Goal: Information Seeking & Learning: Check status

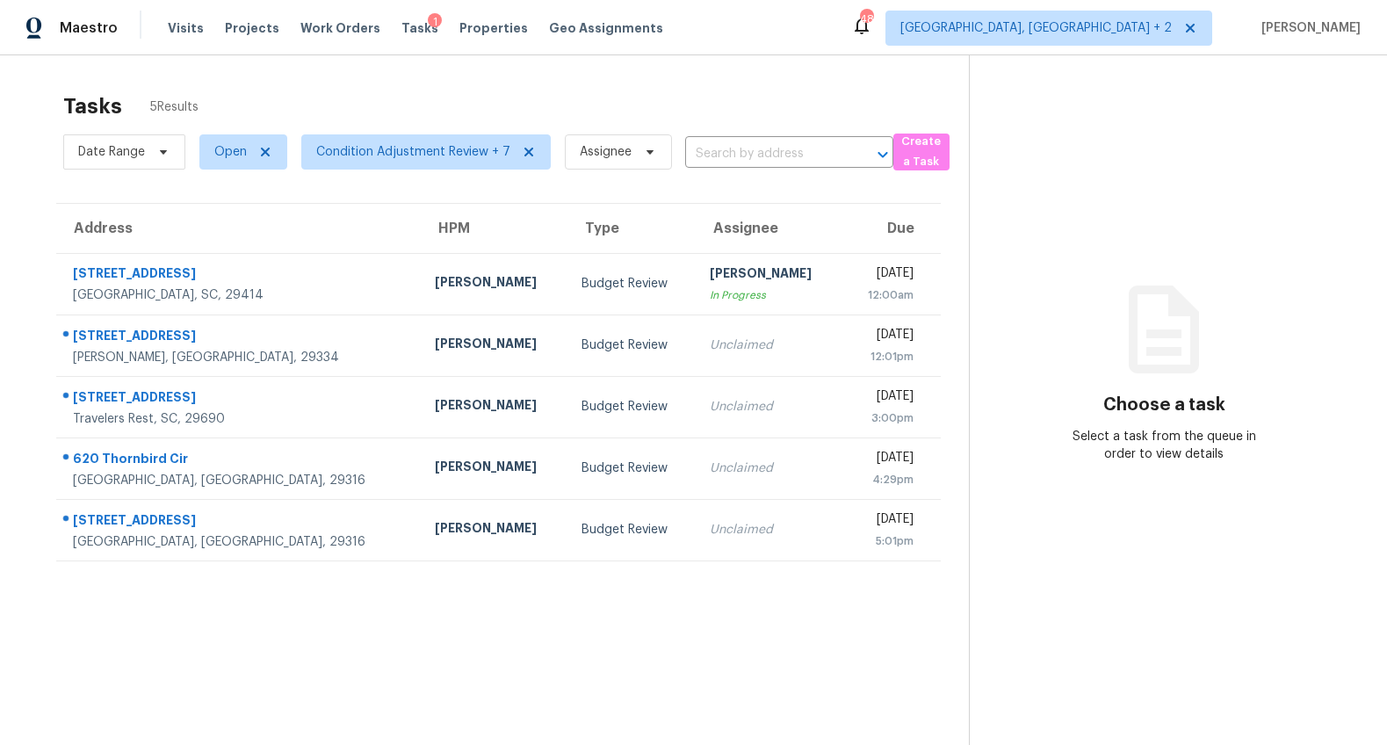
scroll to position [69, 0]
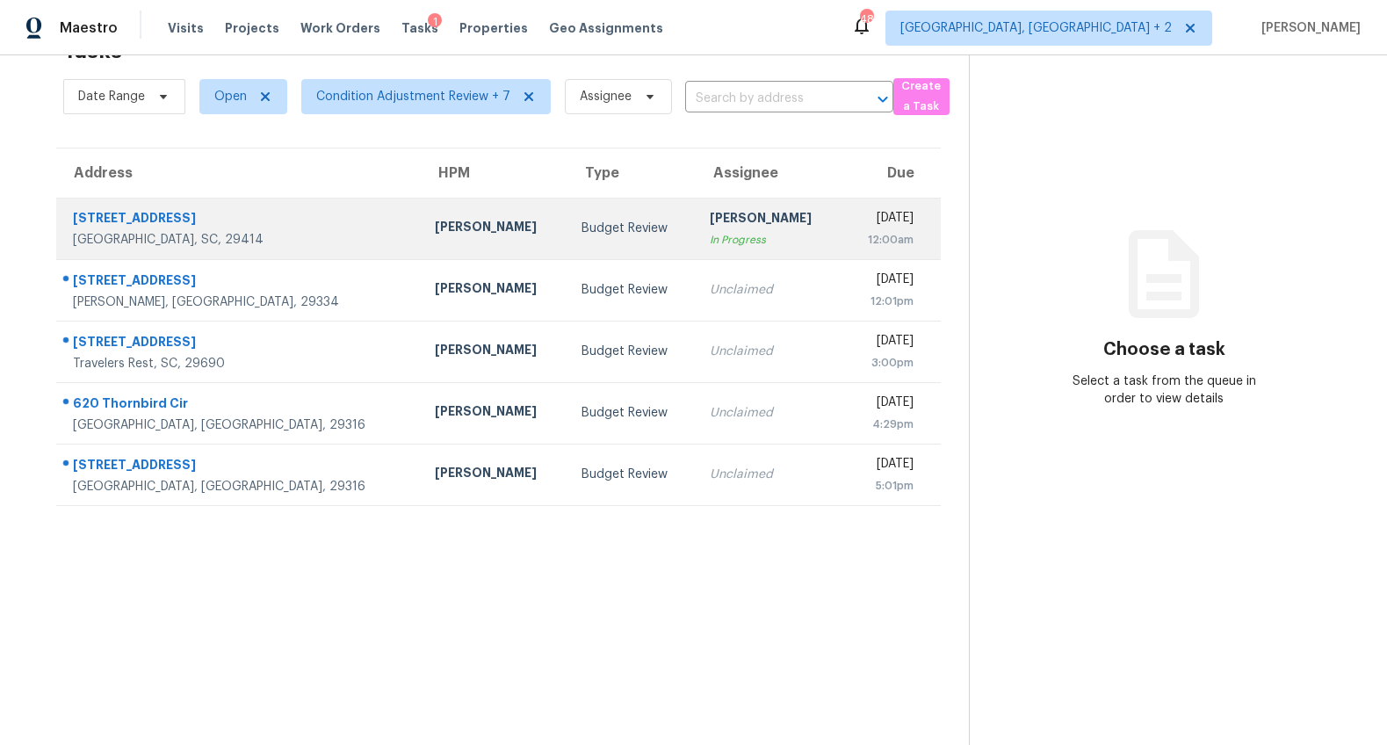
click at [155, 209] on div "2362 Parsonage Rd Apt 7B" at bounding box center [240, 220] width 334 height 22
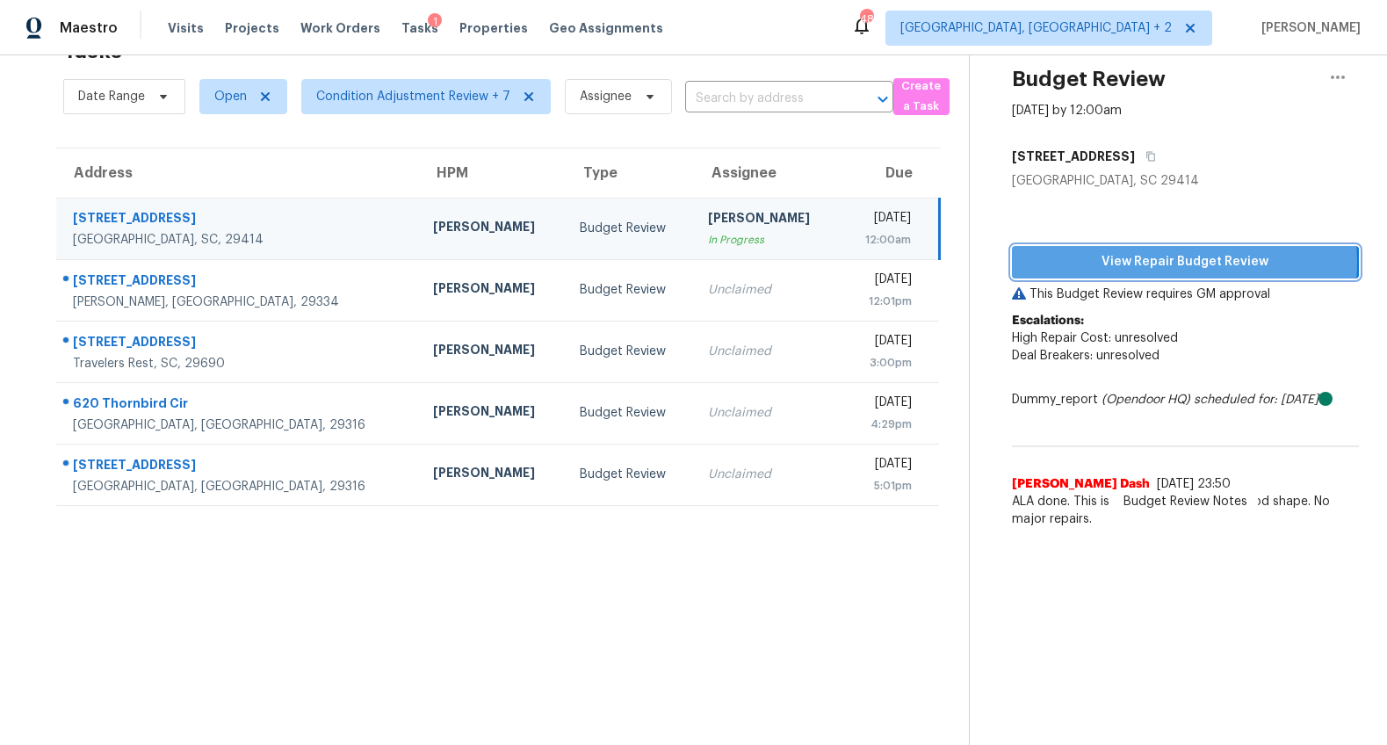
click at [1144, 251] on span "View Repair Budget Review" at bounding box center [1185, 262] width 319 height 22
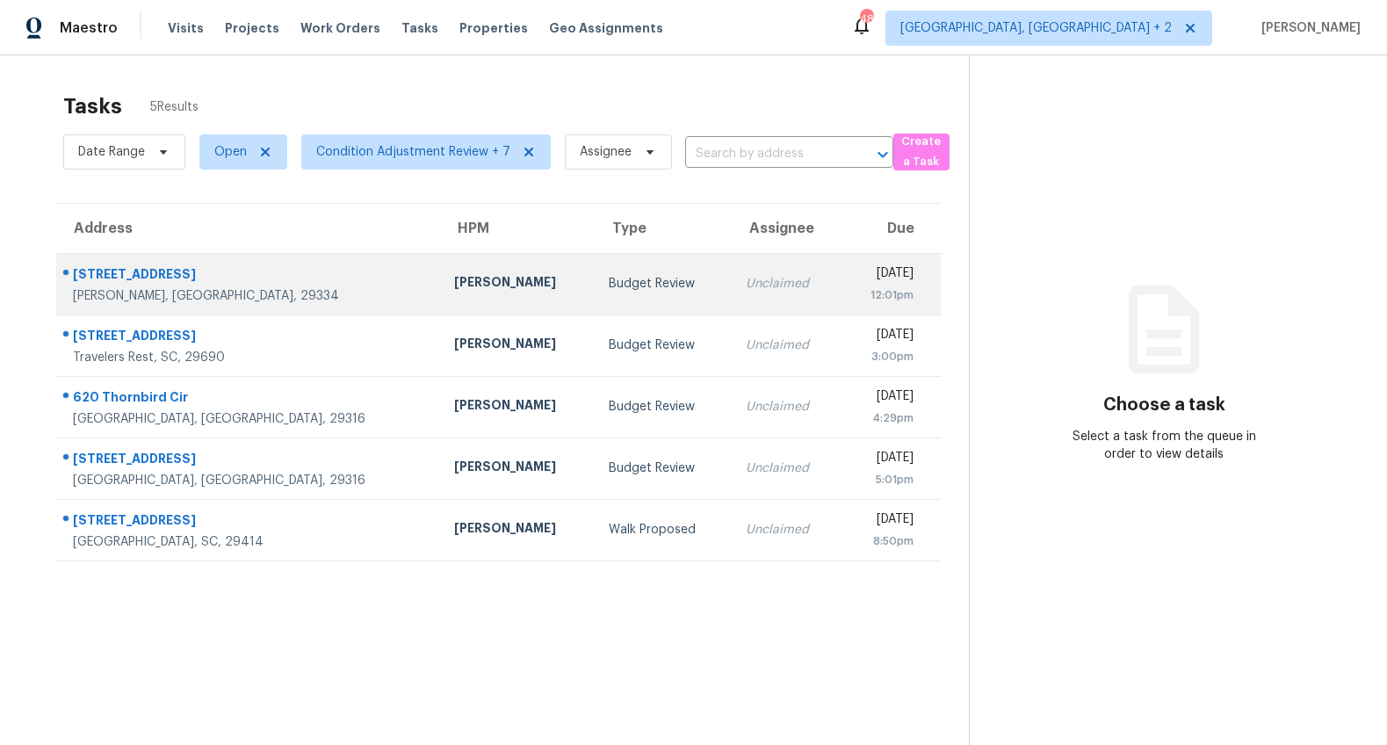
click at [208, 275] on div "[STREET_ADDRESS]" at bounding box center [249, 276] width 353 height 22
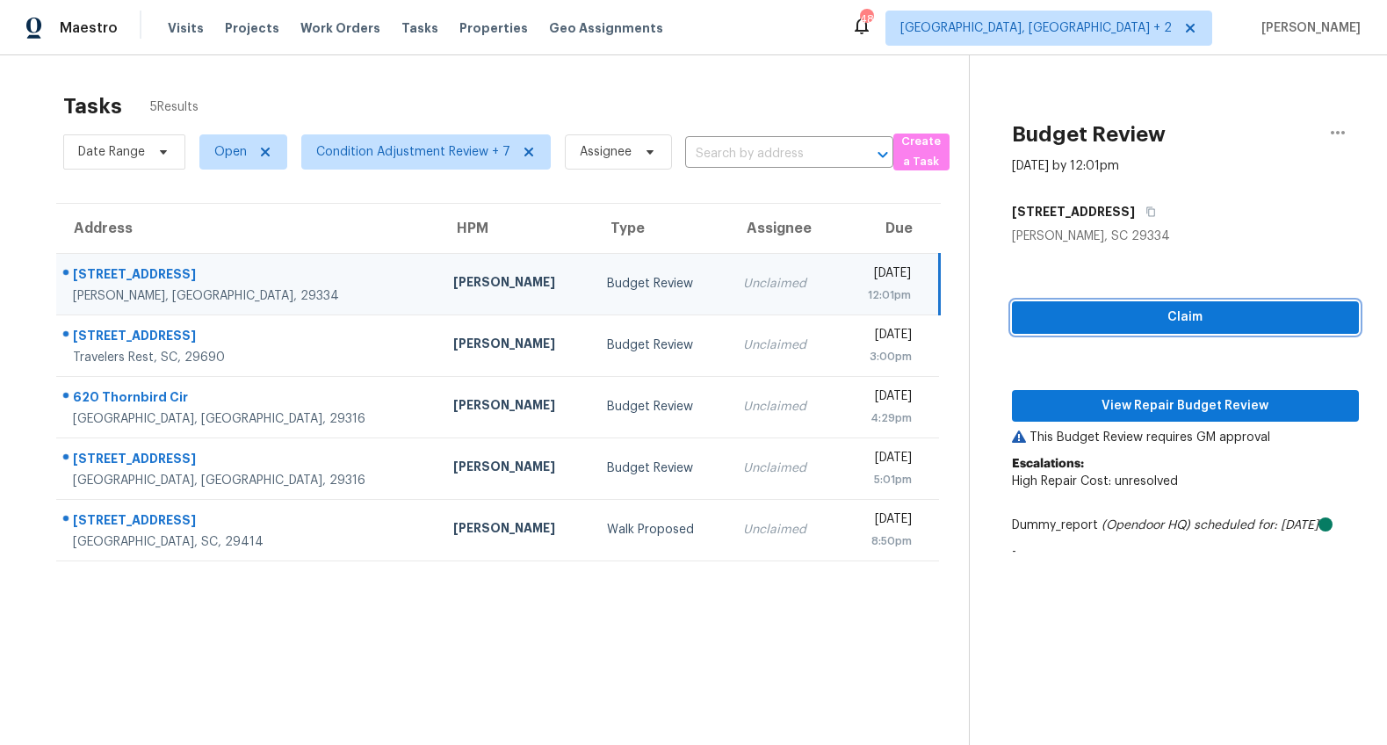
click at [1179, 316] on span "Claim" at bounding box center [1185, 318] width 319 height 22
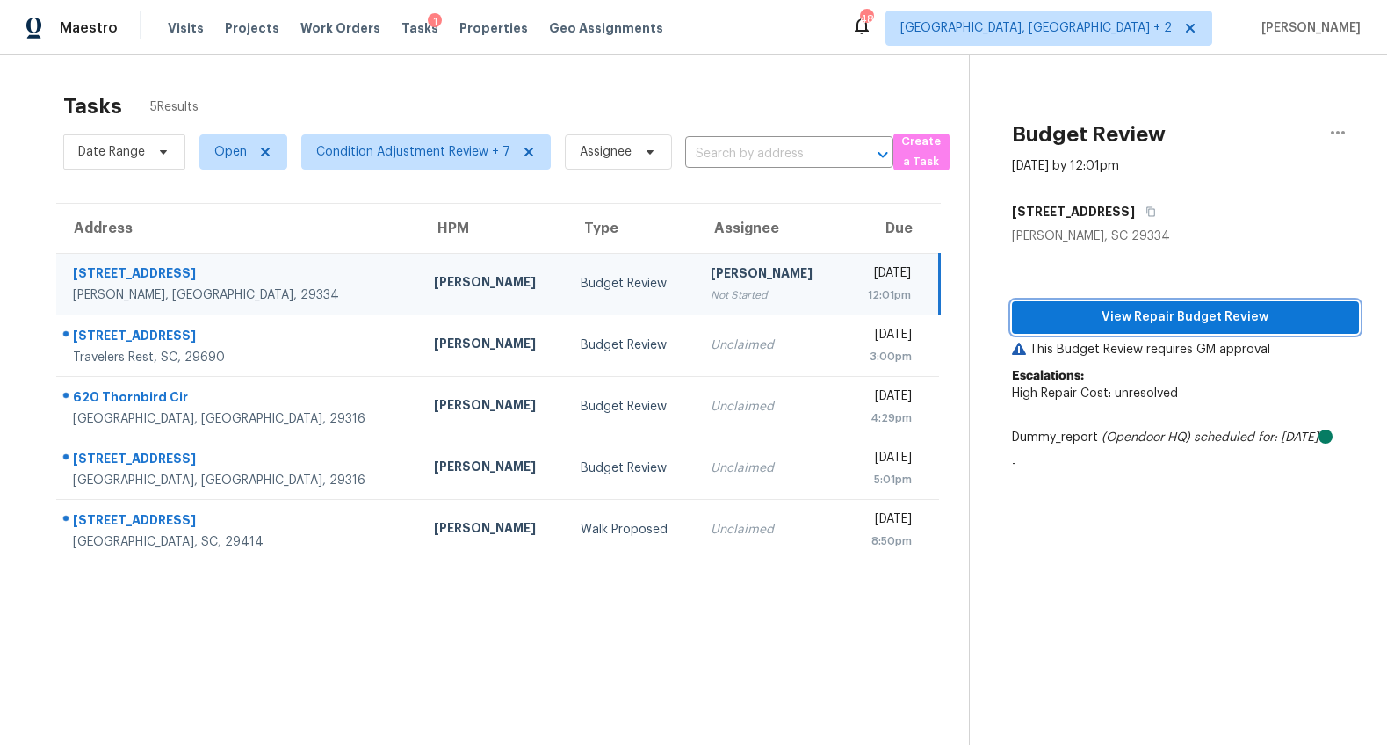
click at [1189, 317] on span "View Repair Budget Review" at bounding box center [1185, 318] width 319 height 22
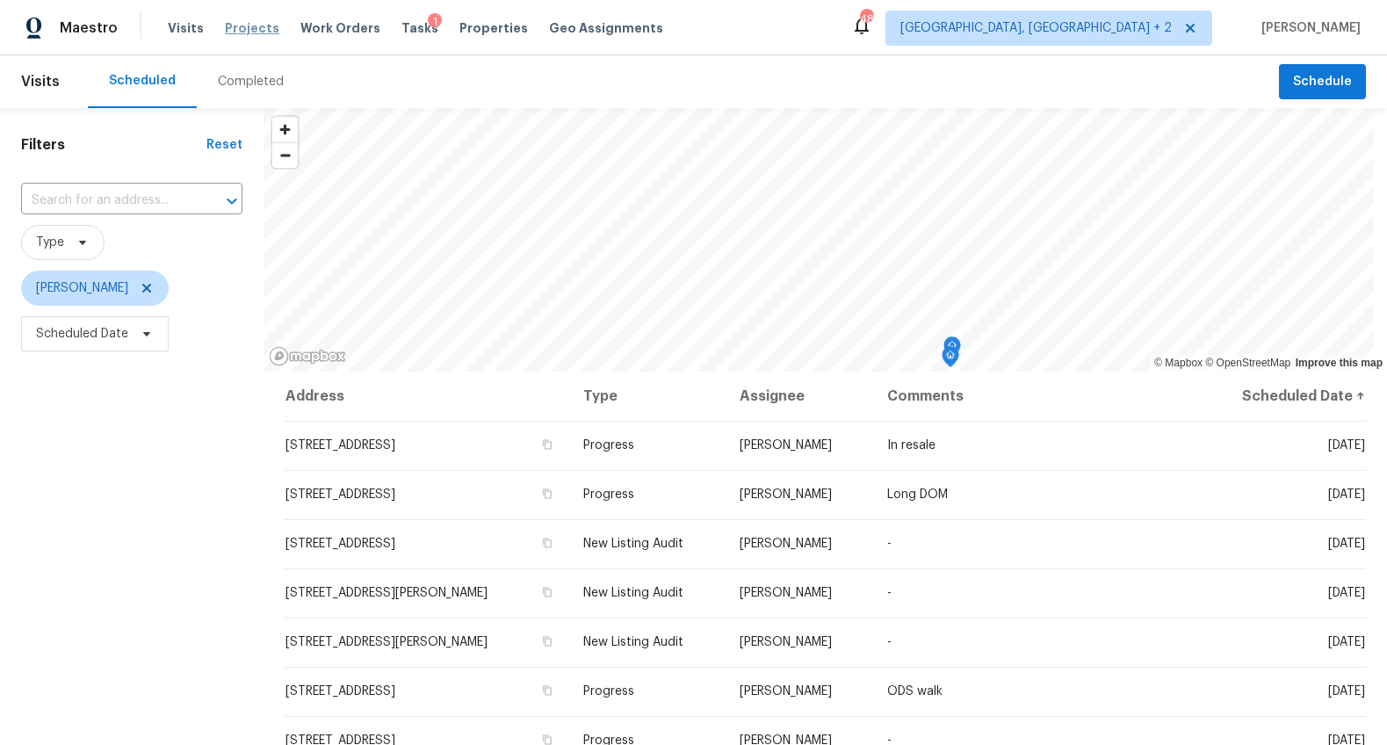
click at [262, 23] on span "Projects" at bounding box center [252, 28] width 54 height 18
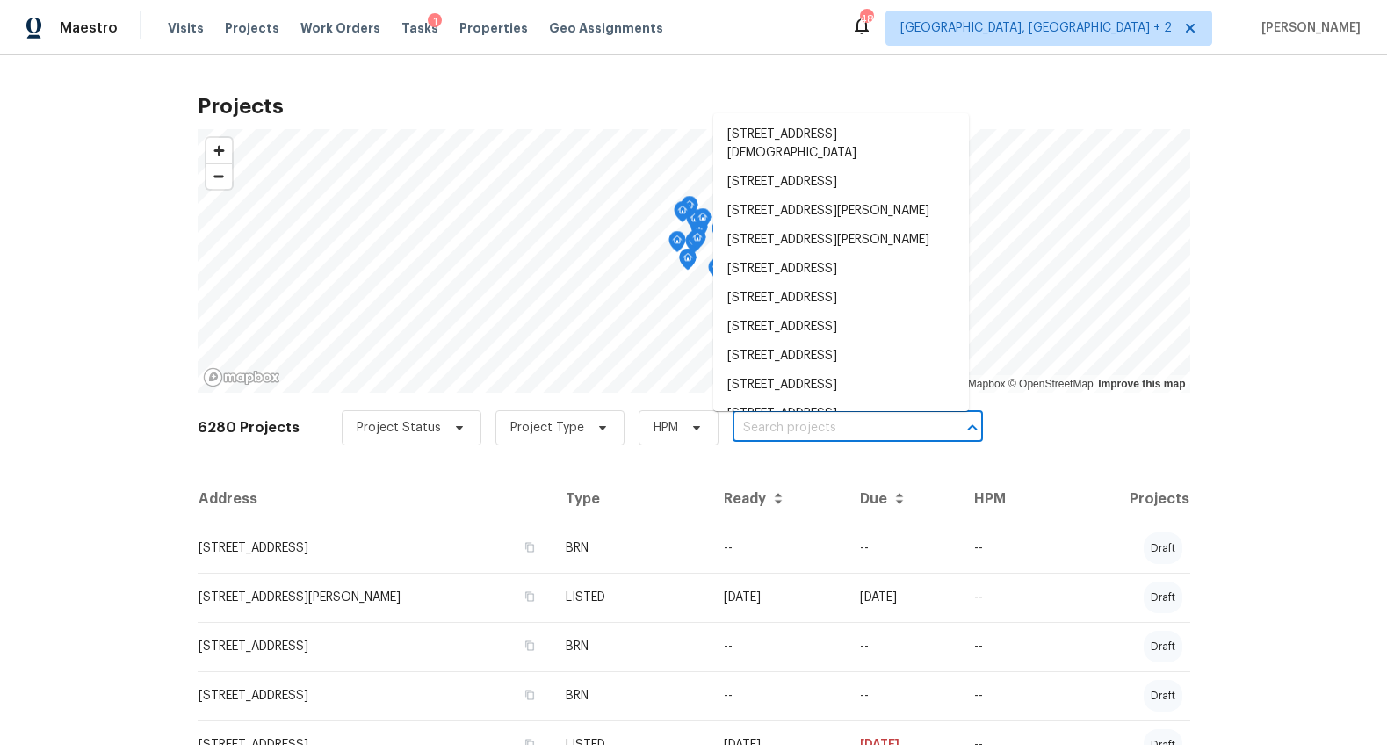
click at [746, 422] on input "text" at bounding box center [832, 428] width 201 height 27
paste input "[STREET_ADDRESS][PERSON_NAME]"
type input "[STREET_ADDRESS][PERSON_NAME]"
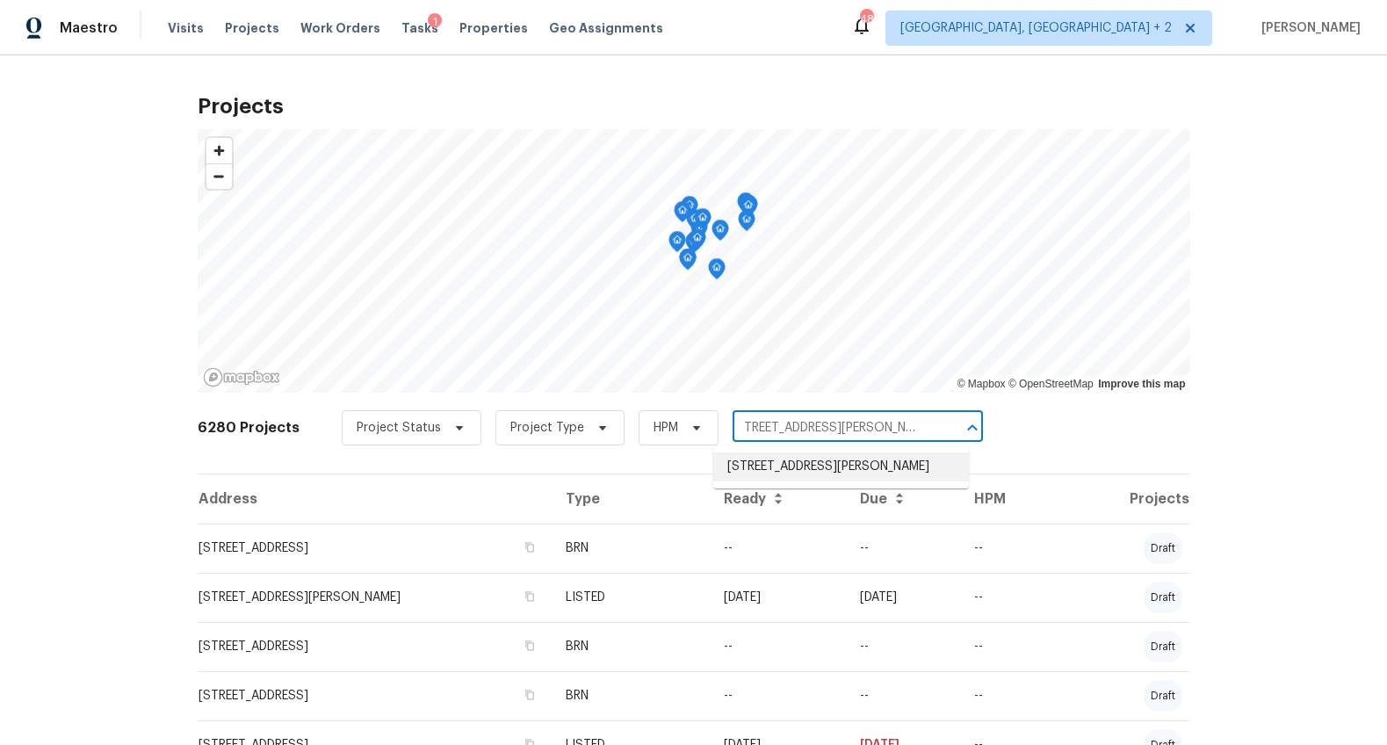
click at [751, 452] on li "190 Tiara Ridge Ln, Duncan, SC 29334" at bounding box center [841, 466] width 256 height 29
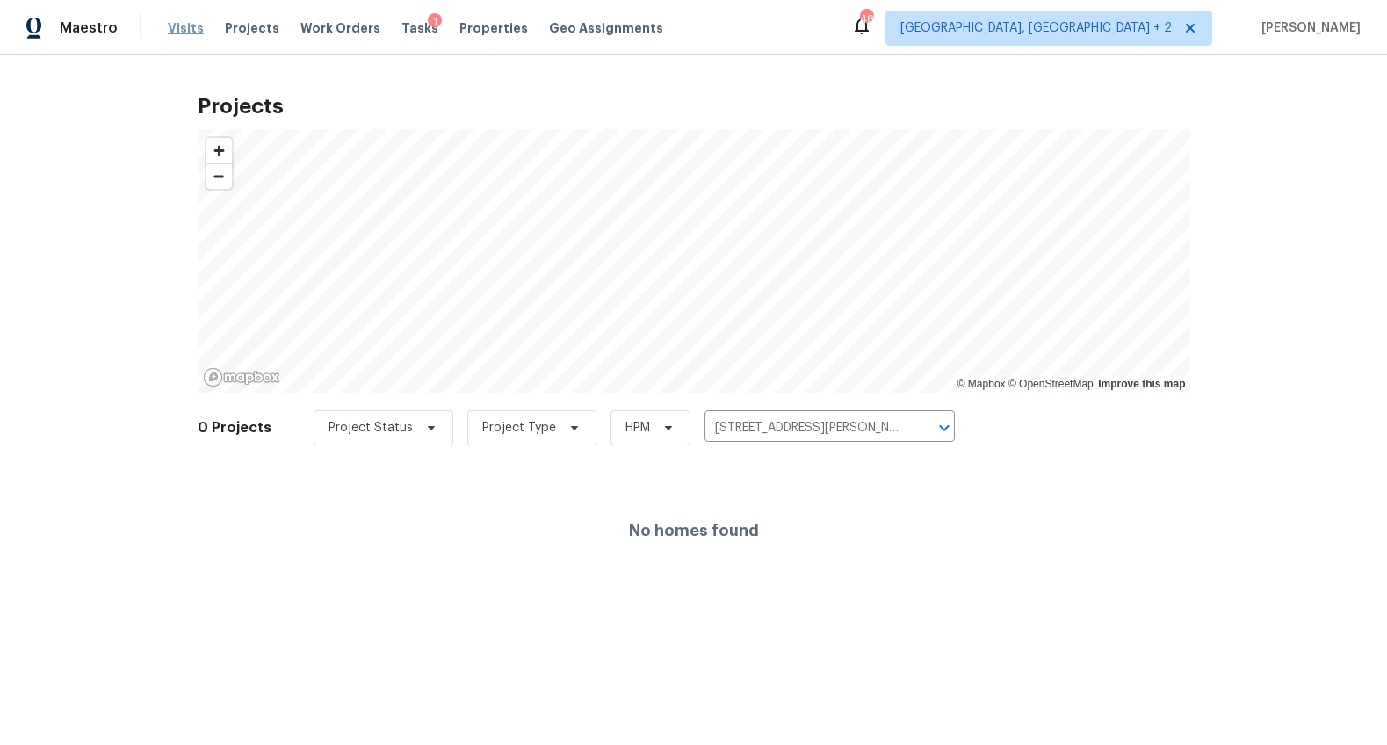
click at [184, 34] on span "Visits" at bounding box center [186, 28] width 36 height 18
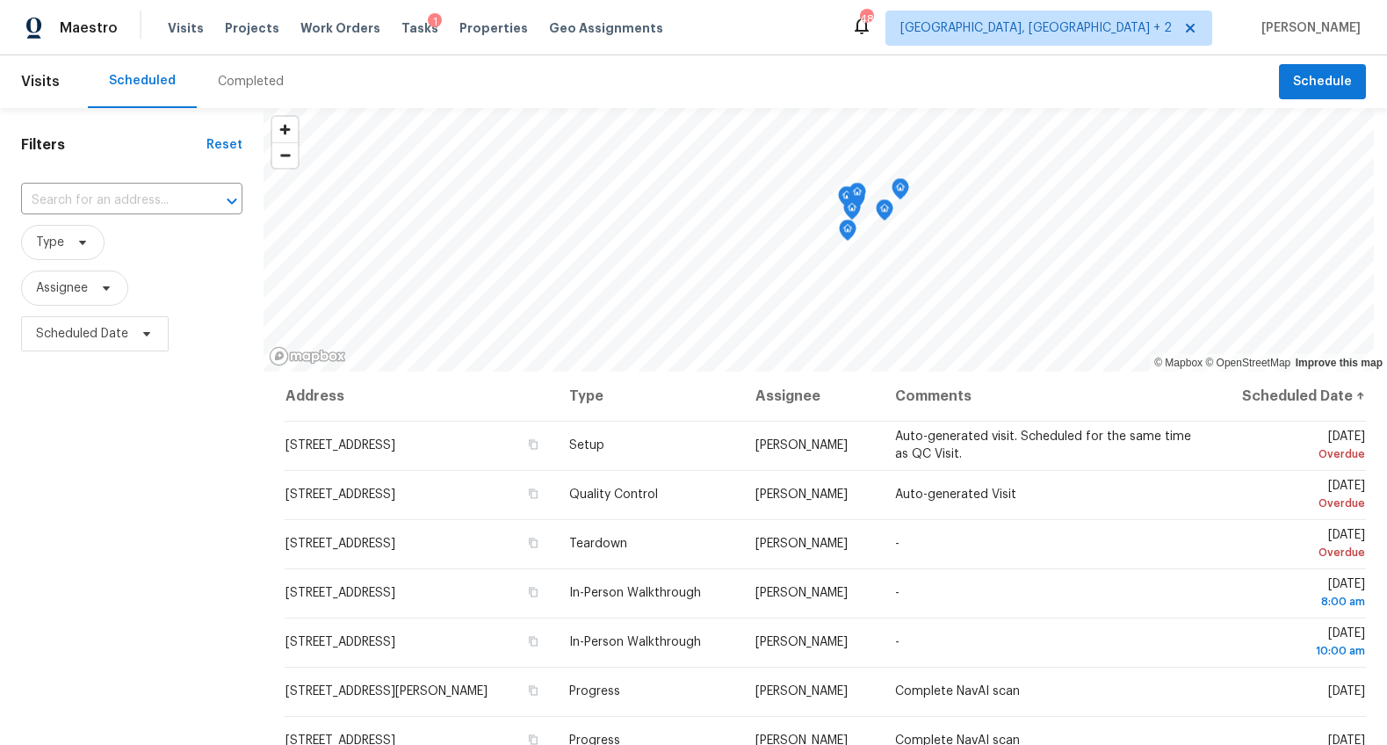
click at [258, 82] on div "Completed" at bounding box center [251, 82] width 66 height 18
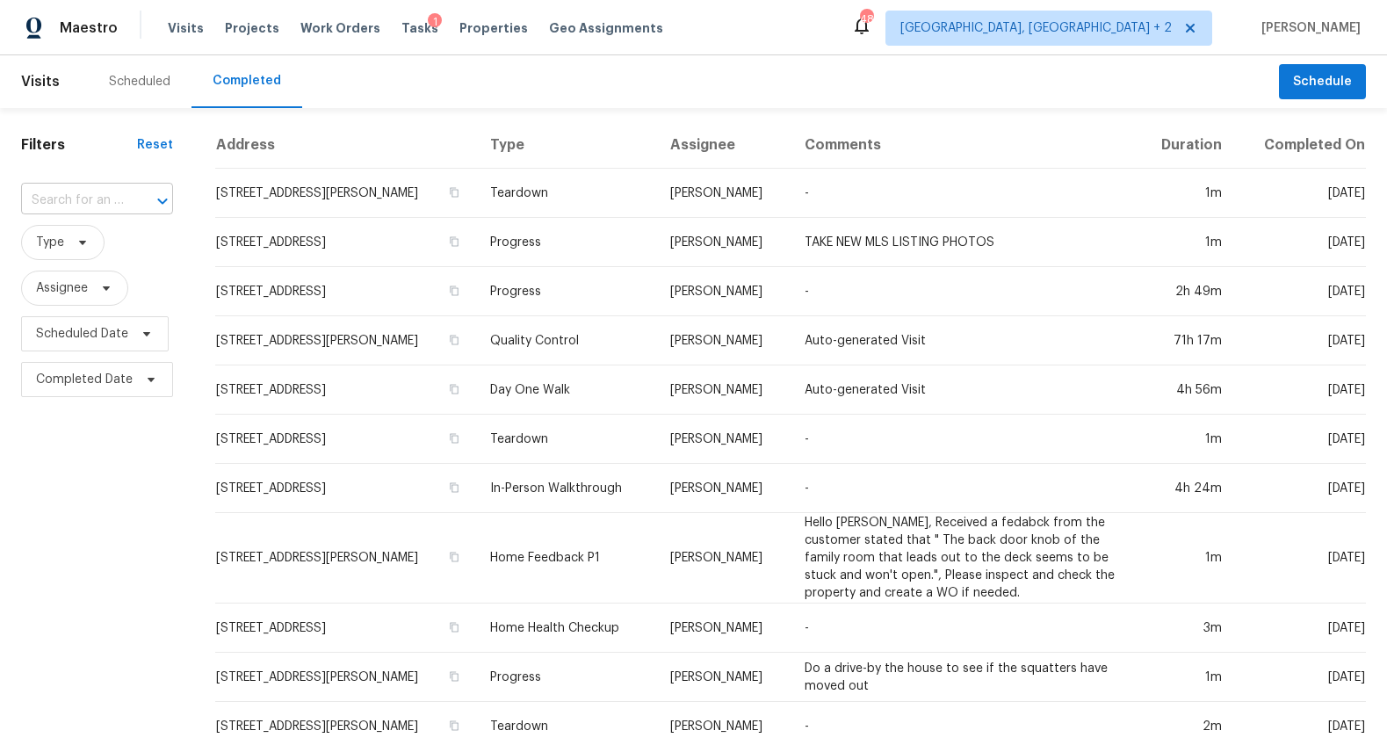
click at [133, 194] on div at bounding box center [150, 201] width 46 height 25
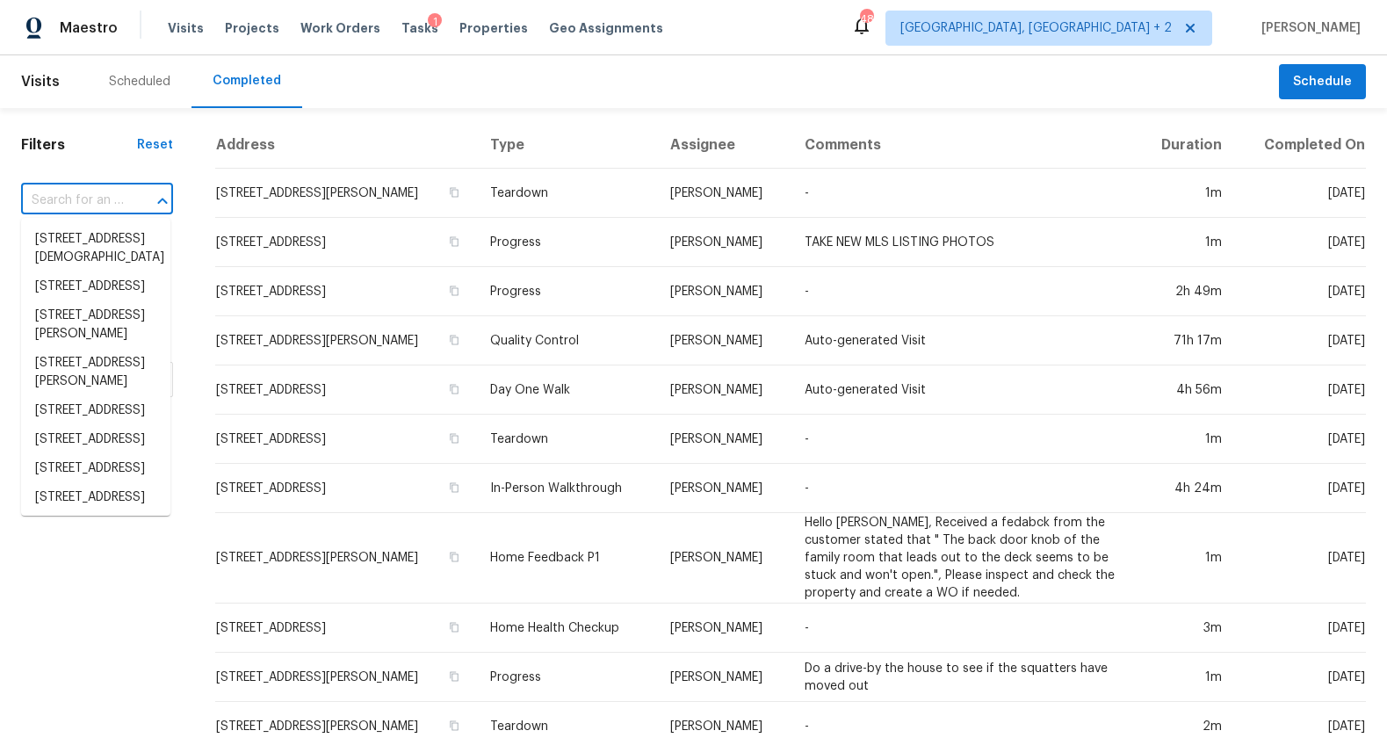
paste input "190 Tiara Ridge Ln, Duncan, SC 29334"
type input "190 Tiara Ridge Ln, Duncan, SC 29334"
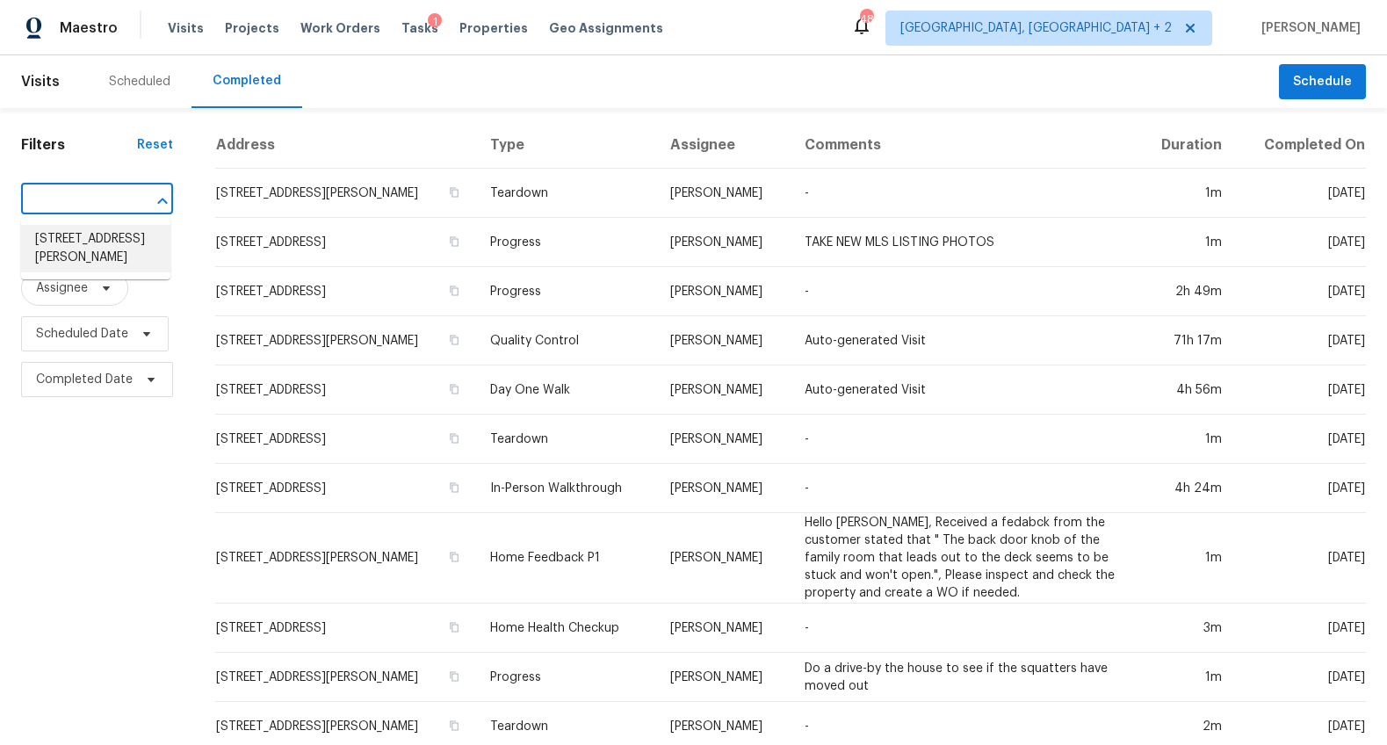
click at [139, 249] on li "190 Tiara Ridge Ln, Duncan, SC 29334" at bounding box center [95, 248] width 149 height 47
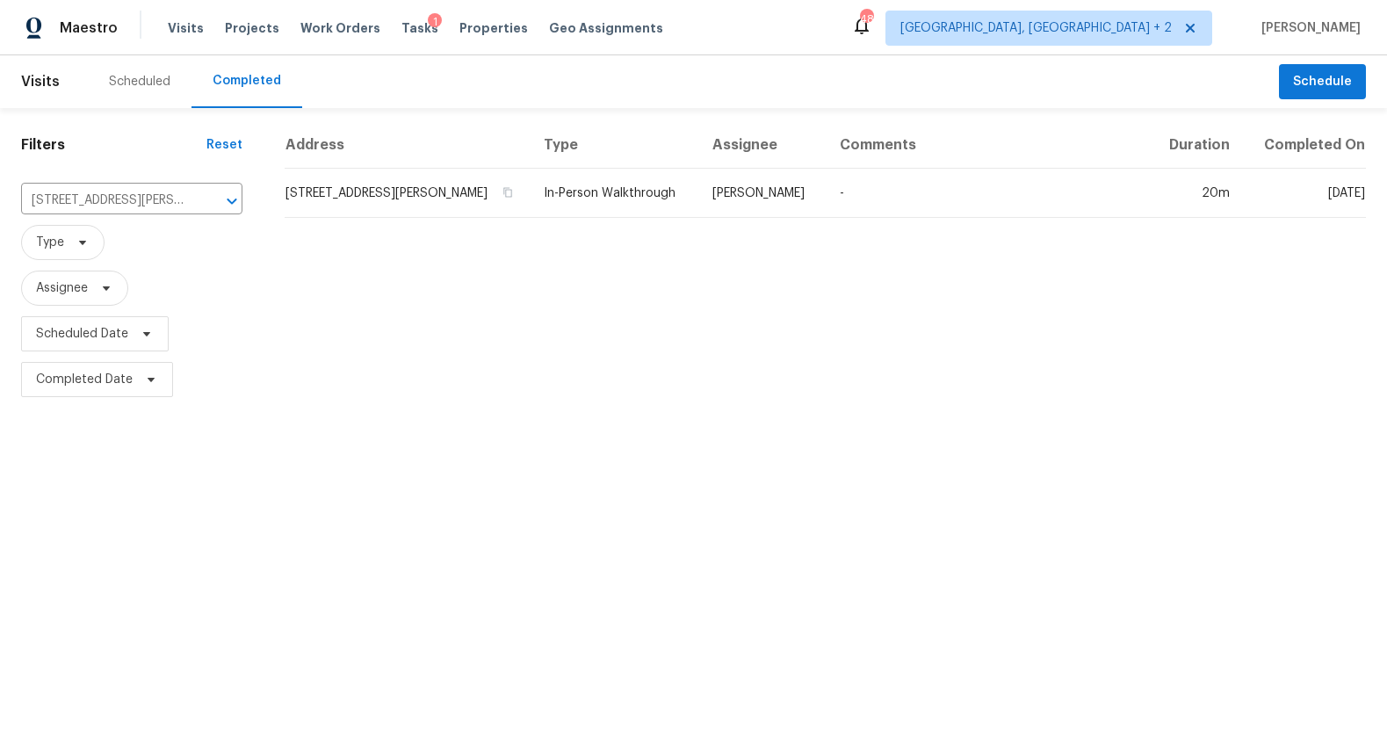
click at [460, 164] on th "Address" at bounding box center [407, 145] width 245 height 47
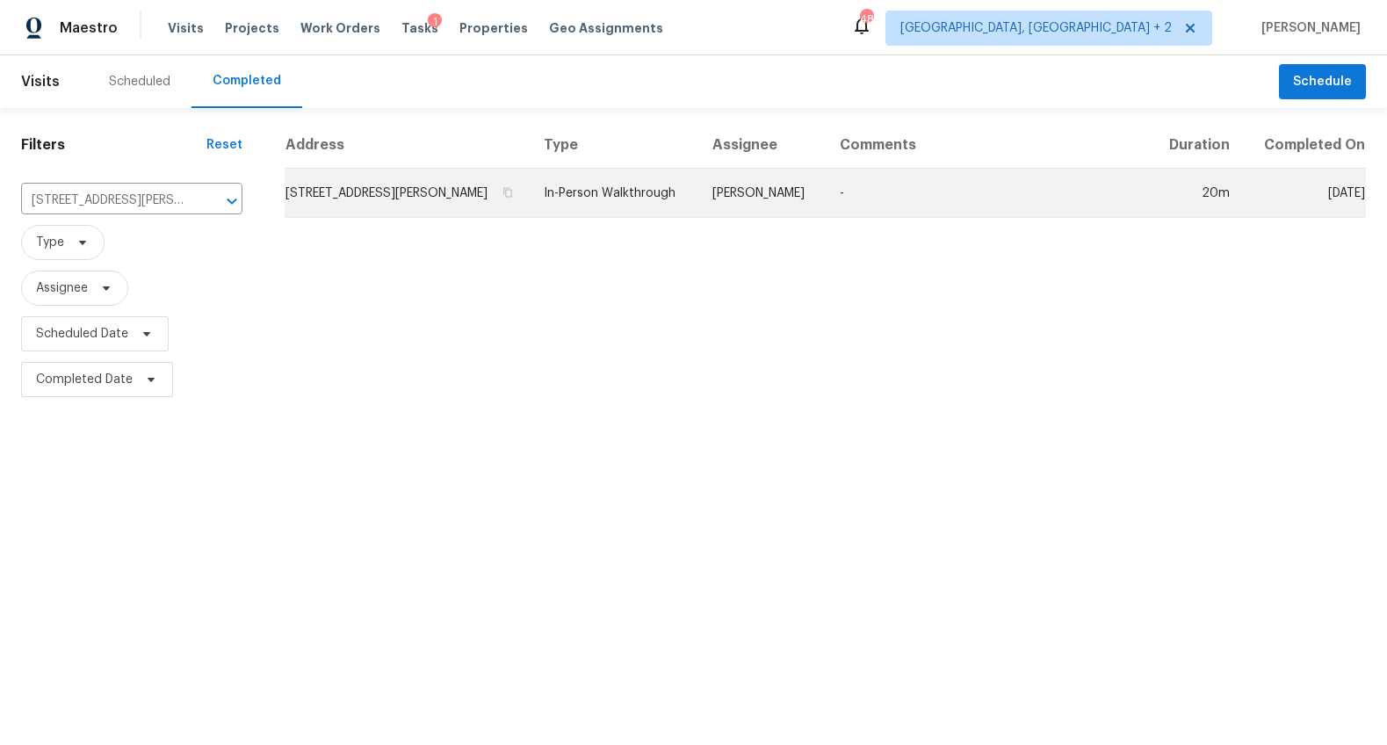
click at [451, 192] on td "190 Tiara Ridge Ln, Duncan, SC 29334" at bounding box center [407, 193] width 245 height 49
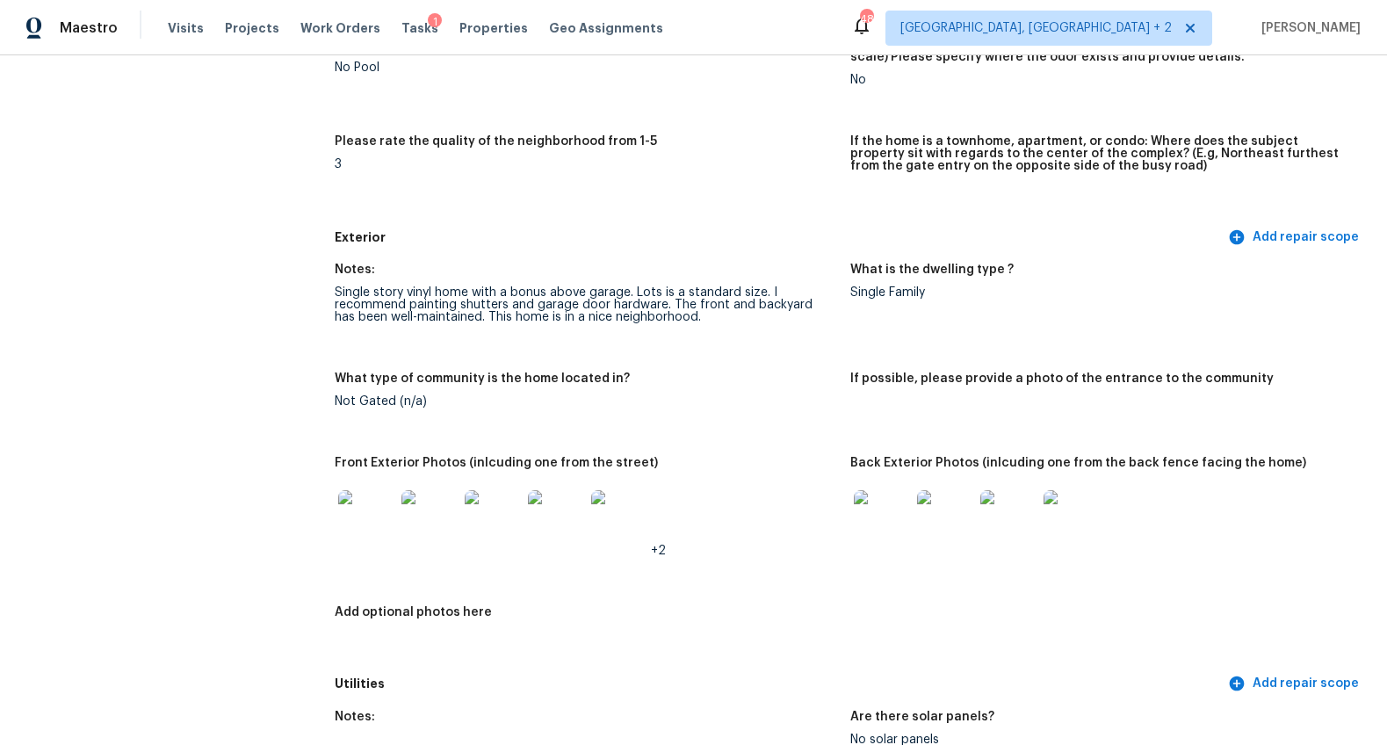
scroll to position [671, 0]
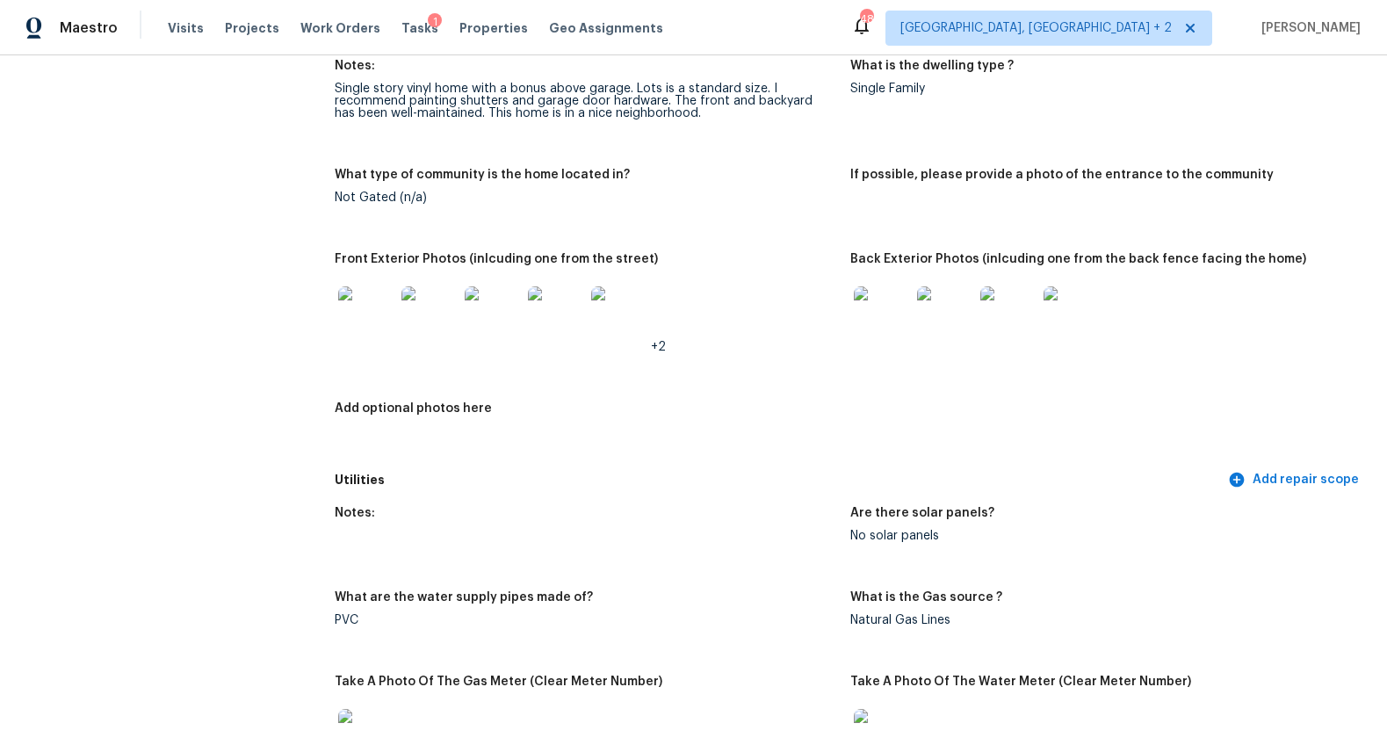
click at [362, 298] on img at bounding box center [366, 314] width 56 height 56
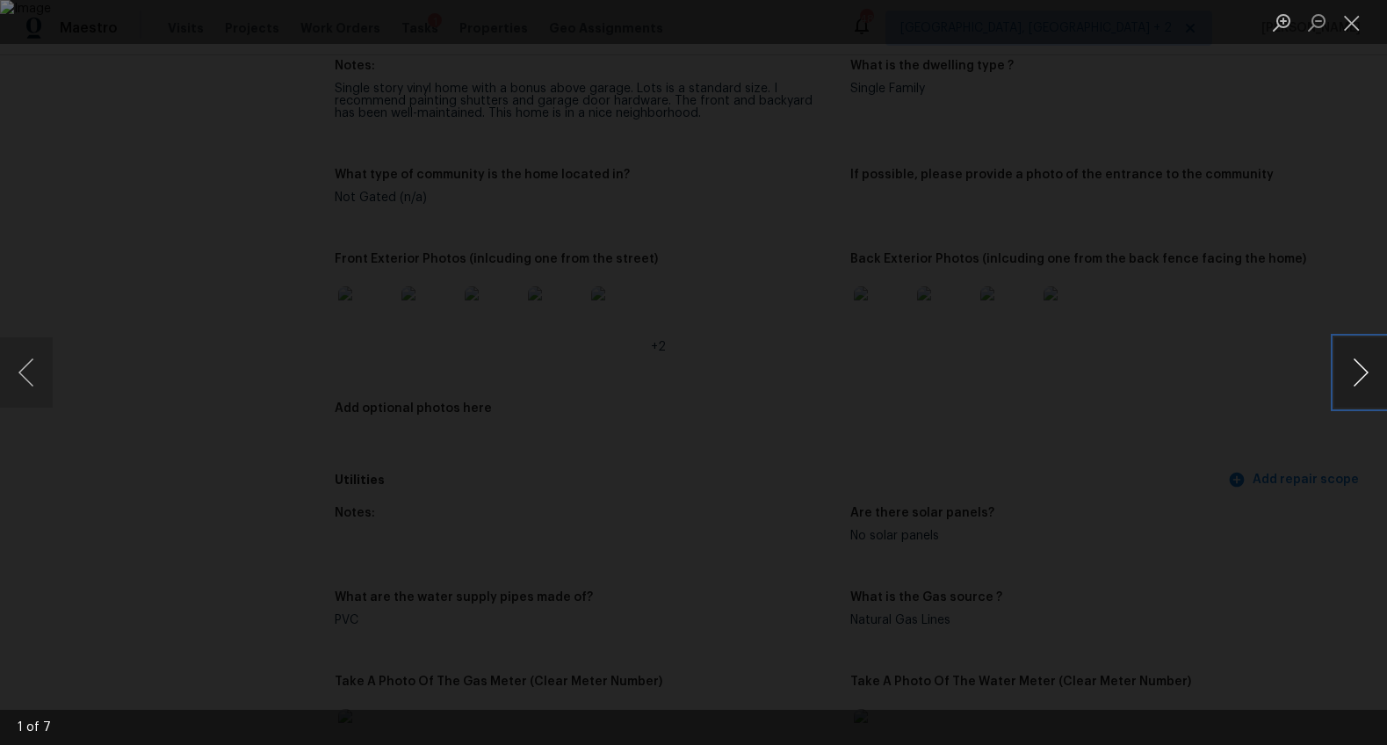
click at [1348, 364] on button "Next image" at bounding box center [1360, 372] width 53 height 70
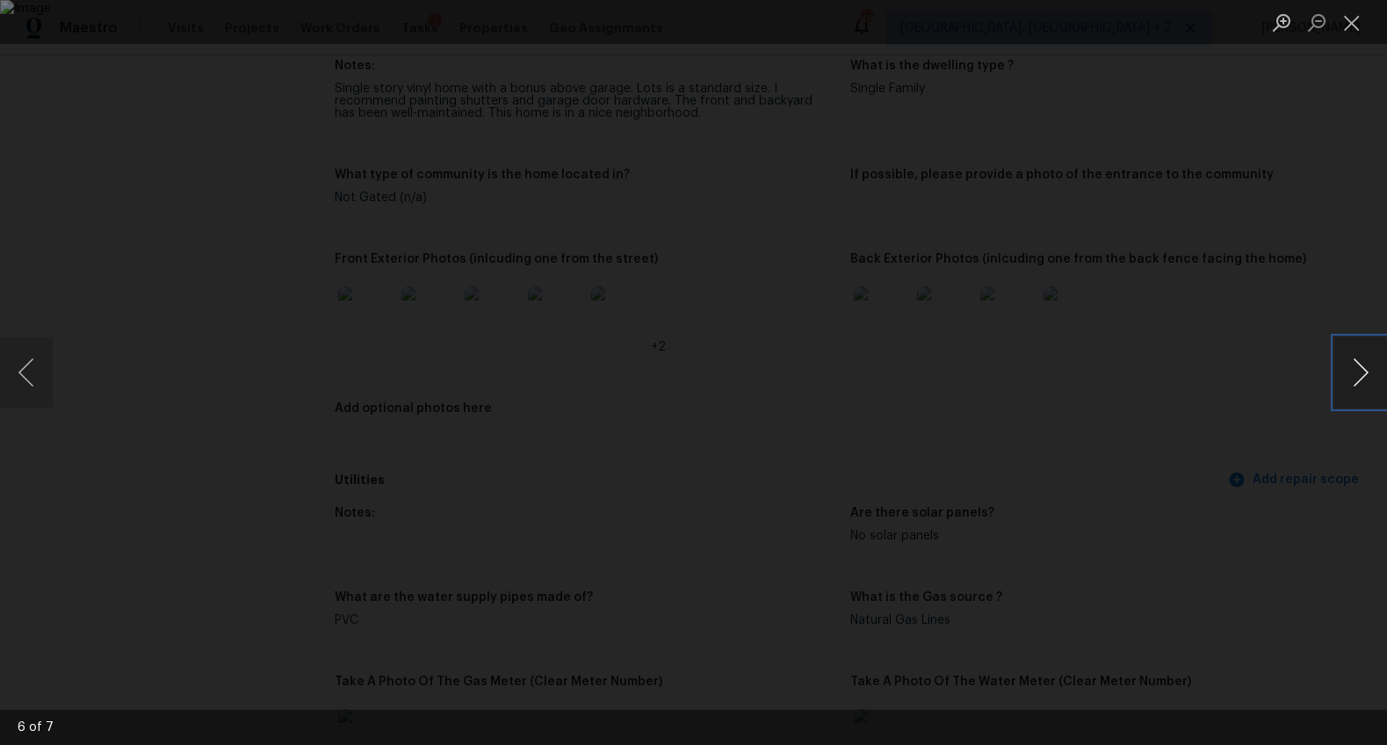
click at [1348, 364] on button "Next image" at bounding box center [1360, 372] width 53 height 70
click at [1221, 335] on div "Lightbox" at bounding box center [693, 372] width 1387 height 745
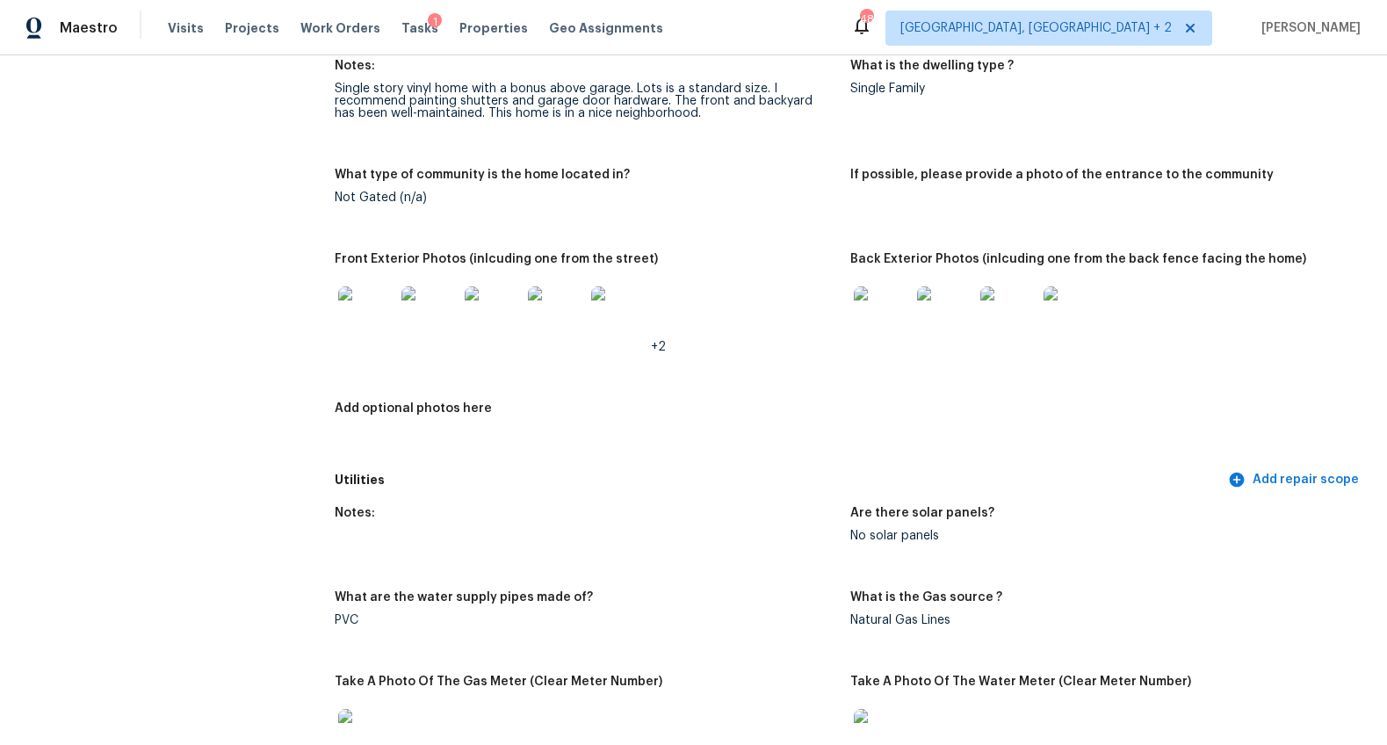
click at [884, 311] on img at bounding box center [882, 314] width 56 height 56
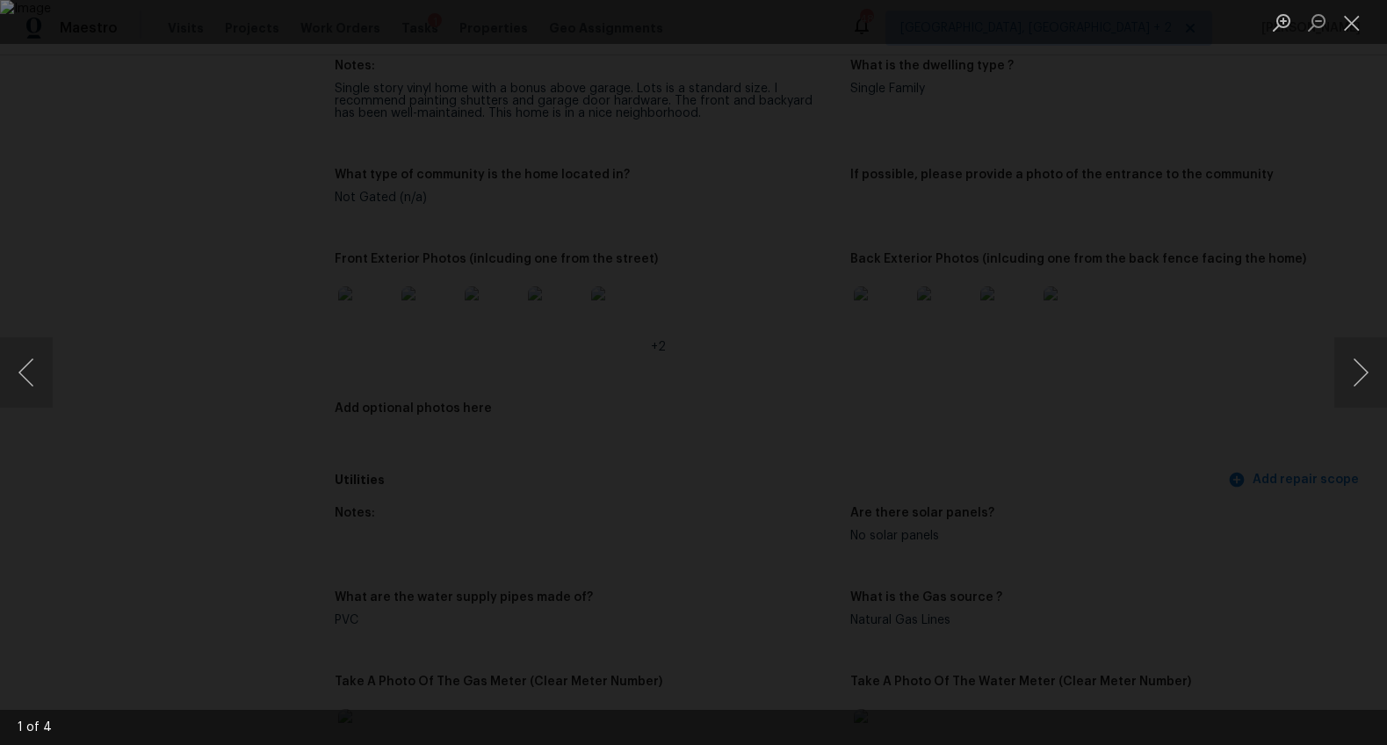
click at [1327, 361] on div "Lightbox" at bounding box center [693, 372] width 1387 height 745
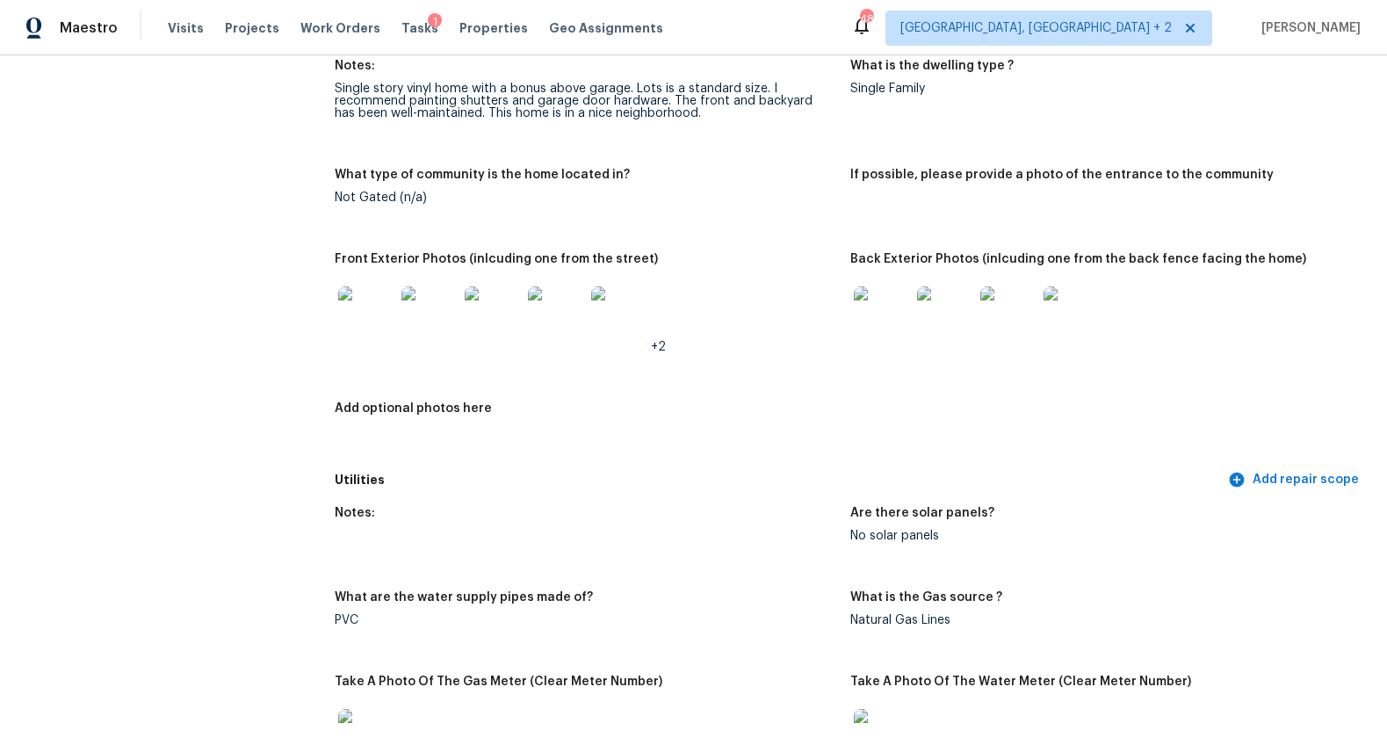
click at [938, 307] on img at bounding box center [945, 314] width 56 height 56
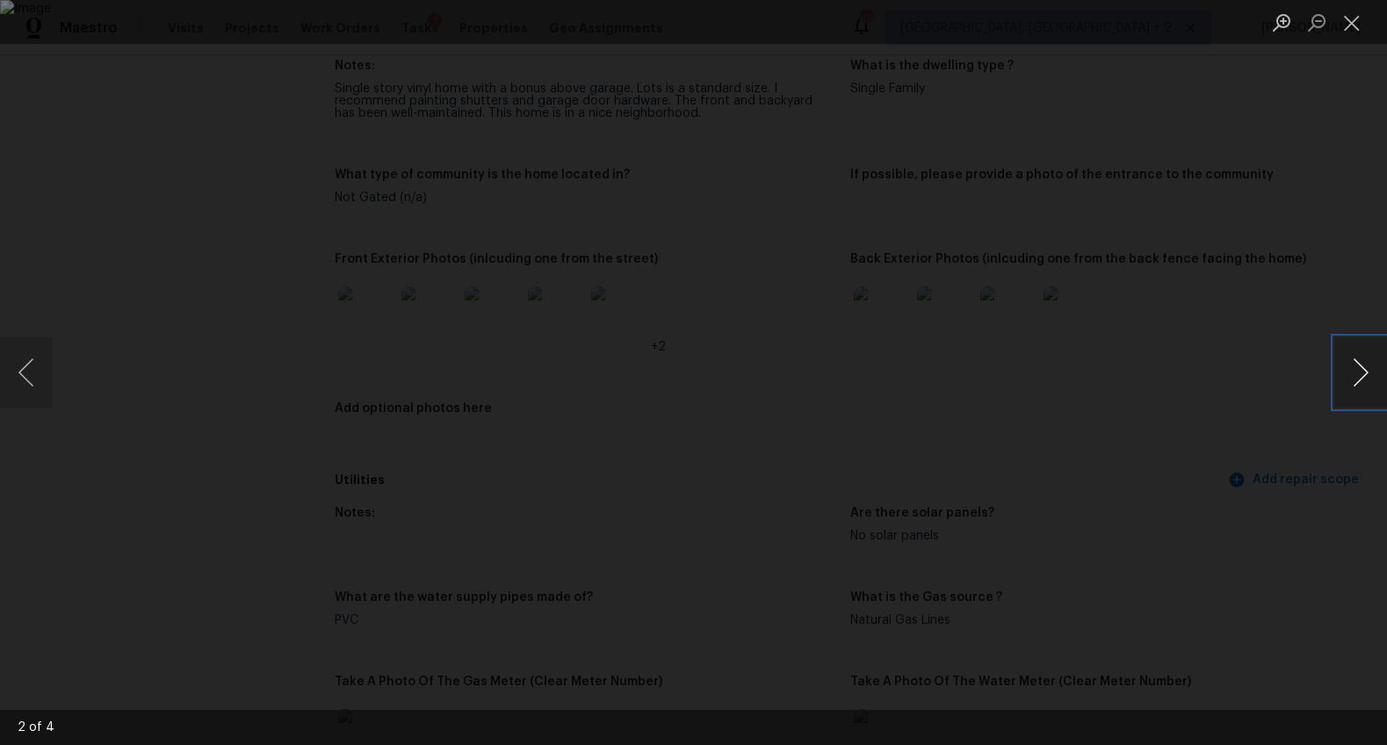
click at [1355, 366] on button "Next image" at bounding box center [1360, 372] width 53 height 70
click at [1301, 526] on div "Lightbox" at bounding box center [693, 372] width 1387 height 745
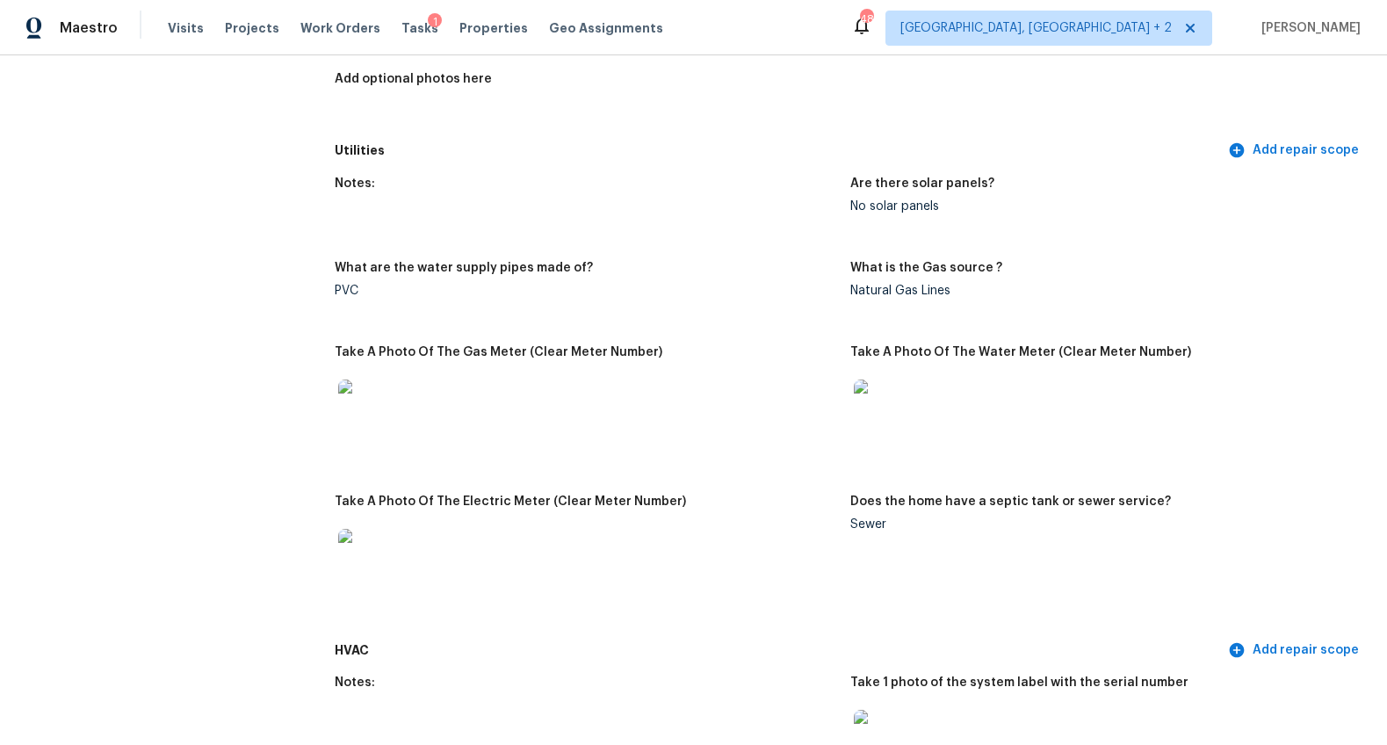
scroll to position [1469, 0]
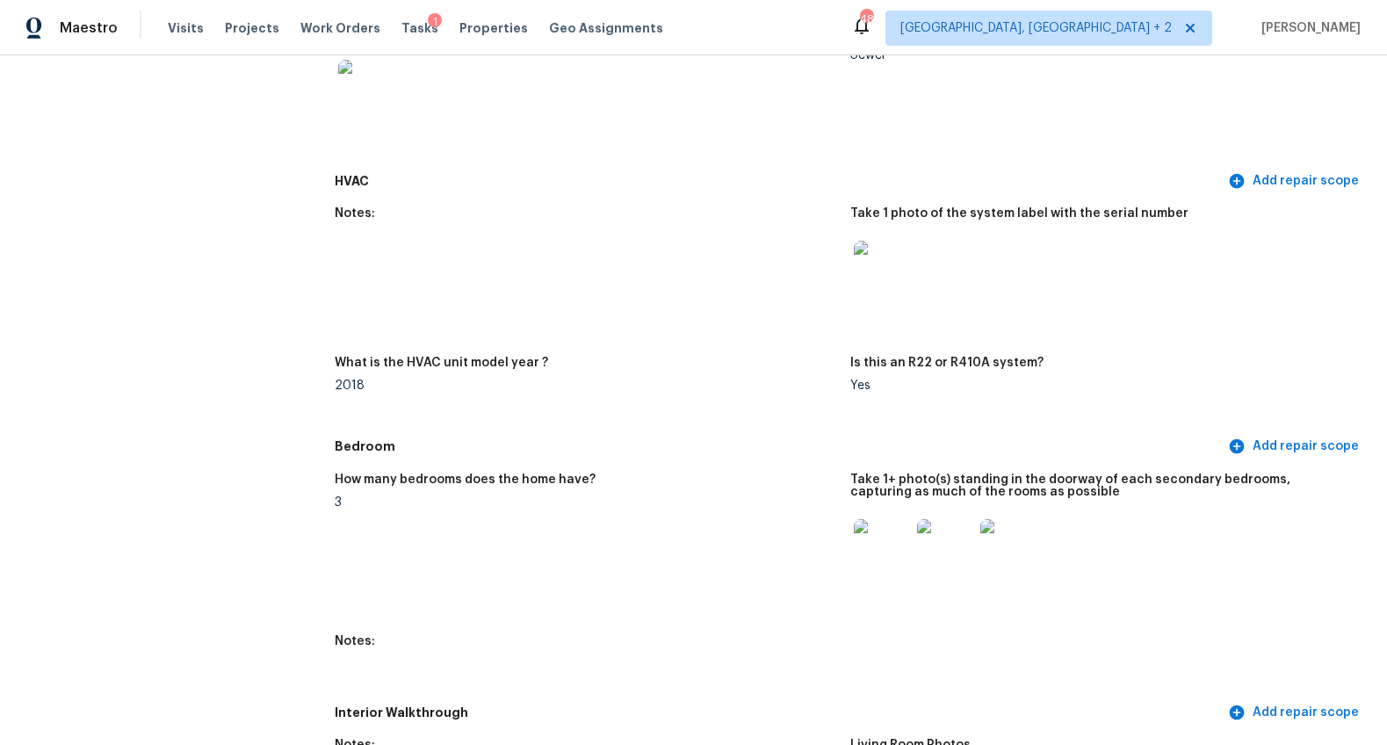
click at [876, 534] on img at bounding box center [882, 547] width 56 height 56
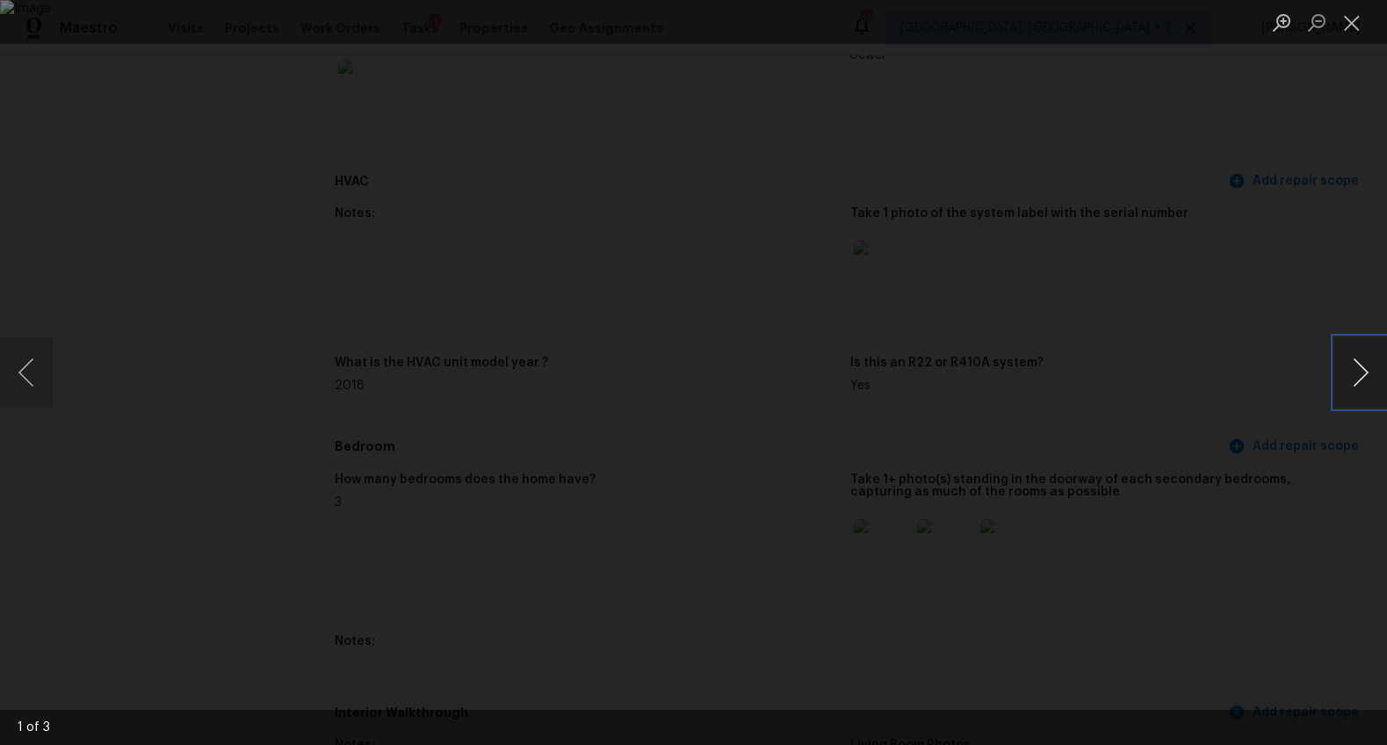
click at [1342, 372] on button "Next image" at bounding box center [1360, 372] width 53 height 70
click at [1264, 458] on div "Lightbox" at bounding box center [693, 372] width 1387 height 745
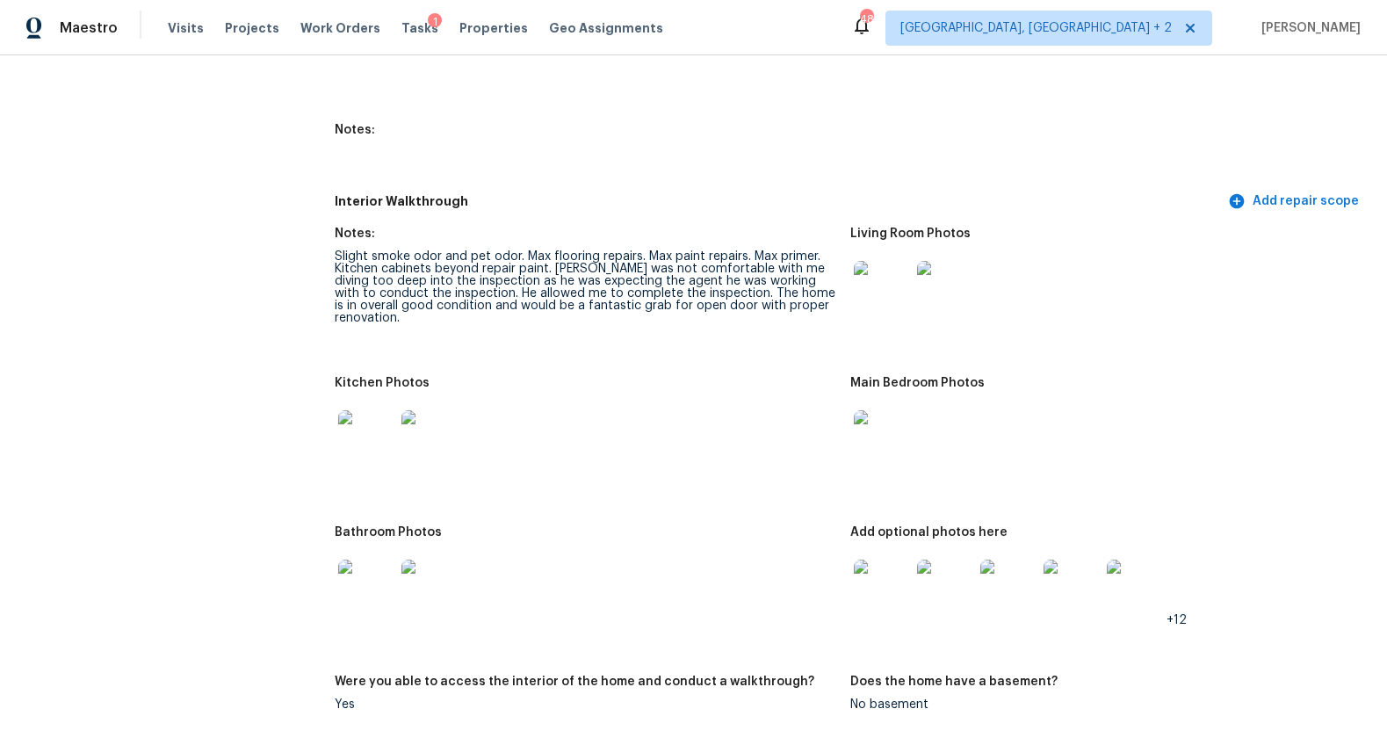
scroll to position [2066, 0]
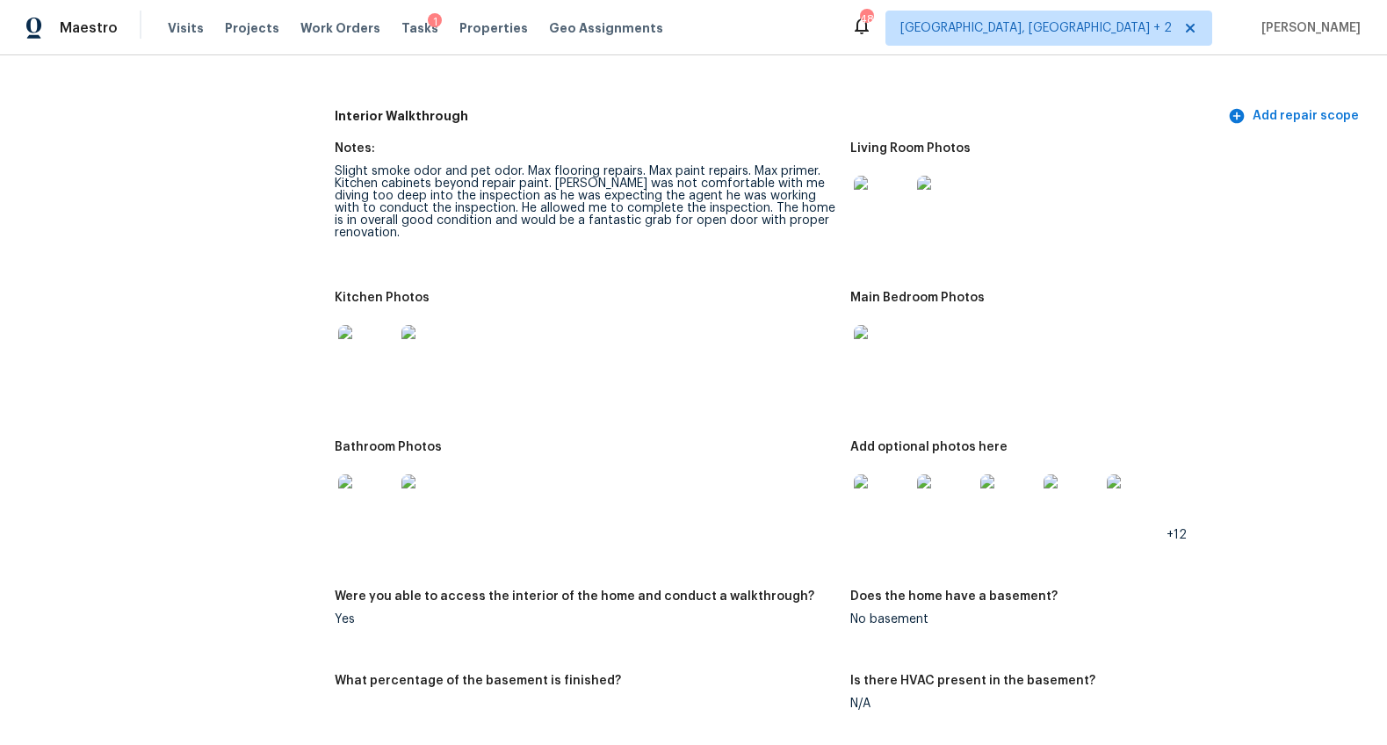
click at [869, 518] on img at bounding box center [882, 502] width 56 height 56
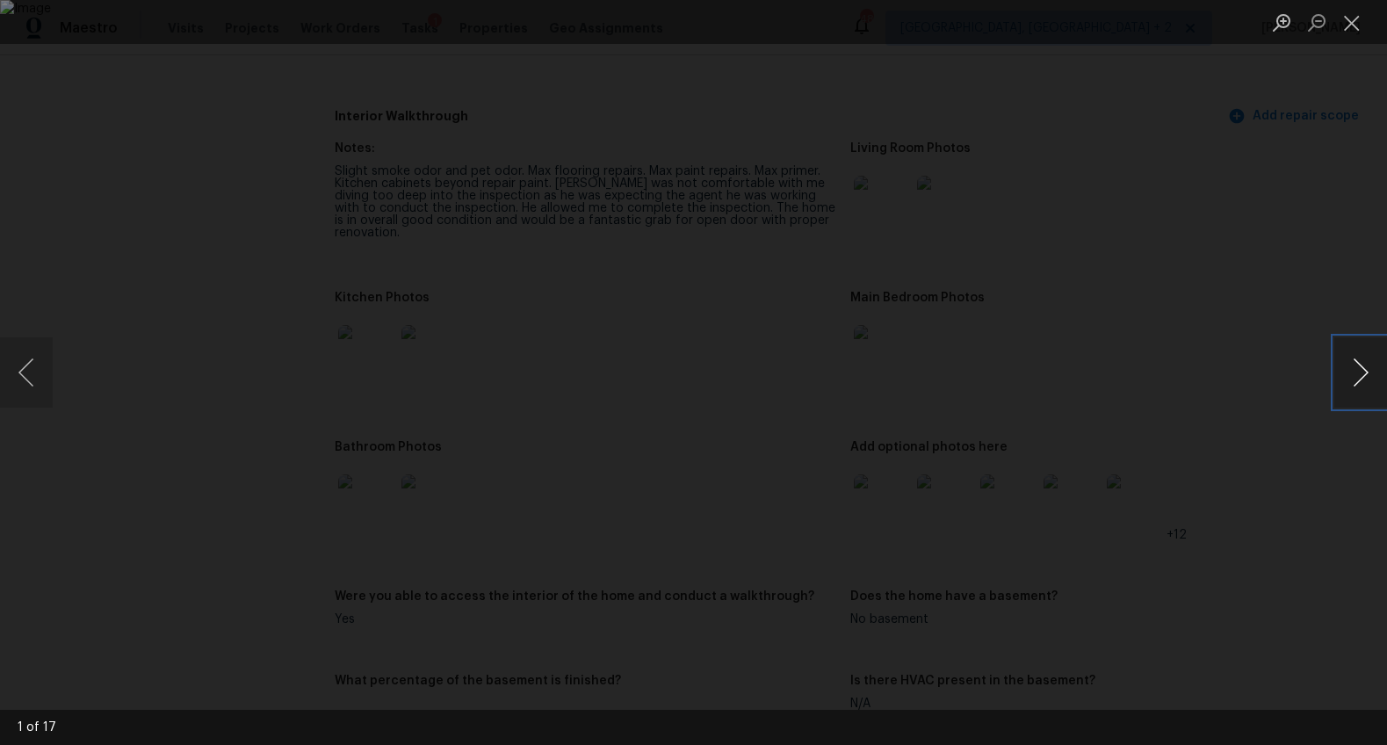
click at [1358, 373] on button "Next image" at bounding box center [1360, 372] width 53 height 70
click at [31, 370] on button "Previous image" at bounding box center [26, 372] width 53 height 70
click at [1253, 498] on div "Lightbox" at bounding box center [693, 372] width 1387 height 745
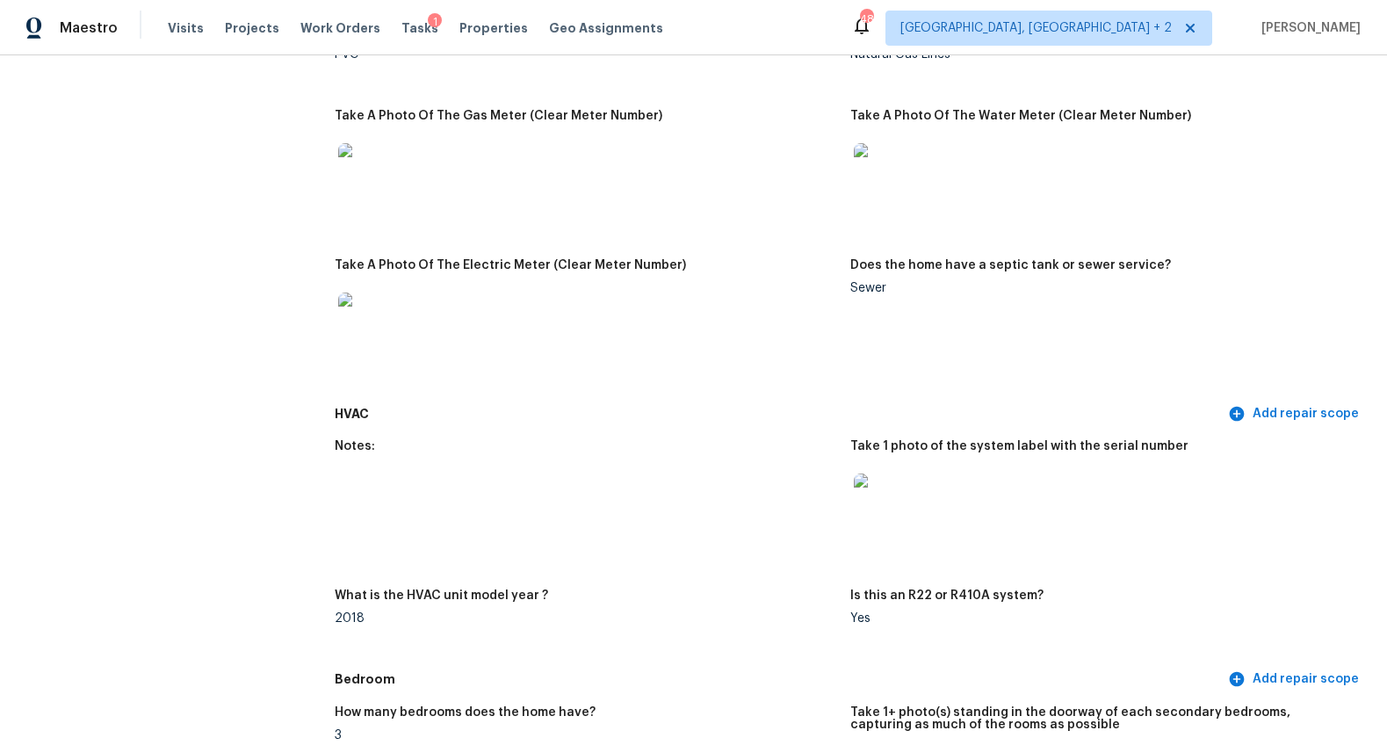
scroll to position [0, 0]
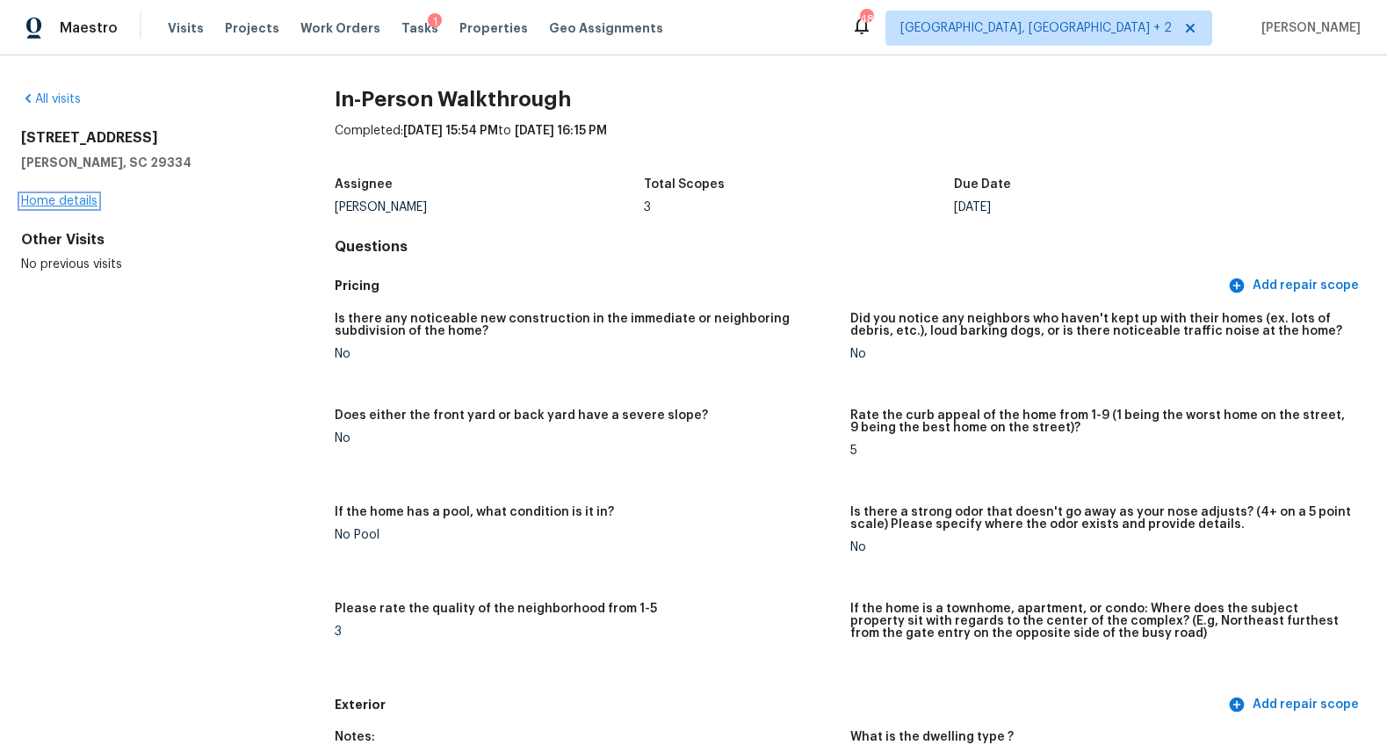
click at [83, 200] on link "Home details" at bounding box center [59, 201] width 76 height 12
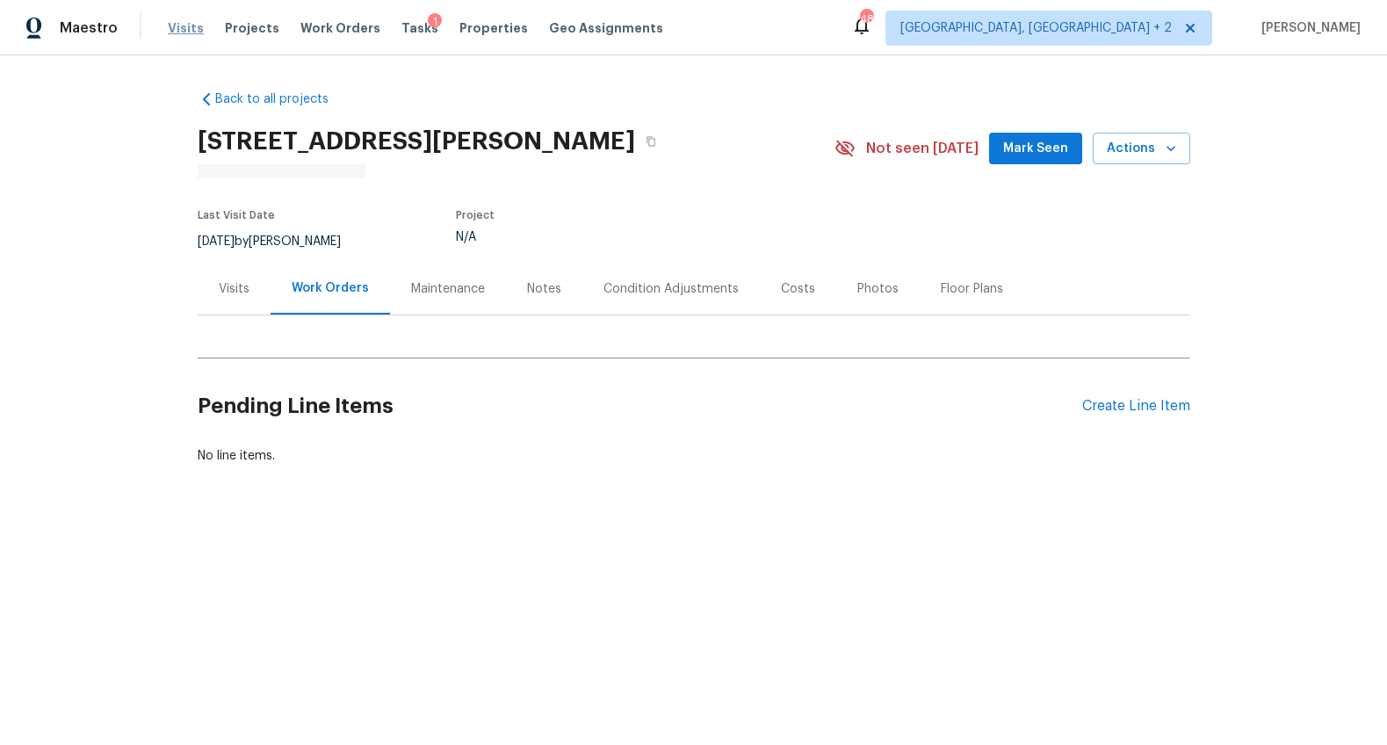
click at [185, 31] on span "Visits" at bounding box center [186, 28] width 36 height 18
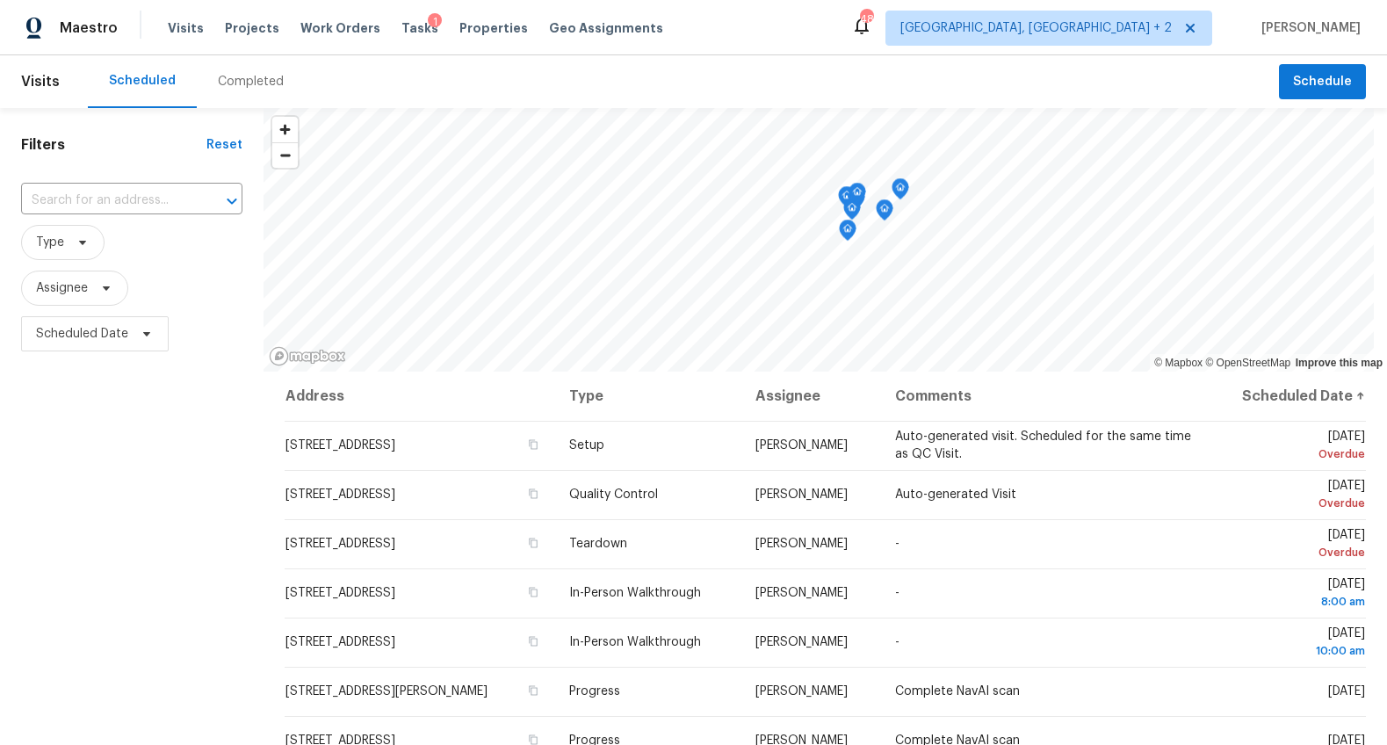
click at [263, 79] on div "Completed" at bounding box center [251, 82] width 66 height 18
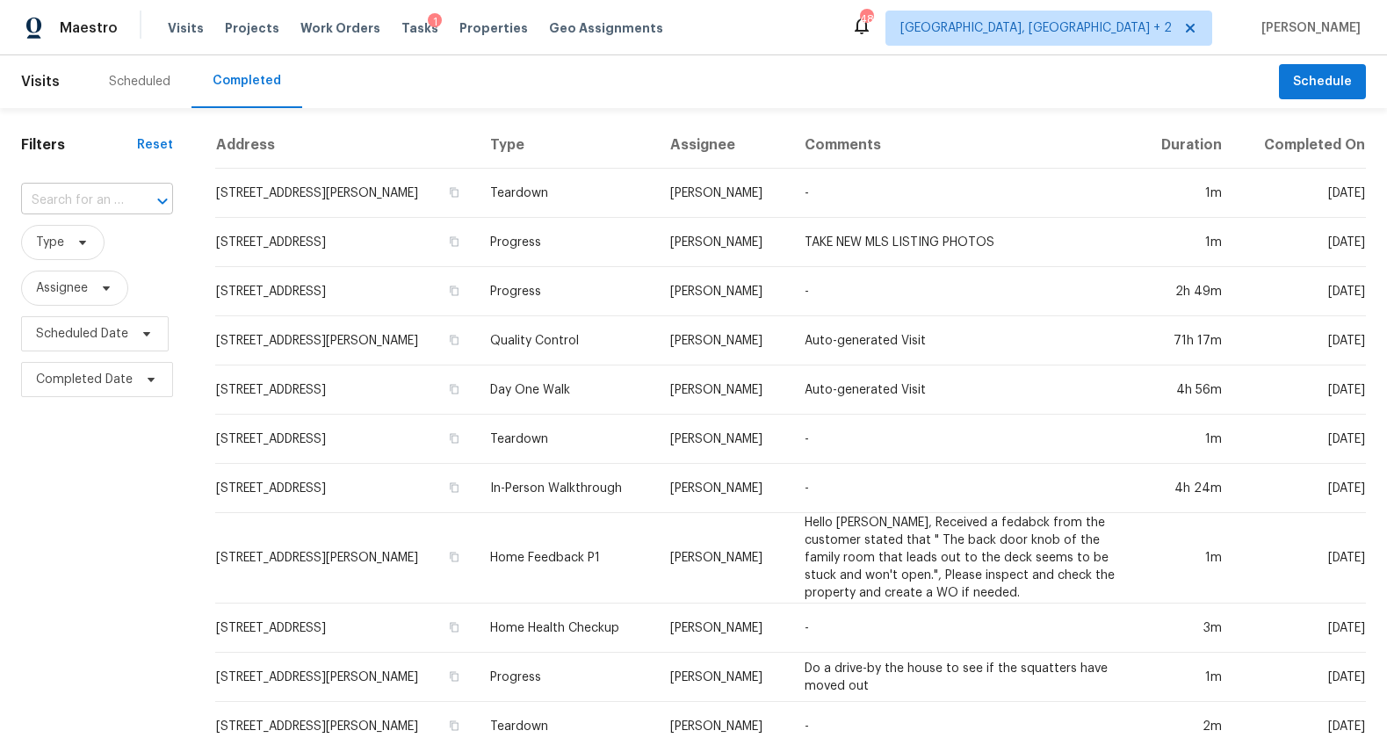
click at [119, 191] on input "text" at bounding box center [72, 200] width 103 height 27
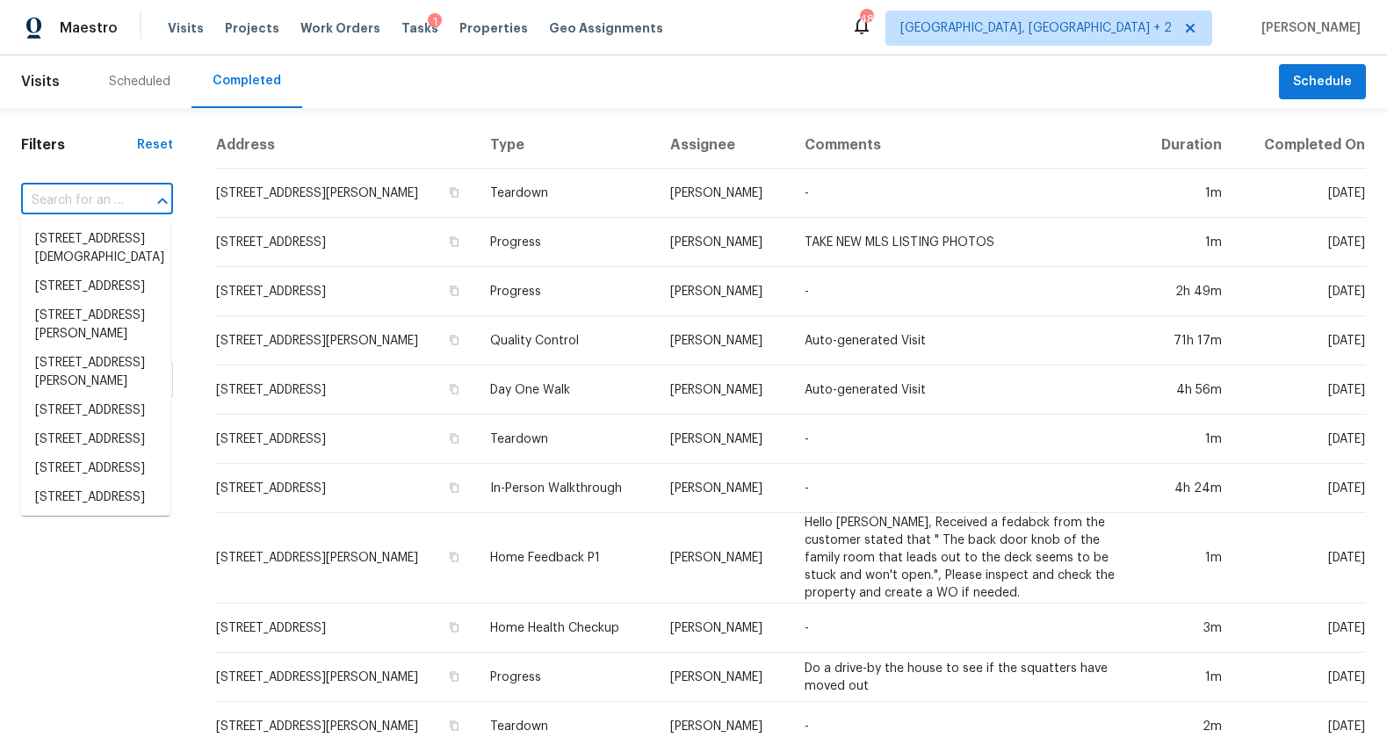
paste input "16 Lodge Way, Travelers Rest, SC 29690"
type input "16 Lodge Way, Travelers Rest, SC 29690"
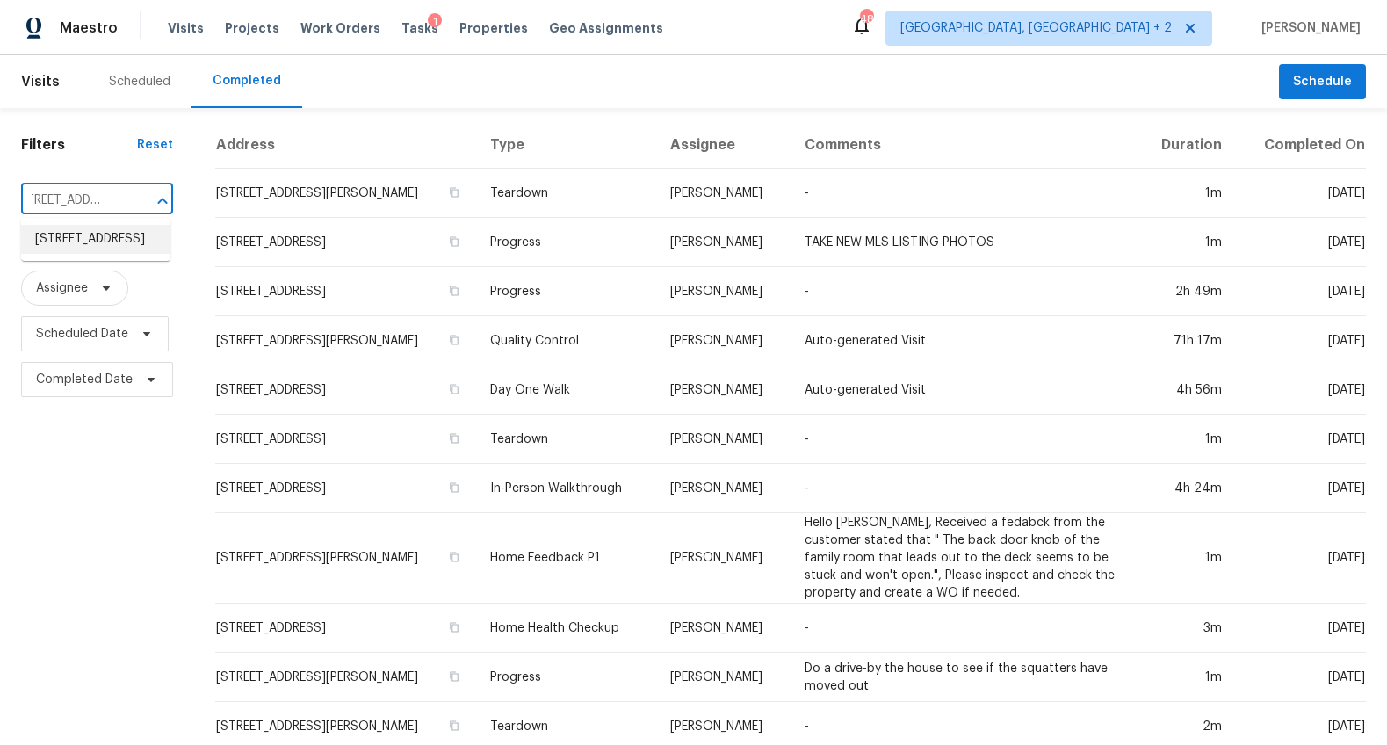
click at [112, 245] on li "16 Lodge Way, Travelers Rest, SC 29690" at bounding box center [95, 239] width 149 height 29
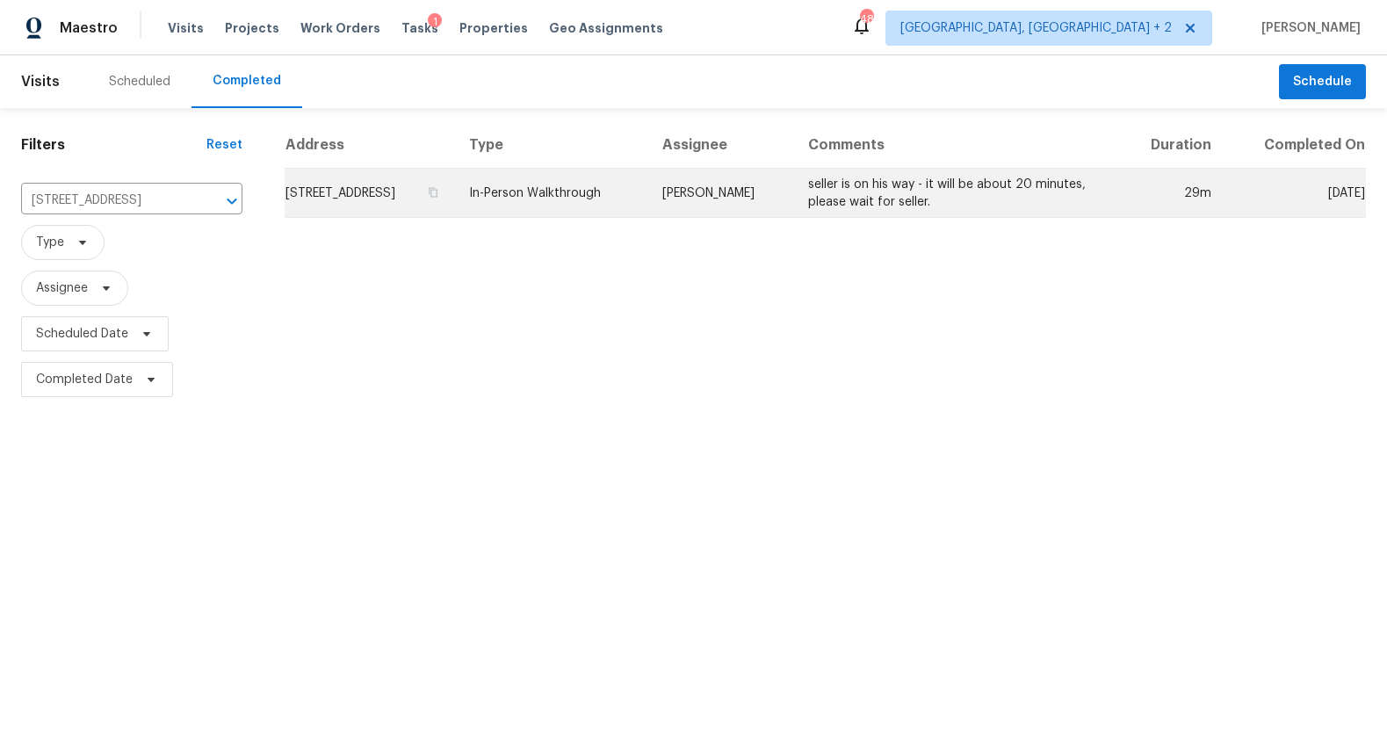
click at [304, 198] on td "16 Lodge Way, Travelers Rest, SC 29690" at bounding box center [370, 193] width 170 height 49
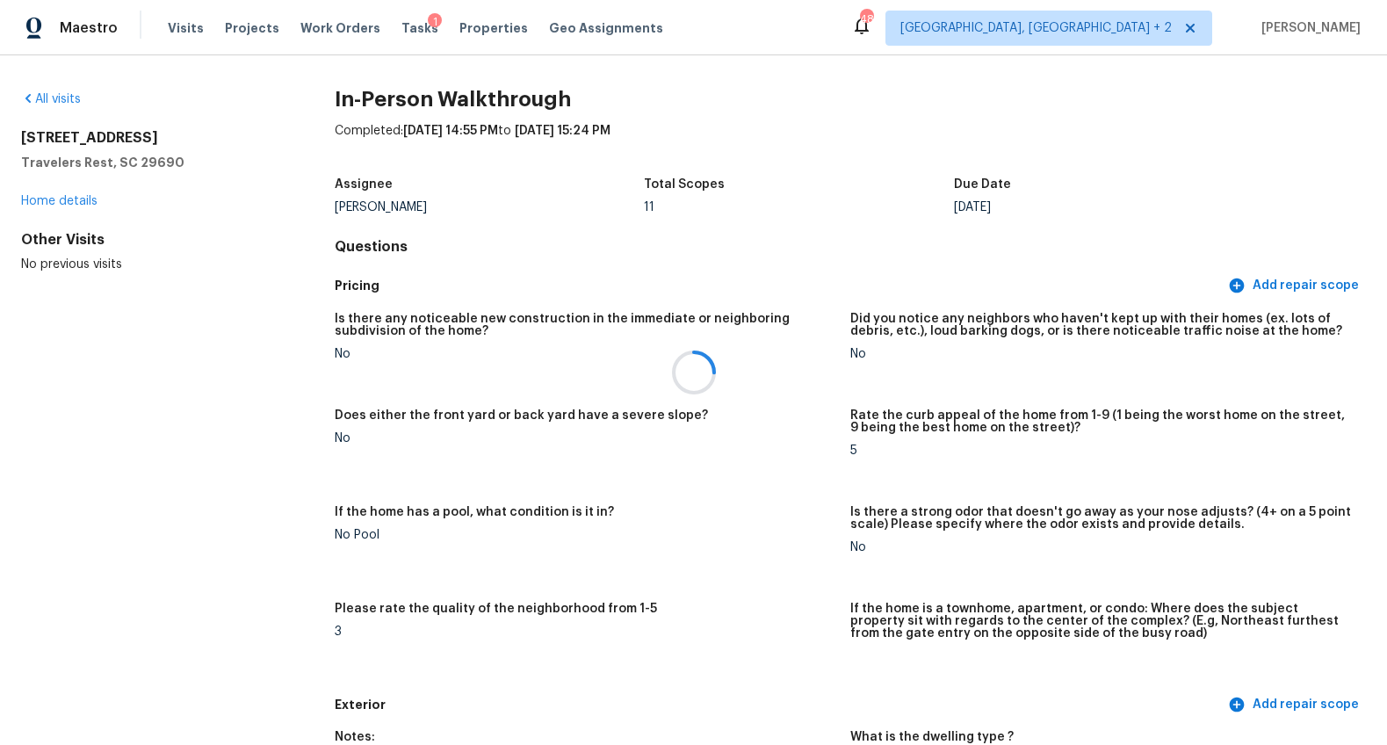
drag, startPoint x: 1382, startPoint y: 93, endPoint x: 1381, endPoint y: 135, distance: 42.2
click at [1381, 135] on div at bounding box center [693, 372] width 1387 height 745
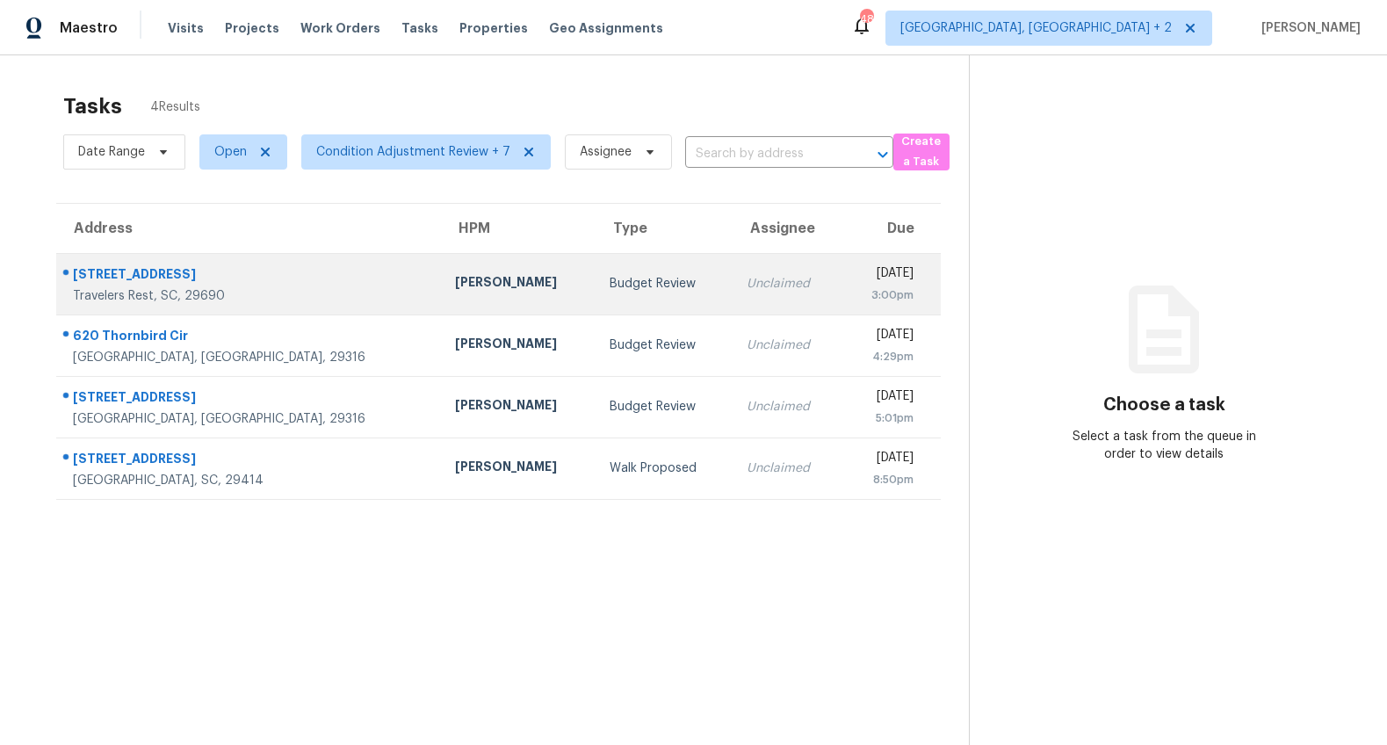
click at [128, 283] on div "[STREET_ADDRESS]" at bounding box center [250, 276] width 354 height 22
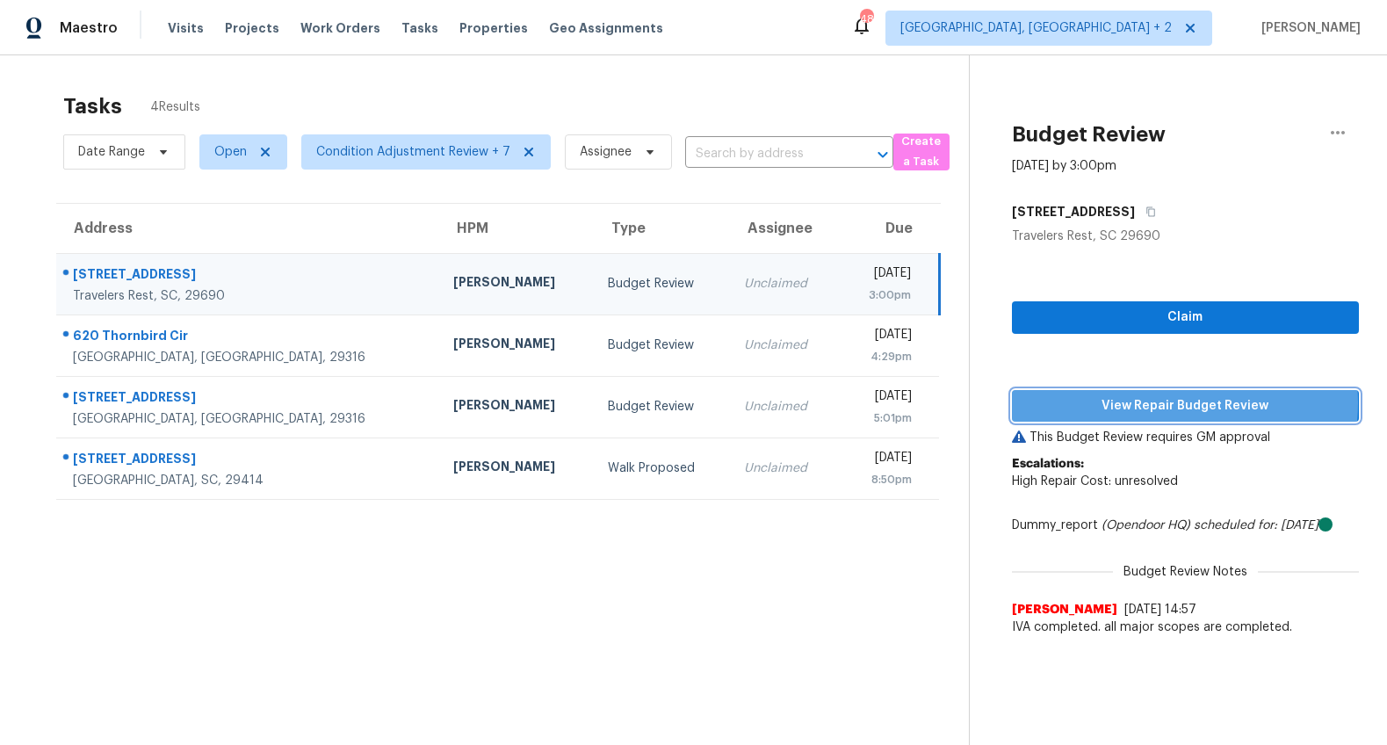
click at [1148, 402] on span "View Repair Budget Review" at bounding box center [1185, 406] width 319 height 22
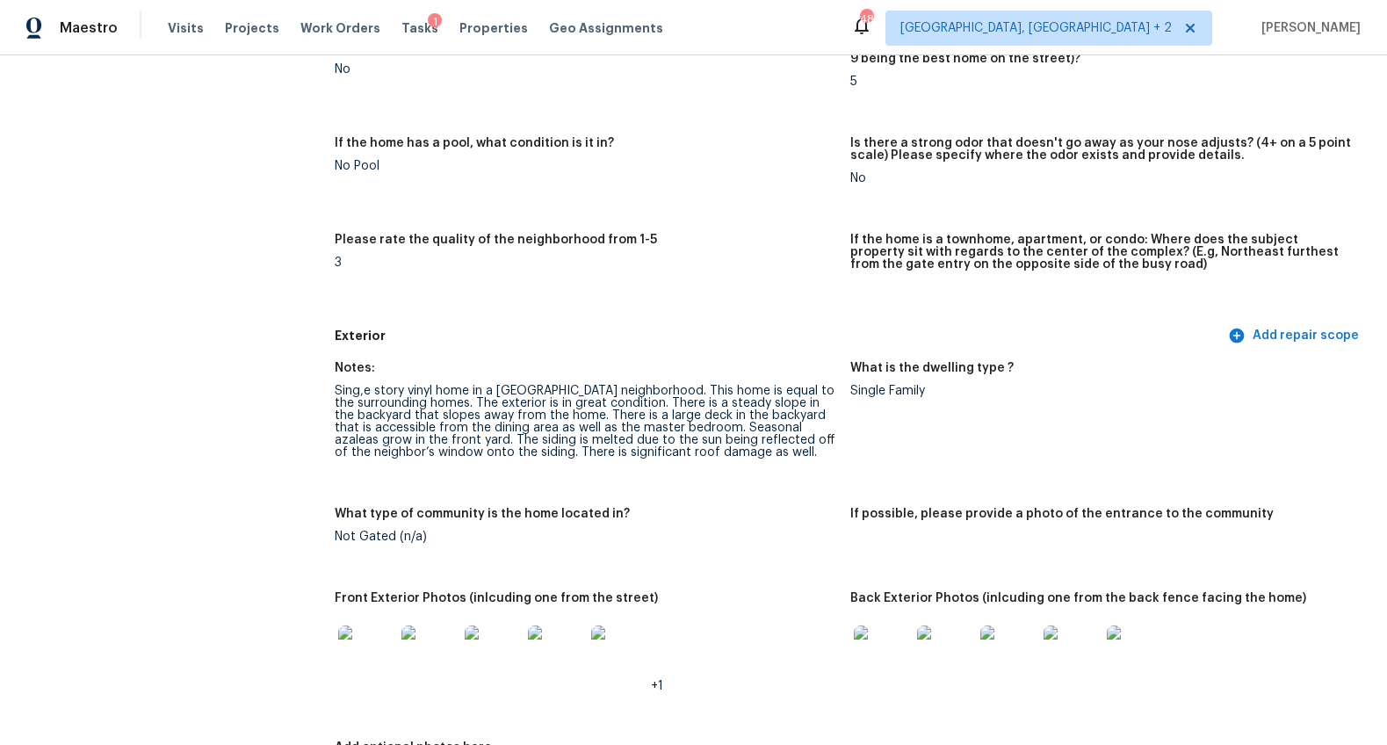
scroll to position [377, 0]
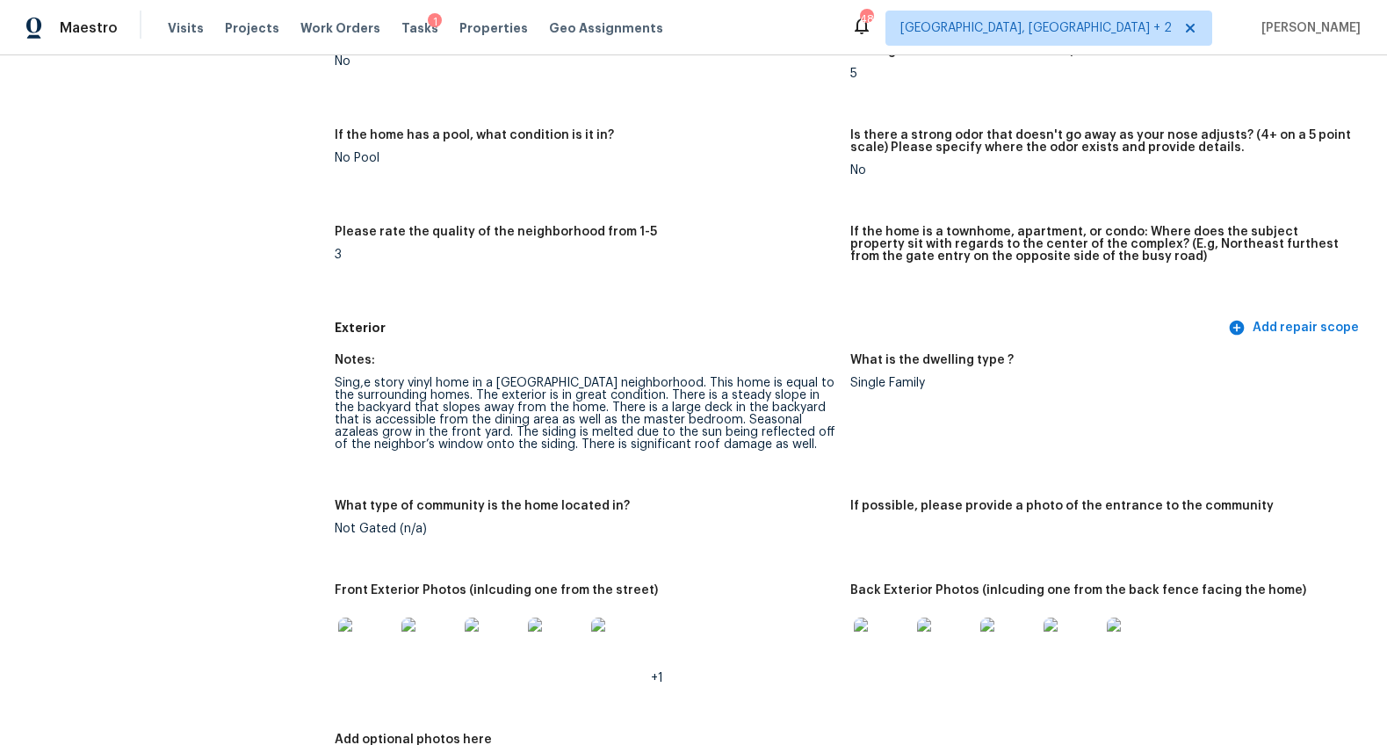
click at [358, 629] on img at bounding box center [366, 645] width 56 height 56
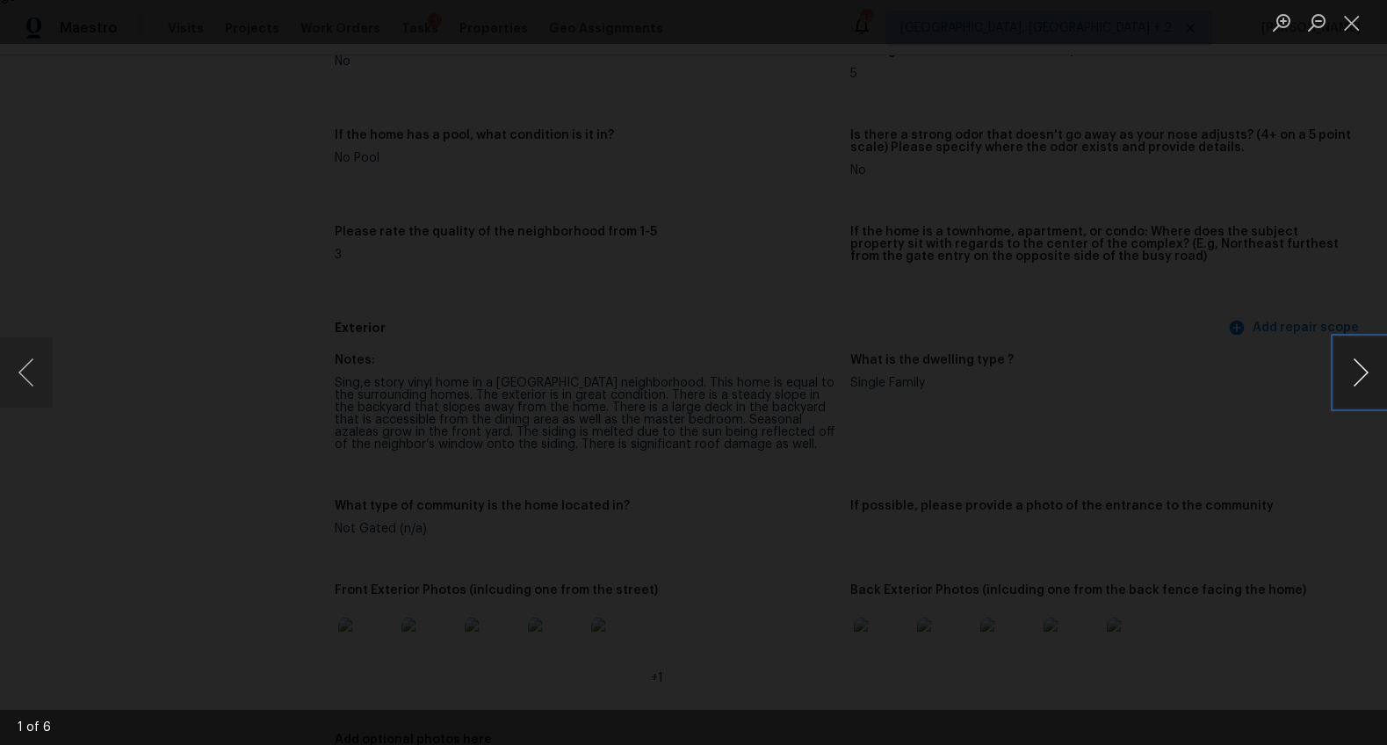
click at [1351, 365] on button "Next image" at bounding box center [1360, 372] width 53 height 70
click at [1350, 365] on button "Next image" at bounding box center [1360, 372] width 53 height 70
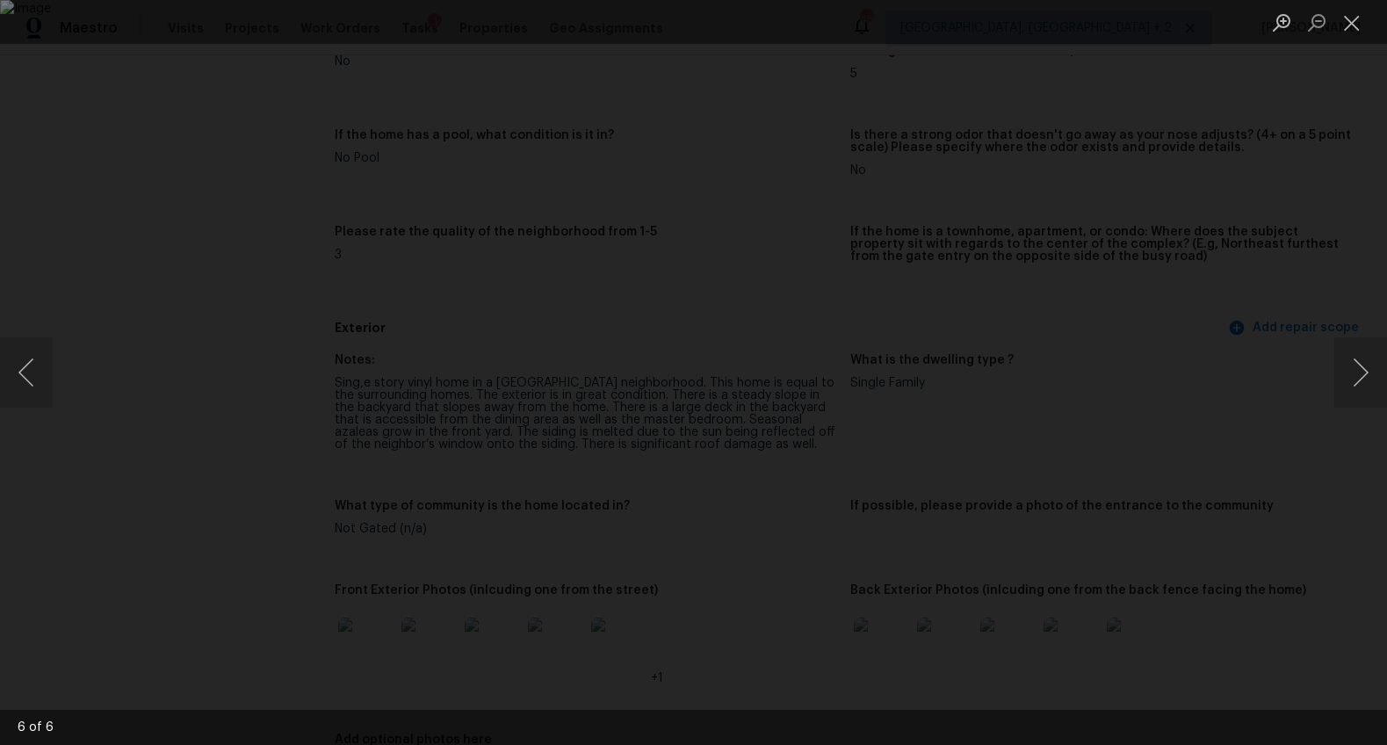
click at [1281, 471] on div "Lightbox" at bounding box center [693, 372] width 1387 height 745
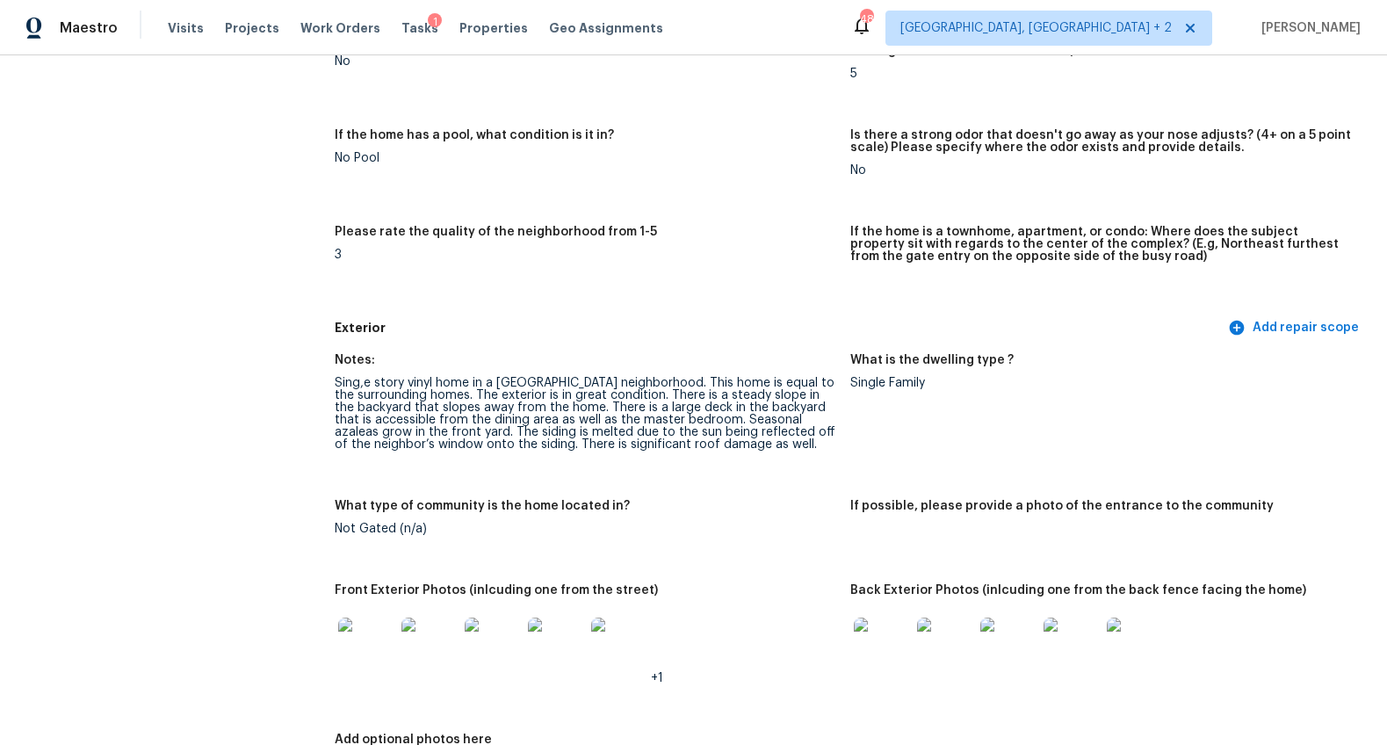
scroll to position [625, 0]
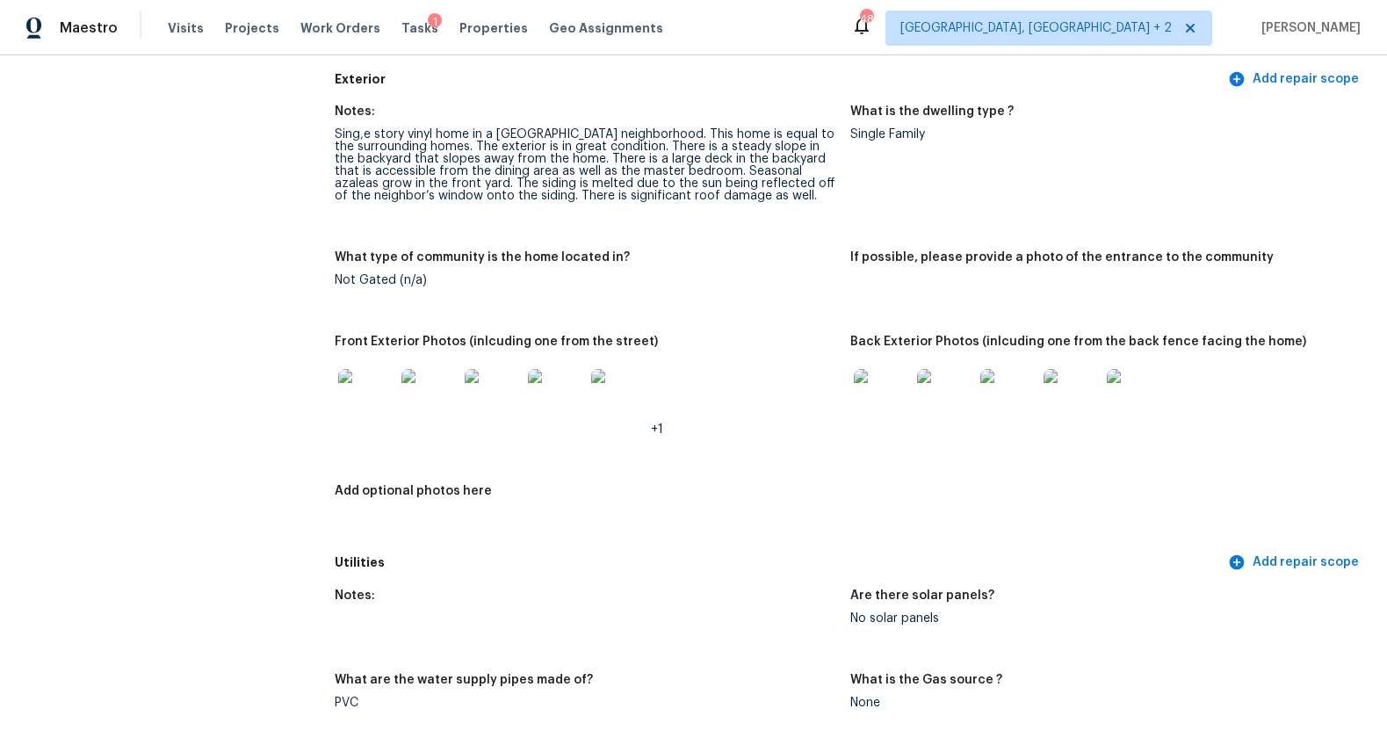
click at [880, 397] on img at bounding box center [882, 397] width 56 height 56
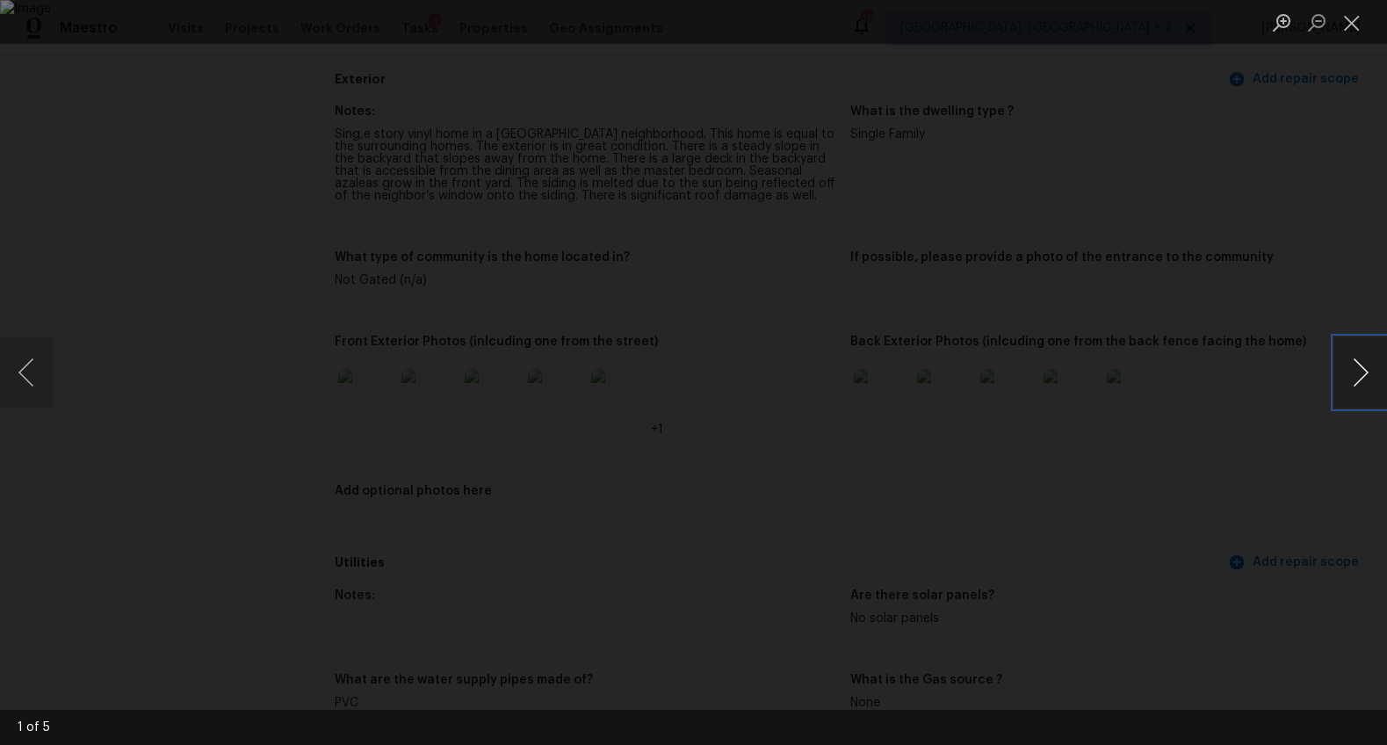
click at [1358, 367] on button "Next image" at bounding box center [1360, 372] width 53 height 70
click at [1336, 353] on button "Next image" at bounding box center [1360, 372] width 53 height 70
click at [1338, 353] on button "Next image" at bounding box center [1360, 372] width 53 height 70
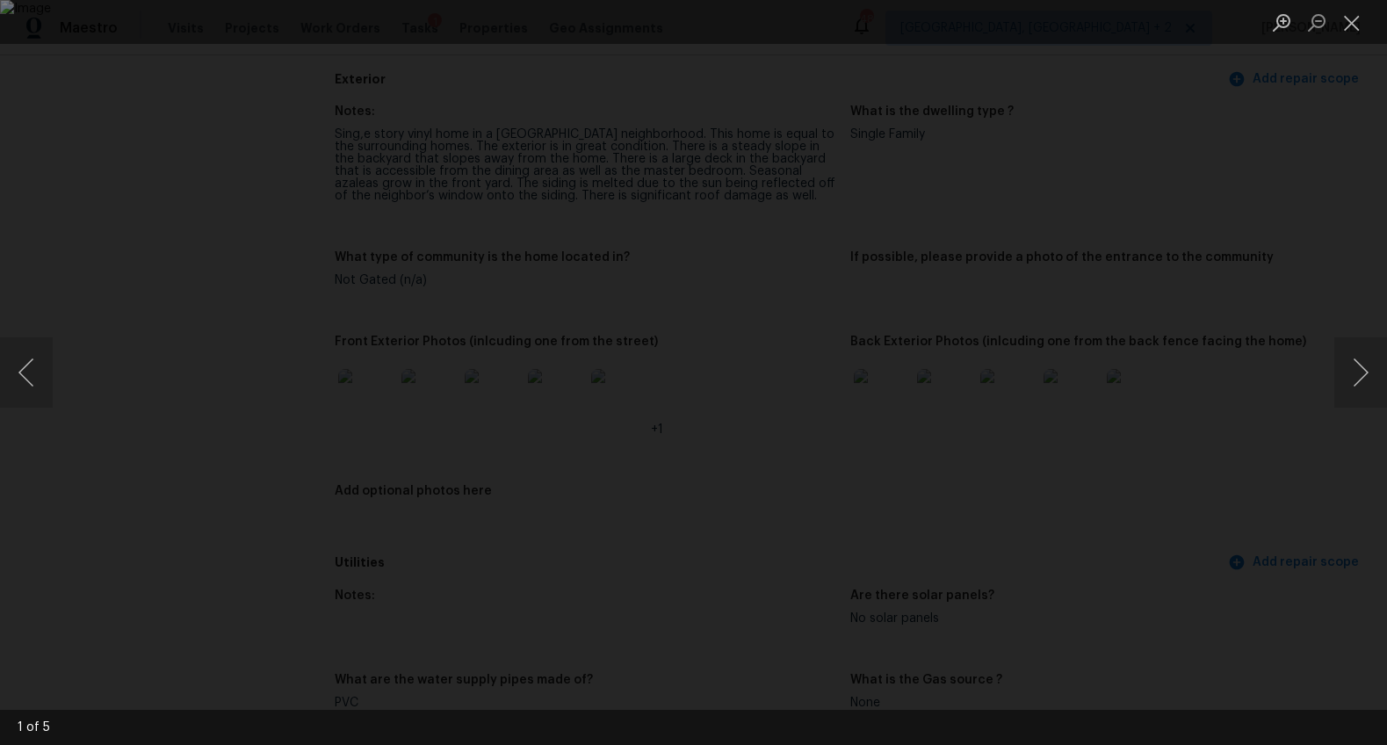
click at [1284, 409] on div "Lightbox" at bounding box center [693, 372] width 1387 height 745
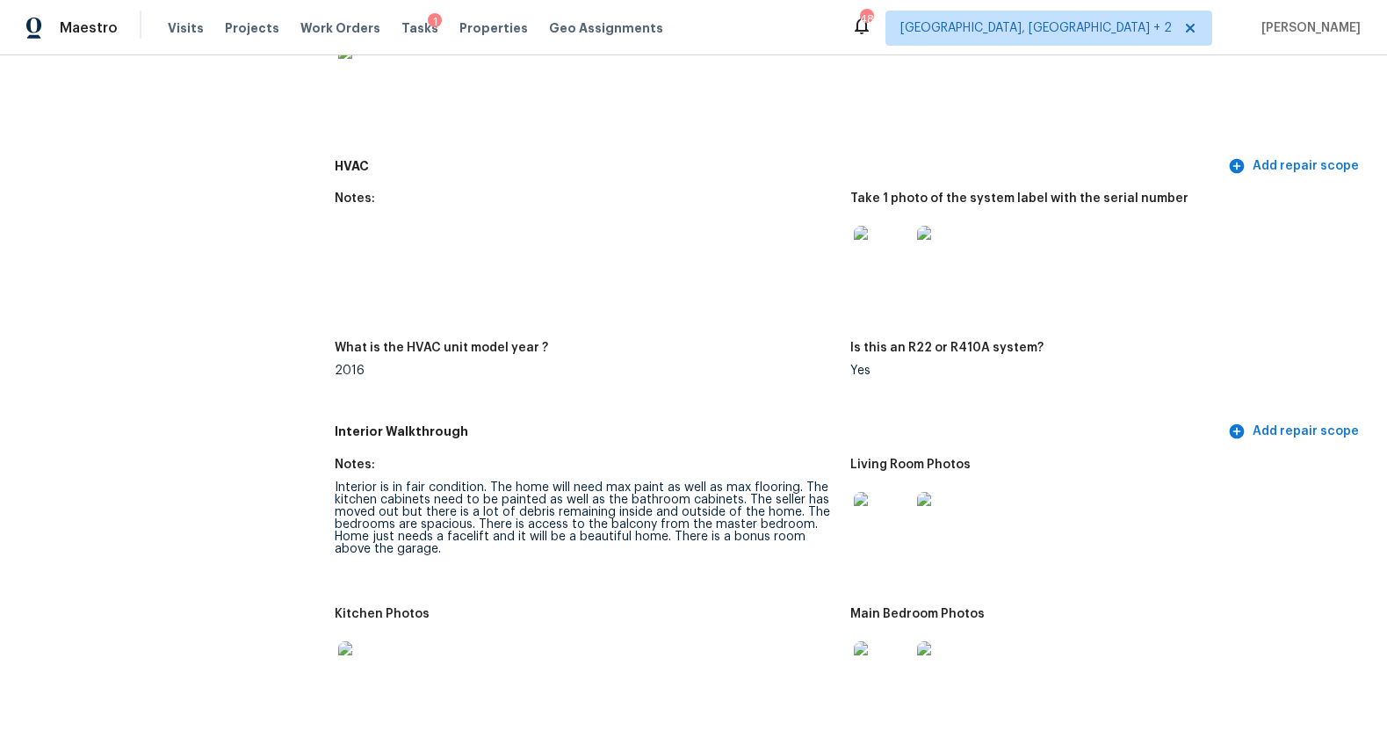
scroll to position [1509, 0]
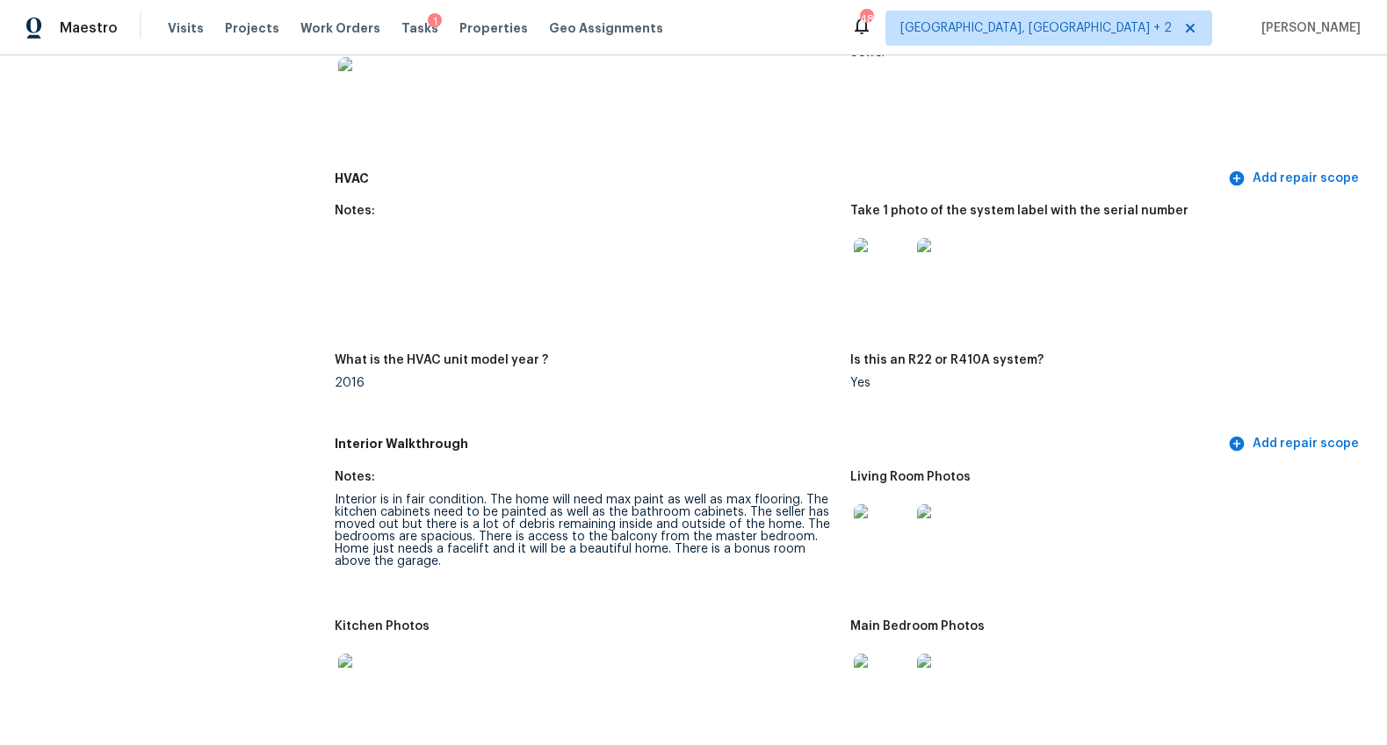
click at [875, 277] on img at bounding box center [882, 266] width 56 height 56
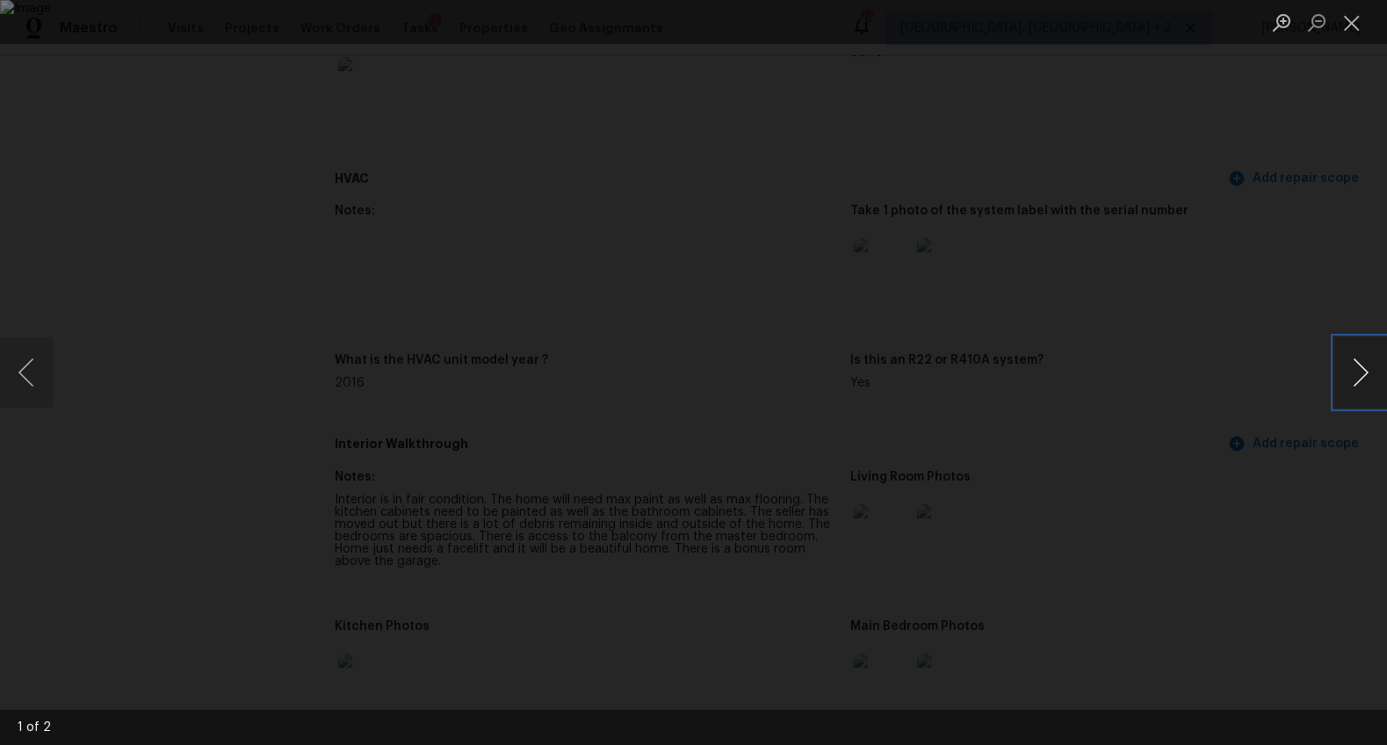
click at [1344, 390] on button "Next image" at bounding box center [1360, 372] width 53 height 70
click at [1236, 438] on div "Lightbox" at bounding box center [693, 372] width 1387 height 745
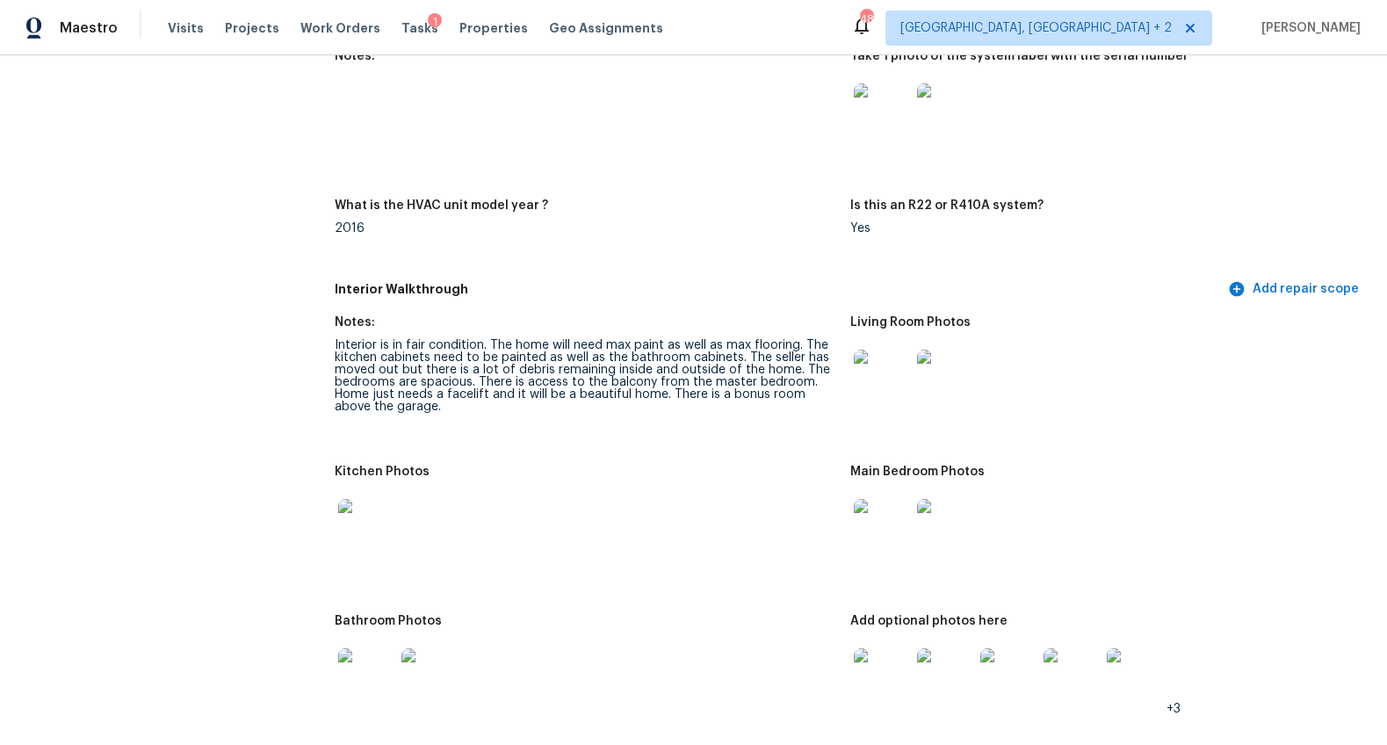
scroll to position [1683, 0]
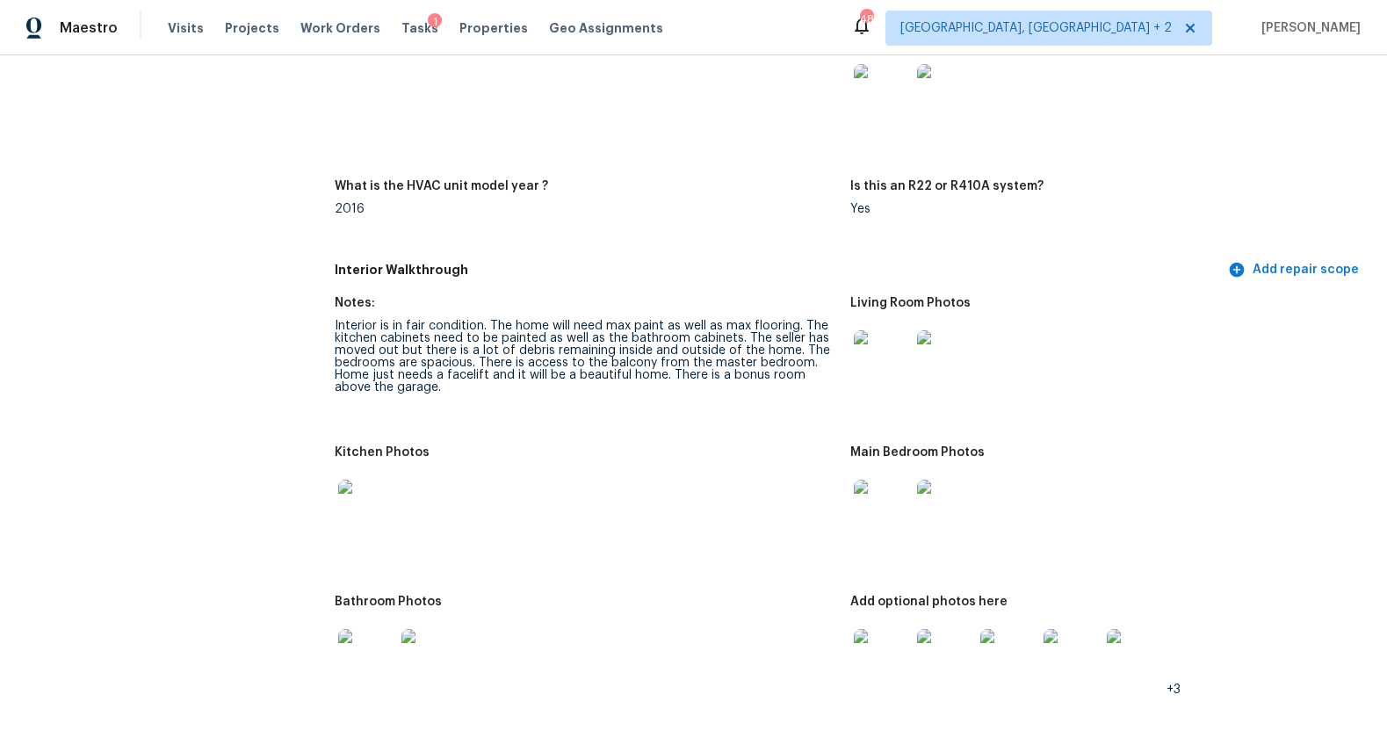
click at [884, 357] on img at bounding box center [882, 358] width 56 height 56
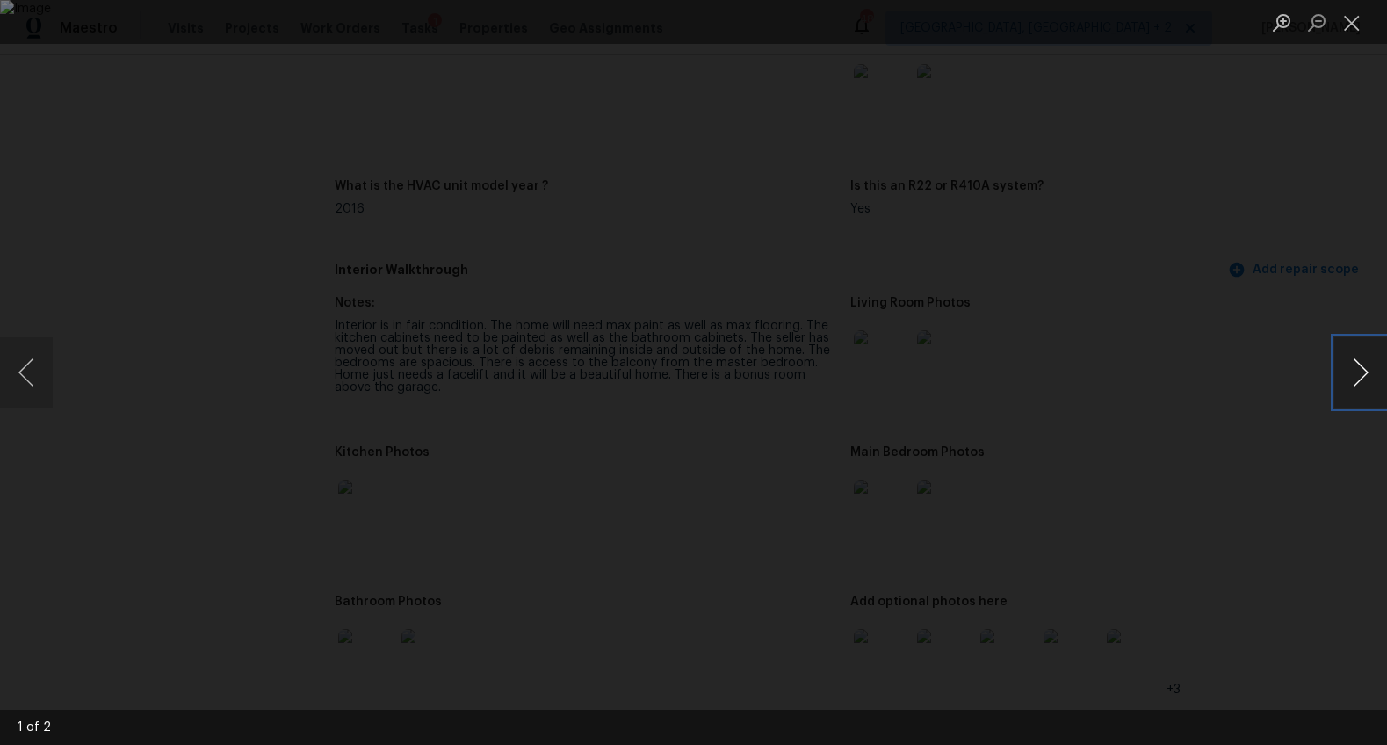
click at [1370, 364] on button "Next image" at bounding box center [1360, 372] width 53 height 70
click at [1321, 437] on div "Lightbox" at bounding box center [693, 372] width 1387 height 745
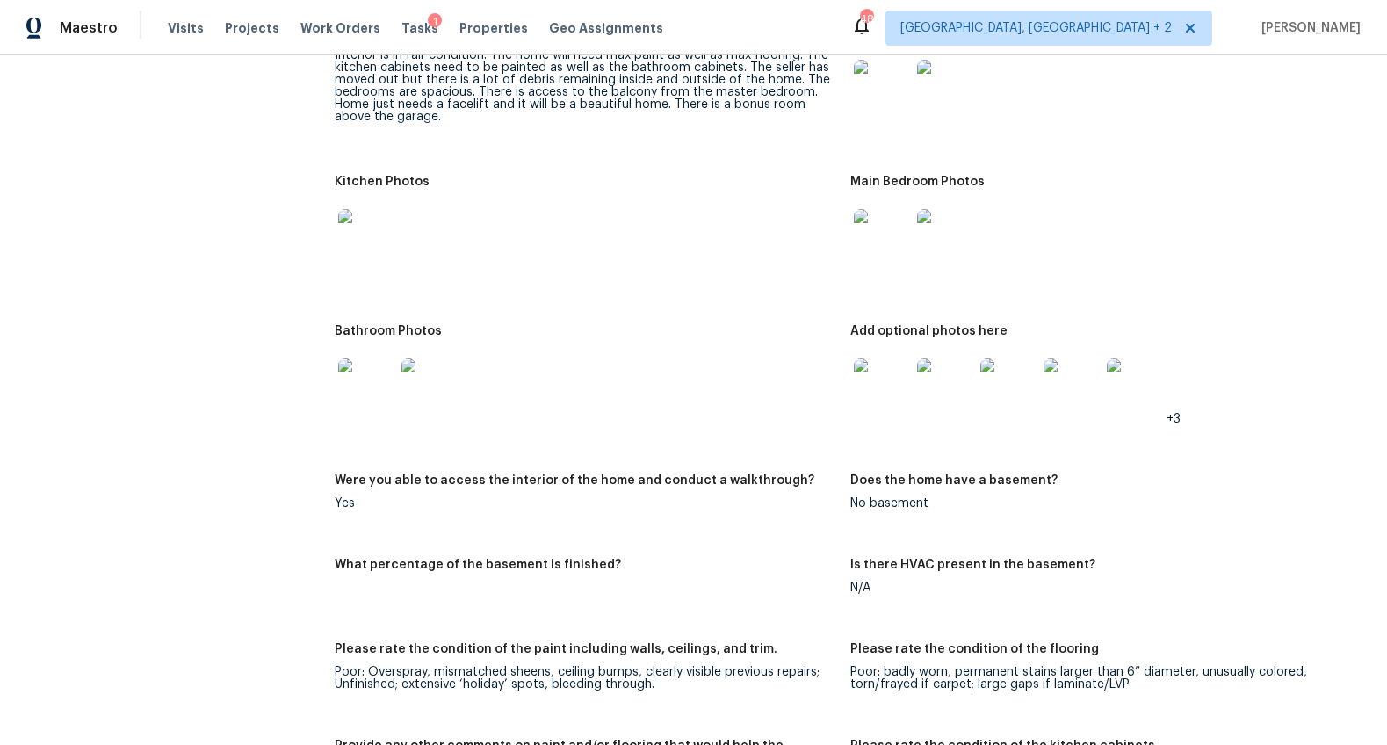
scroll to position [2051, 0]
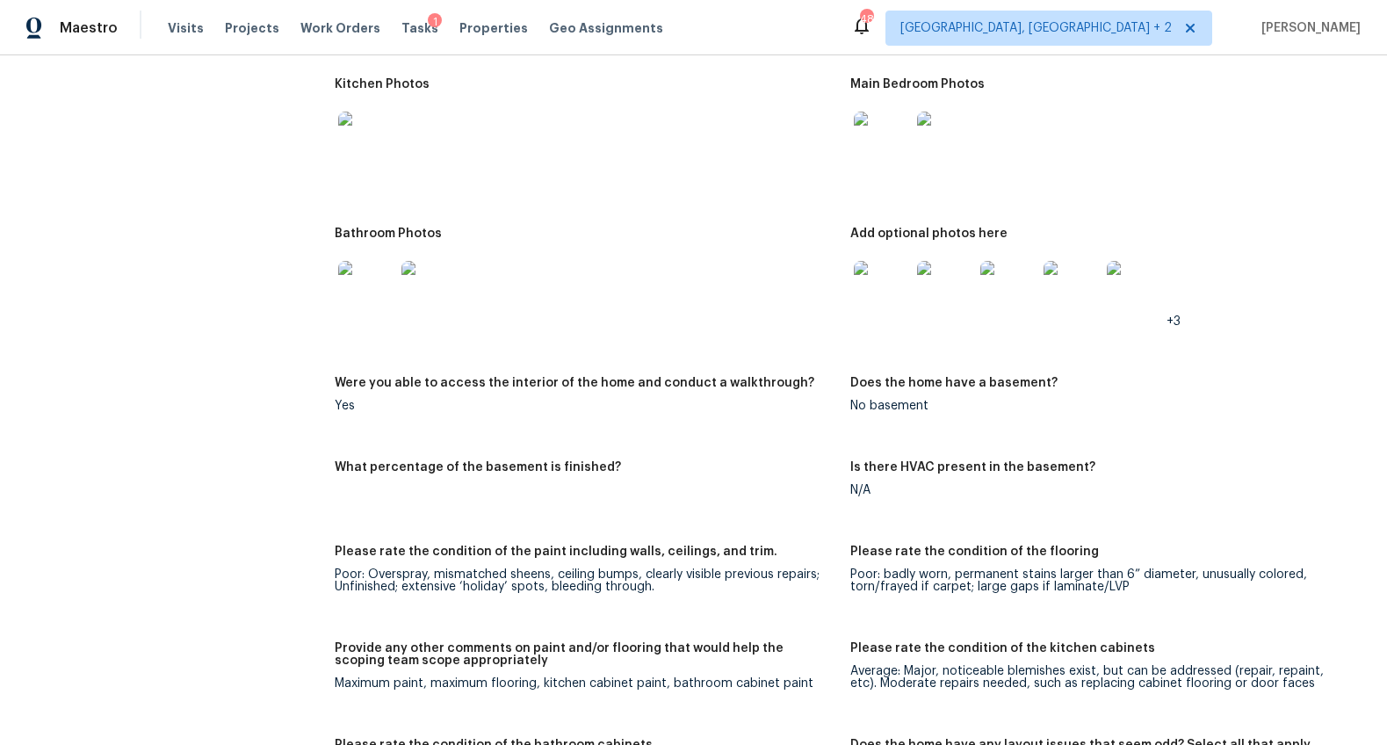
click at [344, 131] on img at bounding box center [366, 140] width 56 height 56
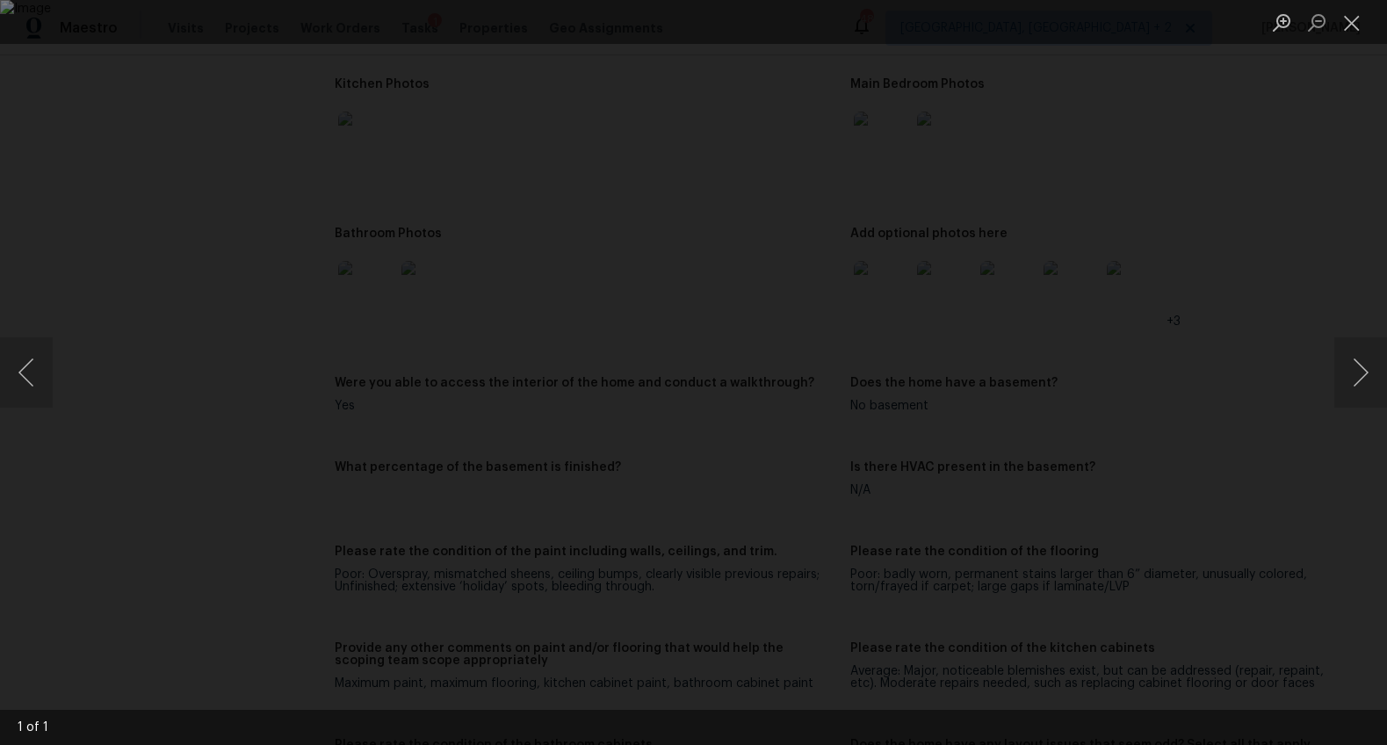
click at [1225, 488] on div "Lightbox" at bounding box center [693, 372] width 1387 height 745
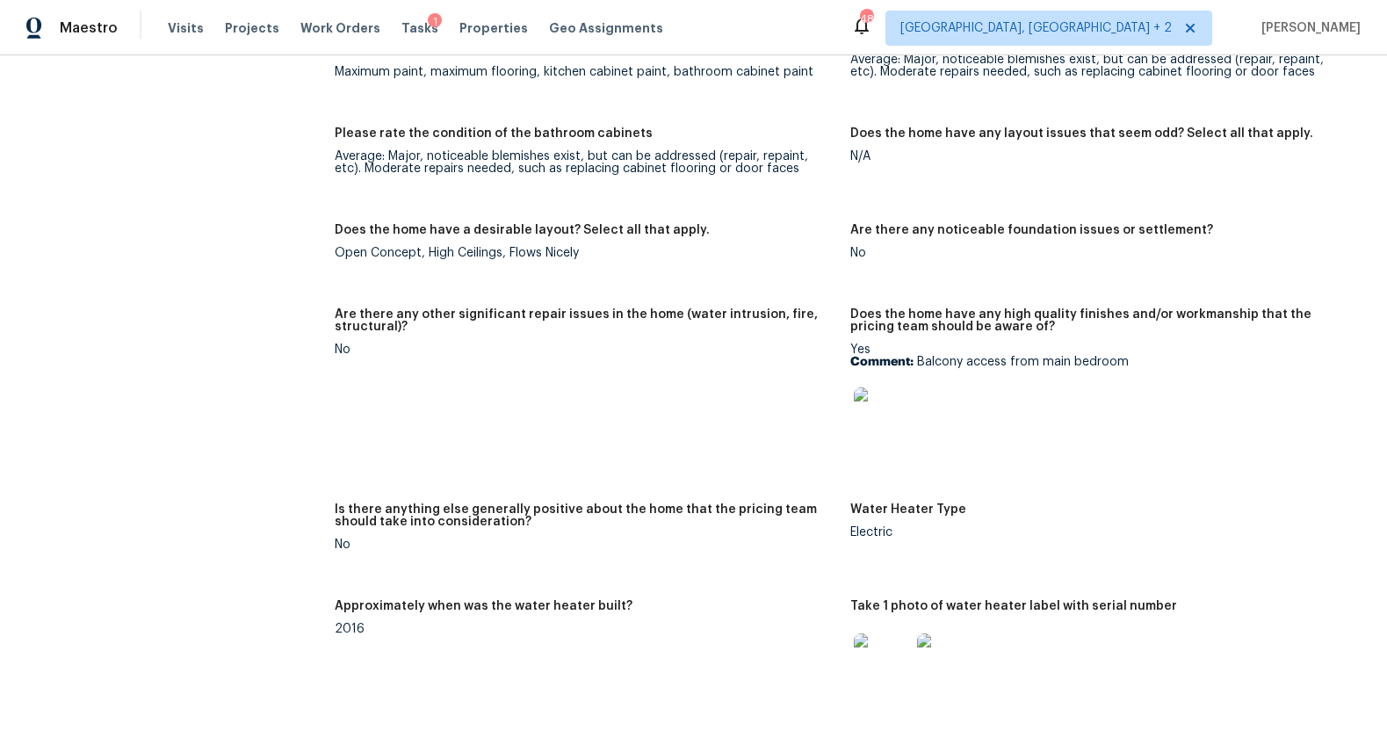
scroll to position [2656, 0]
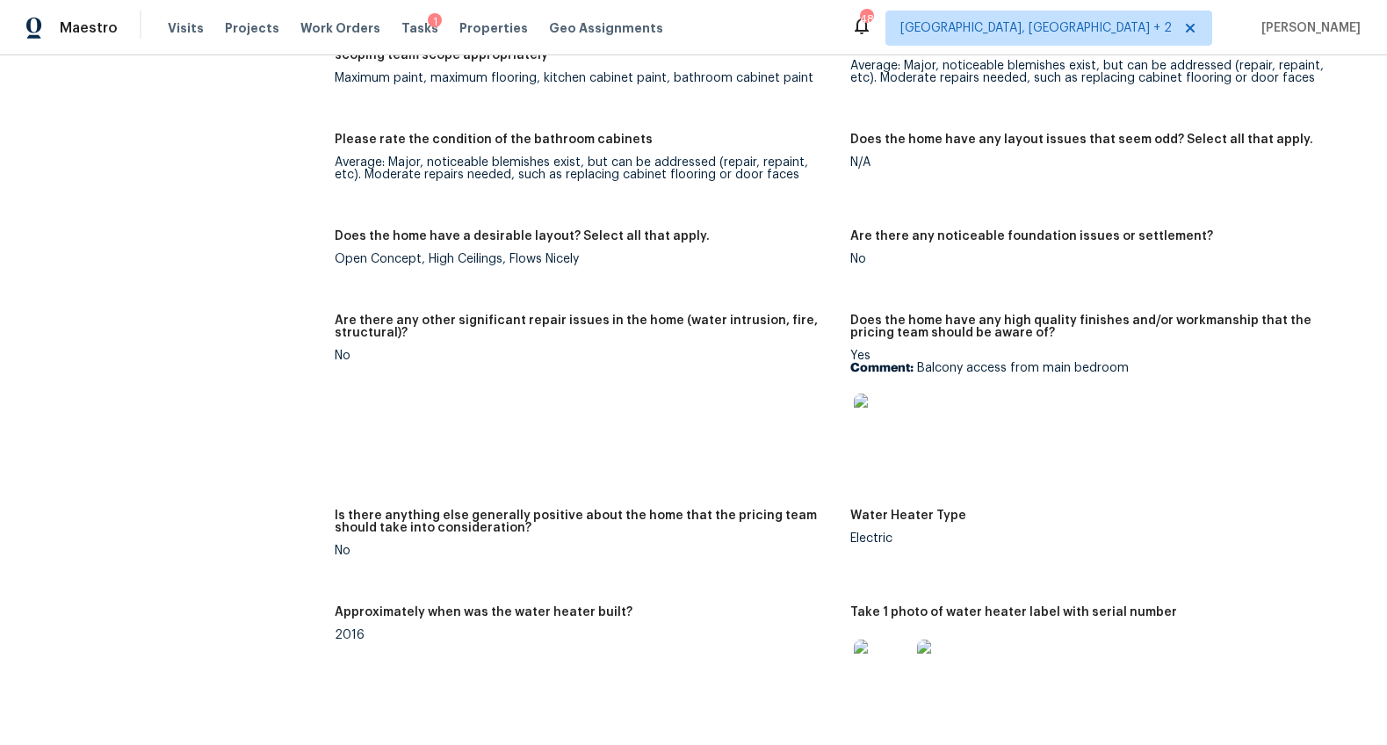
click at [880, 429] on img at bounding box center [882, 421] width 56 height 56
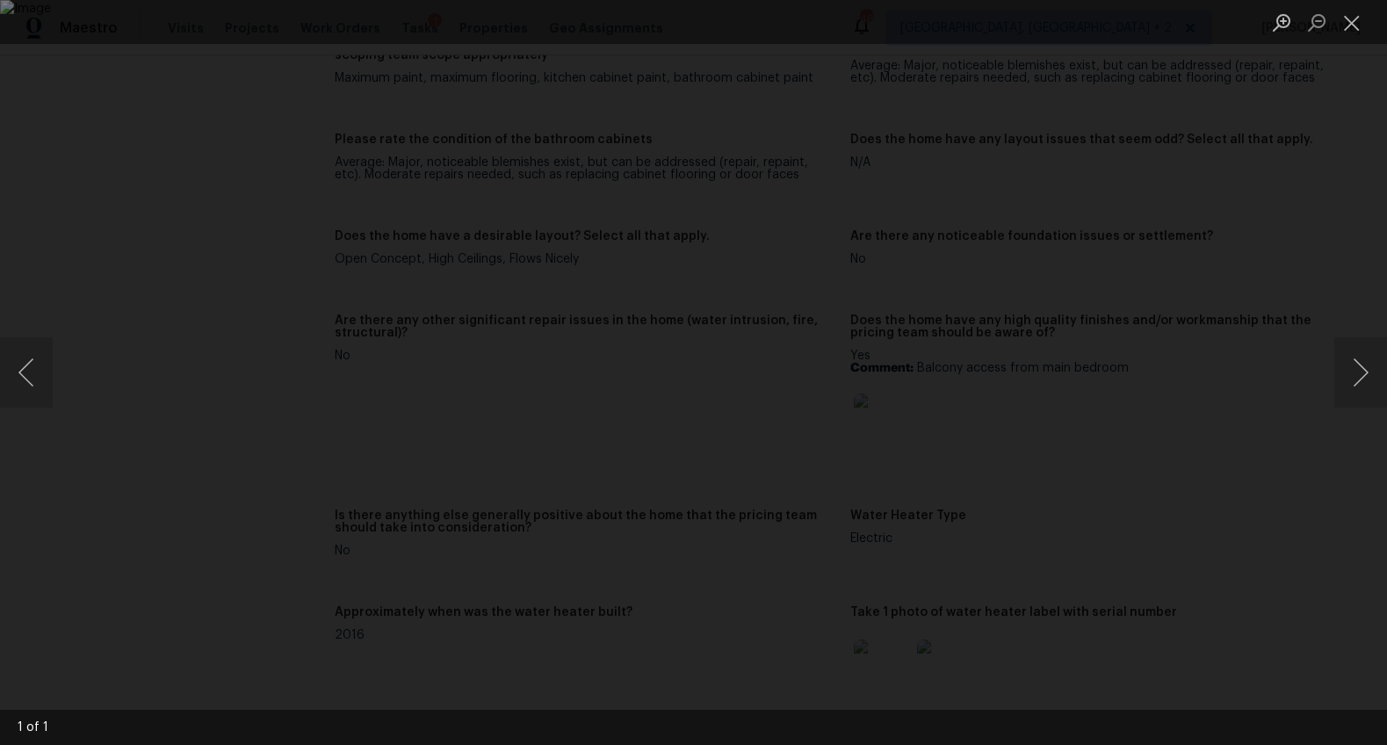
click at [1203, 477] on div "Lightbox" at bounding box center [693, 372] width 1387 height 745
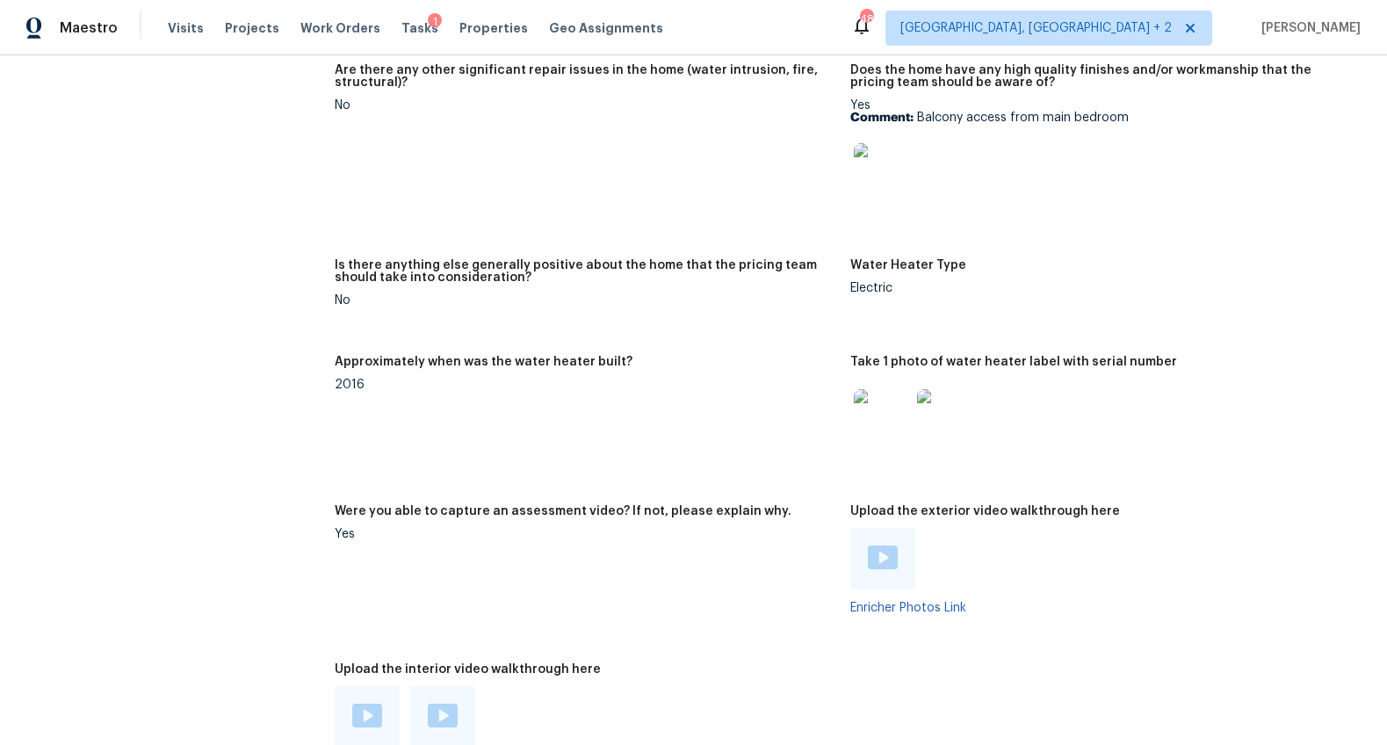
scroll to position [2894, 0]
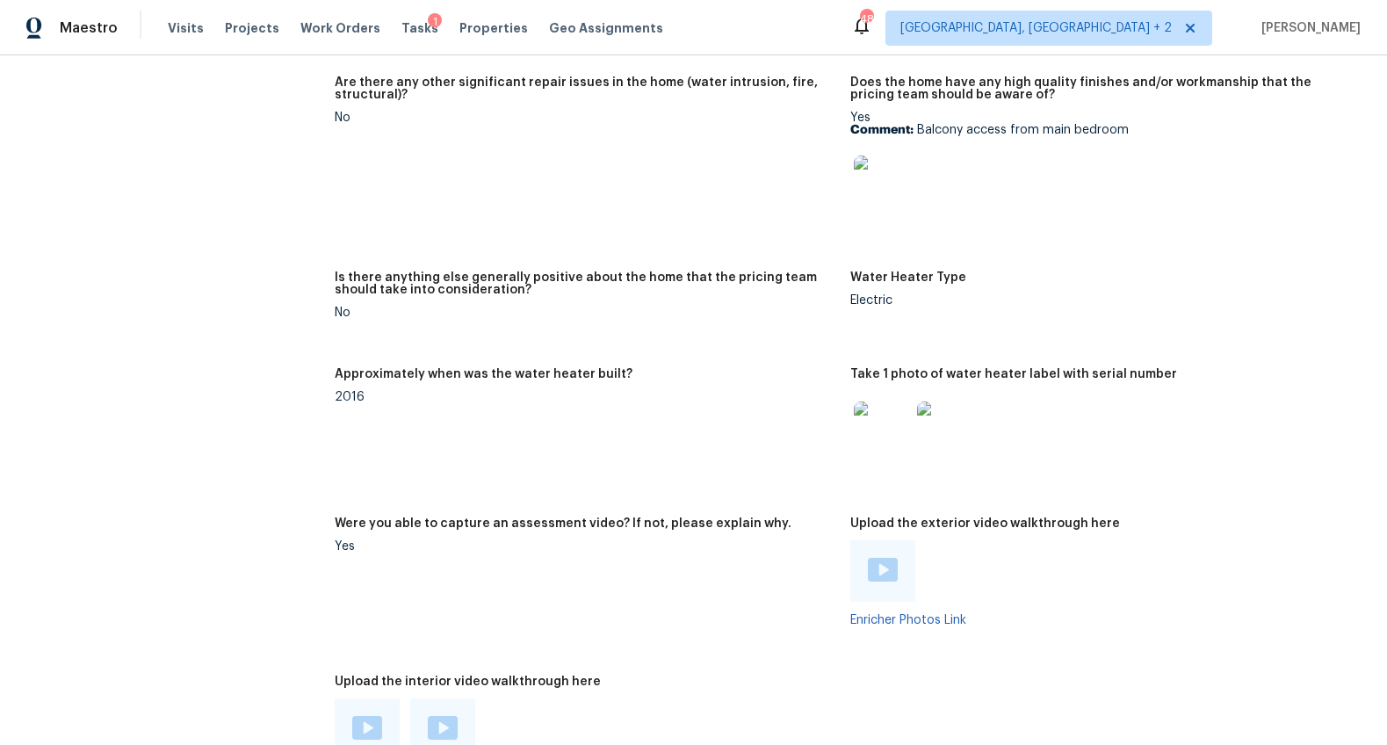
click at [892, 577] on div at bounding box center [882, 570] width 65 height 61
click at [868, 574] on img at bounding box center [883, 570] width 30 height 24
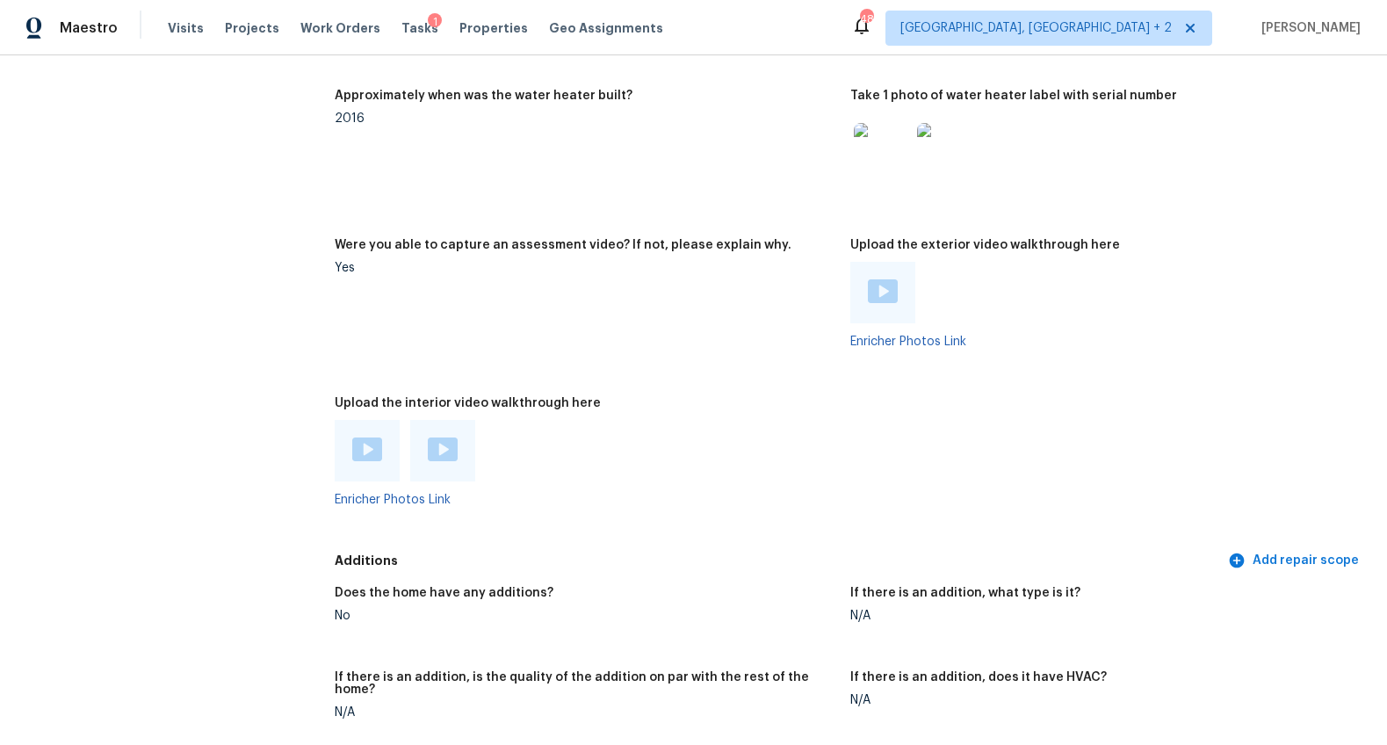
scroll to position [3114, 0]
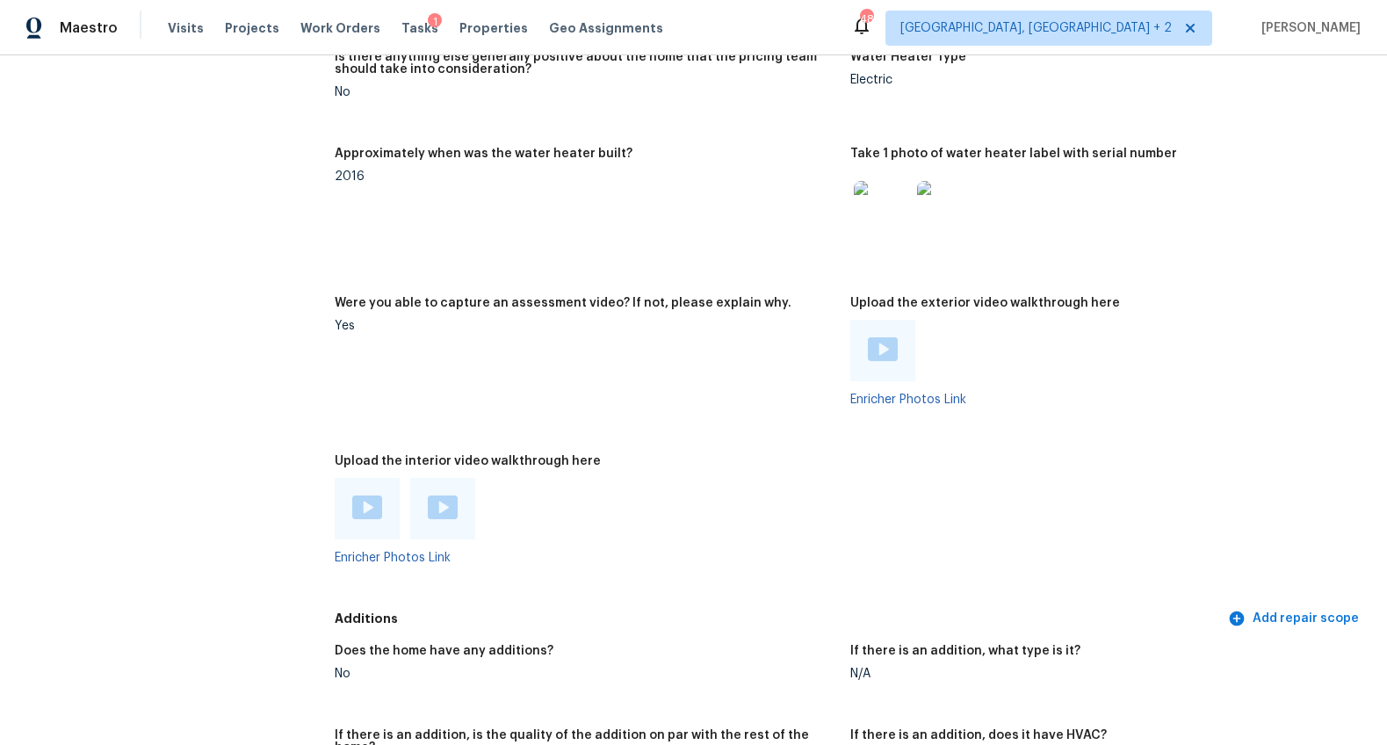
click at [346, 508] on div at bounding box center [367, 508] width 65 height 61
click at [358, 509] on img at bounding box center [367, 507] width 30 height 24
click at [437, 515] on img at bounding box center [443, 507] width 30 height 24
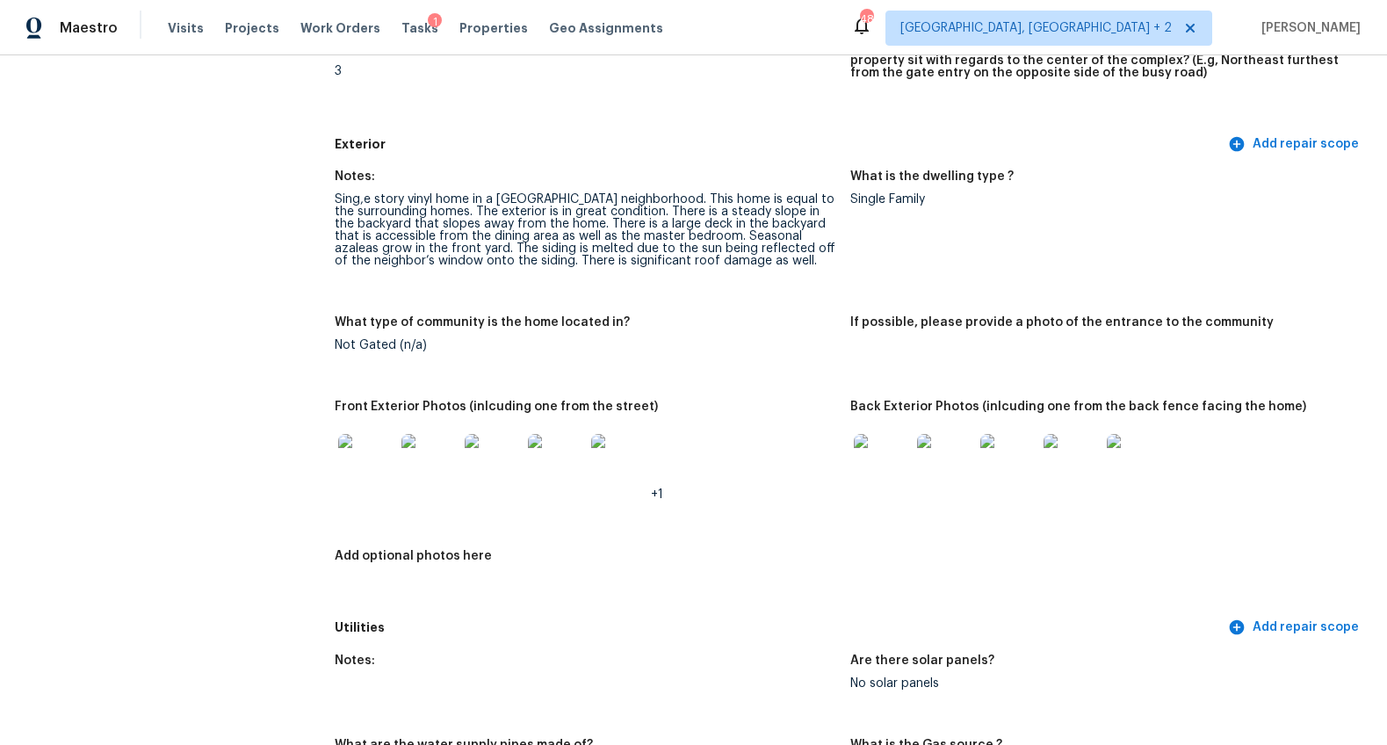
scroll to position [0, 0]
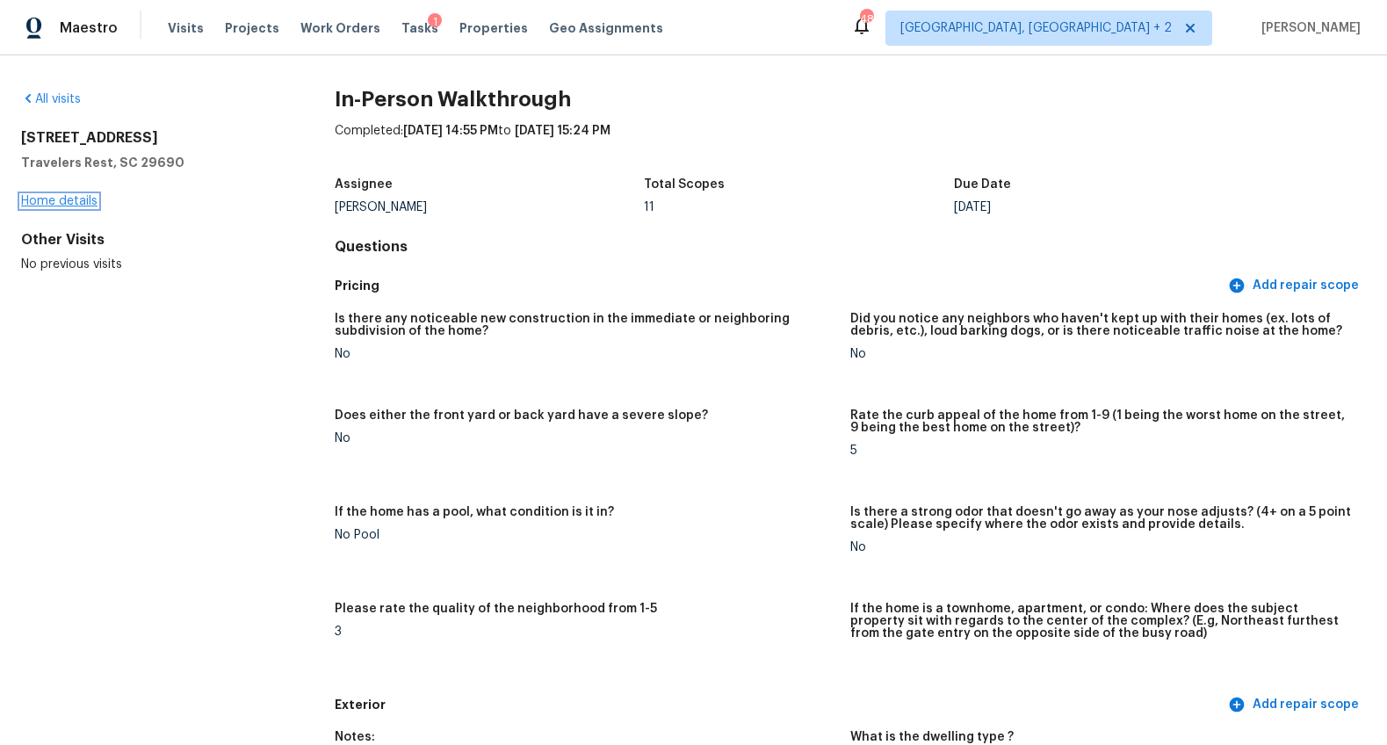
click at [85, 200] on link "Home details" at bounding box center [59, 201] width 76 height 12
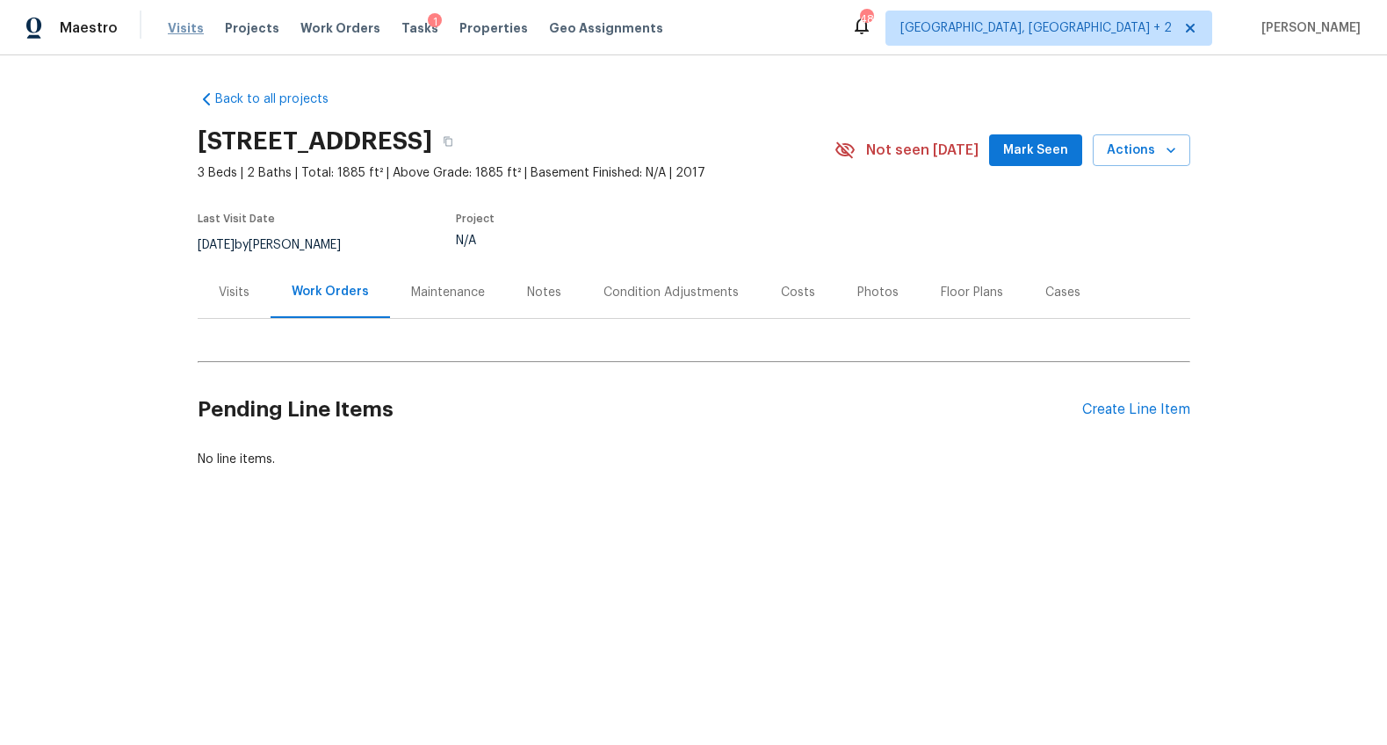
click at [177, 25] on span "Visits" at bounding box center [186, 28] width 36 height 18
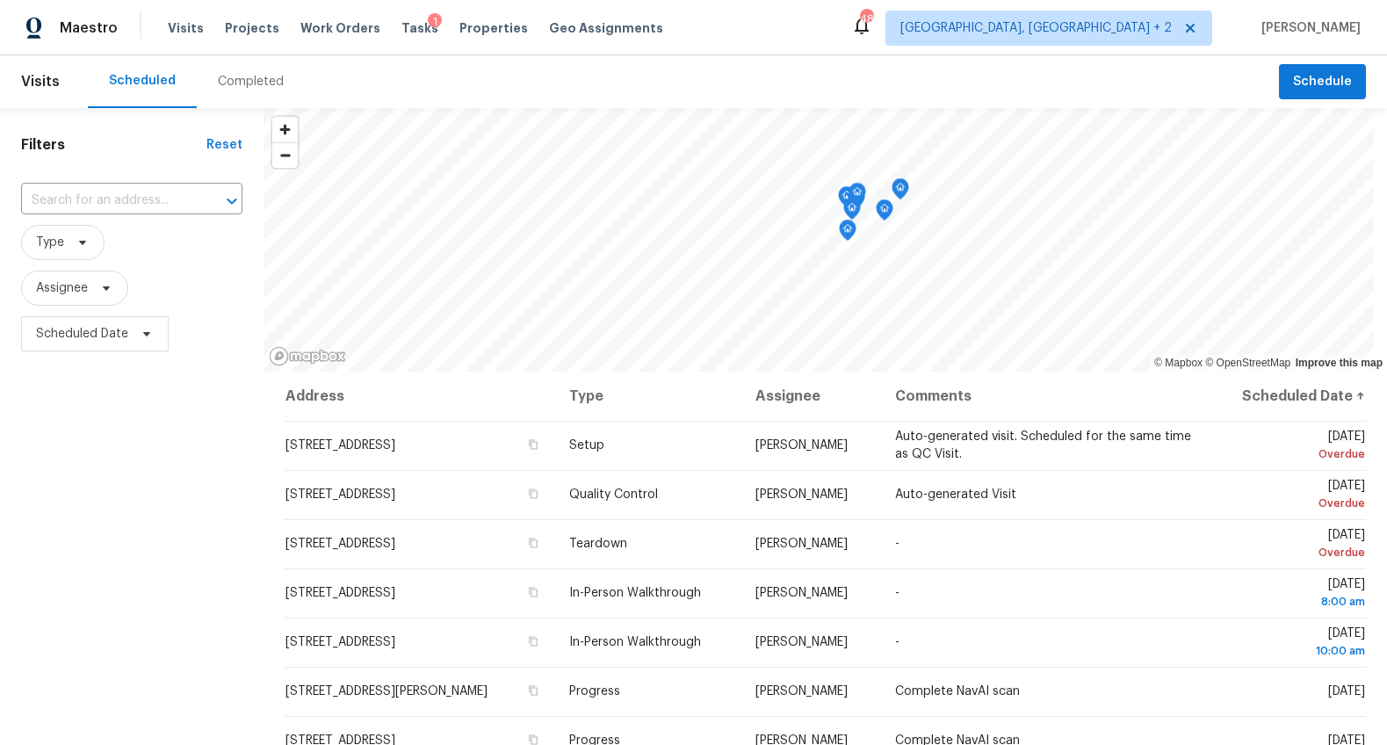
click at [235, 84] on div "Completed" at bounding box center [251, 82] width 66 height 18
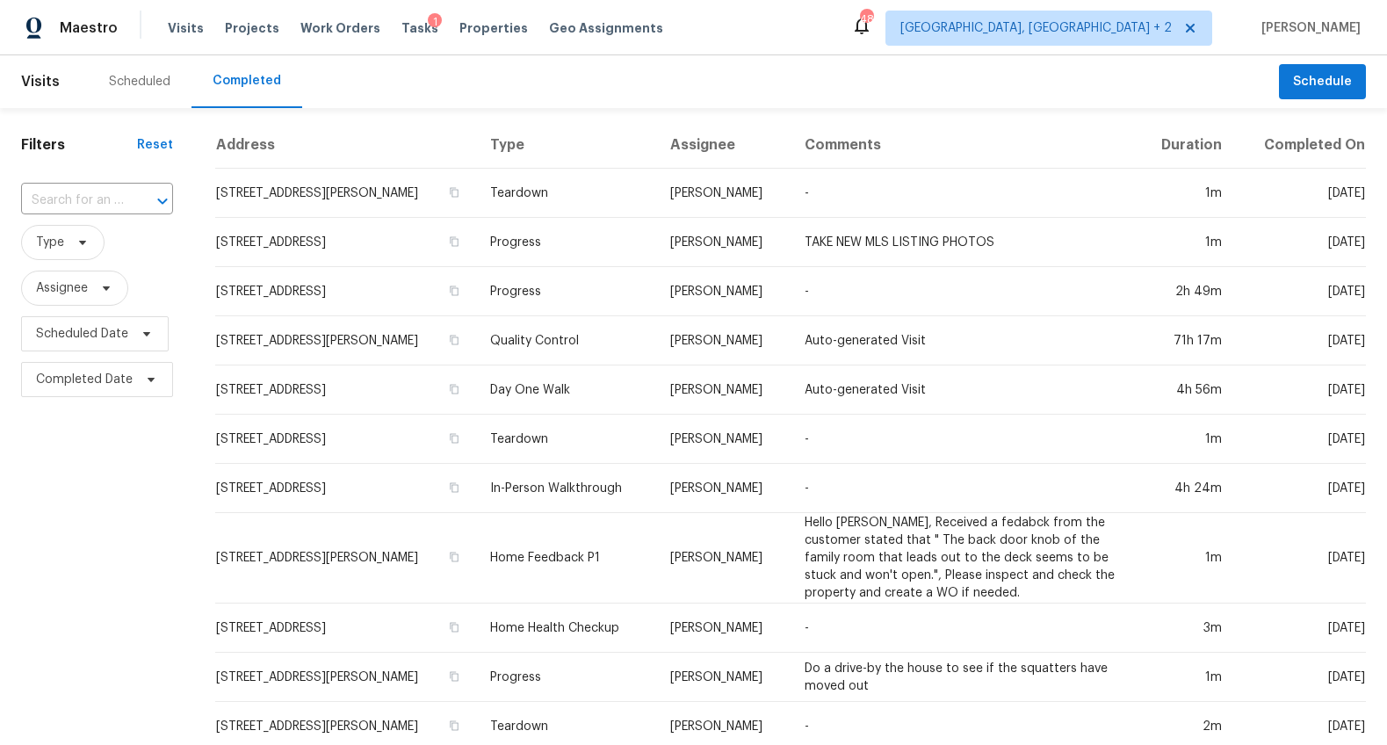
click at [131, 198] on div at bounding box center [150, 201] width 46 height 25
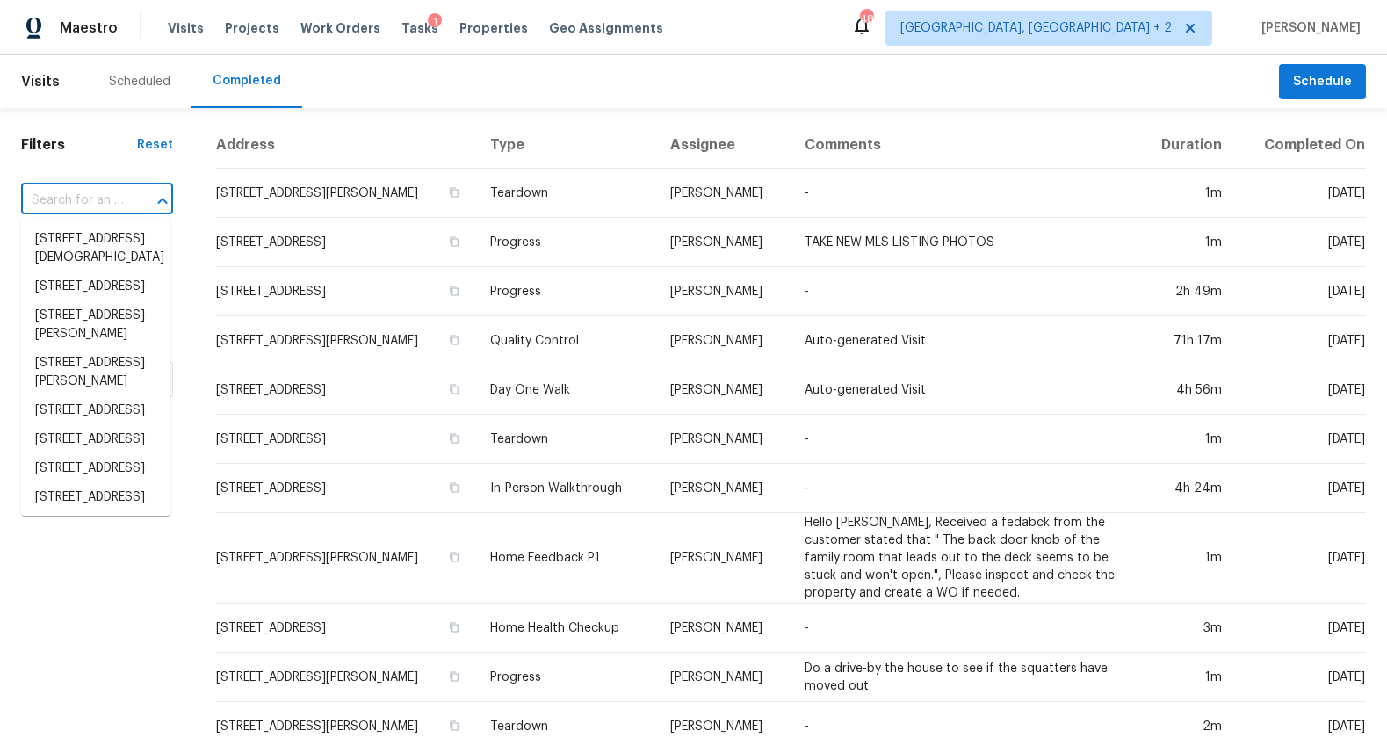
paste input "620 Thornbird Cir, Boiling Springs, SC 29316"
type input "620 Thornbird Cir, Boiling Springs, SC 29316"
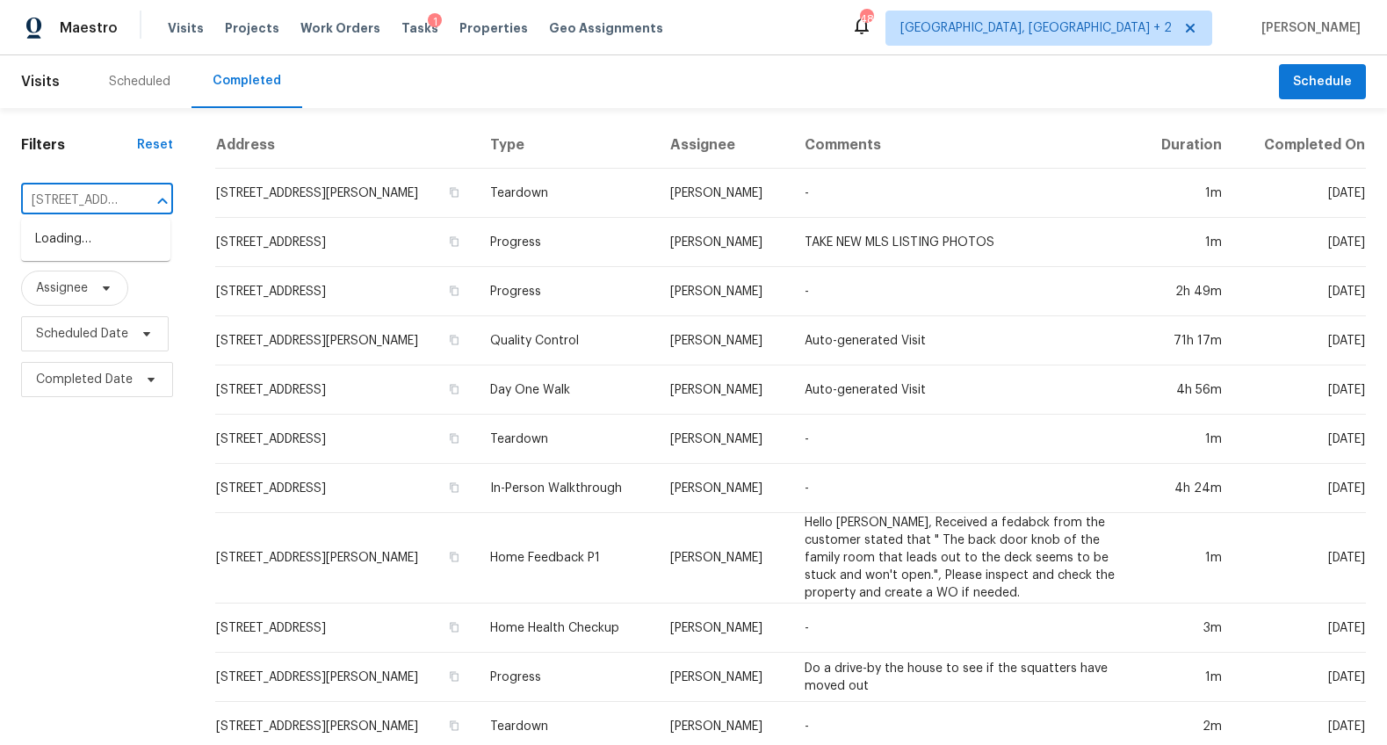
scroll to position [0, 166]
click at [133, 244] on li "620 Thornbird Cir, Boiling Springs, SC 29316" at bounding box center [95, 239] width 149 height 29
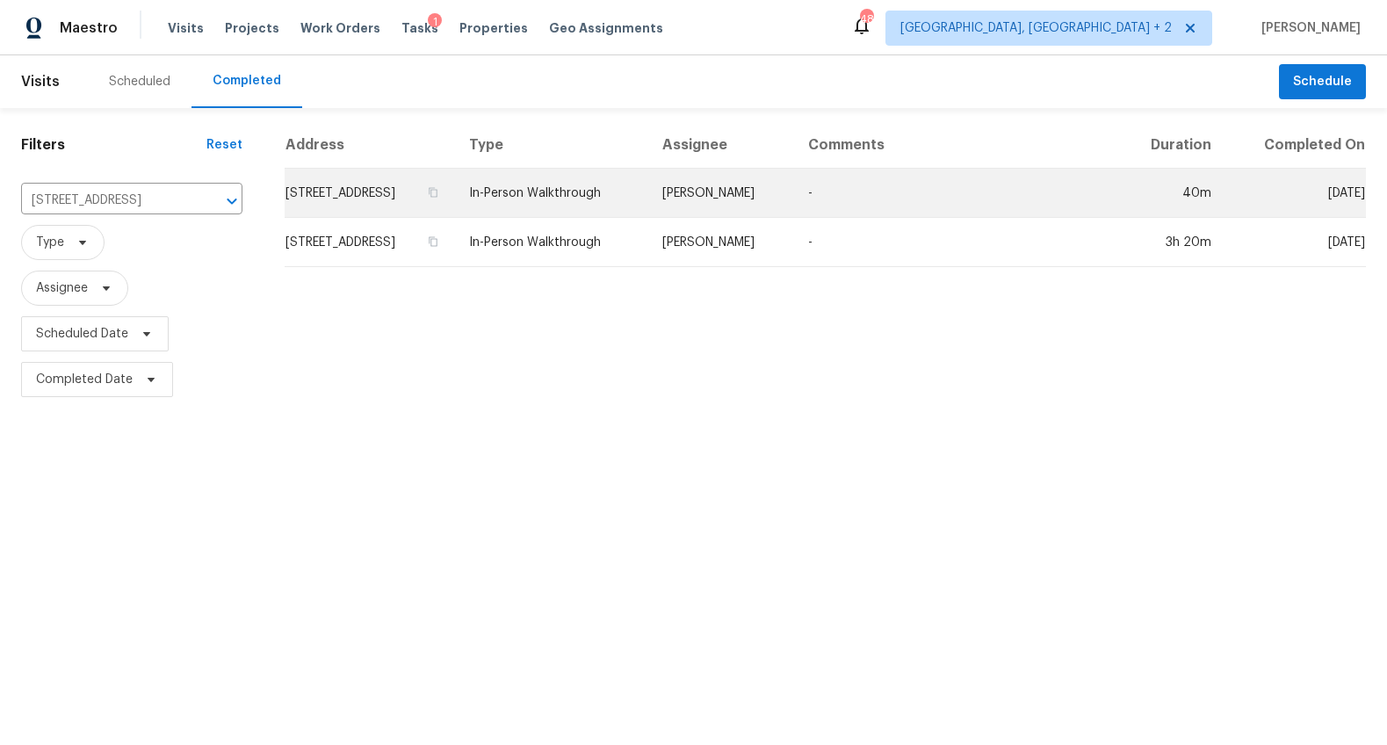
click at [406, 218] on td "620 Thornbird Cir, Boiling Springs, SC 29316" at bounding box center [370, 193] width 170 height 49
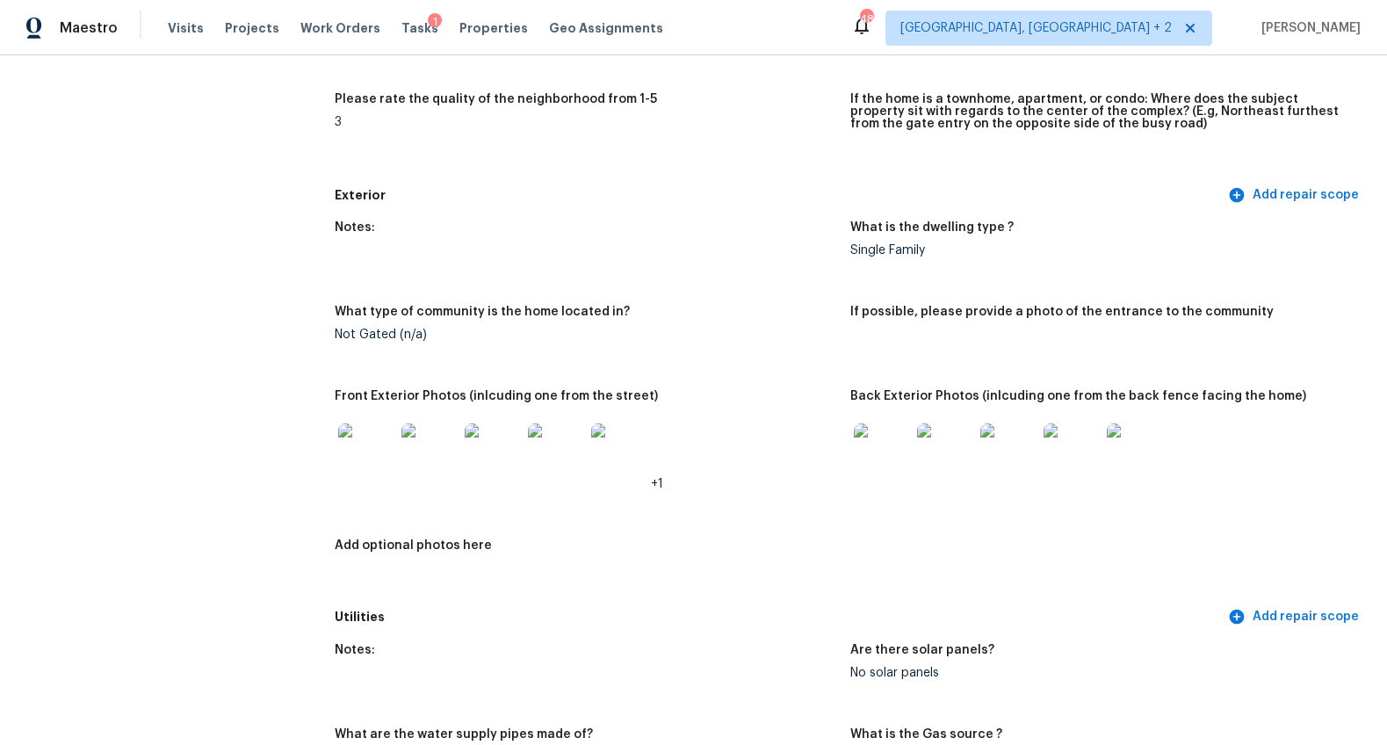
scroll to position [561, 0]
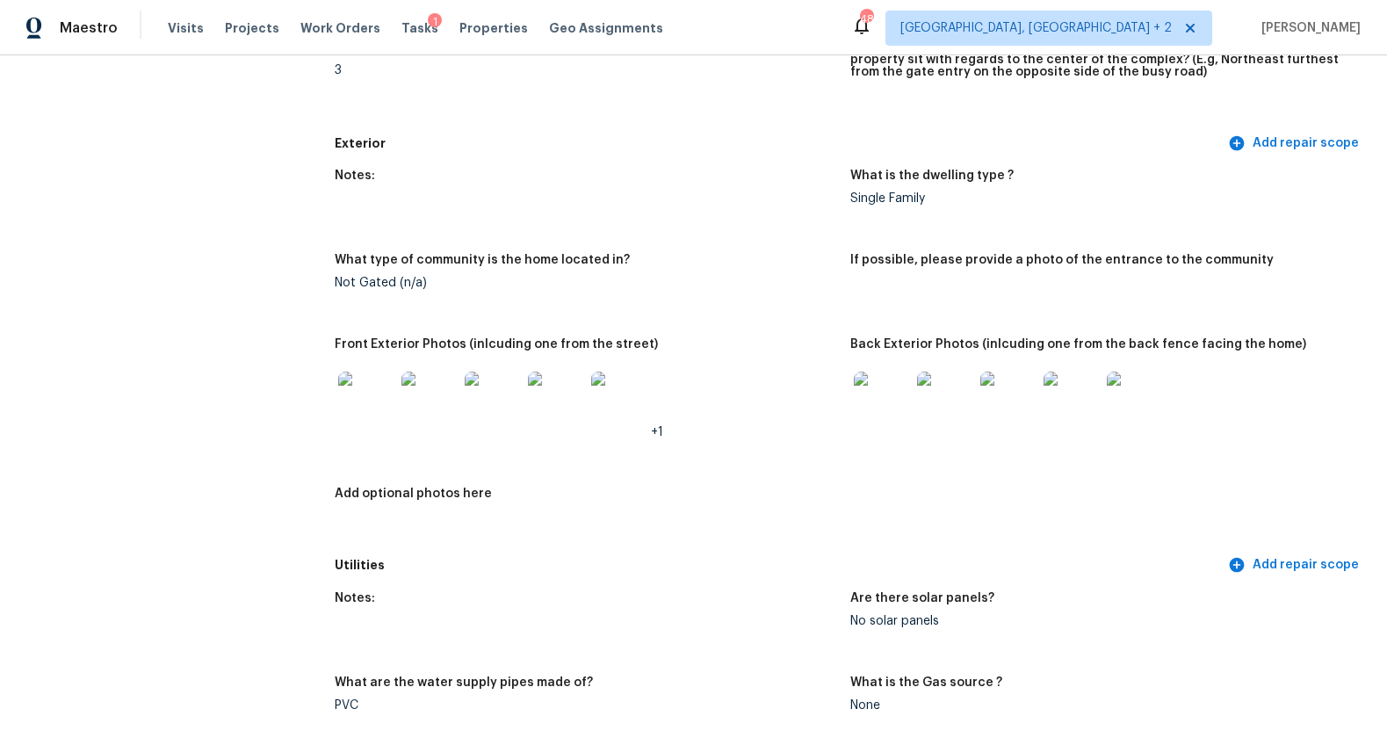
click at [353, 408] on img at bounding box center [366, 400] width 56 height 56
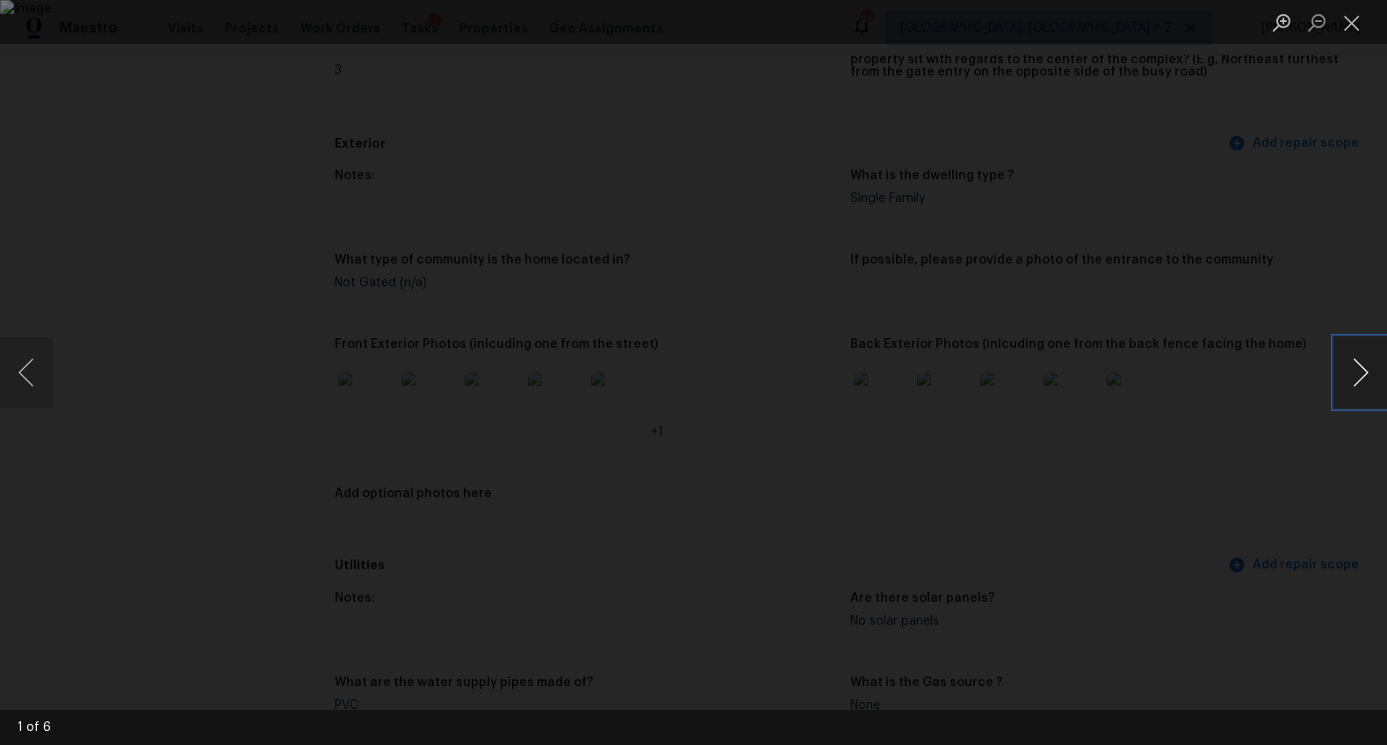
click at [1355, 375] on button "Next image" at bounding box center [1360, 372] width 53 height 70
click at [1354, 375] on button "Next image" at bounding box center [1360, 372] width 53 height 70
click at [1351, 376] on button "Next image" at bounding box center [1360, 372] width 53 height 70
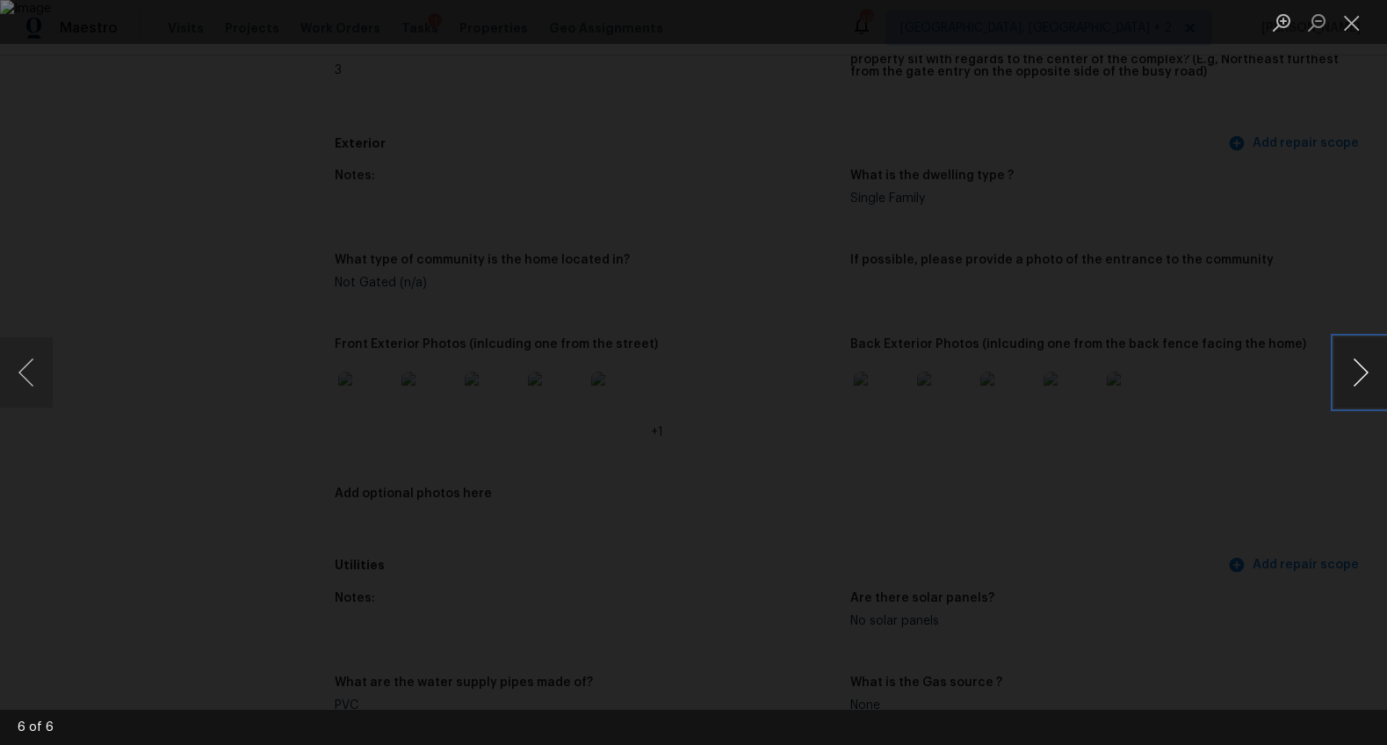
click at [1351, 376] on button "Next image" at bounding box center [1360, 372] width 53 height 70
click at [1252, 501] on div "Lightbox" at bounding box center [693, 372] width 1387 height 745
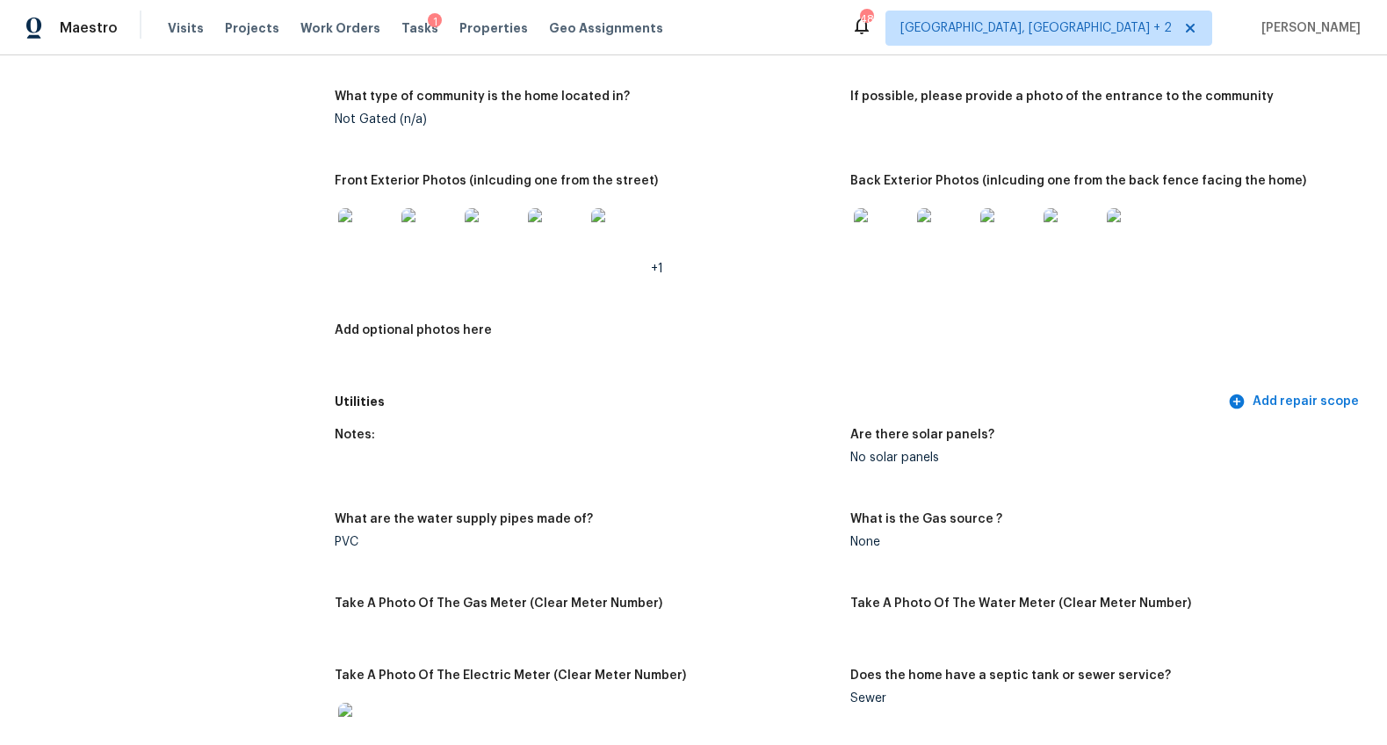
scroll to position [751, 0]
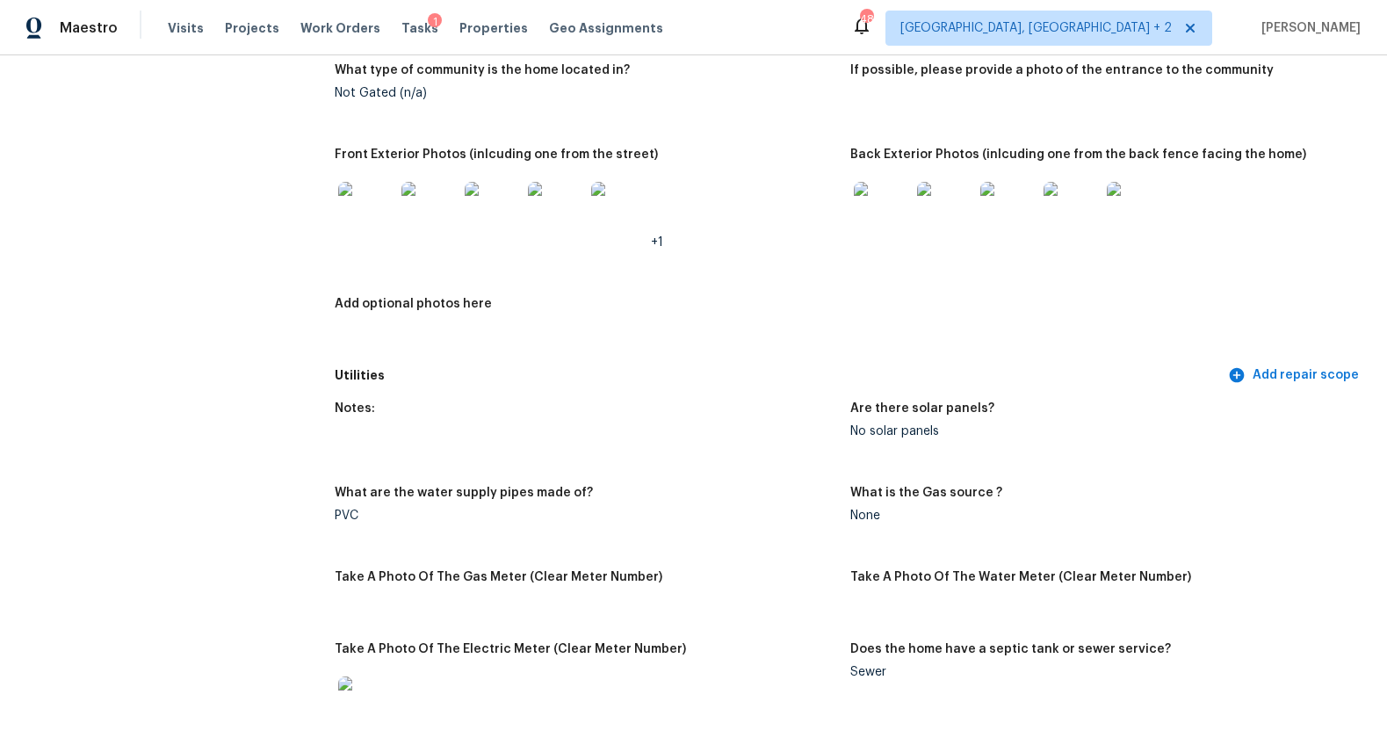
click at [862, 195] on img at bounding box center [882, 210] width 56 height 56
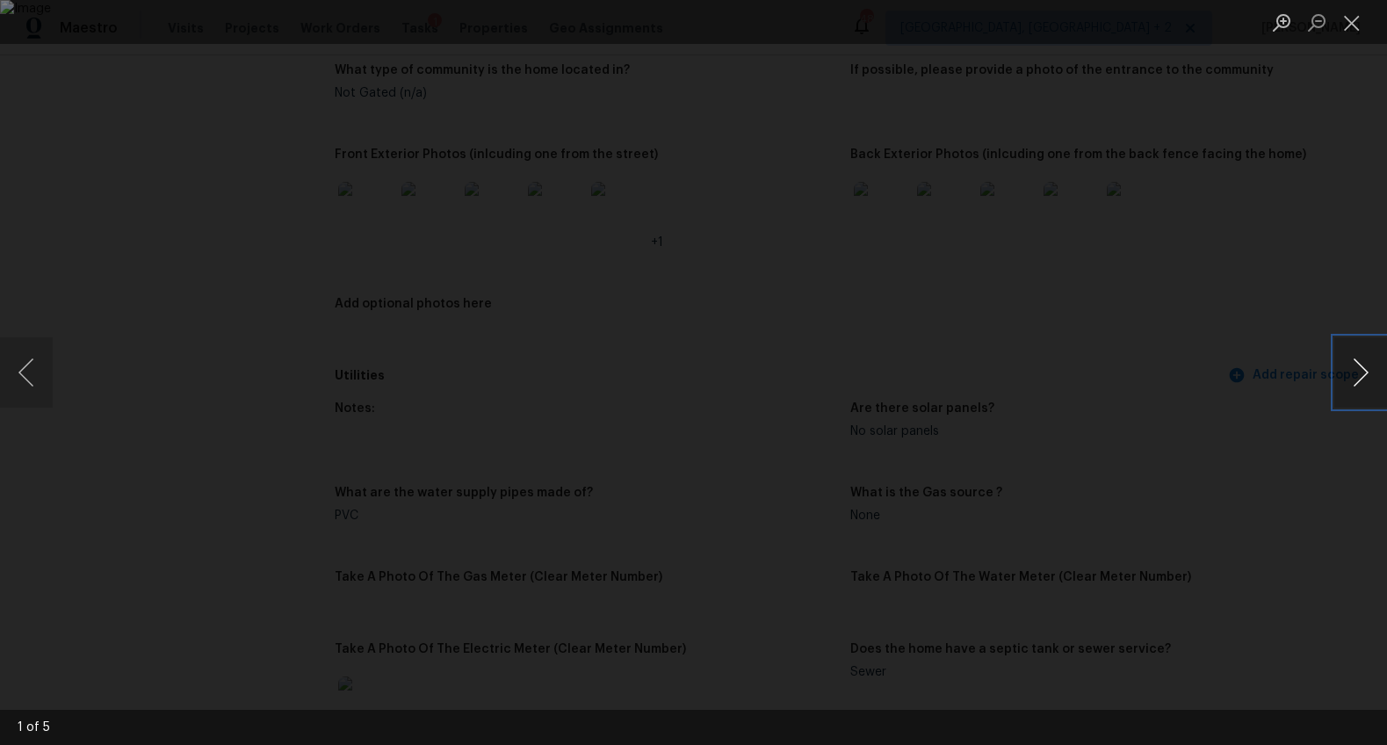
click at [1360, 366] on button "Next image" at bounding box center [1360, 372] width 53 height 70
click at [1200, 501] on div "Lightbox" at bounding box center [693, 372] width 1387 height 745
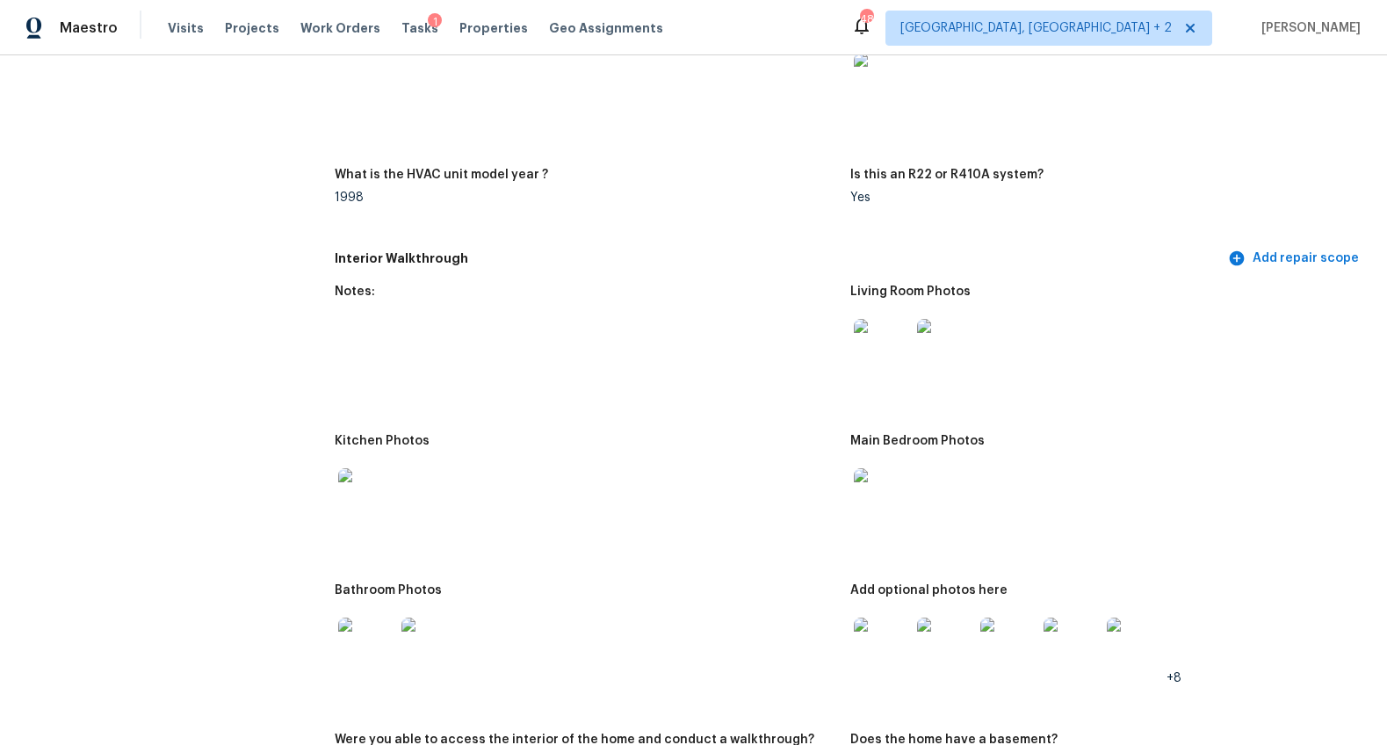
scroll to position [1724, 0]
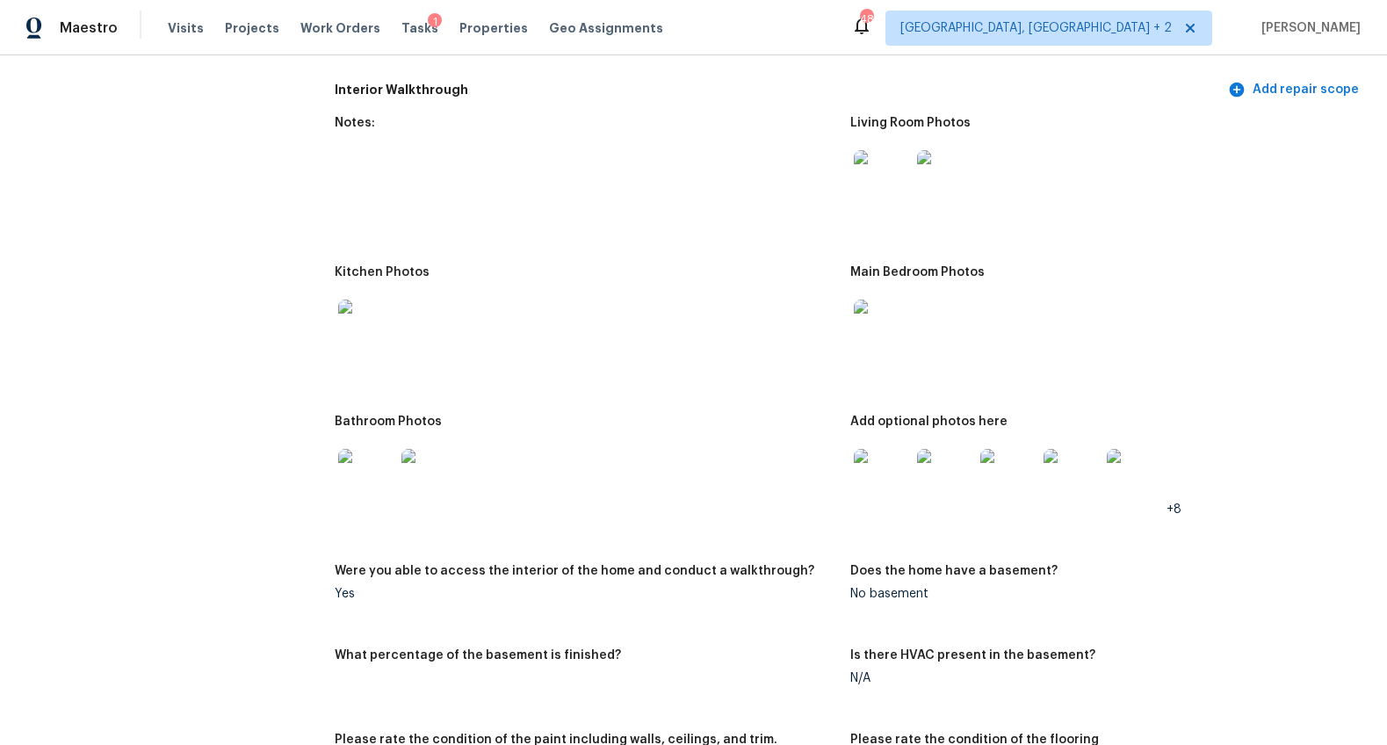
click at [895, 177] on img at bounding box center [882, 178] width 56 height 56
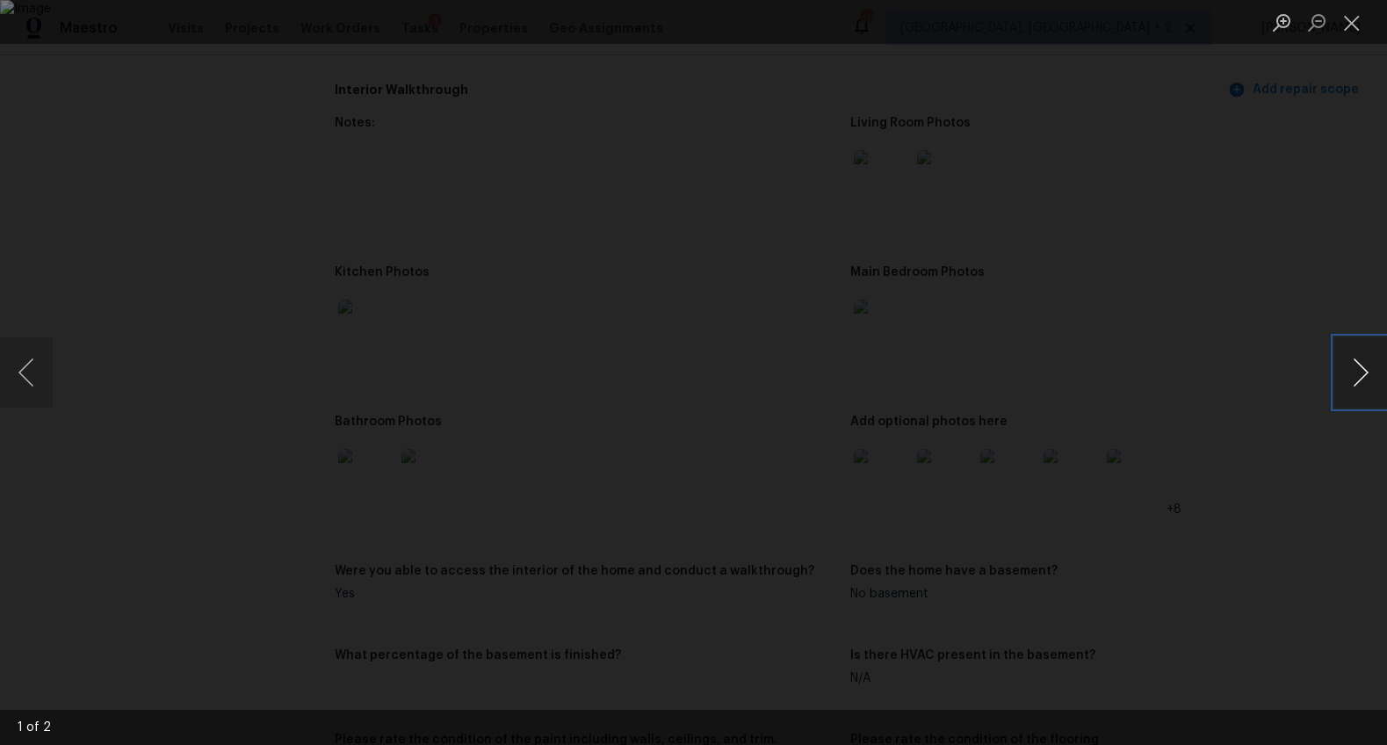
click at [1363, 372] on button "Next image" at bounding box center [1360, 372] width 53 height 70
click at [1272, 481] on div "Lightbox" at bounding box center [693, 372] width 1387 height 745
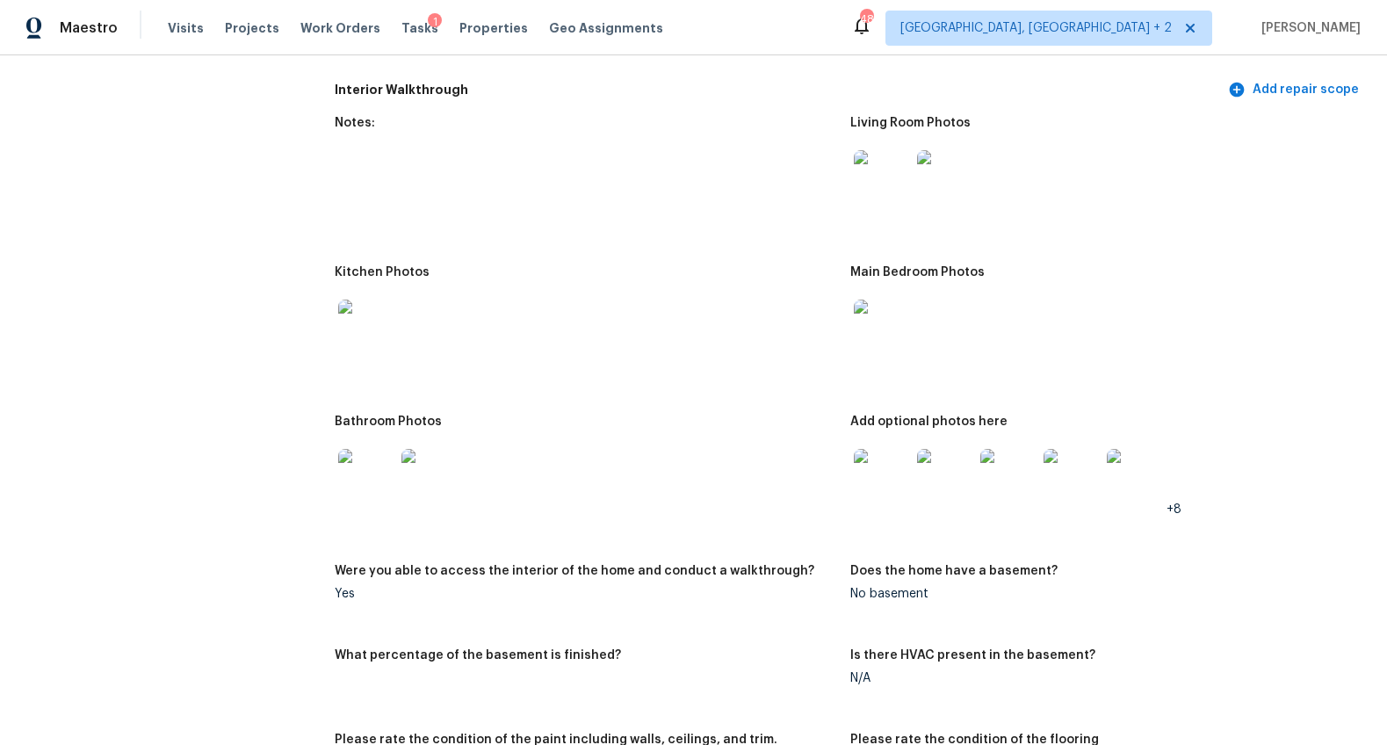
click at [359, 456] on img at bounding box center [366, 477] width 56 height 56
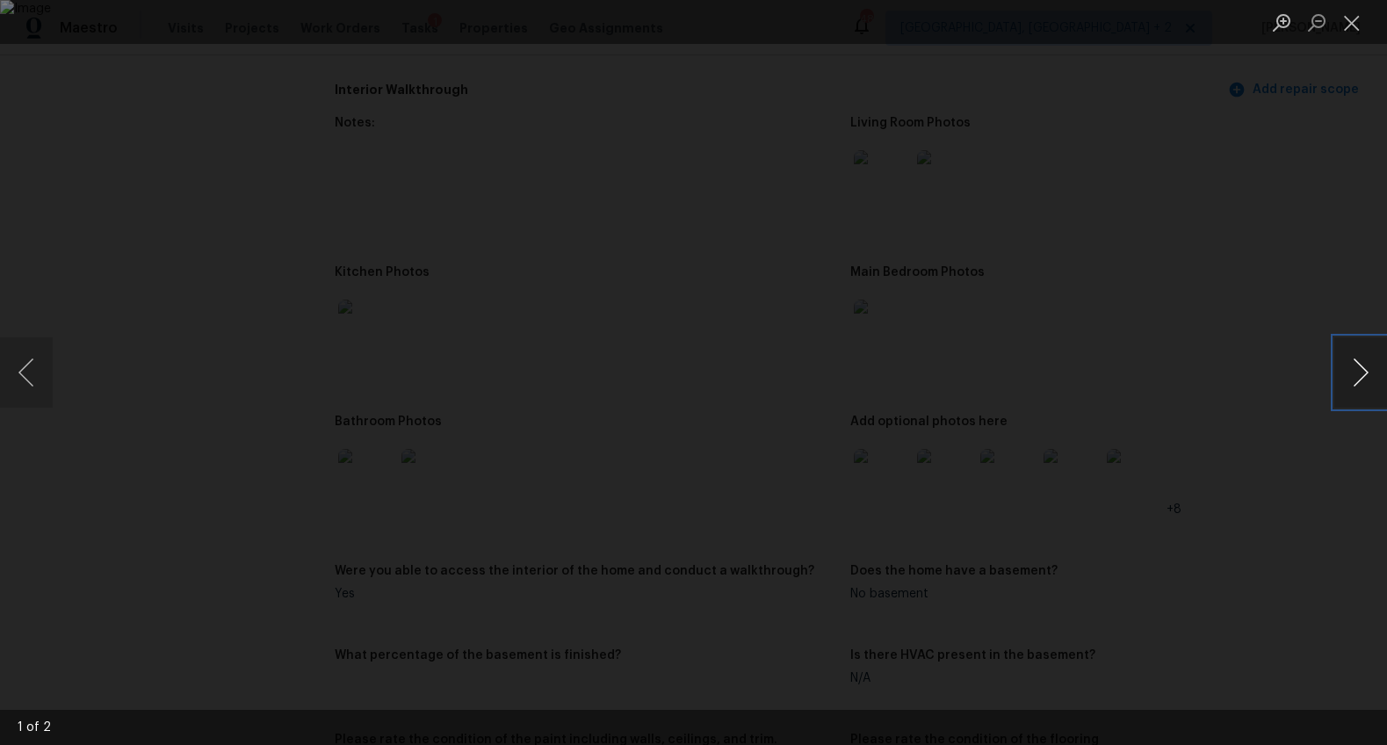
click at [1367, 374] on button "Next image" at bounding box center [1360, 372] width 53 height 70
click at [1218, 497] on div "Lightbox" at bounding box center [693, 372] width 1387 height 745
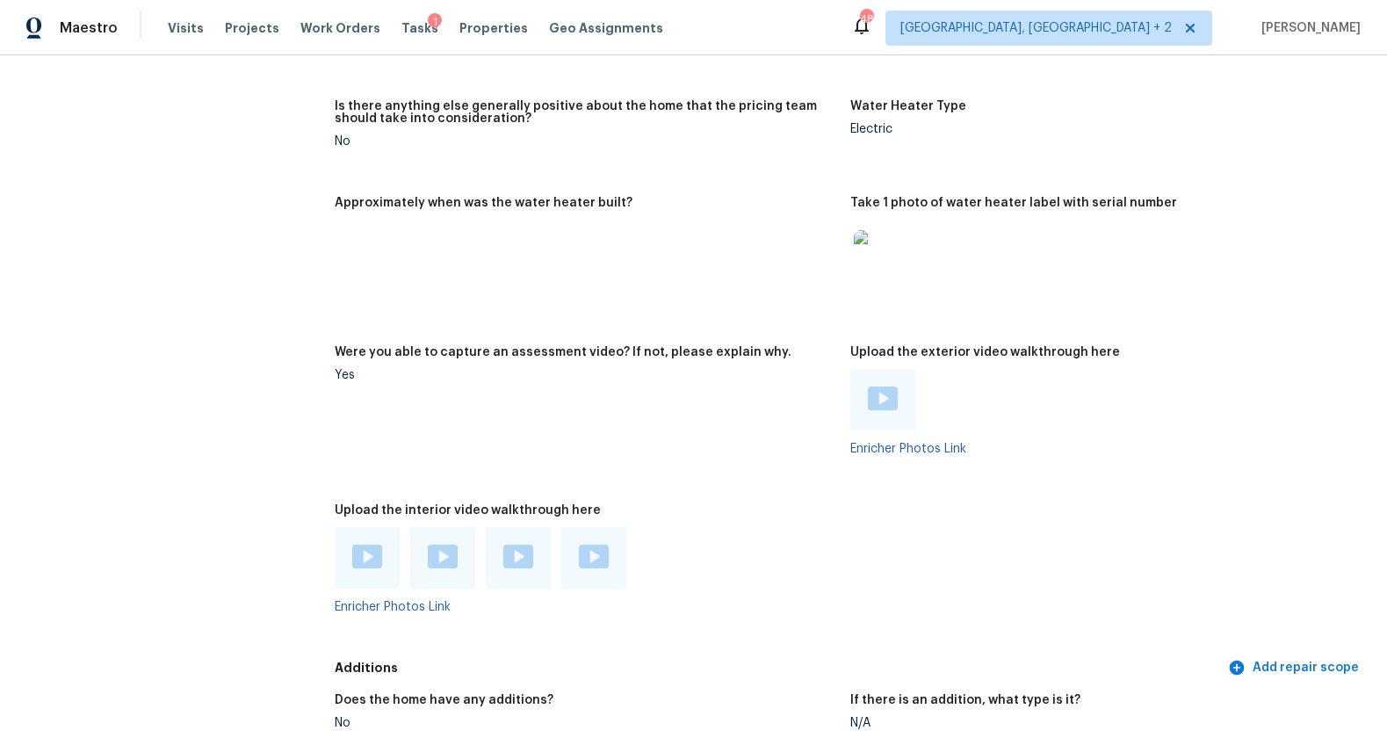
scroll to position [2893, 0]
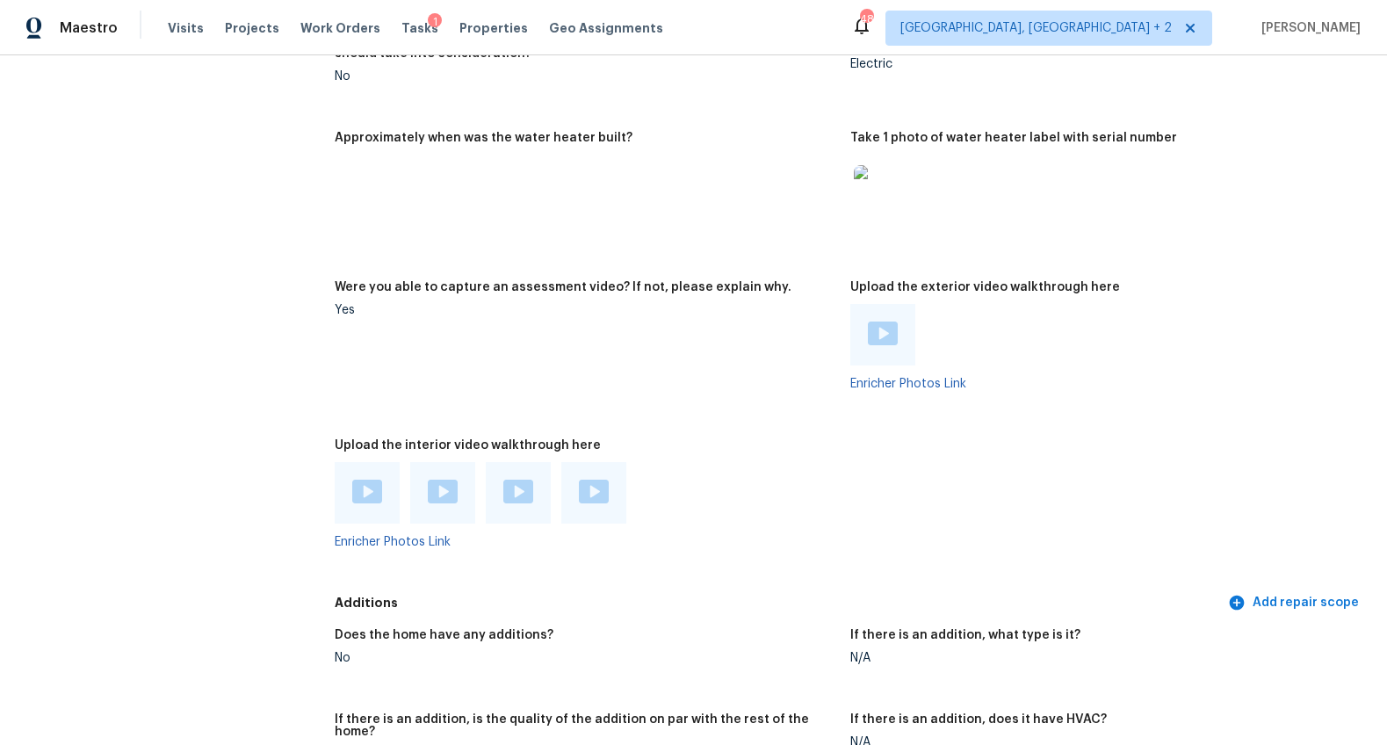
click at [876, 329] on img at bounding box center [883, 333] width 30 height 24
click at [371, 498] on img at bounding box center [367, 492] width 30 height 24
click at [447, 494] on img at bounding box center [443, 492] width 30 height 24
click at [509, 499] on img at bounding box center [518, 492] width 30 height 24
click at [574, 486] on div at bounding box center [593, 492] width 65 height 61
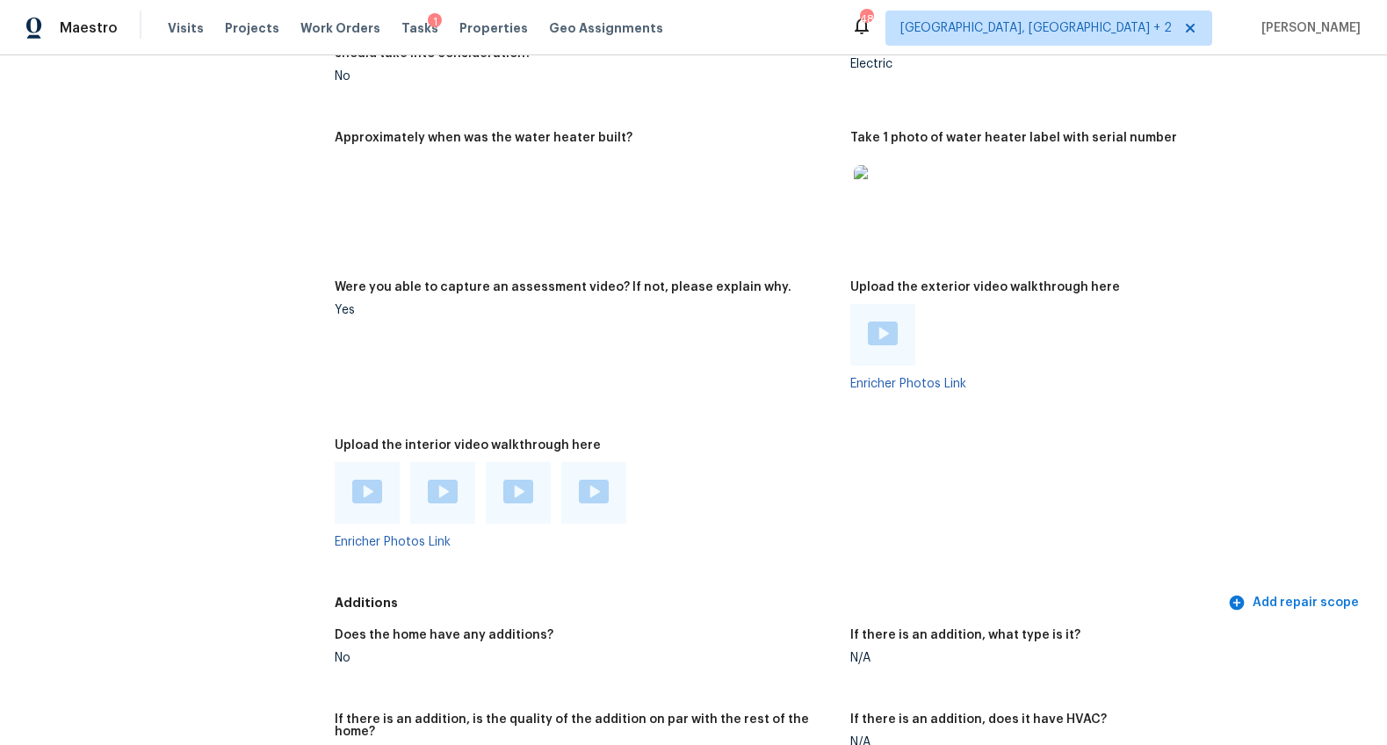
click at [582, 487] on img at bounding box center [594, 492] width 30 height 24
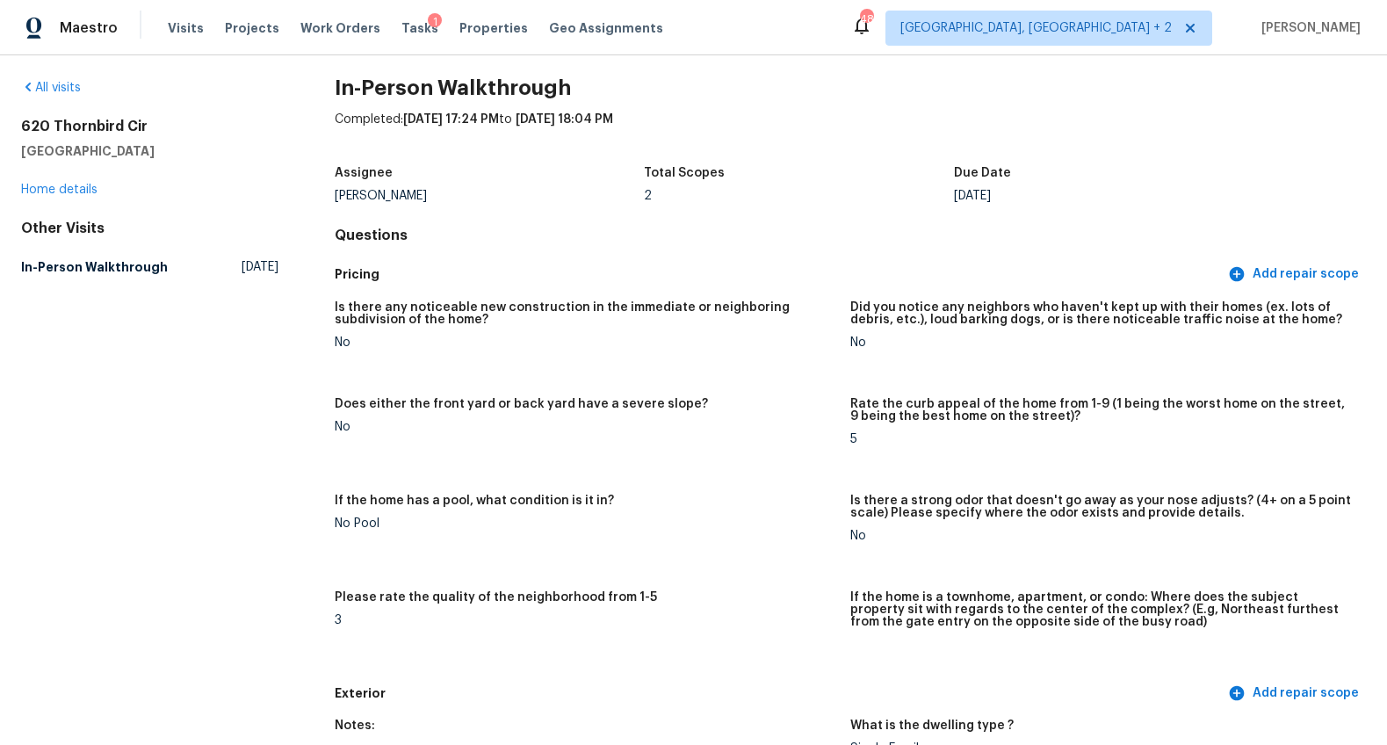
scroll to position [13, 0]
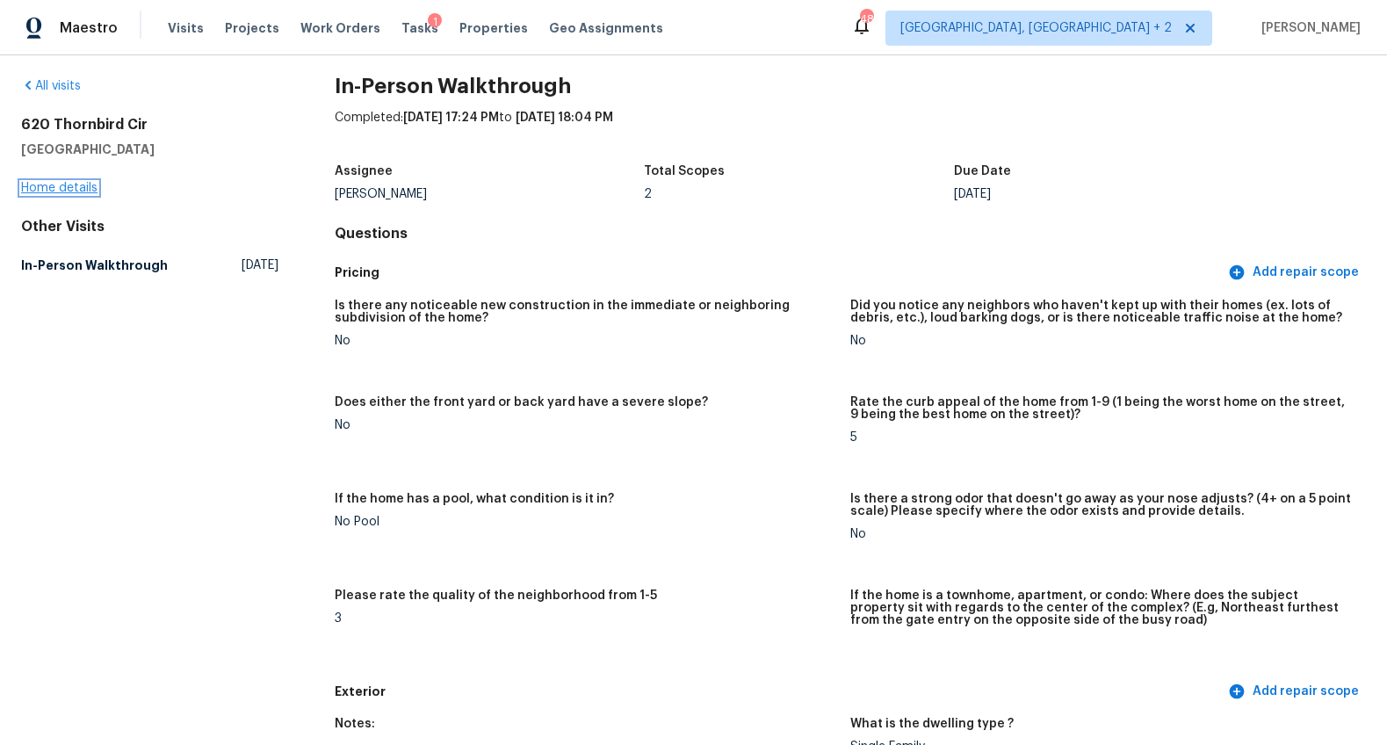
click at [79, 188] on link "Home details" at bounding box center [59, 188] width 76 height 12
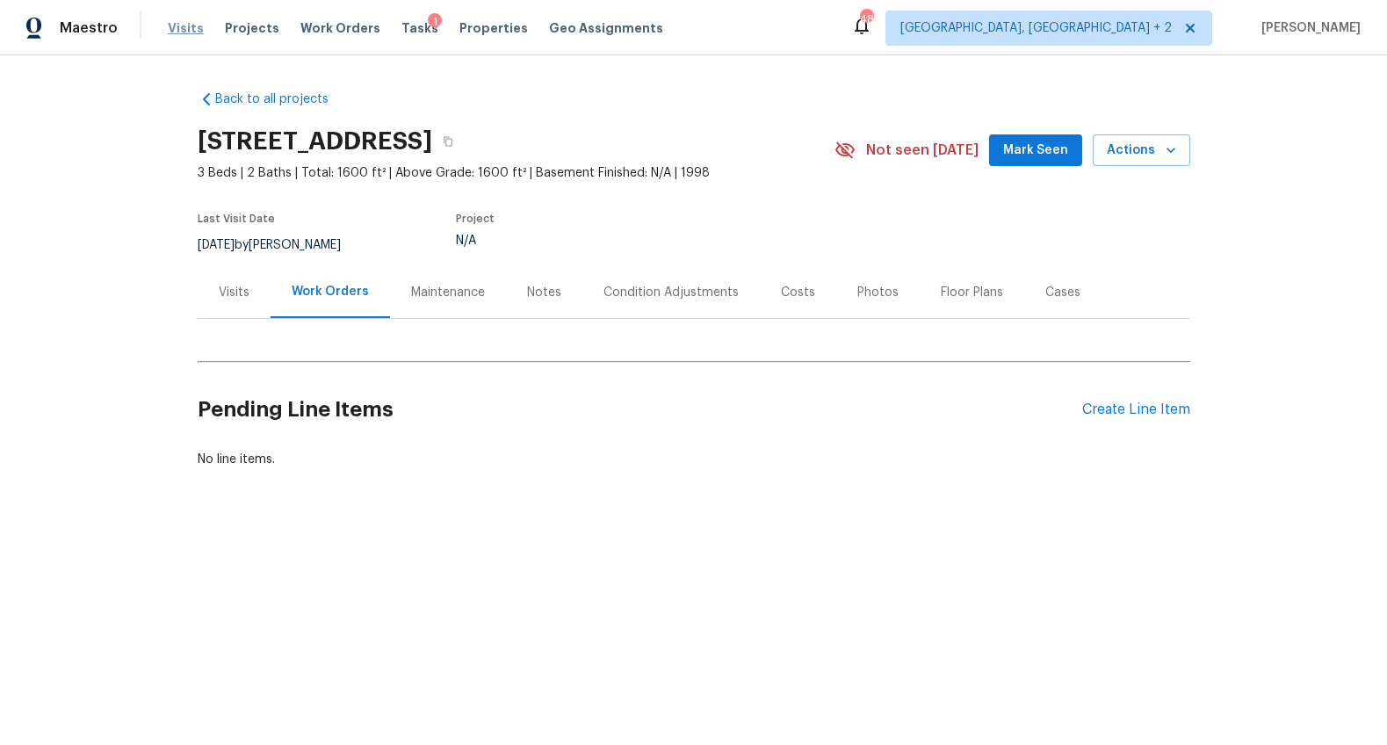
click at [195, 31] on span "Visits" at bounding box center [186, 28] width 36 height 18
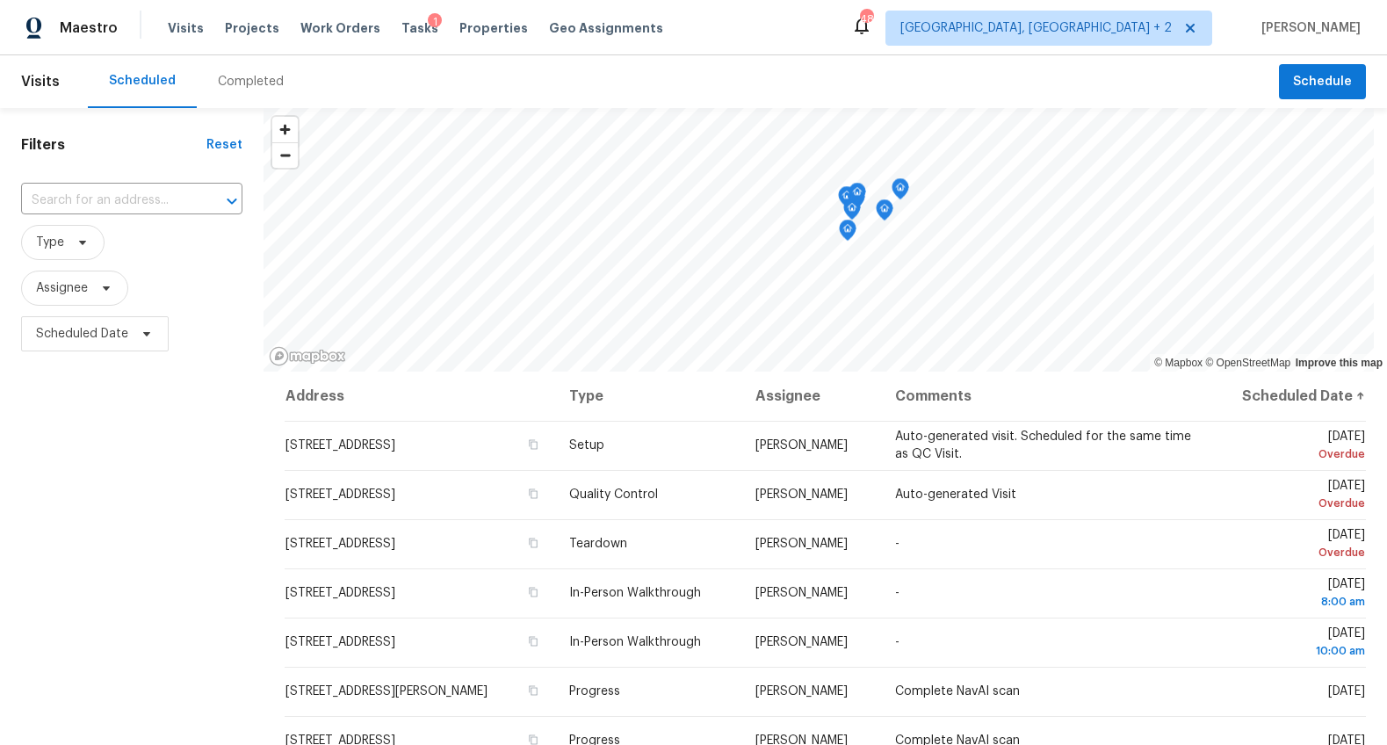
click at [286, 84] on div "Completed" at bounding box center [251, 81] width 108 height 53
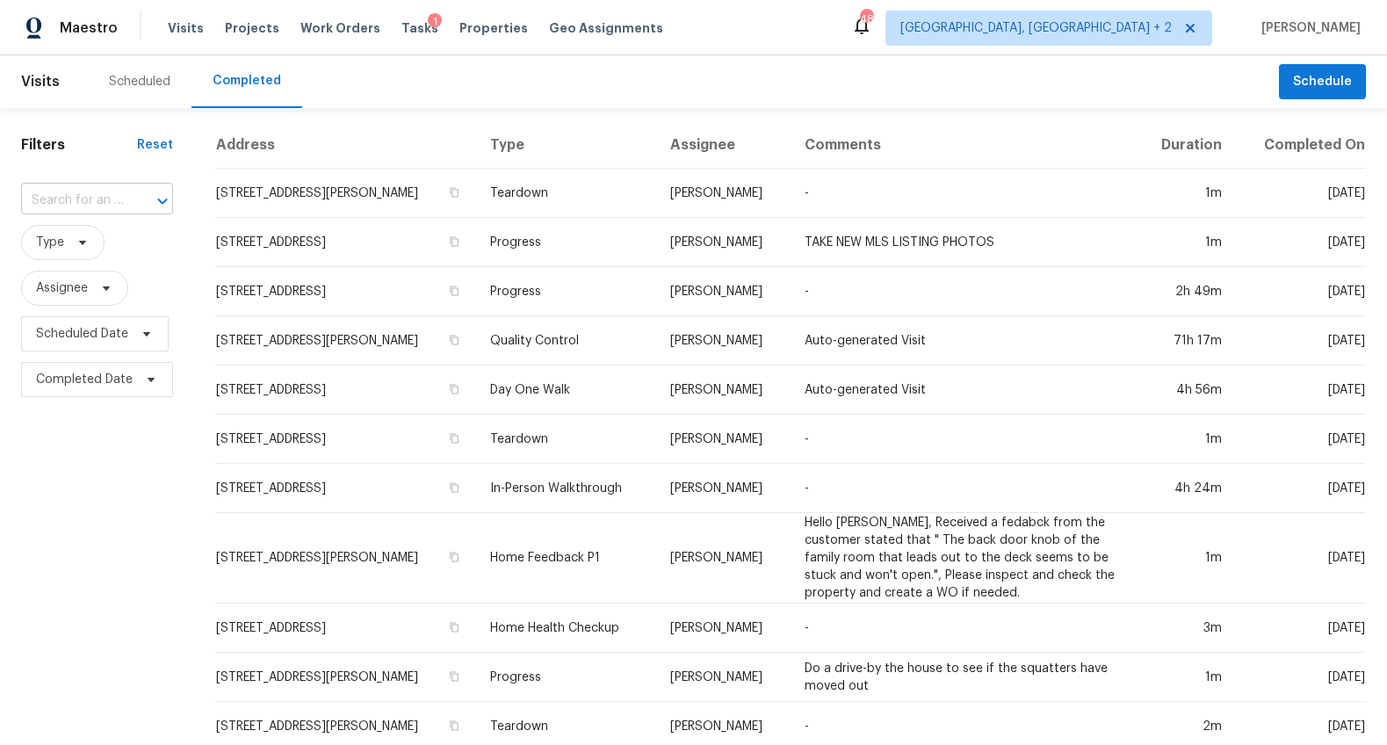
click at [85, 191] on input "text" at bounding box center [72, 200] width 103 height 27
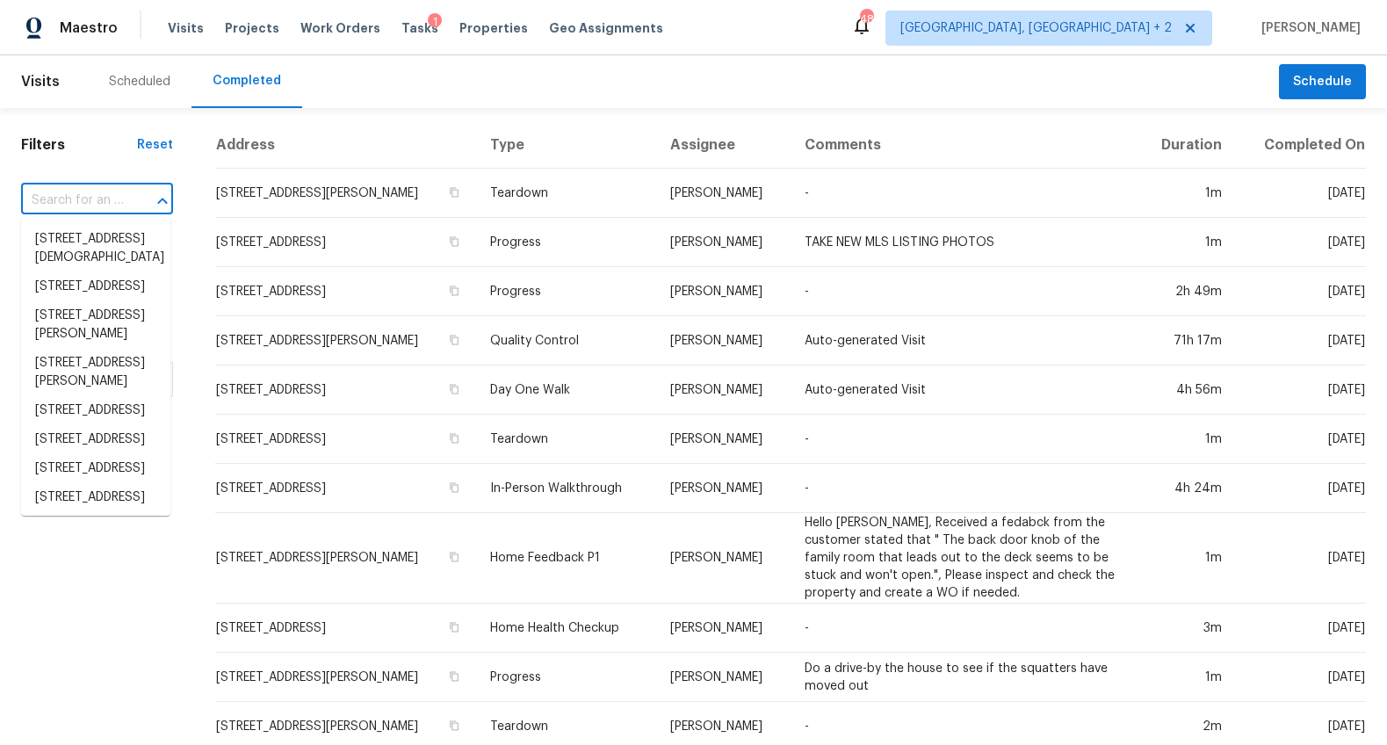
paste input "950 E Emerald Springs Dr, Boiling Springs, SC 29316"
type input "950 E Emerald Springs Dr, Boiling Springs, SC 29316"
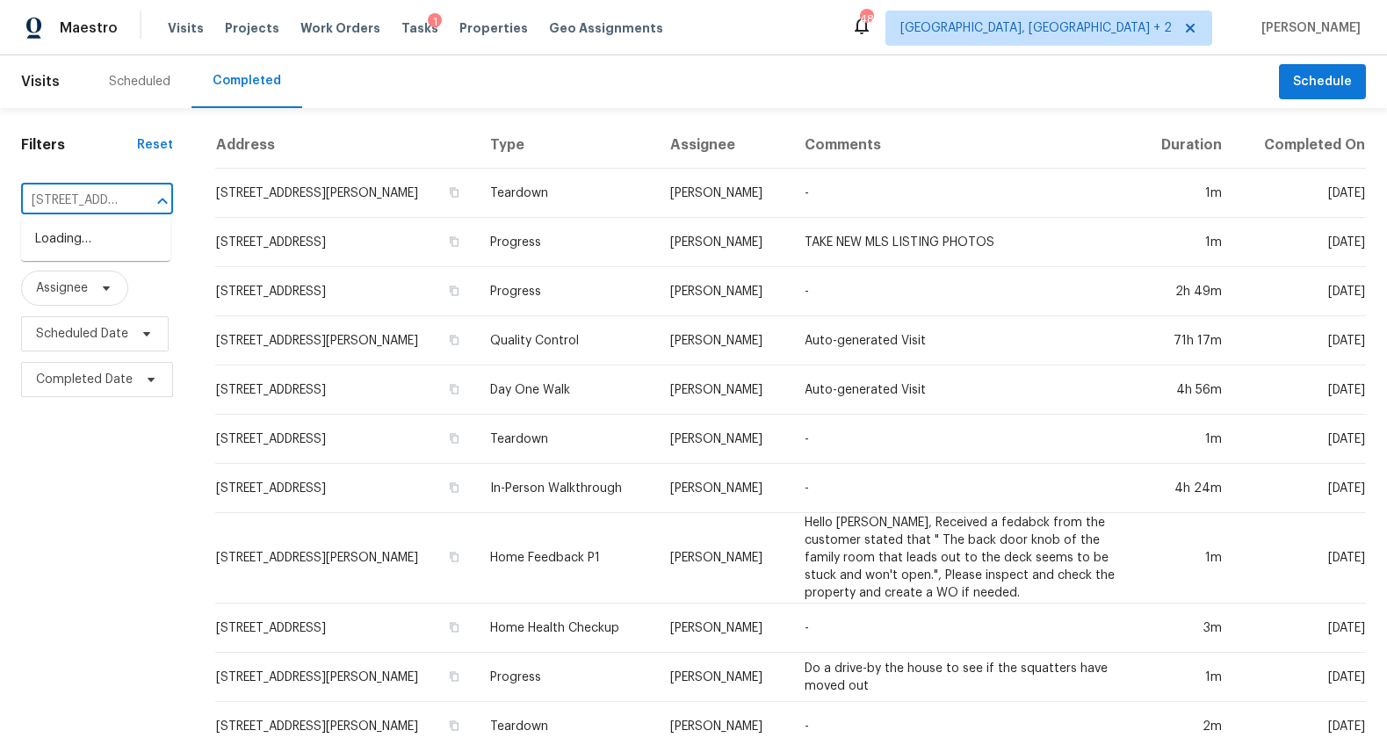
scroll to position [0, 212]
click at [77, 240] on li "950 E Emerald Springs Dr, Boiling Springs, SC 29316" at bounding box center [95, 239] width 149 height 29
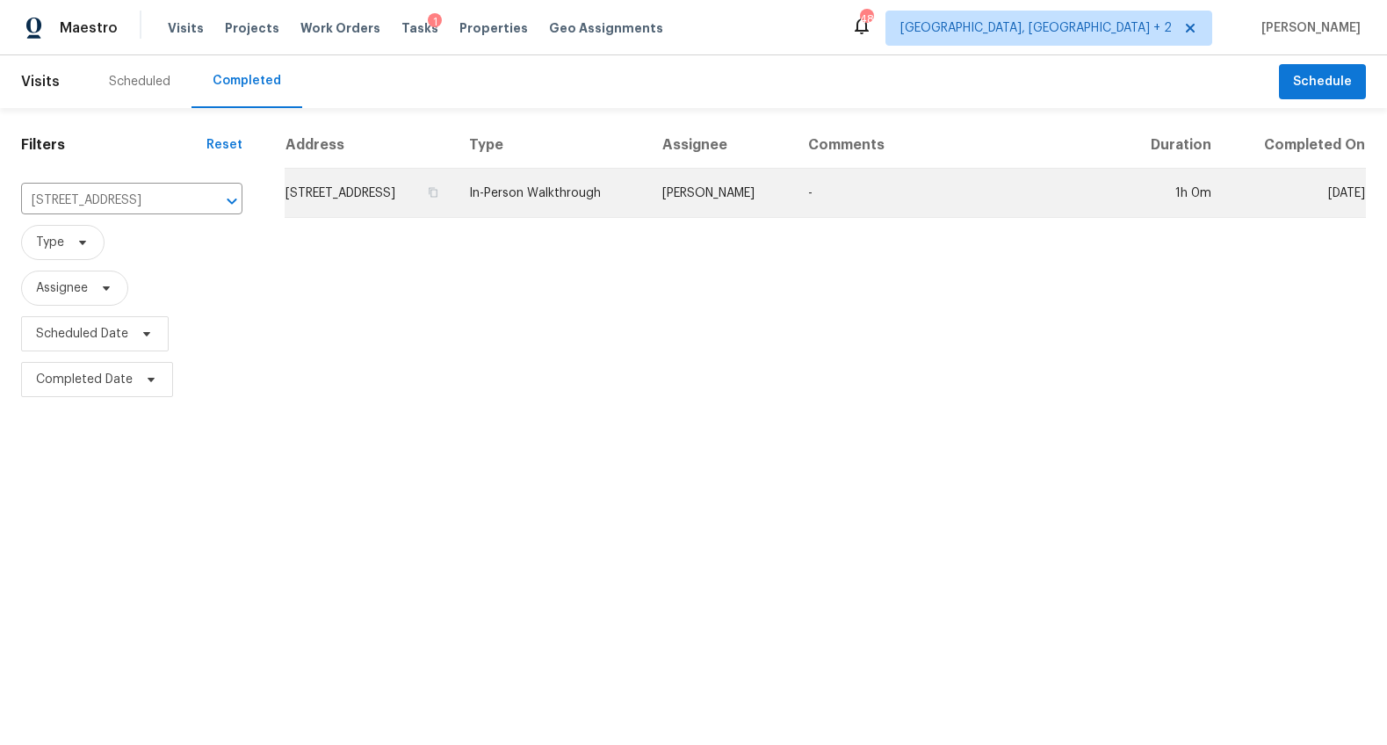
click at [351, 210] on td "950 E Emerald Springs Dr, Boiling Springs, SC 29316" at bounding box center [370, 193] width 170 height 49
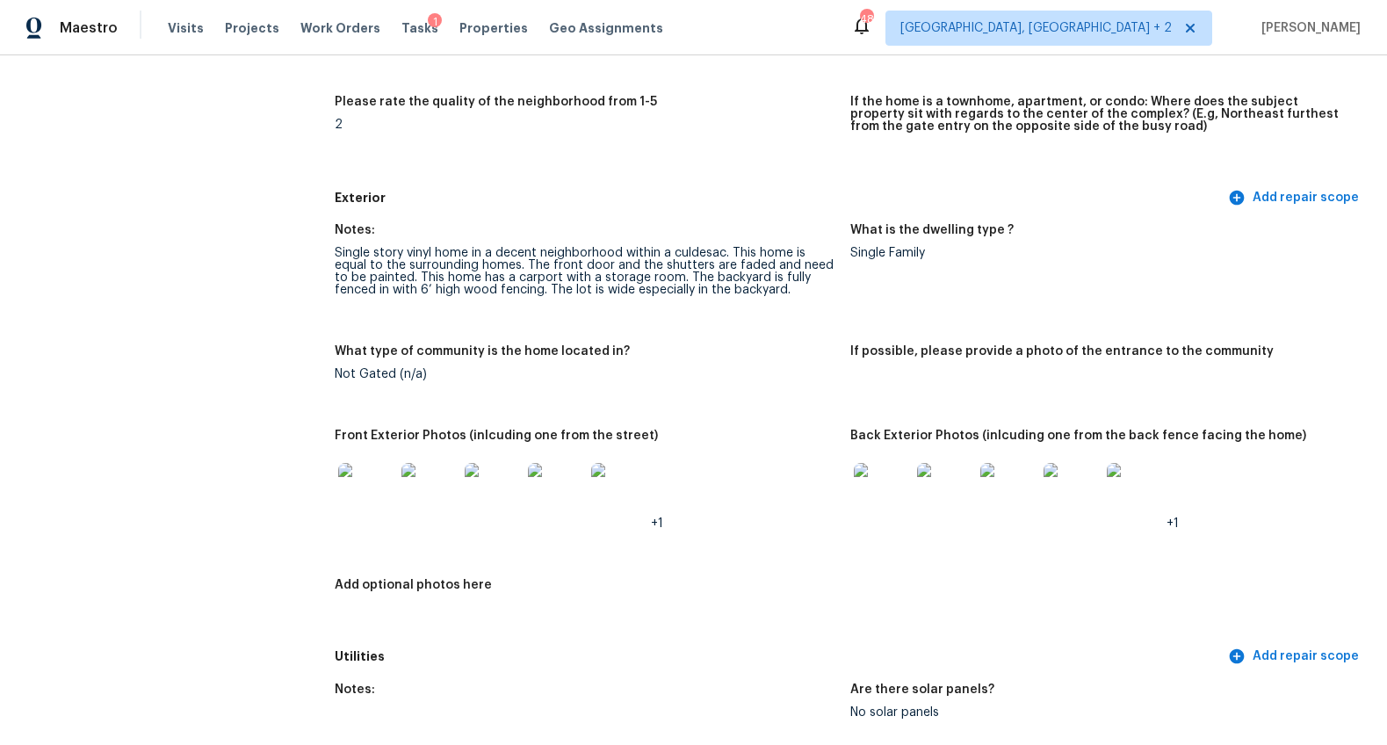
scroll to position [565, 0]
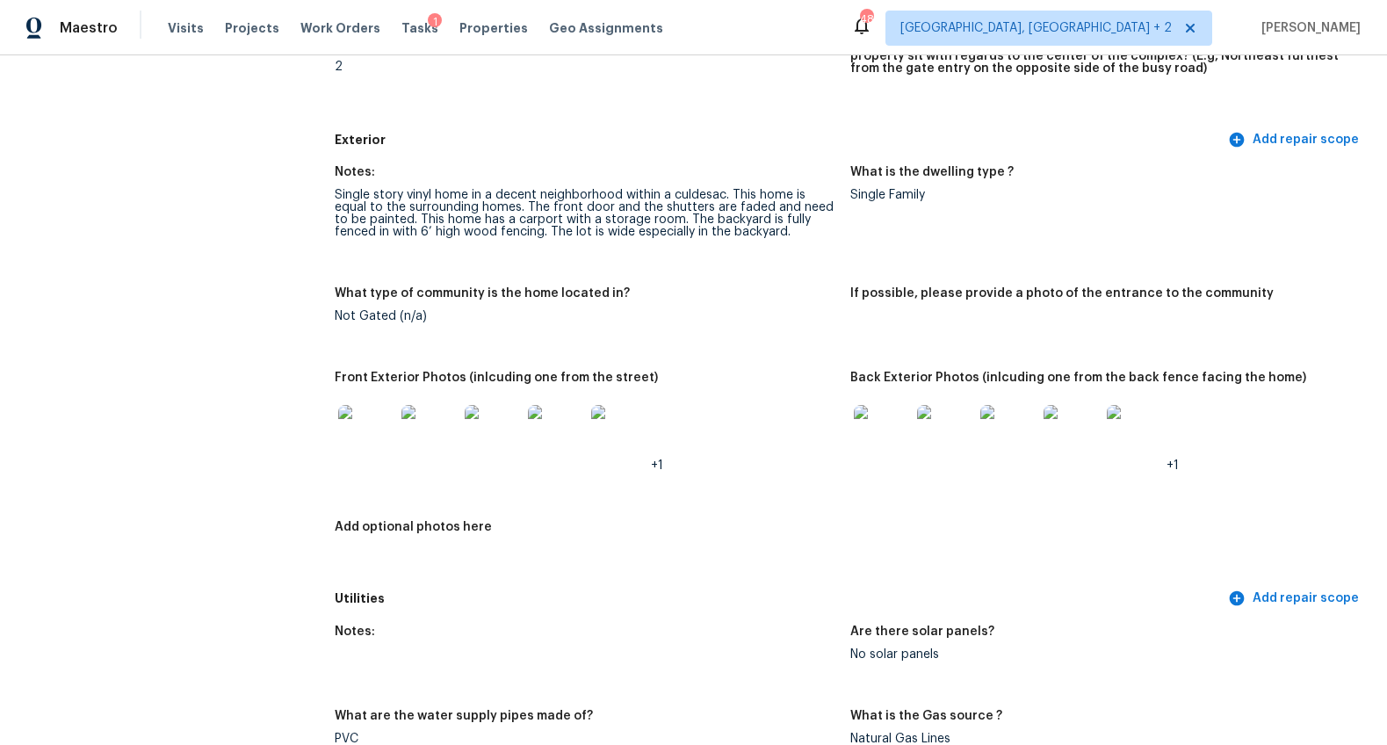
click at [362, 433] on img at bounding box center [366, 433] width 56 height 56
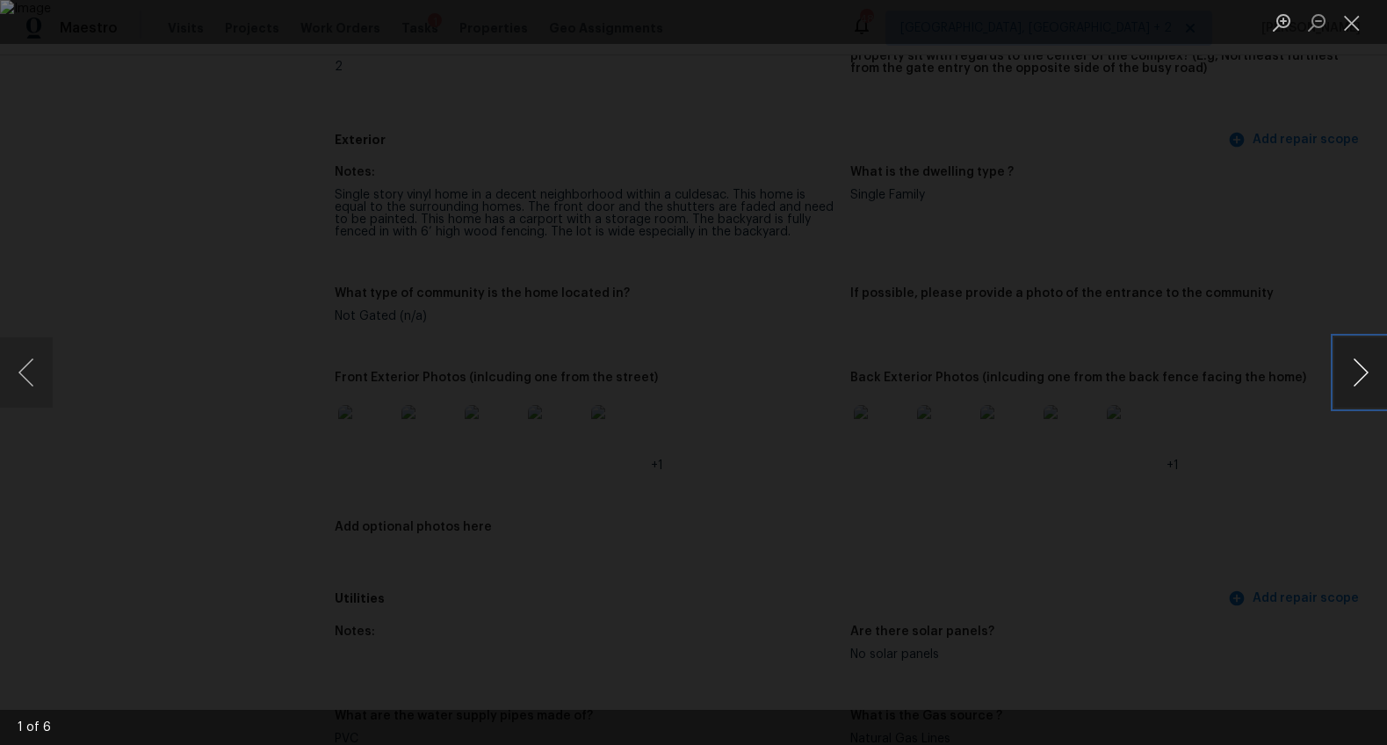
click at [1360, 369] on button "Next image" at bounding box center [1360, 372] width 53 height 70
click at [1357, 365] on button "Next image" at bounding box center [1360, 372] width 53 height 70
click at [1357, 367] on button "Next image" at bounding box center [1360, 372] width 53 height 70
click at [1202, 551] on div "Lightbox" at bounding box center [693, 372] width 1387 height 745
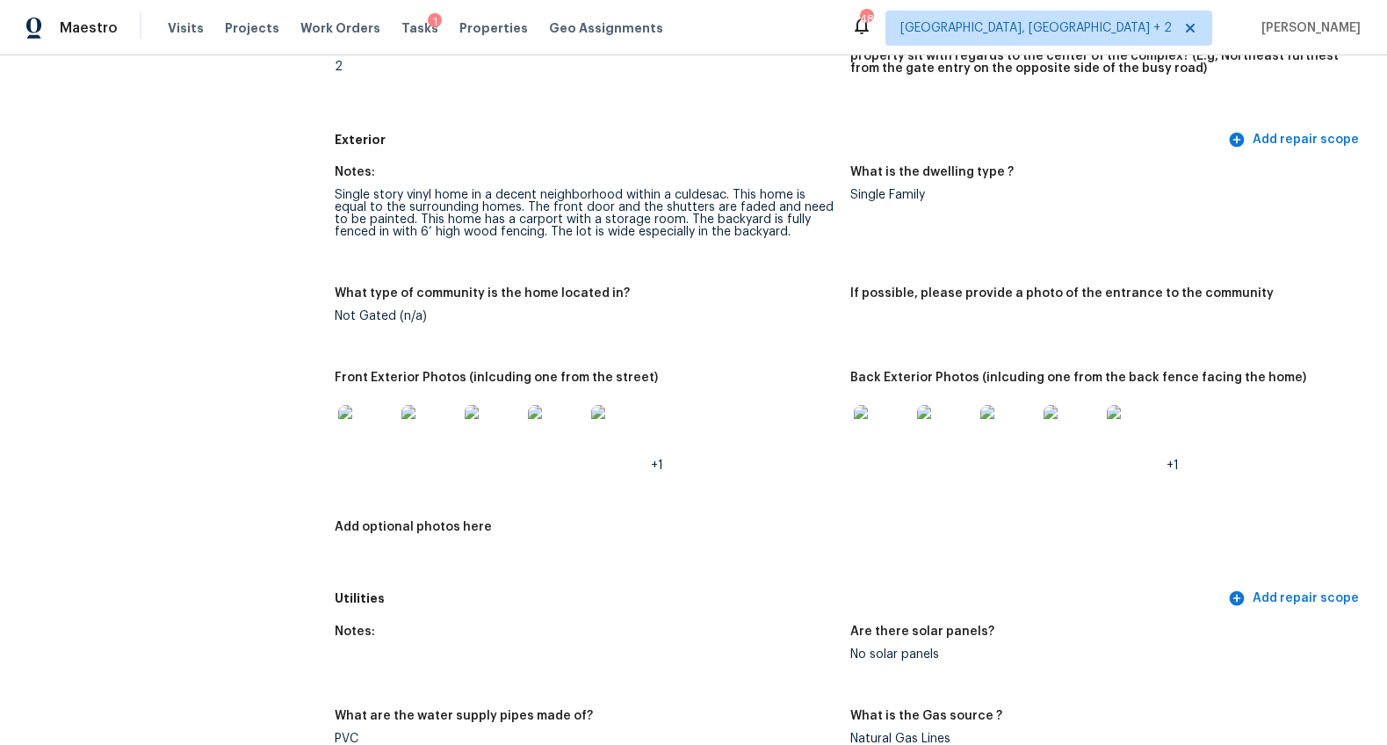
click at [883, 437] on img at bounding box center [882, 433] width 56 height 56
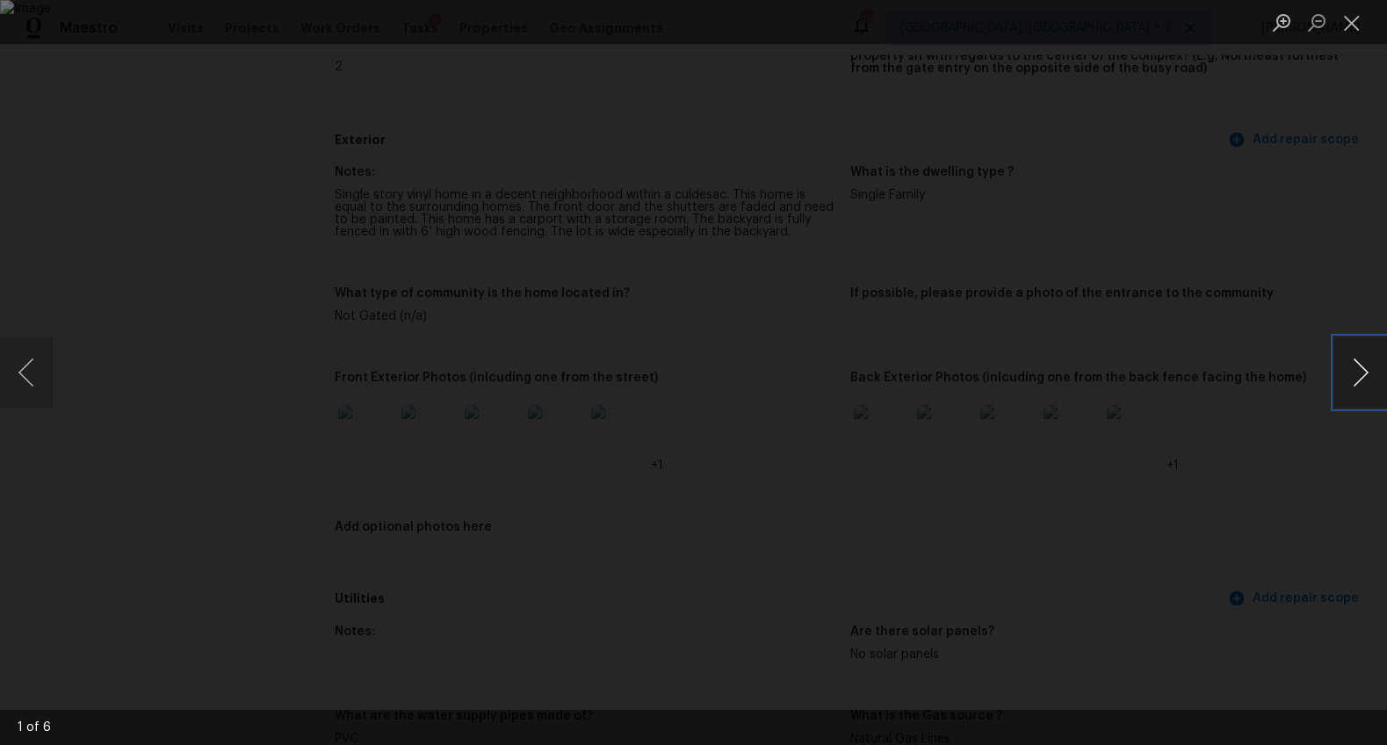
click at [1368, 372] on button "Next image" at bounding box center [1360, 372] width 53 height 70
click at [1353, 368] on button "Next image" at bounding box center [1360, 372] width 53 height 70
click at [1220, 480] on div "Lightbox" at bounding box center [693, 372] width 1387 height 745
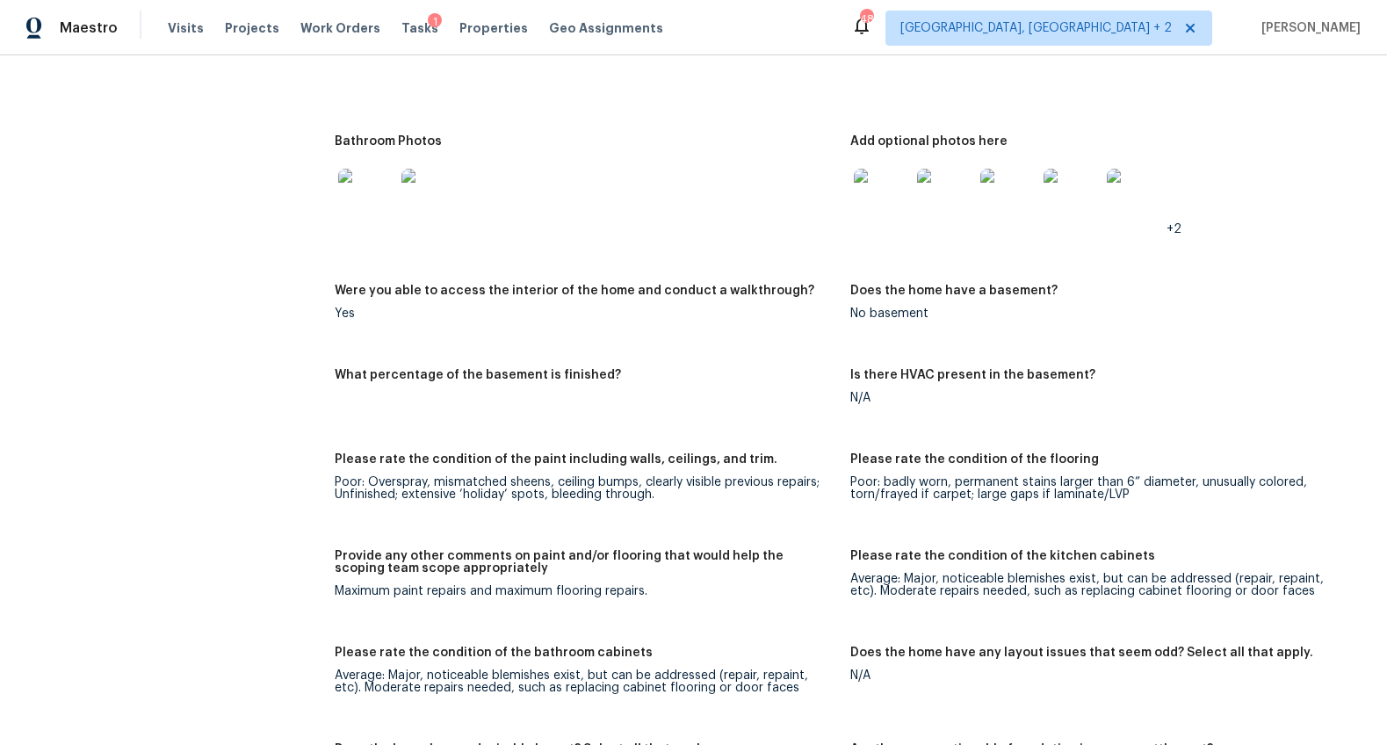
scroll to position [1973, 0]
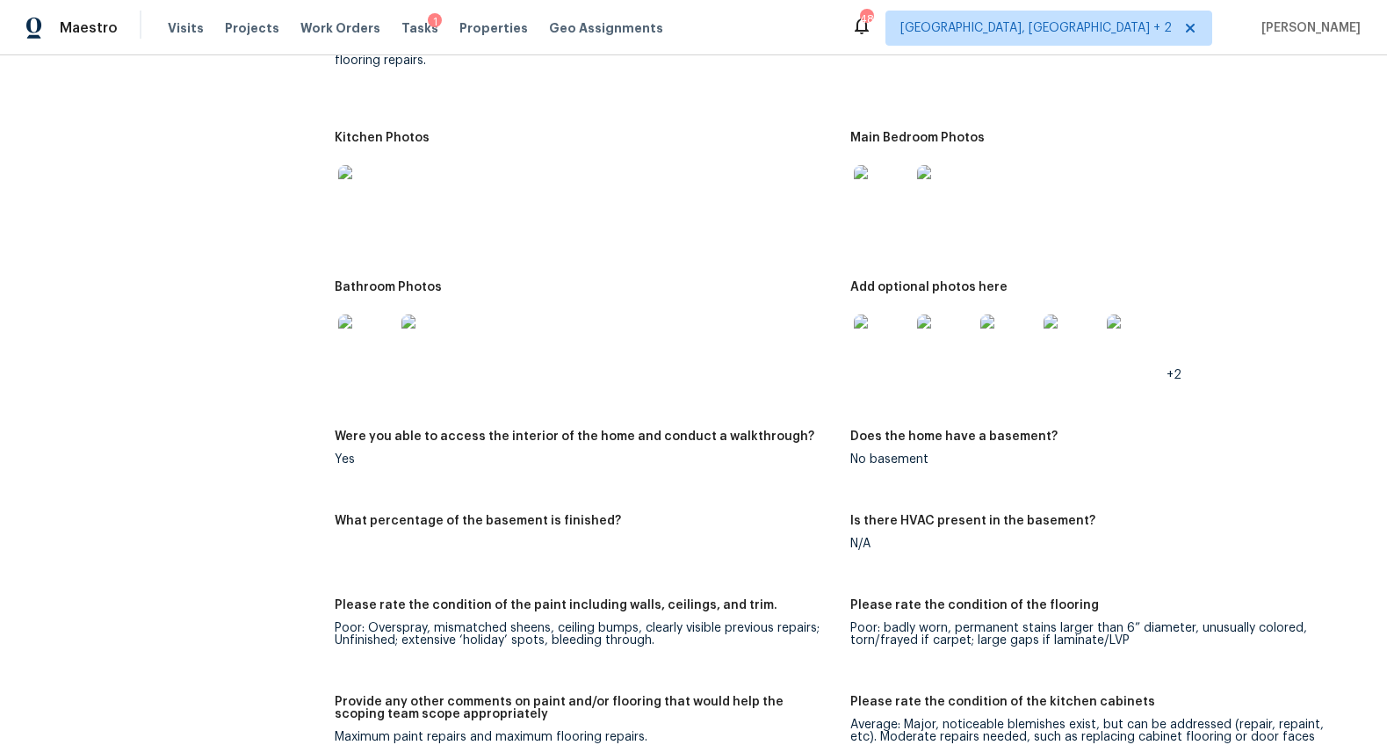
click at [373, 201] on img at bounding box center [366, 193] width 56 height 56
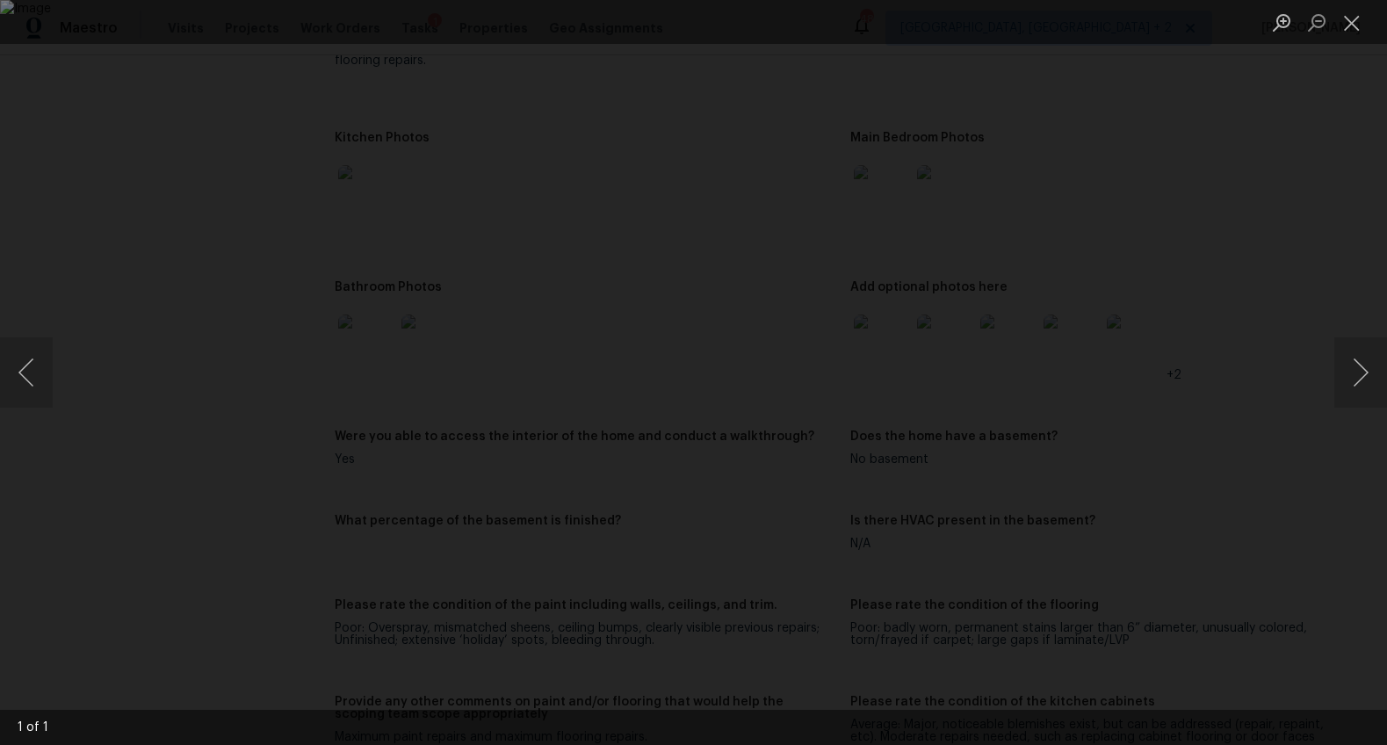
click at [119, 164] on div "Lightbox" at bounding box center [693, 372] width 1387 height 745
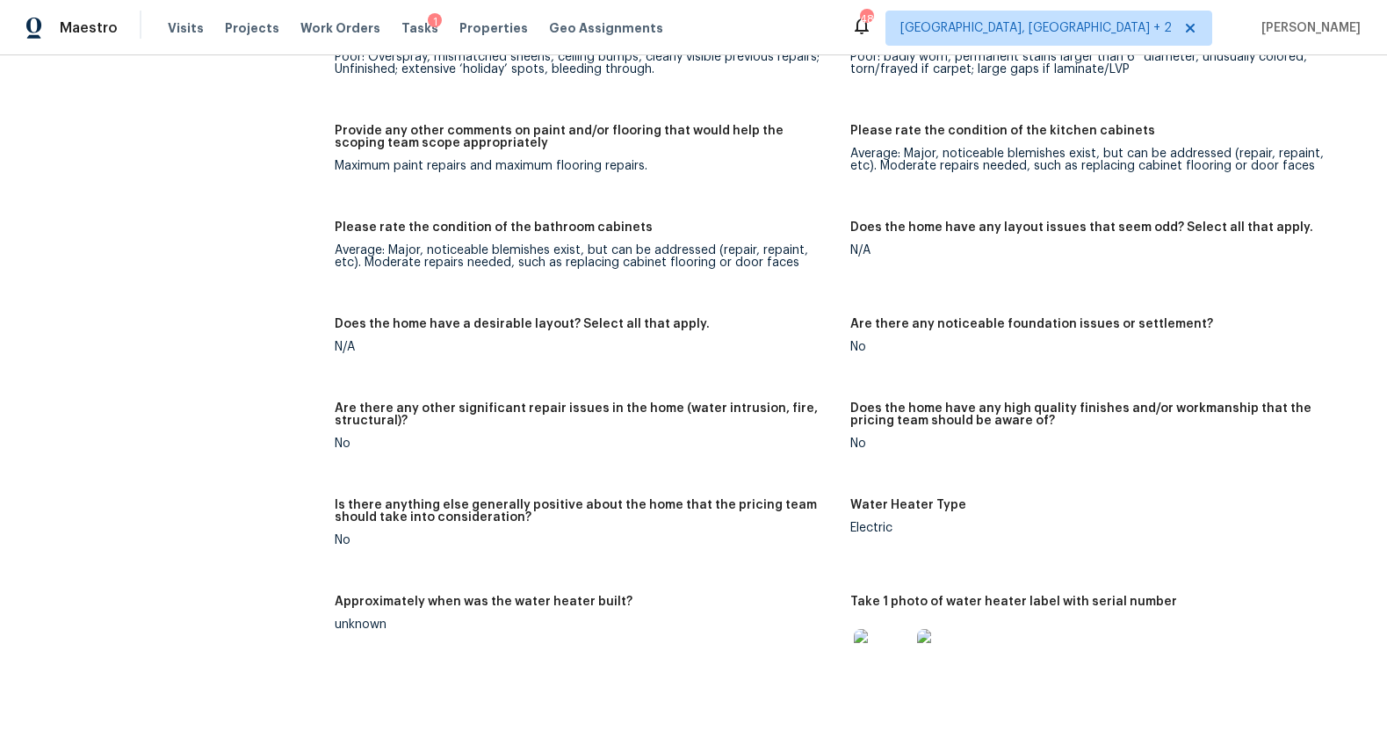
scroll to position [2830, 0]
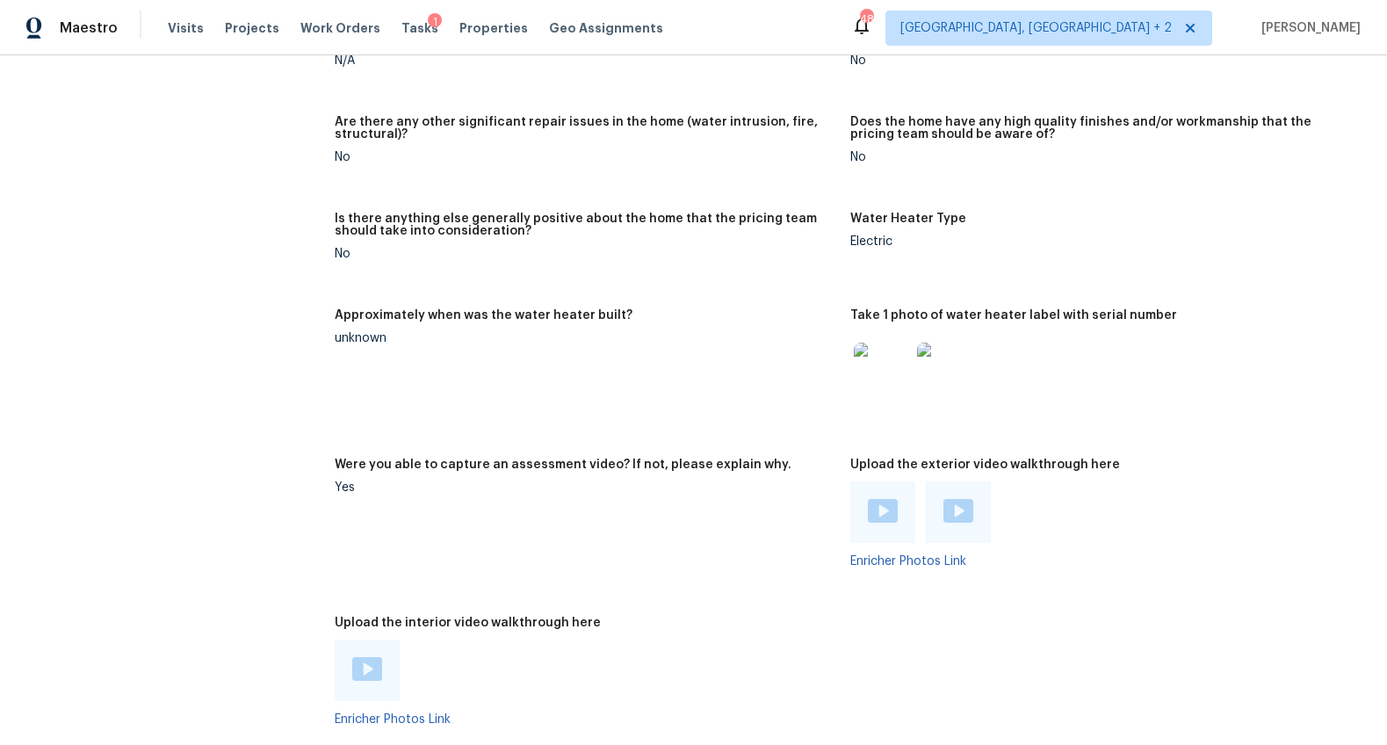
click at [877, 365] on img at bounding box center [882, 371] width 56 height 56
click at [887, 485] on div at bounding box center [882, 511] width 65 height 61
click at [869, 513] on img at bounding box center [883, 511] width 30 height 24
click at [961, 517] on img at bounding box center [958, 511] width 30 height 24
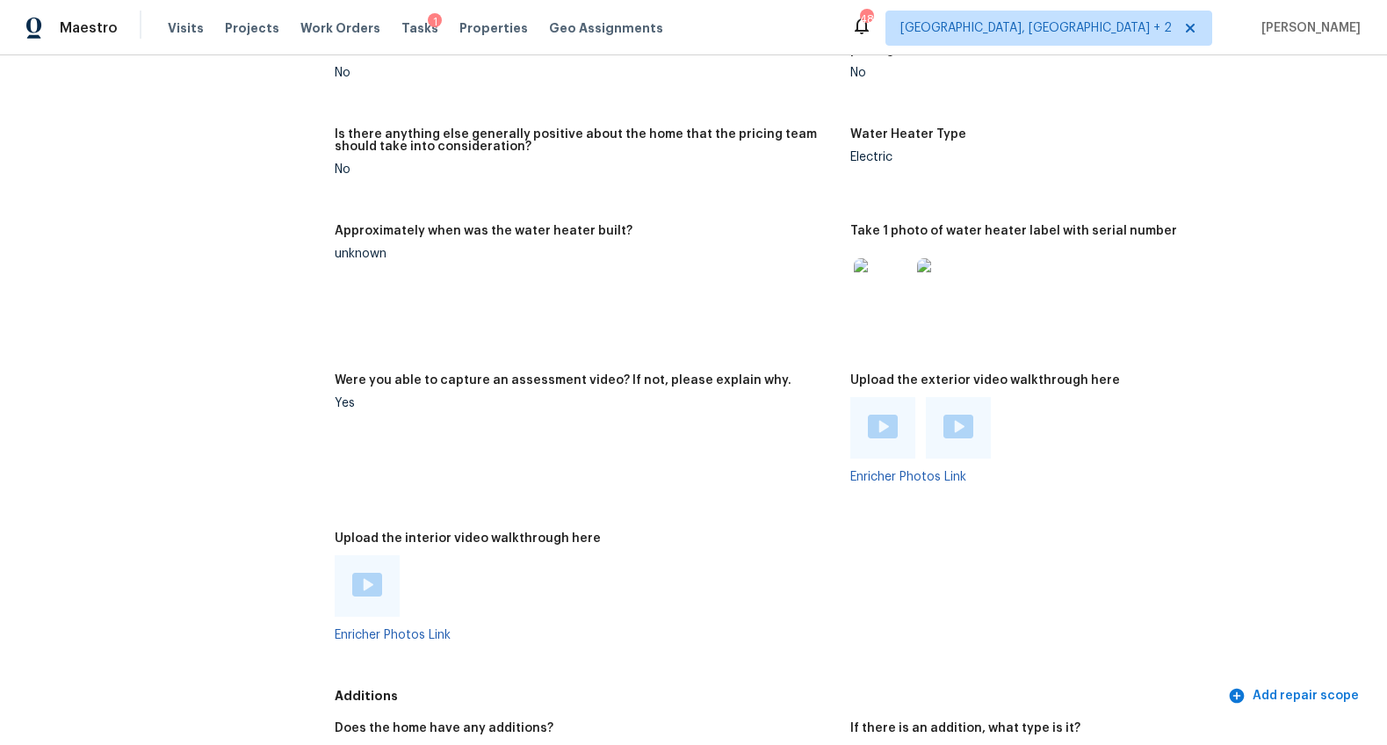
scroll to position [3063, 0]
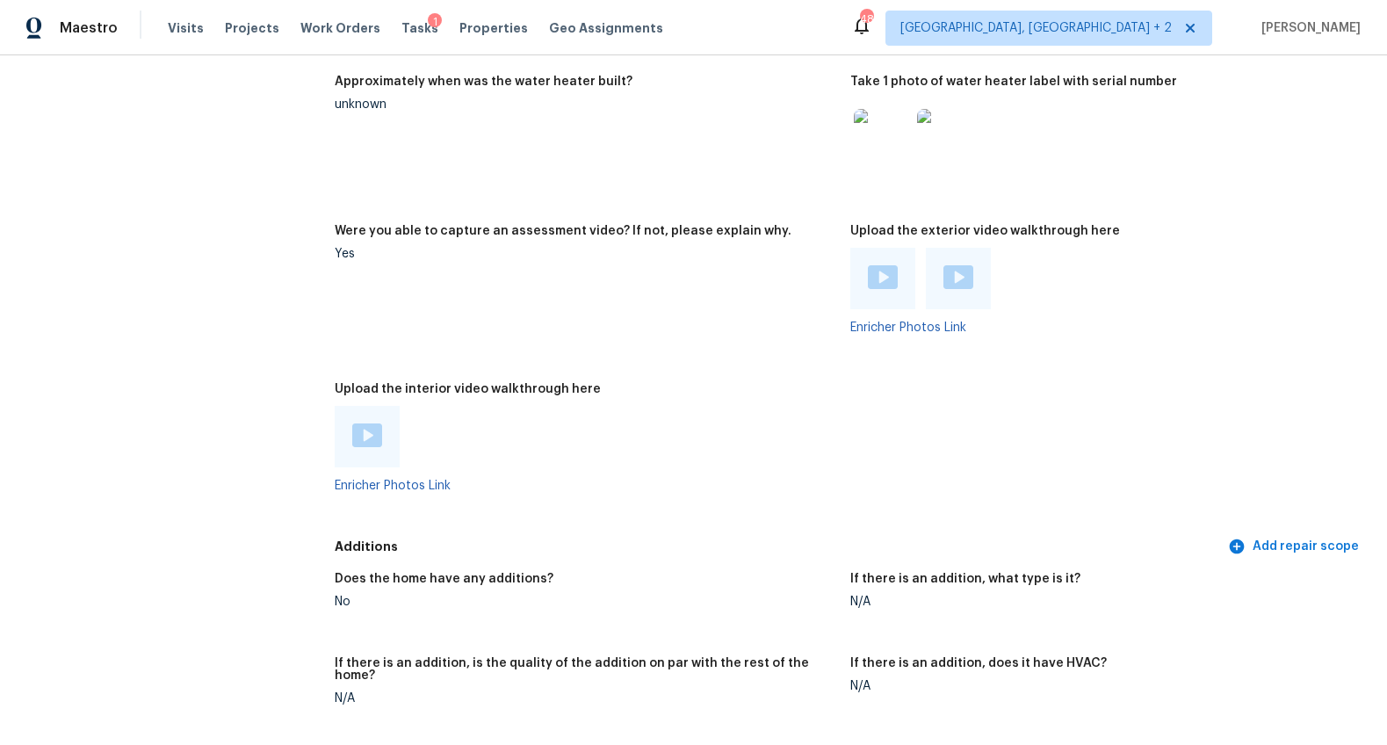
click at [367, 448] on div at bounding box center [367, 436] width 30 height 26
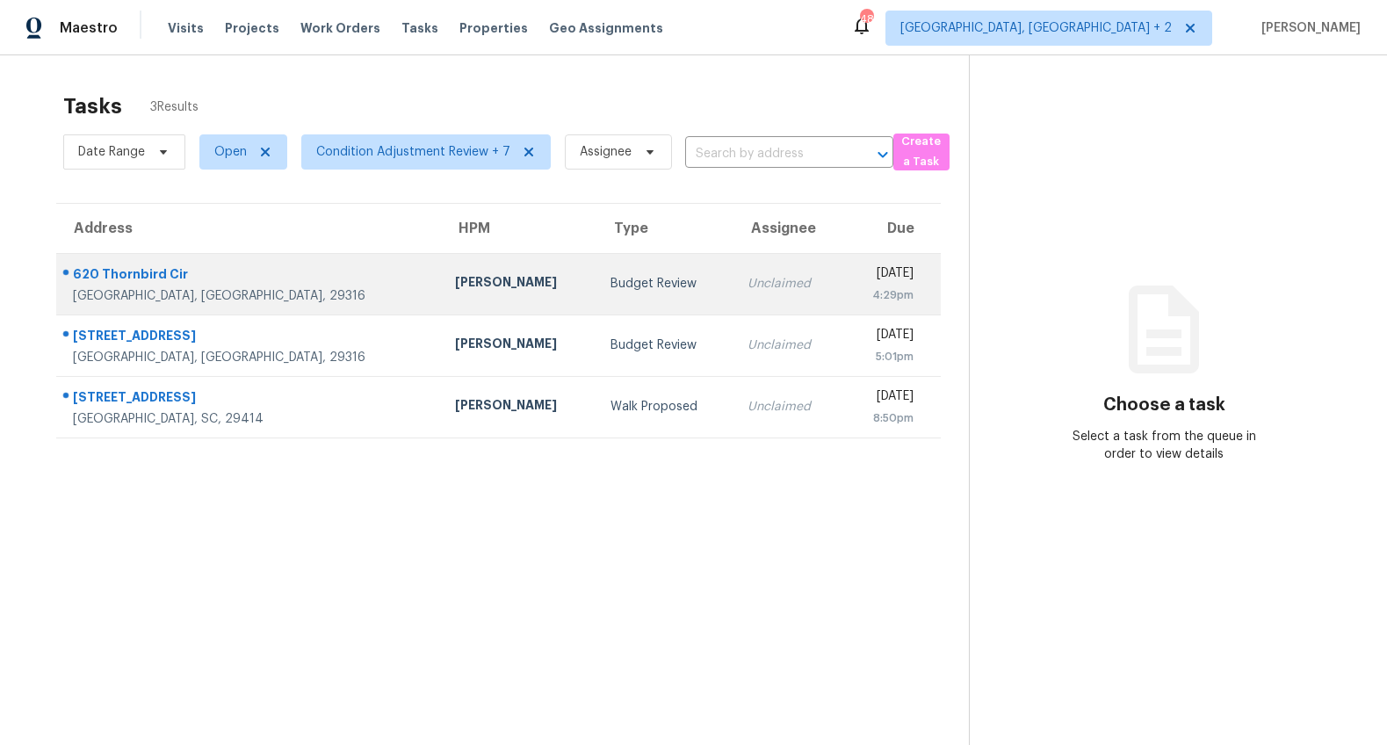
click at [238, 288] on div "[GEOGRAPHIC_DATA], [GEOGRAPHIC_DATA], 29316" at bounding box center [250, 296] width 354 height 18
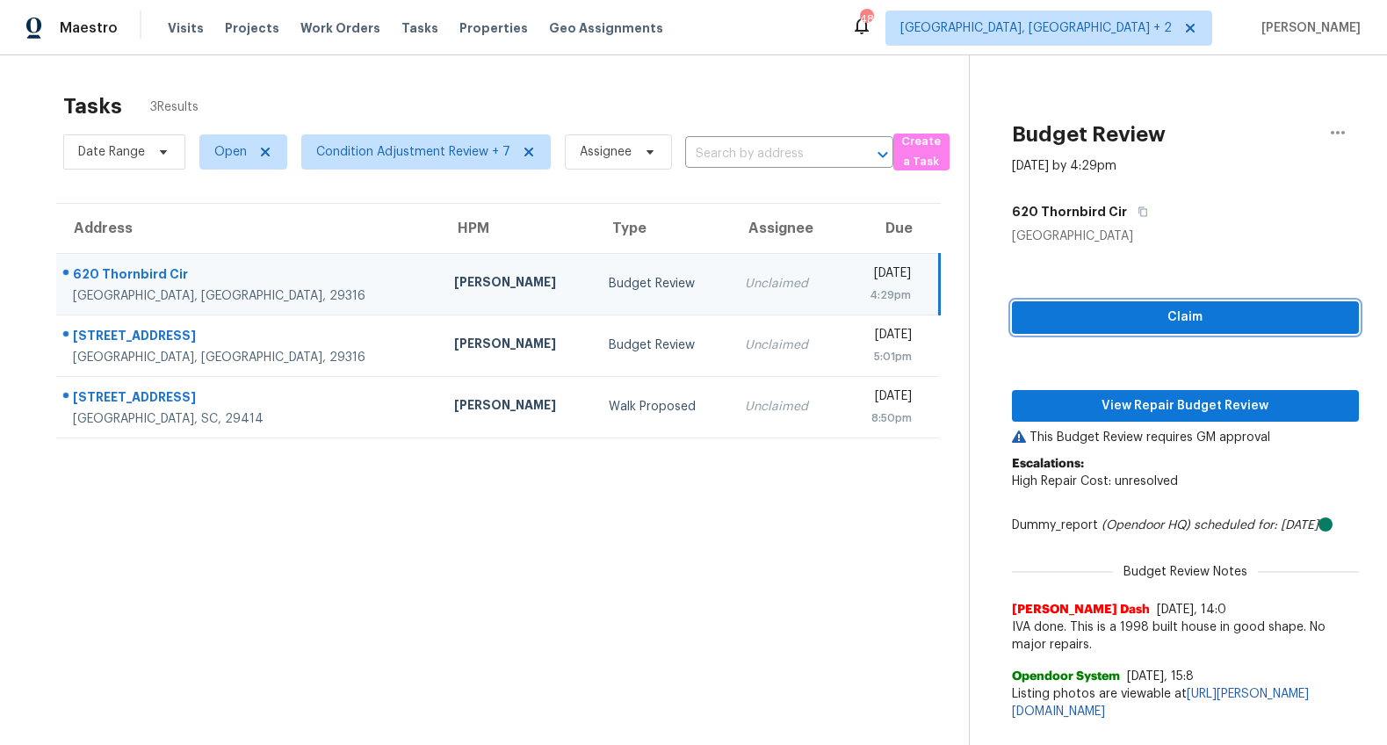
click at [1200, 314] on span "Claim" at bounding box center [1185, 318] width 319 height 22
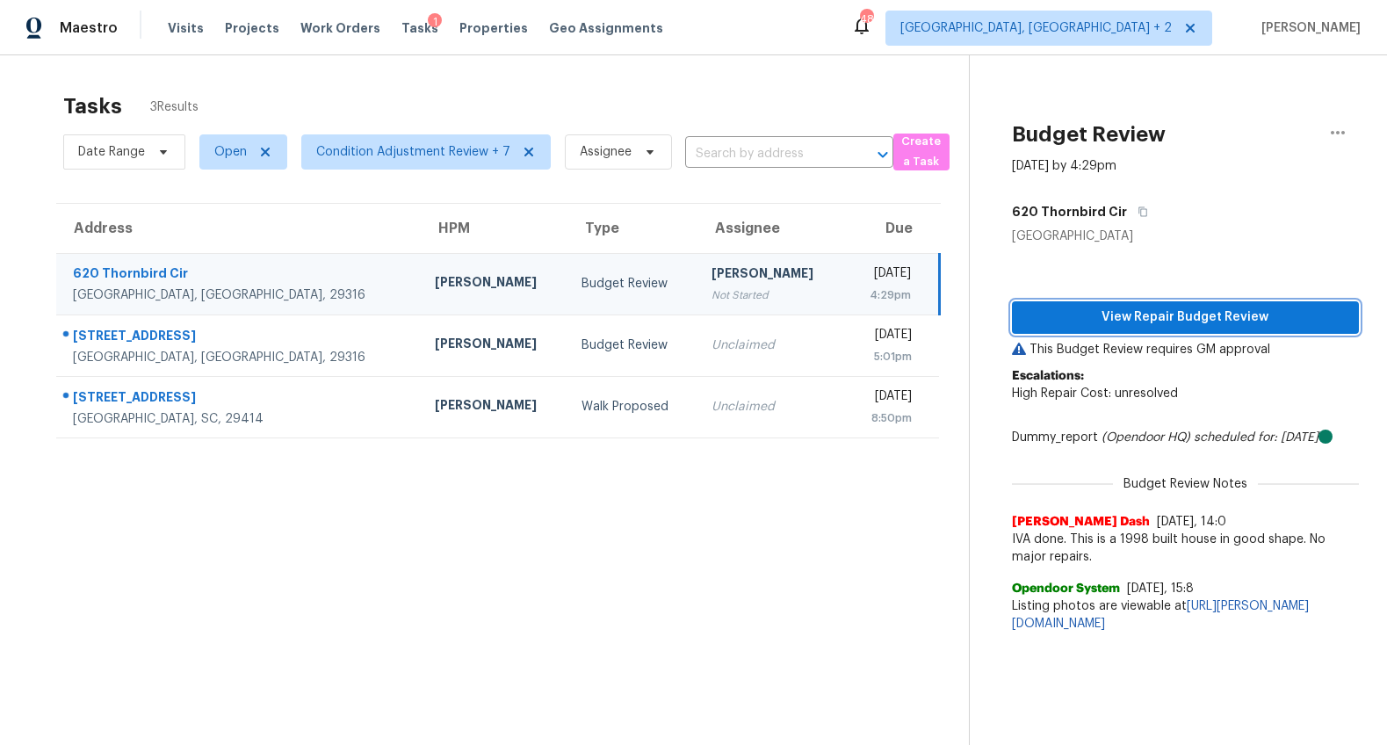
click at [1173, 310] on span "View Repair Budget Review" at bounding box center [1185, 318] width 319 height 22
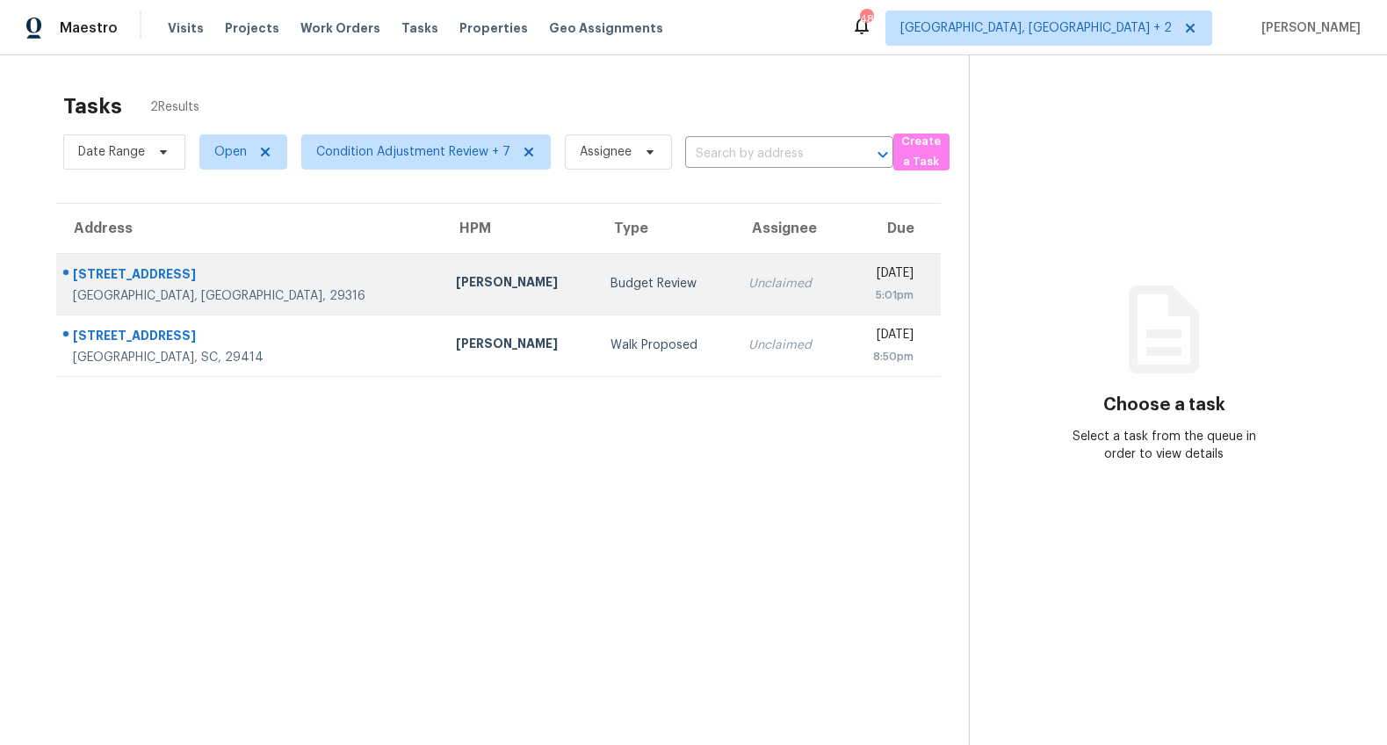
click at [610, 275] on div "Budget Review" at bounding box center [664, 284] width 109 height 18
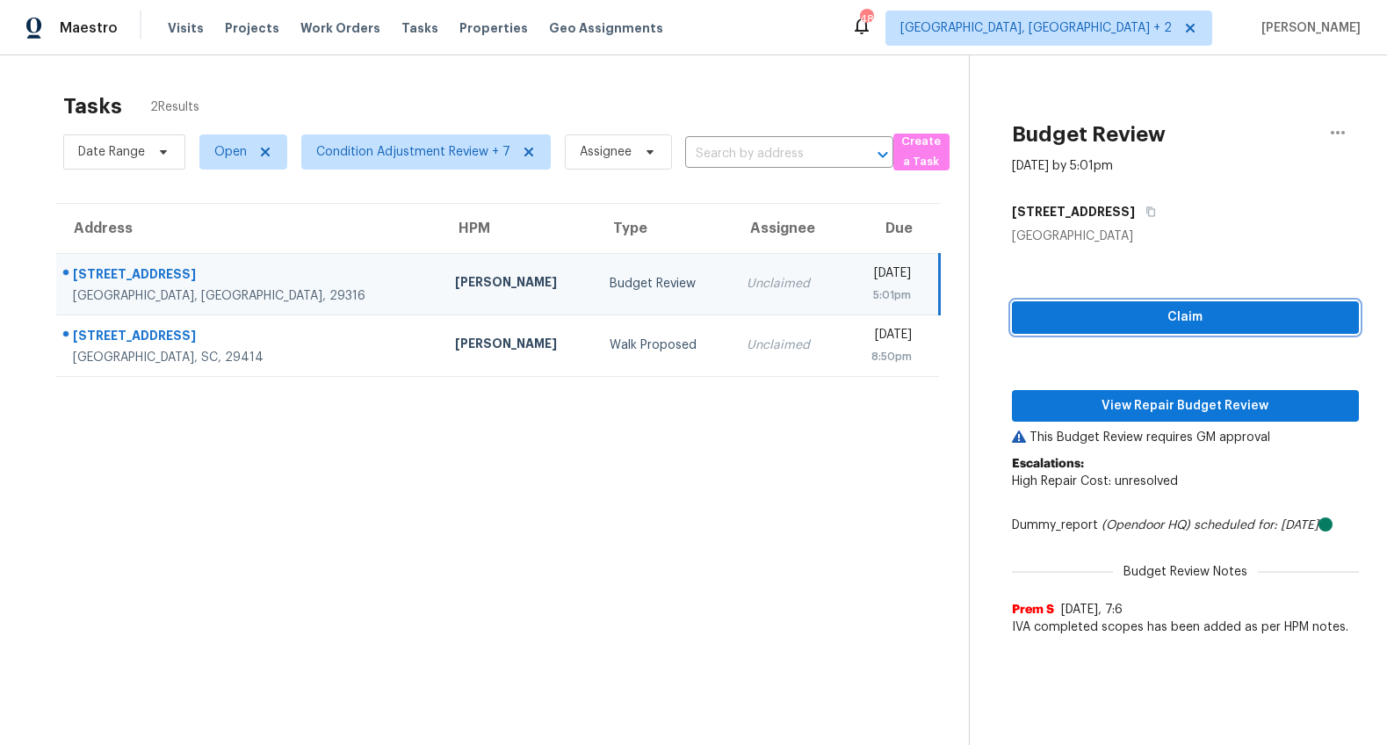
drag, startPoint x: 1040, startPoint y: 307, endPoint x: 1053, endPoint y: 331, distance: 27.1
click at [1040, 307] on span "Claim" at bounding box center [1185, 318] width 319 height 22
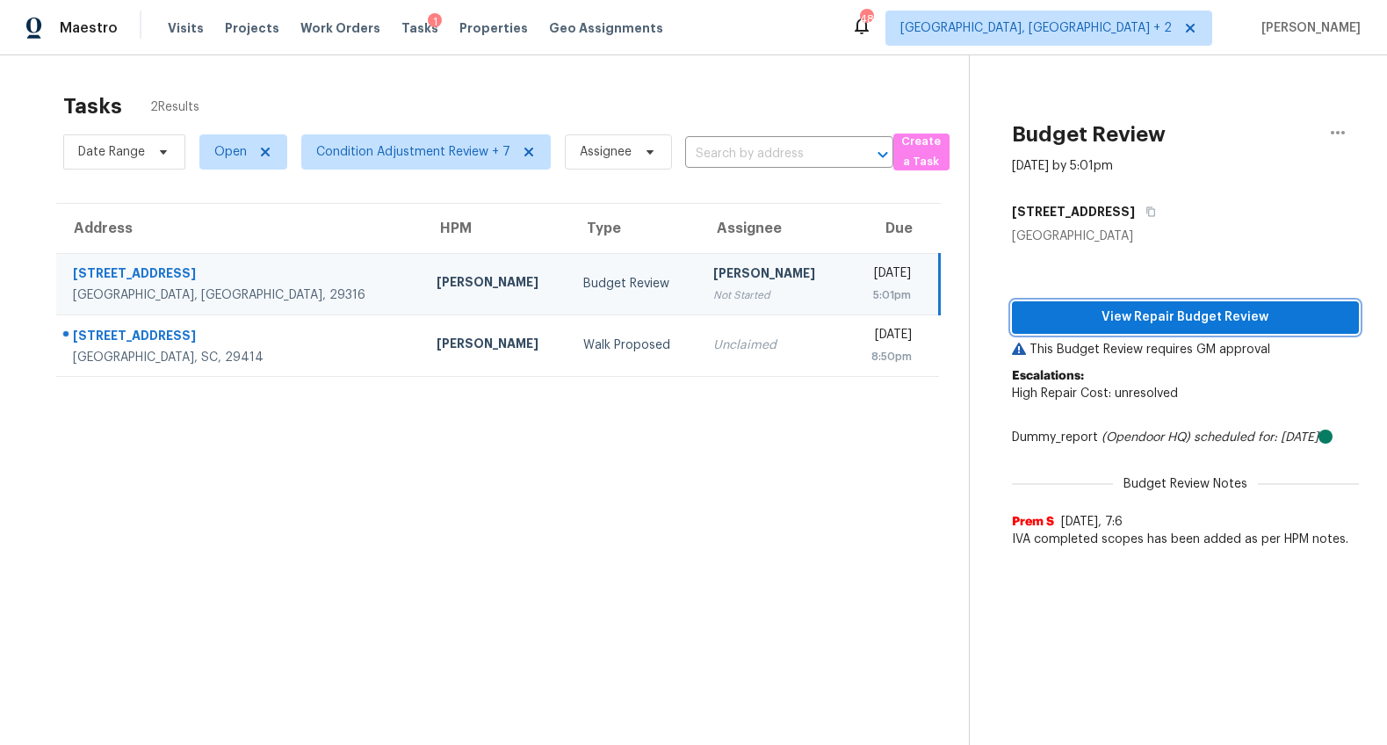
click at [1063, 324] on span "View Repair Budget Review" at bounding box center [1185, 318] width 319 height 22
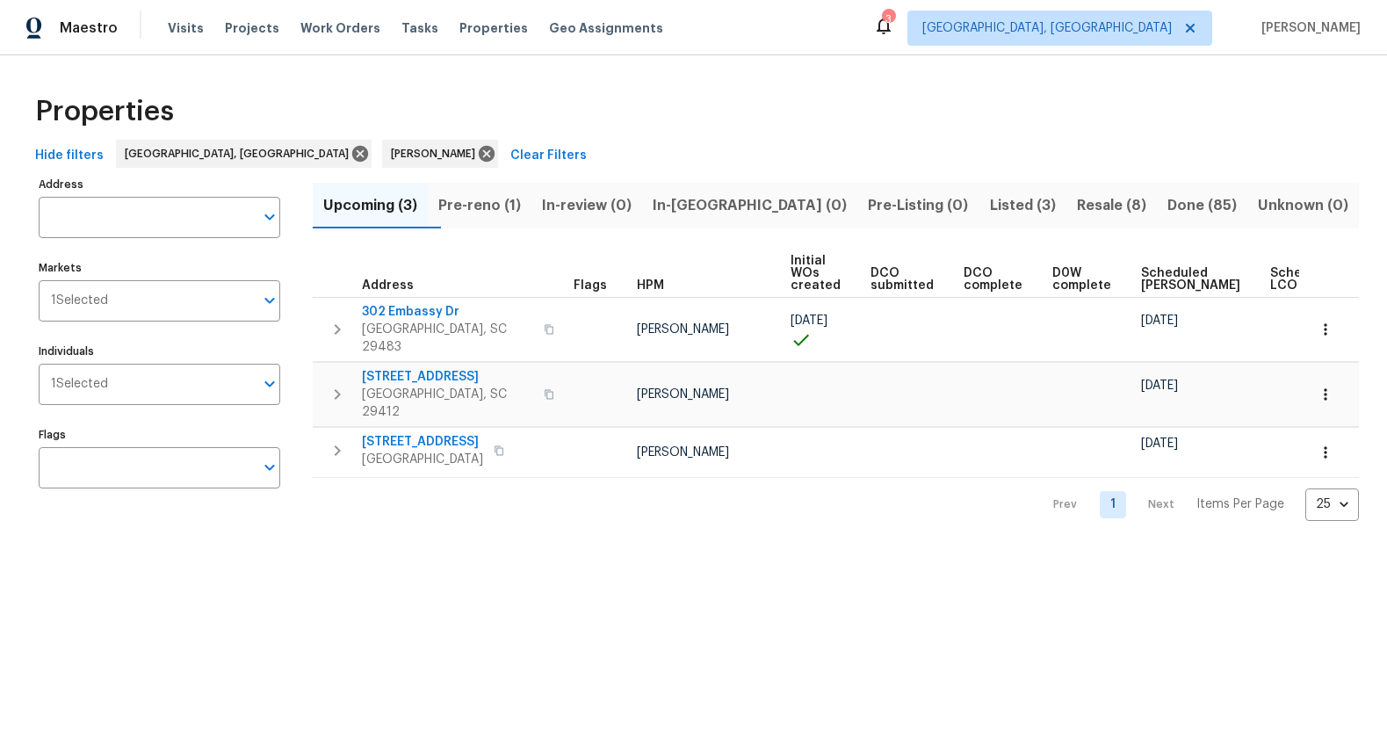
click at [990, 206] on span "Listed (3)" at bounding box center [1023, 205] width 66 height 25
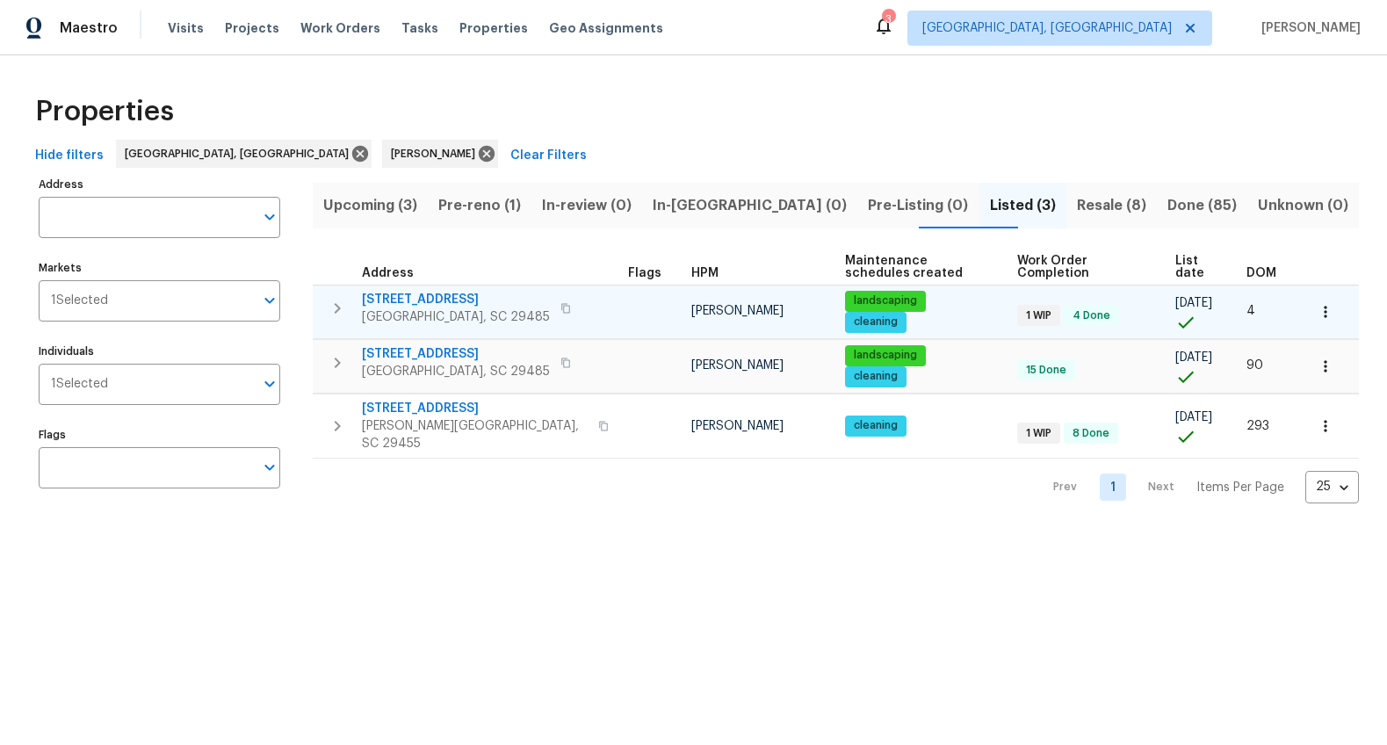
click at [408, 297] on span "112 Balsam Cir" at bounding box center [456, 300] width 188 height 18
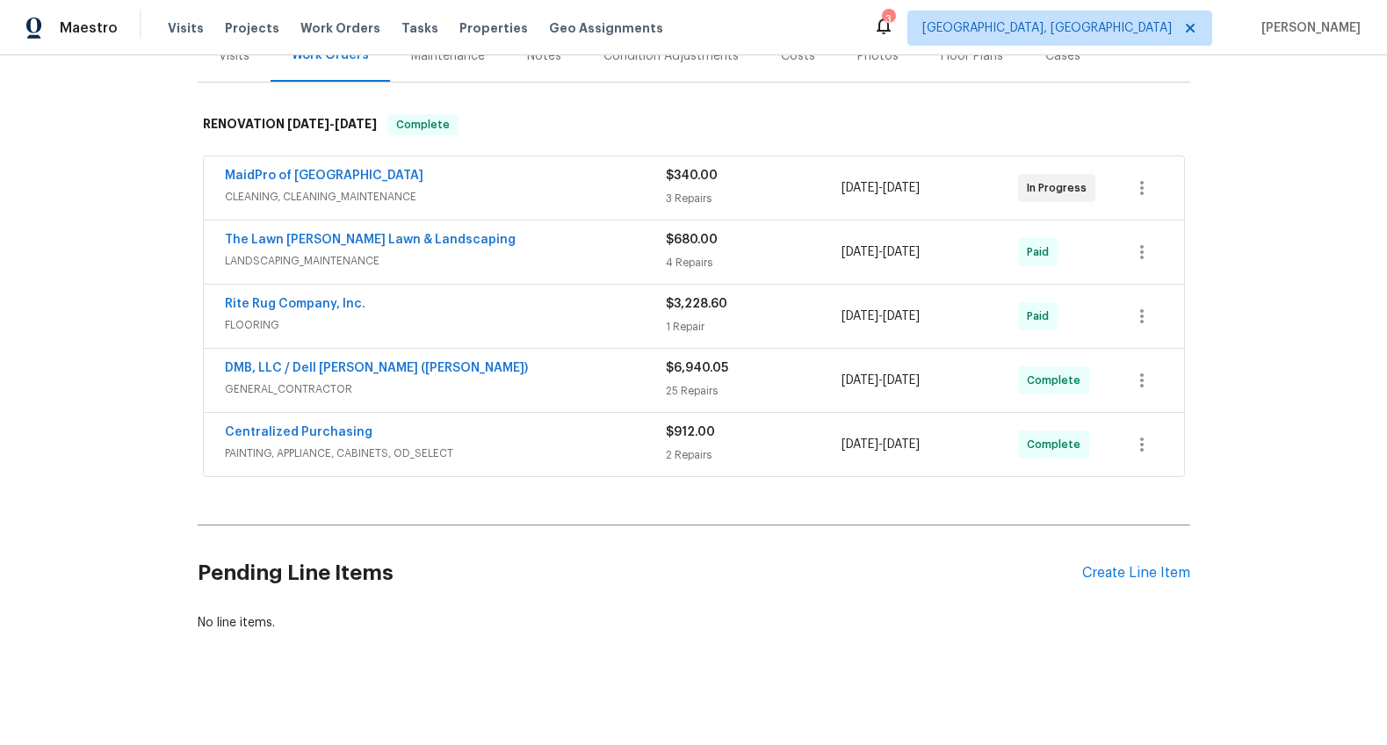
scroll to position [256, 0]
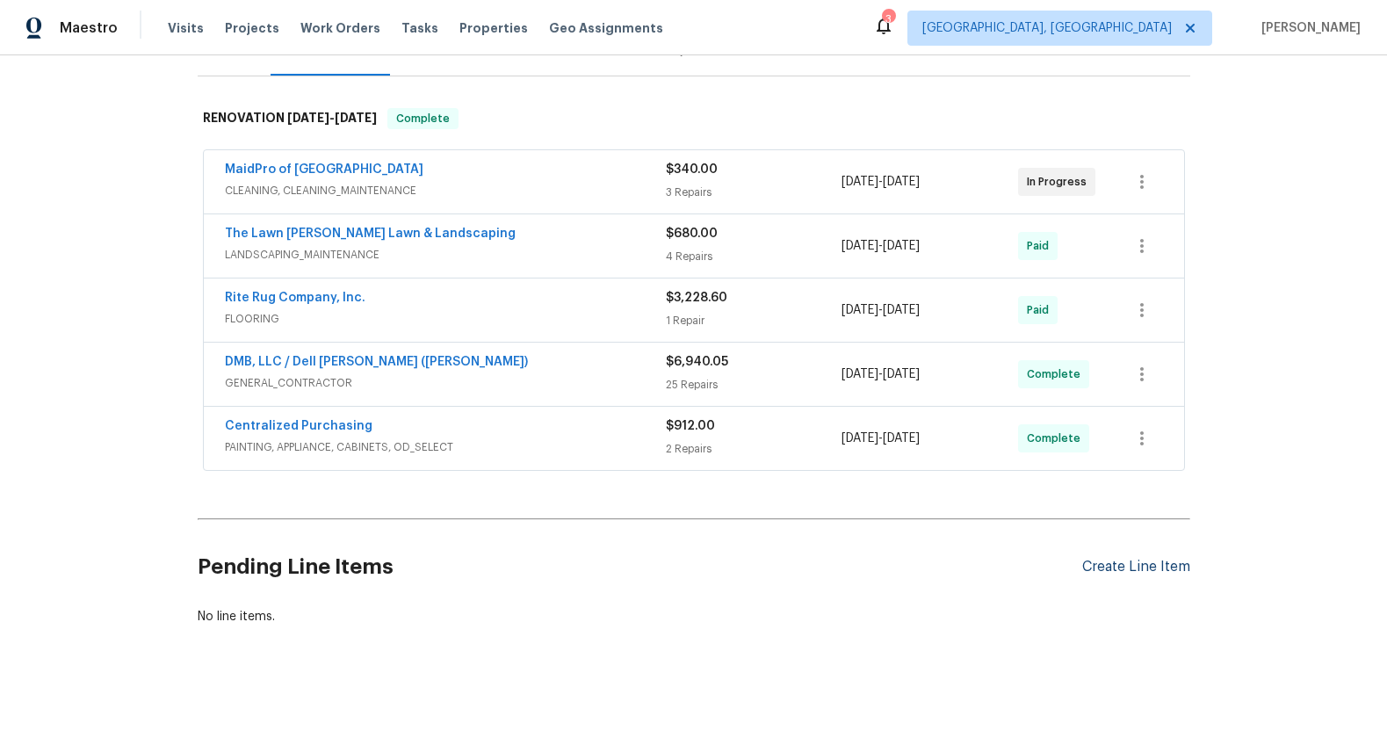
click at [1093, 559] on div "Create Line Item" at bounding box center [1136, 567] width 108 height 17
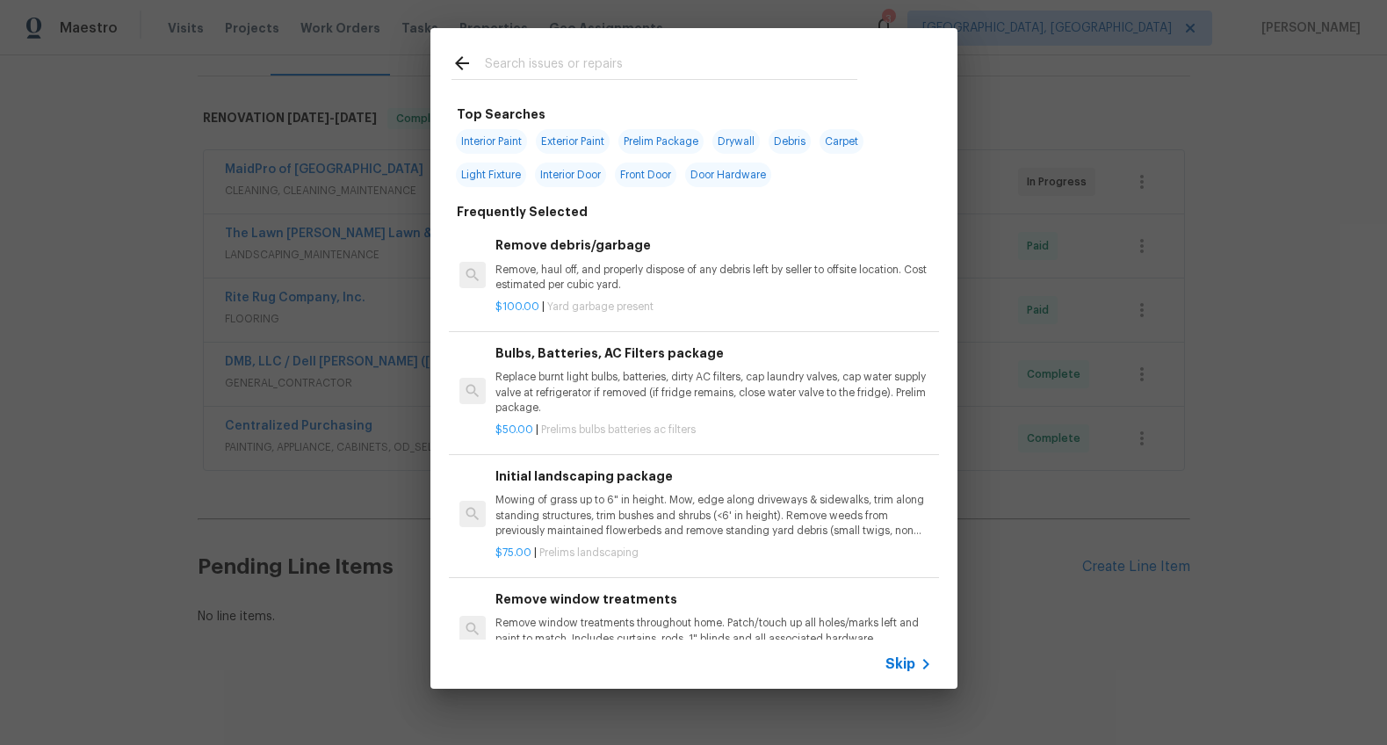
click at [644, 61] on input "text" at bounding box center [671, 66] width 372 height 26
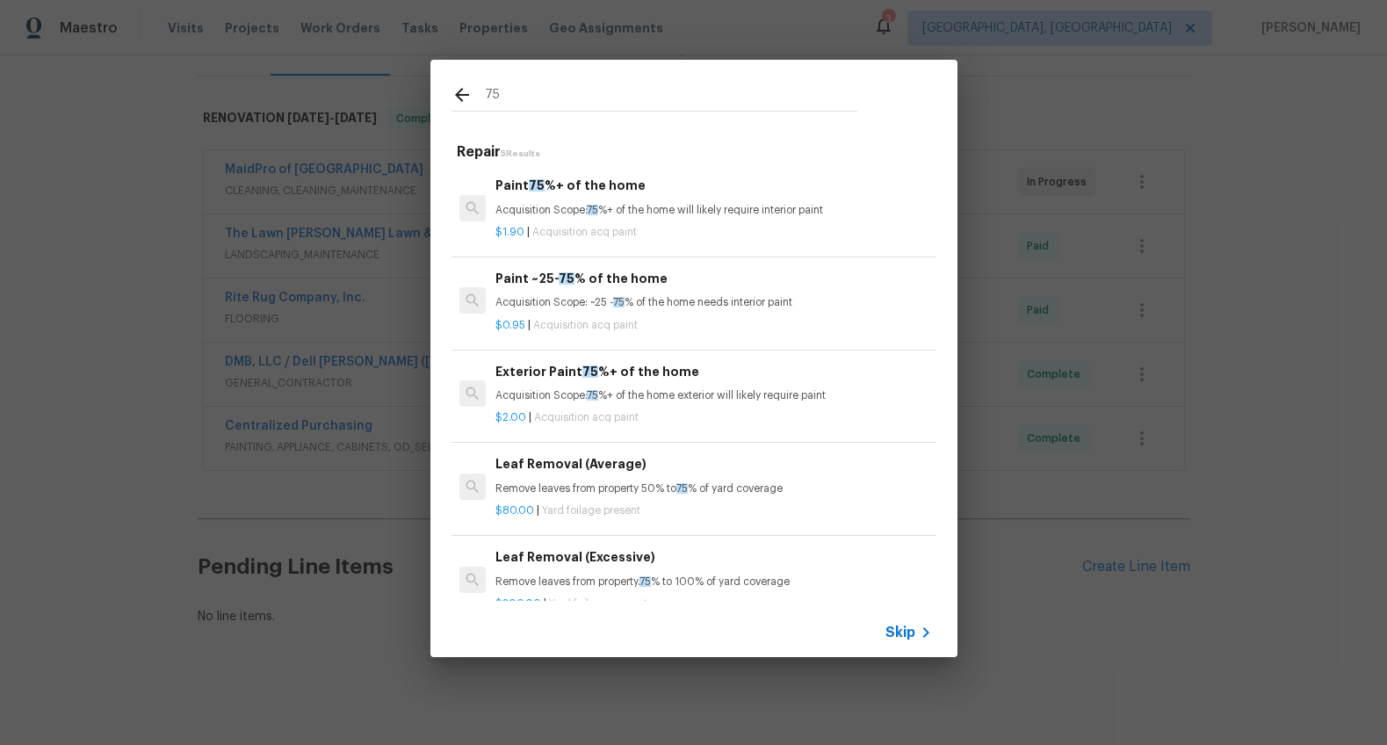
type input "75"
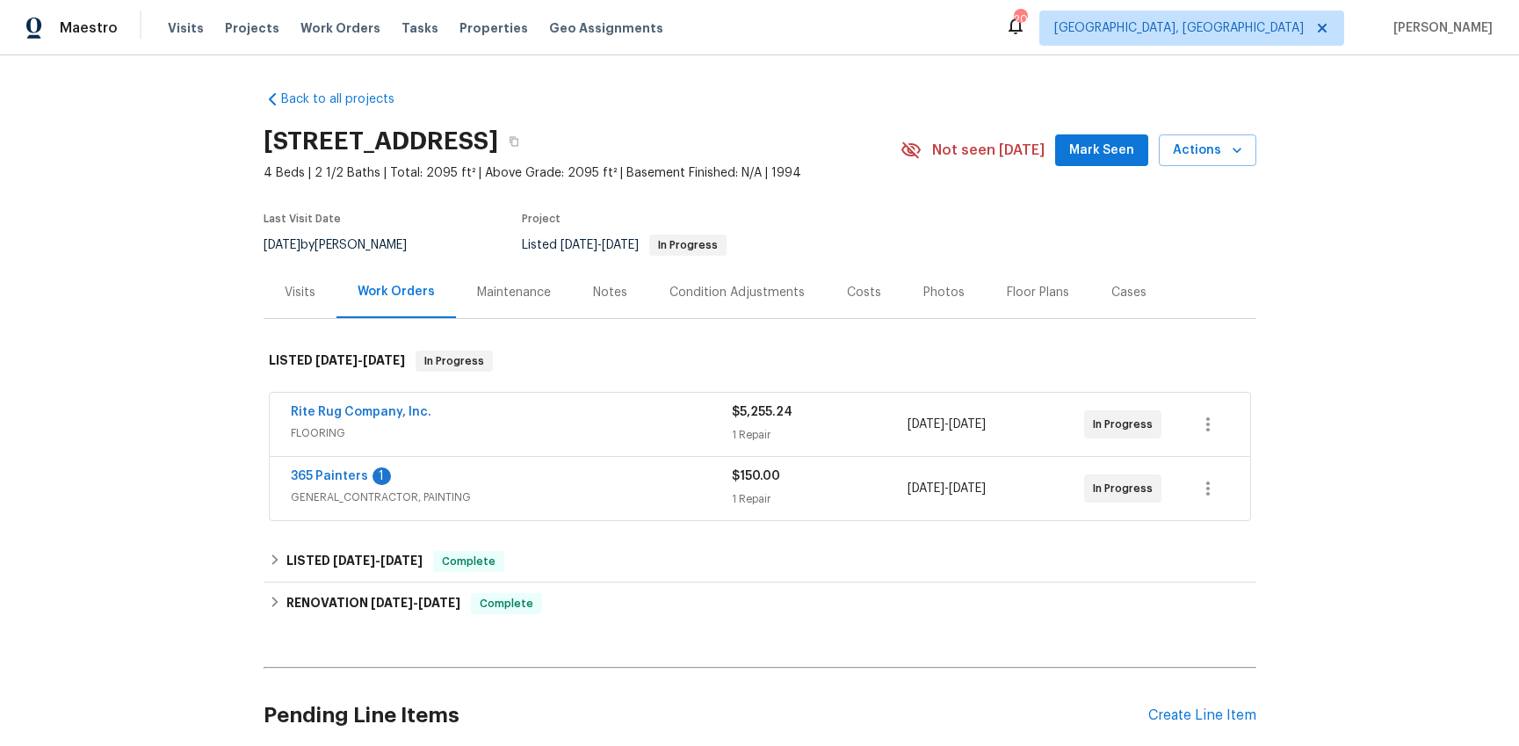
click at [276, 305] on div "Visits" at bounding box center [299, 292] width 73 height 52
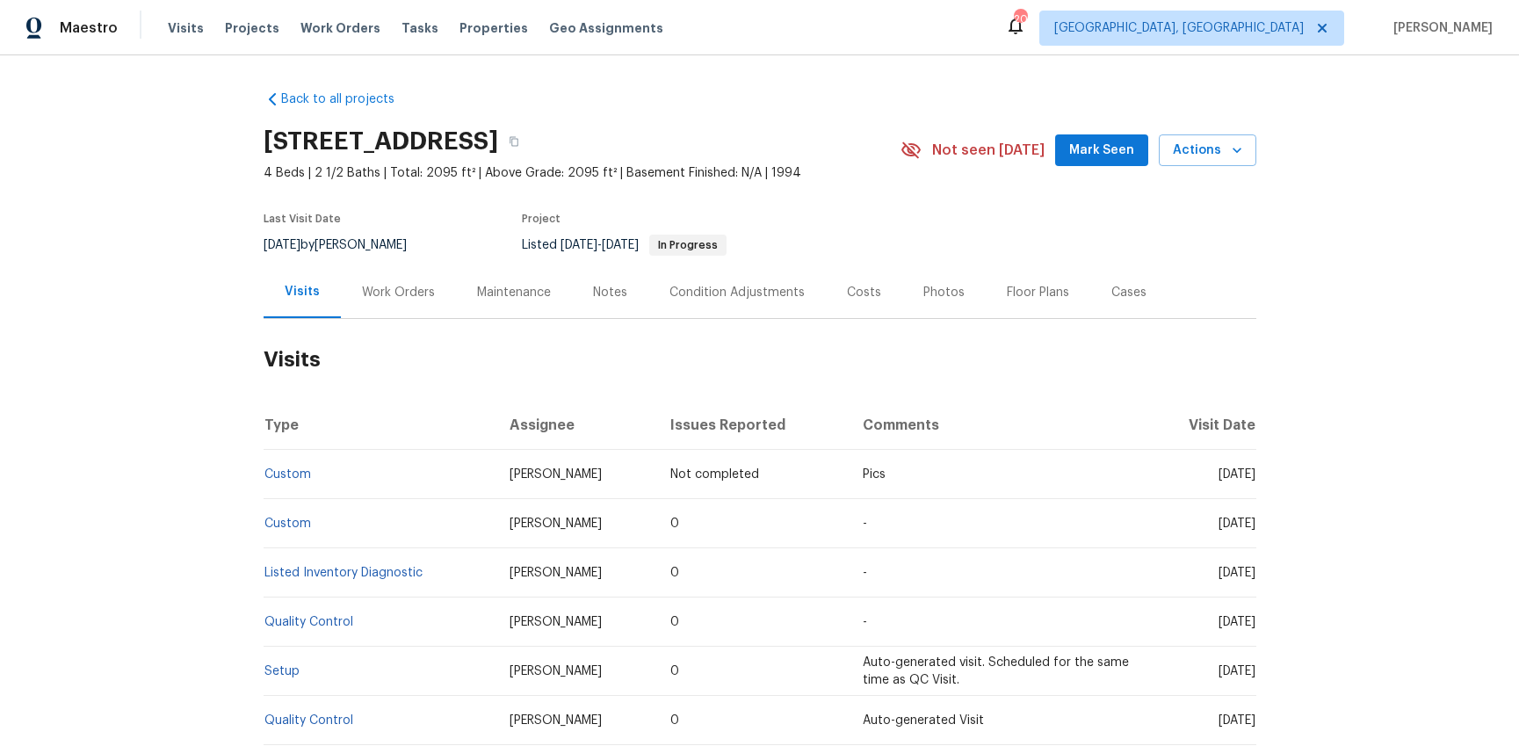
click at [386, 286] on div "Work Orders" at bounding box center [398, 293] width 73 height 18
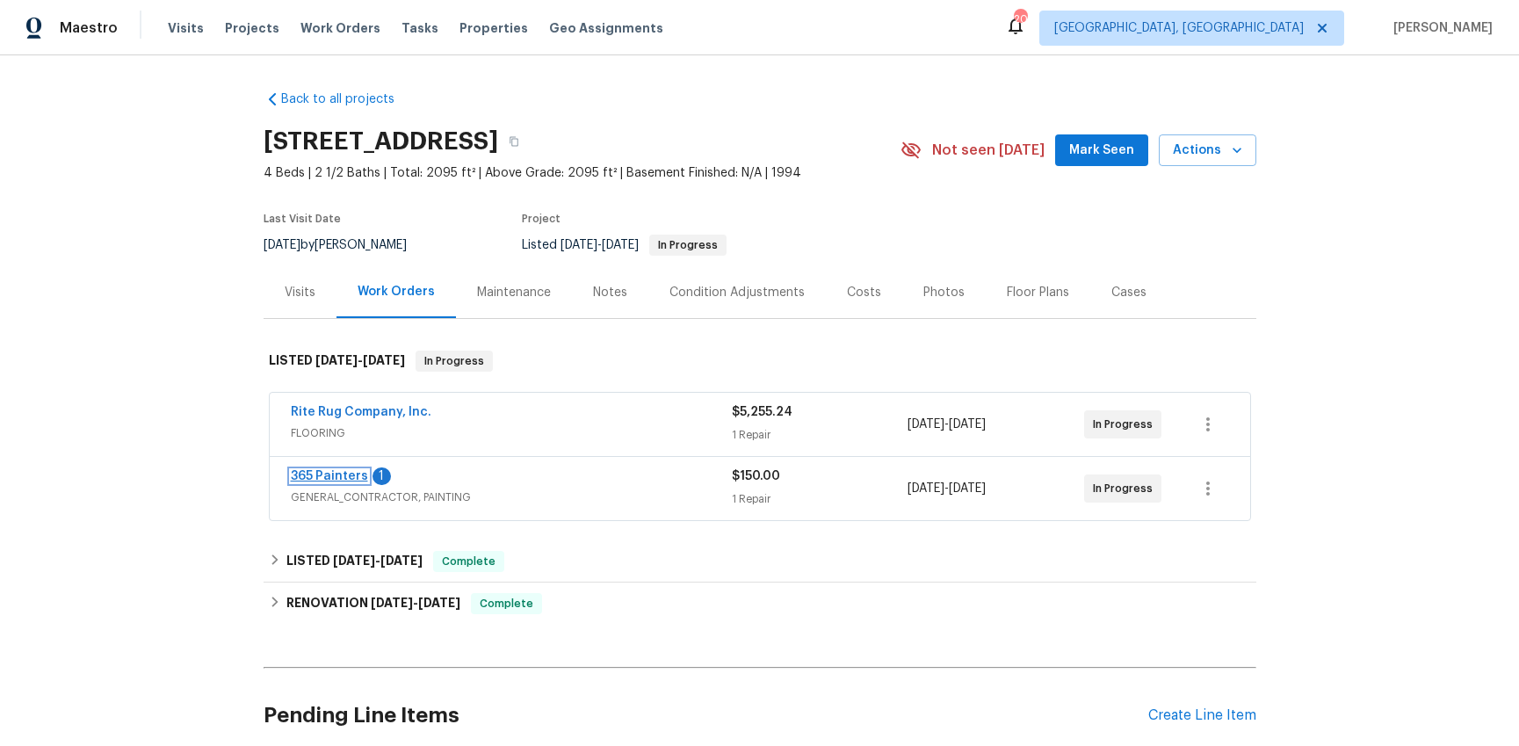
click at [302, 480] on link "365 Painters" at bounding box center [329, 476] width 77 height 12
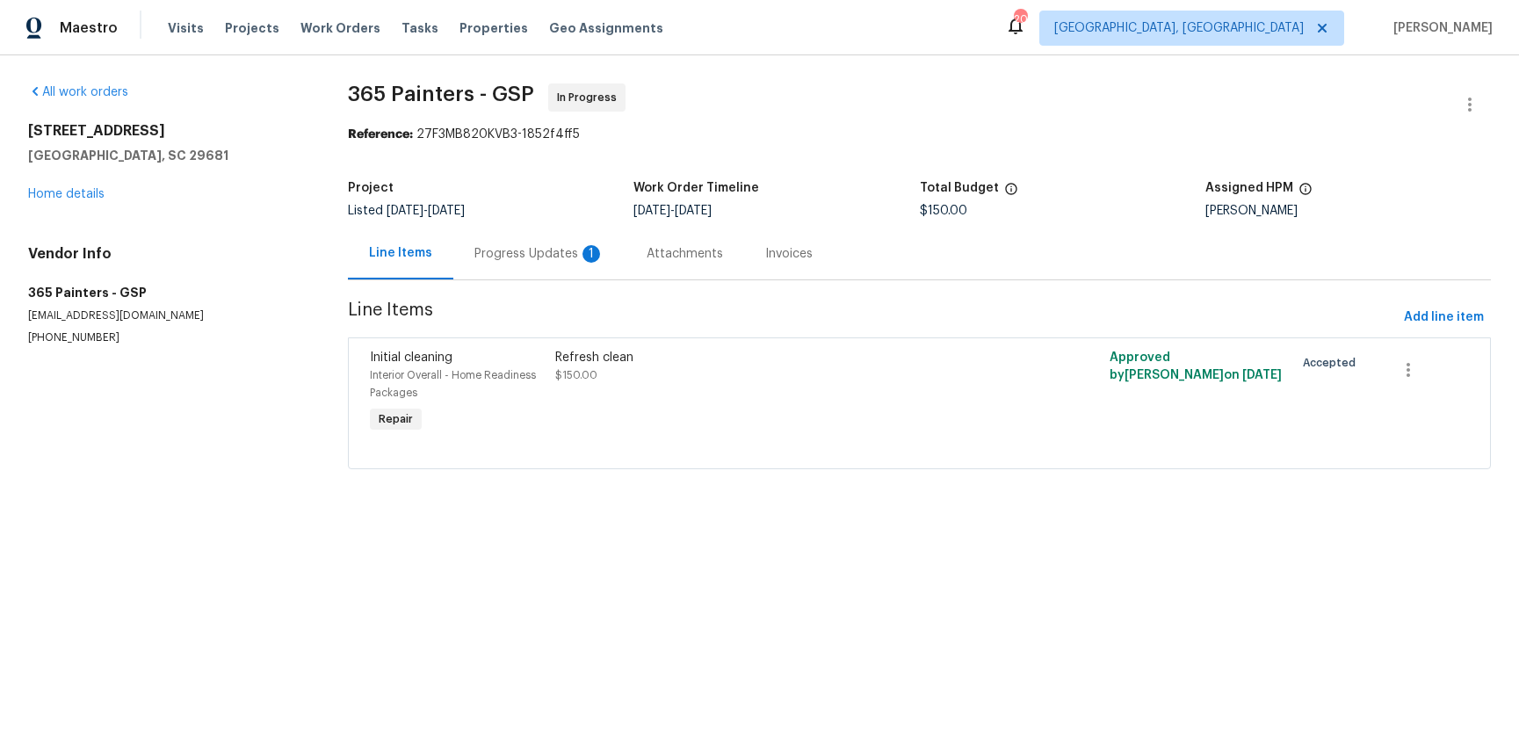
click at [538, 247] on div "Progress Updates 1" at bounding box center [539, 254] width 130 height 18
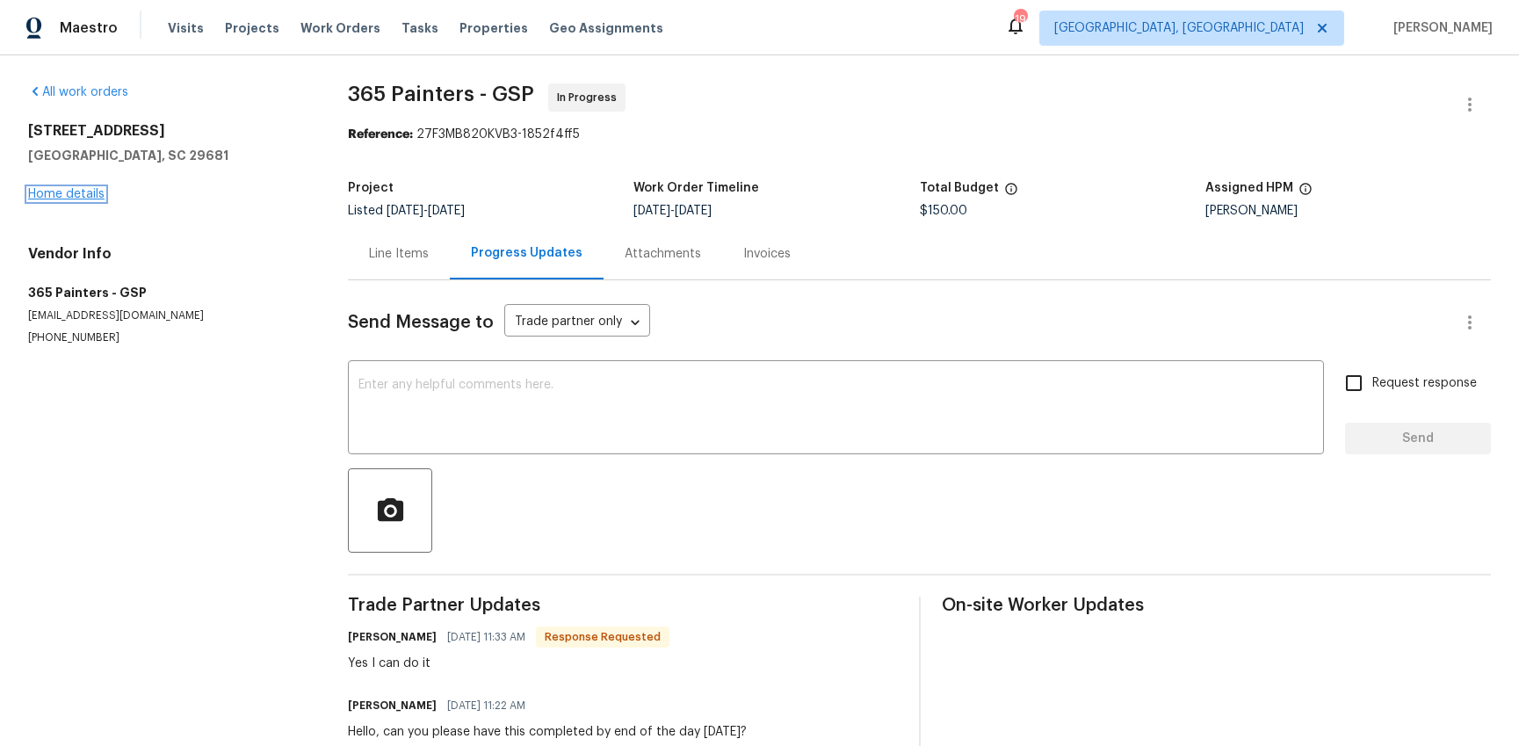
click at [76, 198] on link "Home details" at bounding box center [66, 194] width 76 height 12
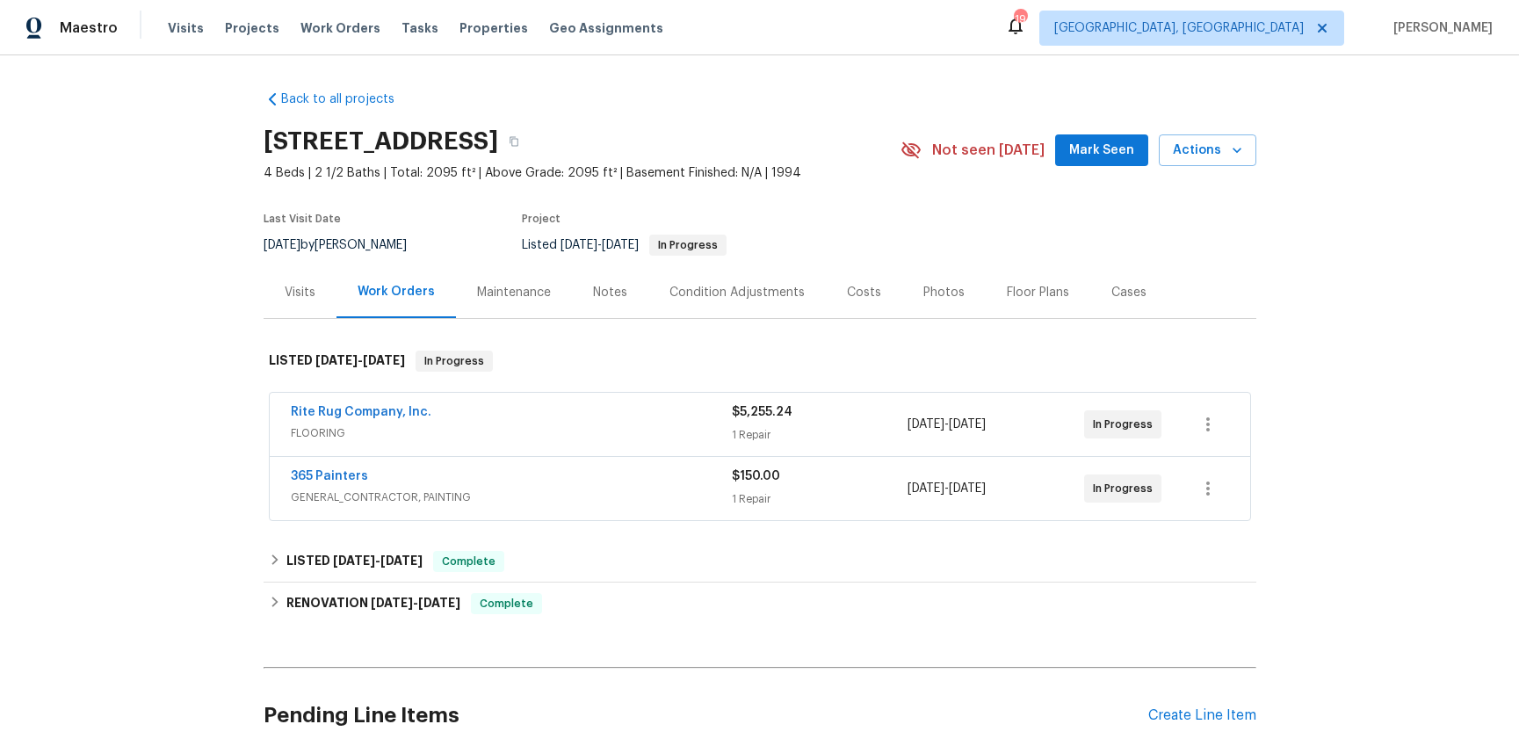
click at [299, 295] on div "Visits" at bounding box center [300, 293] width 31 height 18
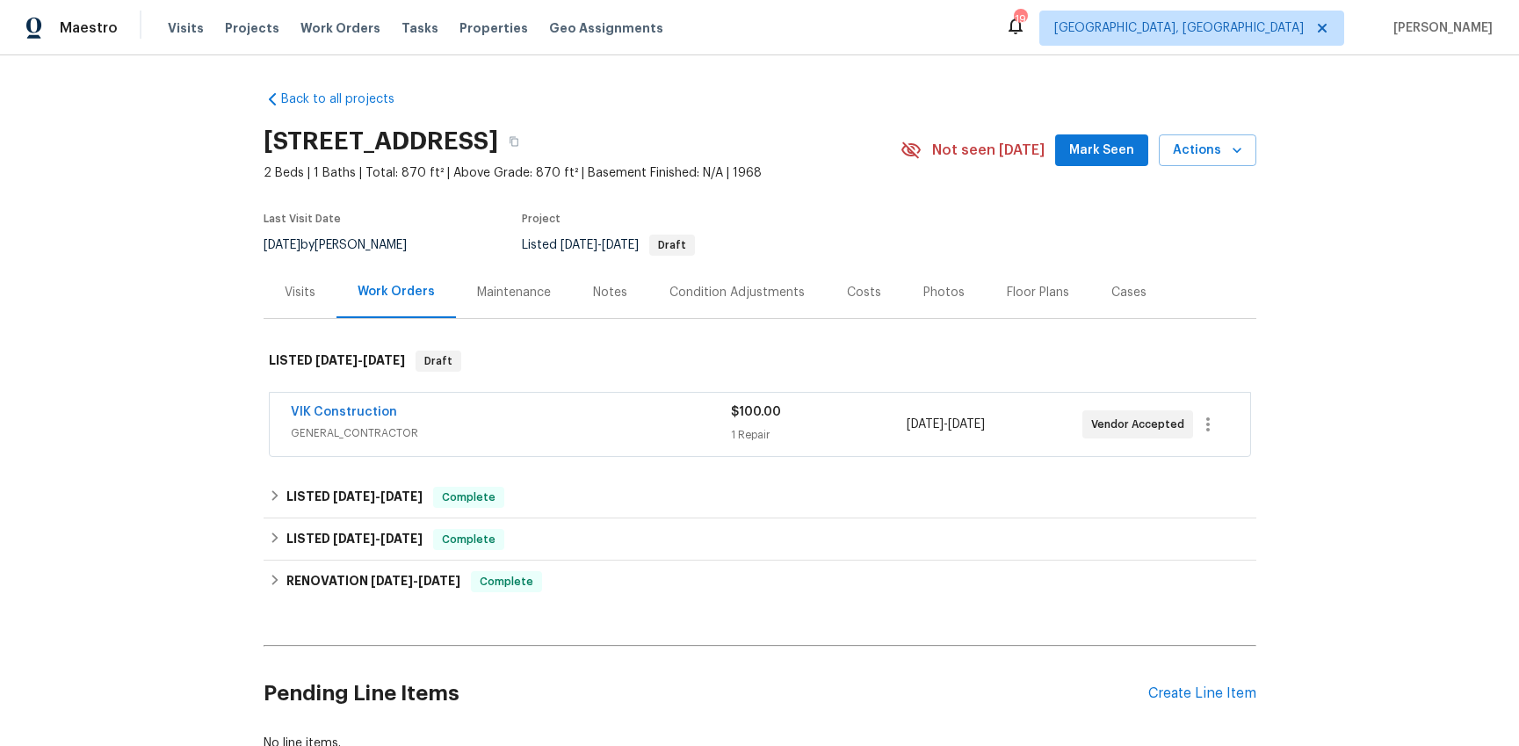
click at [644, 430] on span "GENERAL_CONTRACTOR" at bounding box center [511, 433] width 440 height 18
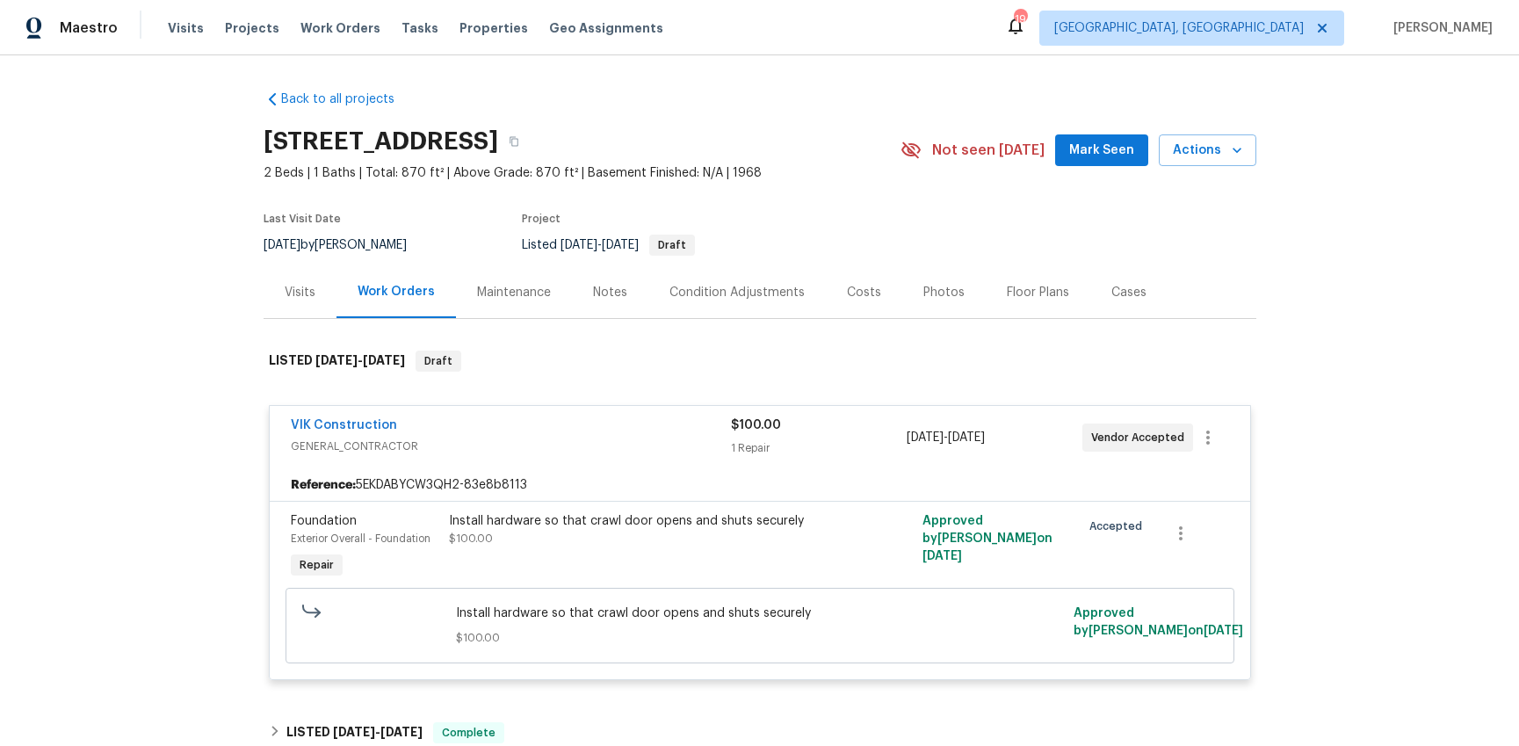
click at [644, 430] on div "VIK Construction" at bounding box center [511, 426] width 440 height 21
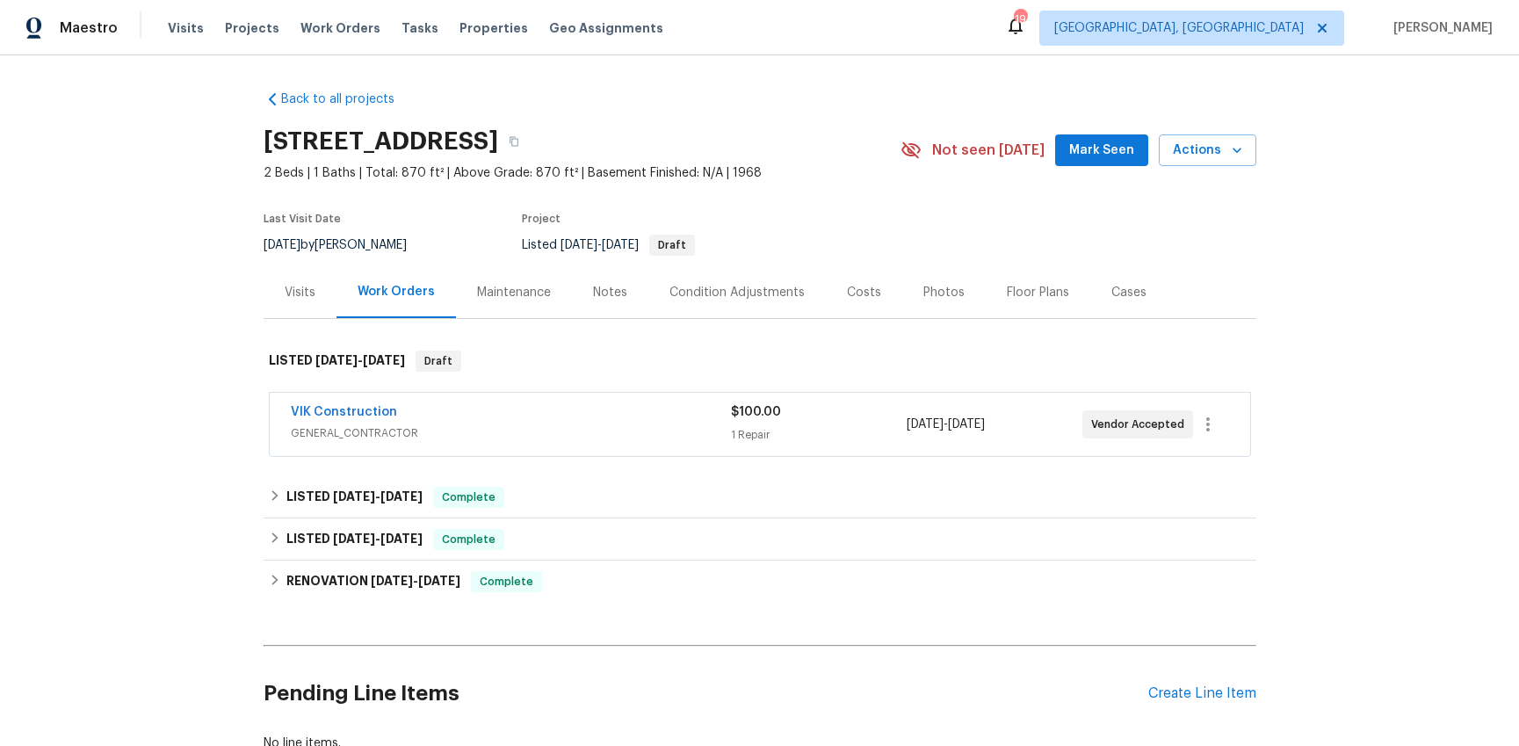
click at [302, 296] on div "Visits" at bounding box center [300, 293] width 31 height 18
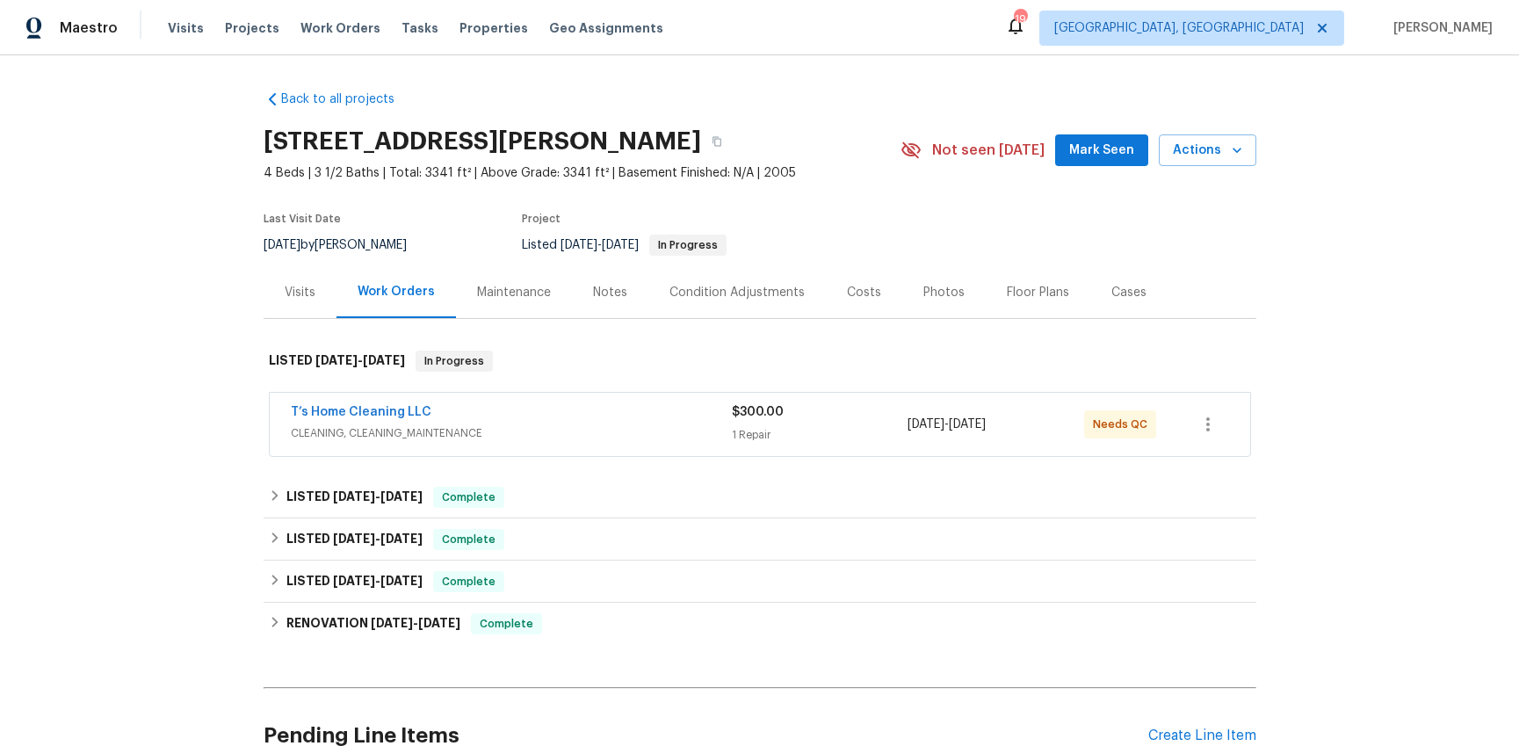
click at [275, 299] on div "Visits" at bounding box center [299, 292] width 73 height 52
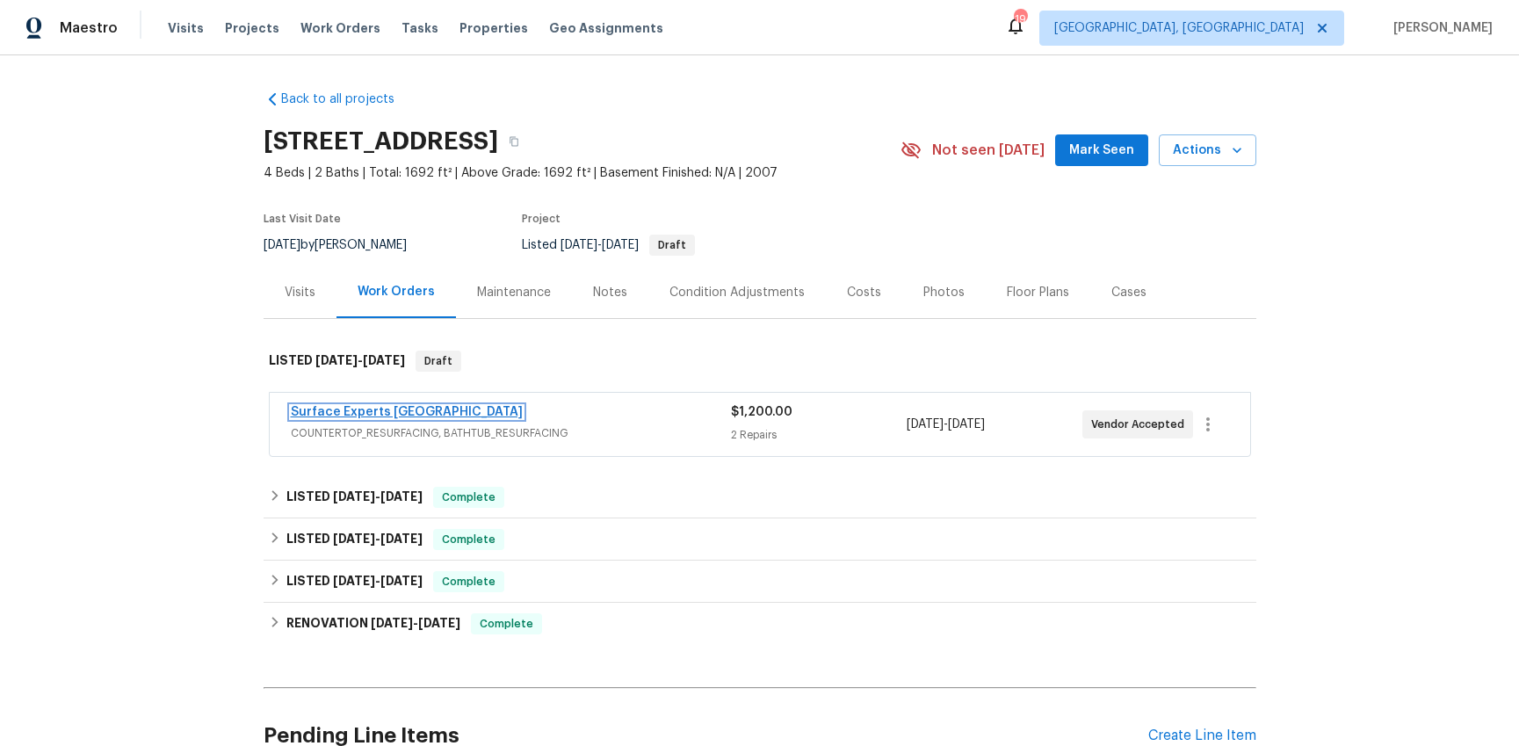
click at [430, 415] on link "Surface Experts [GEOGRAPHIC_DATA]" at bounding box center [407, 412] width 232 height 12
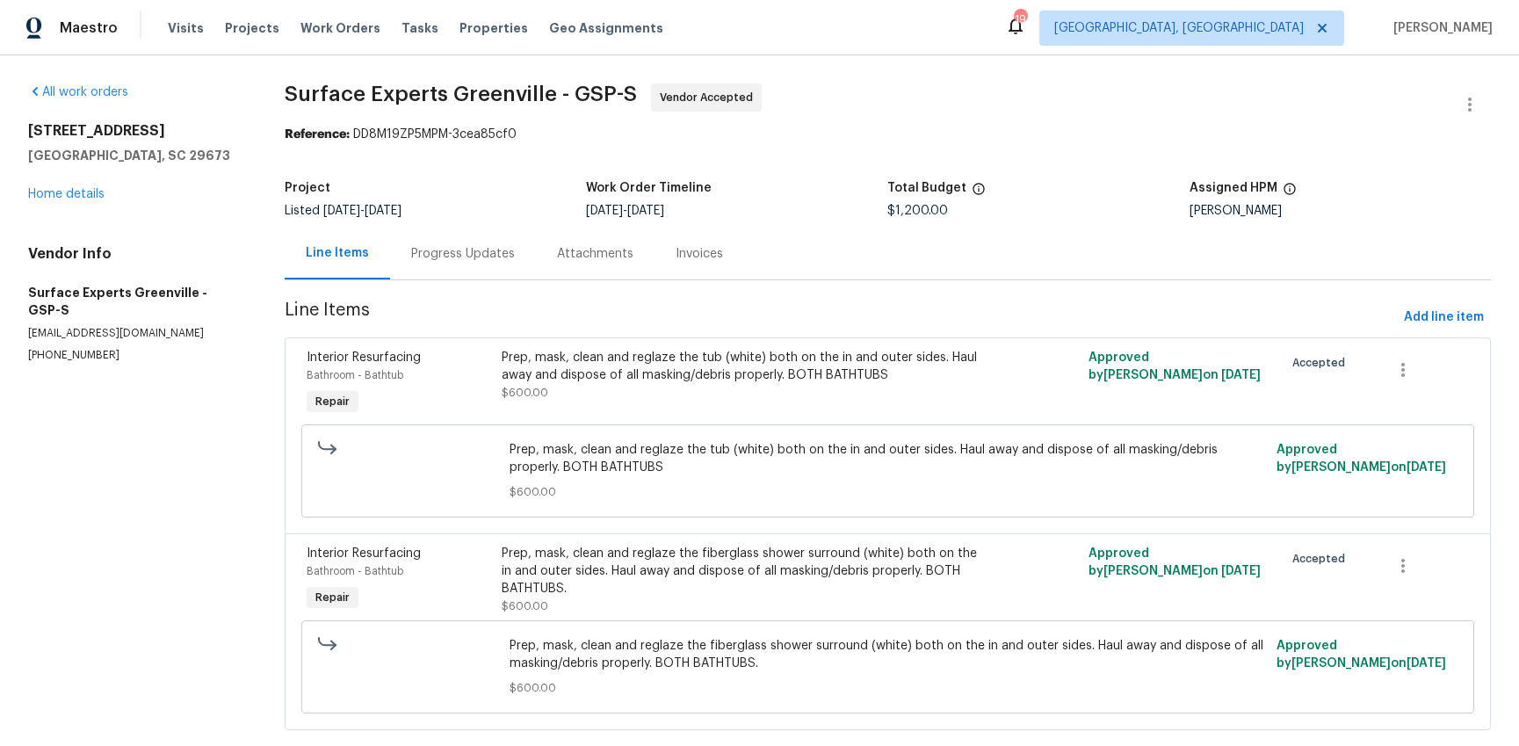
click at [478, 256] on div "Progress Updates" at bounding box center [463, 254] width 104 height 18
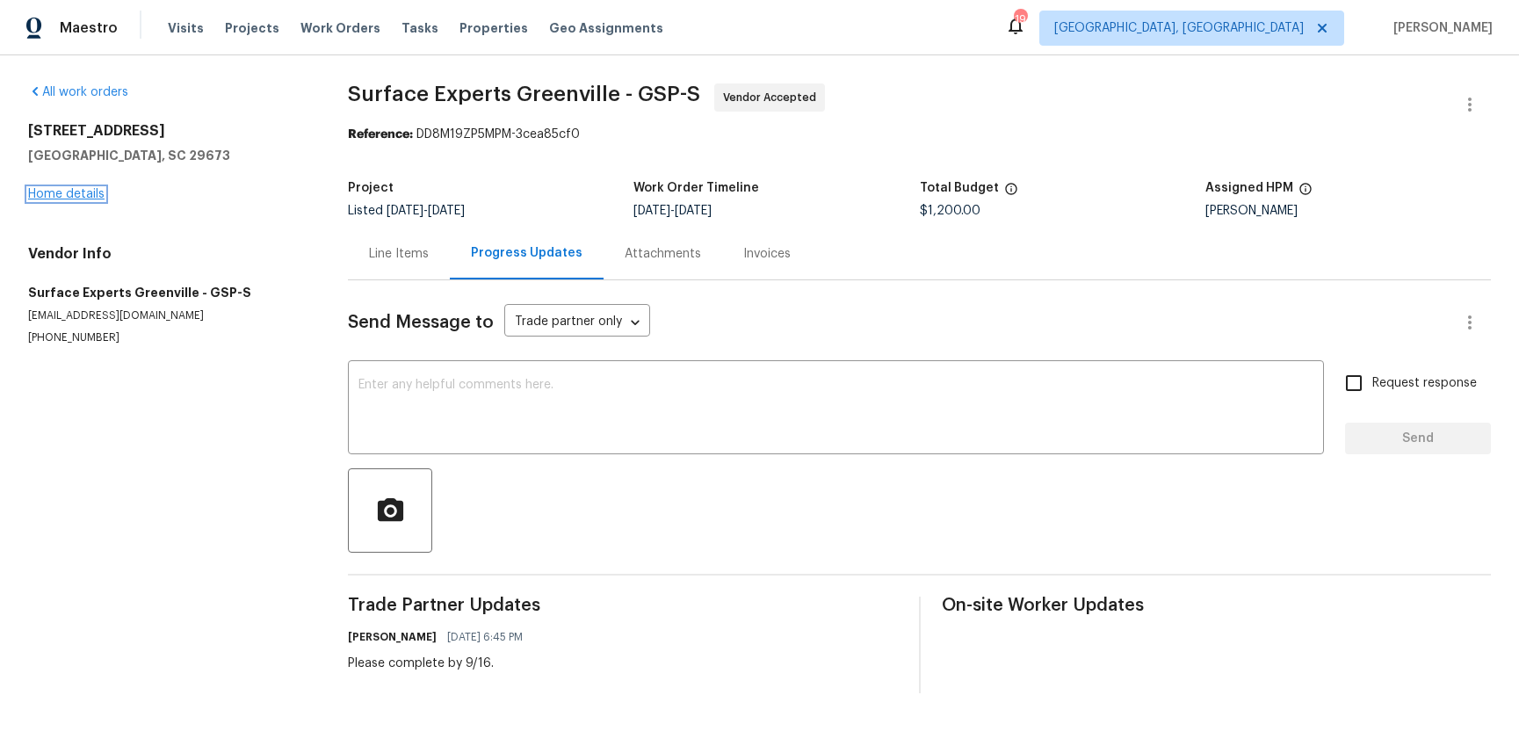
click at [89, 188] on link "Home details" at bounding box center [66, 194] width 76 height 12
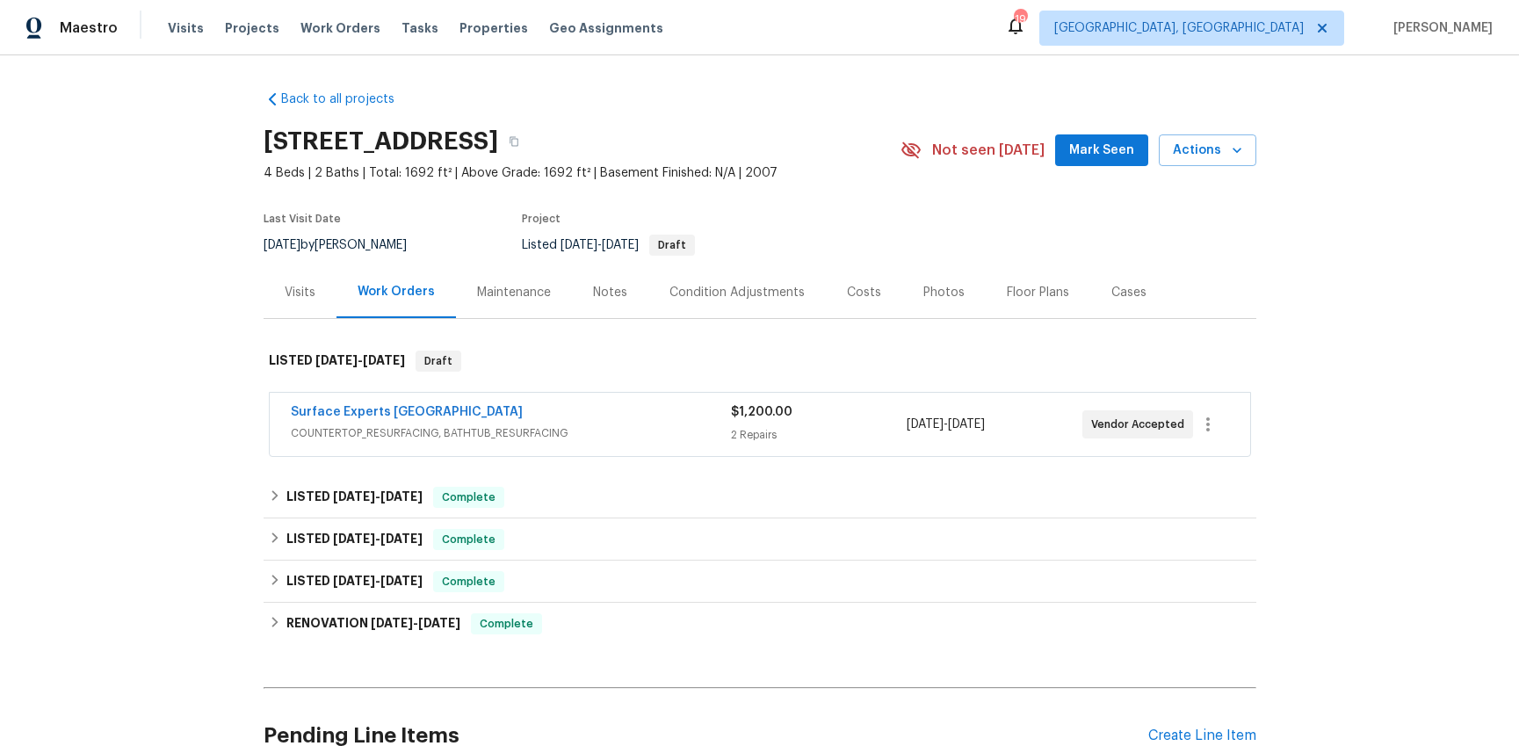
click at [285, 290] on div "Visits" at bounding box center [300, 293] width 31 height 18
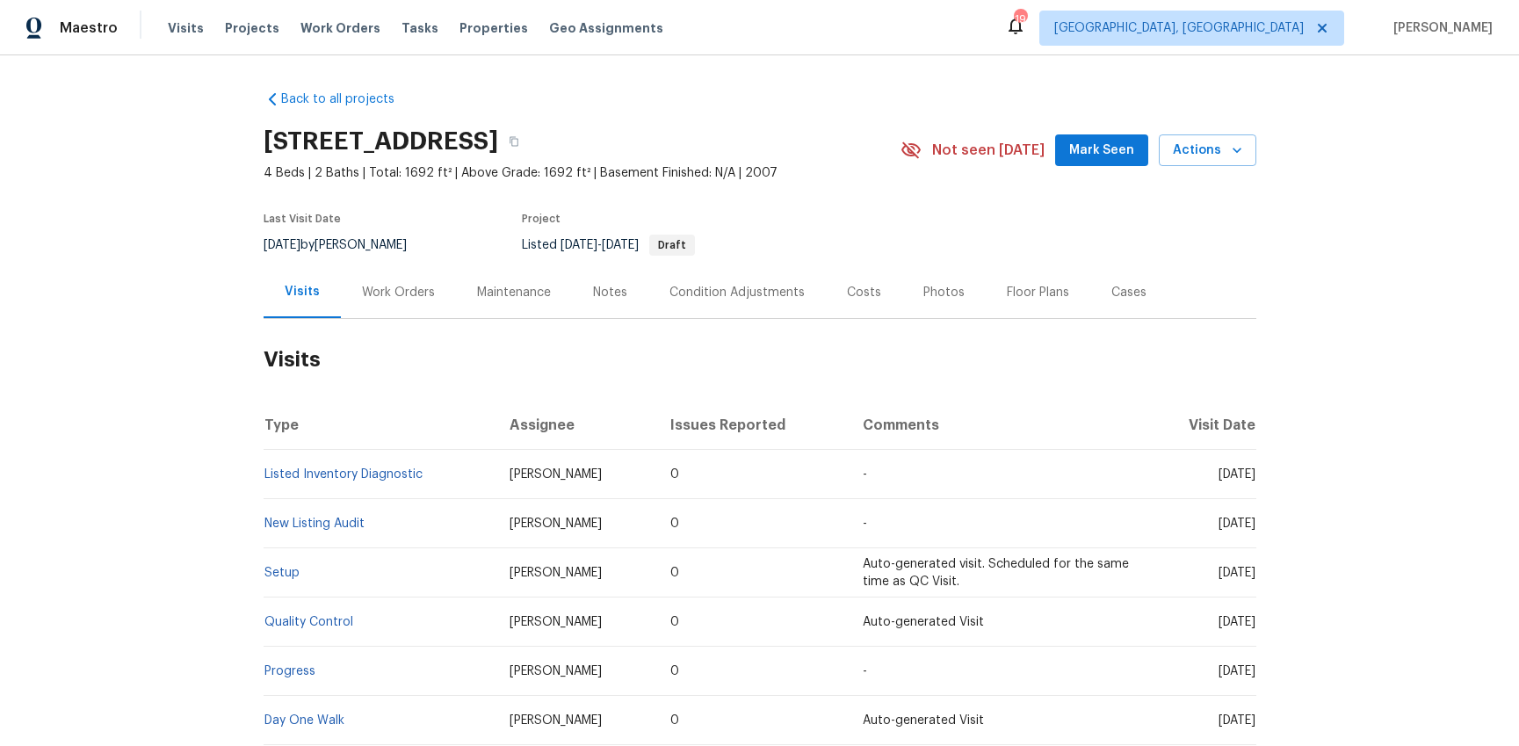
click at [593, 296] on div "Notes" at bounding box center [610, 293] width 34 height 18
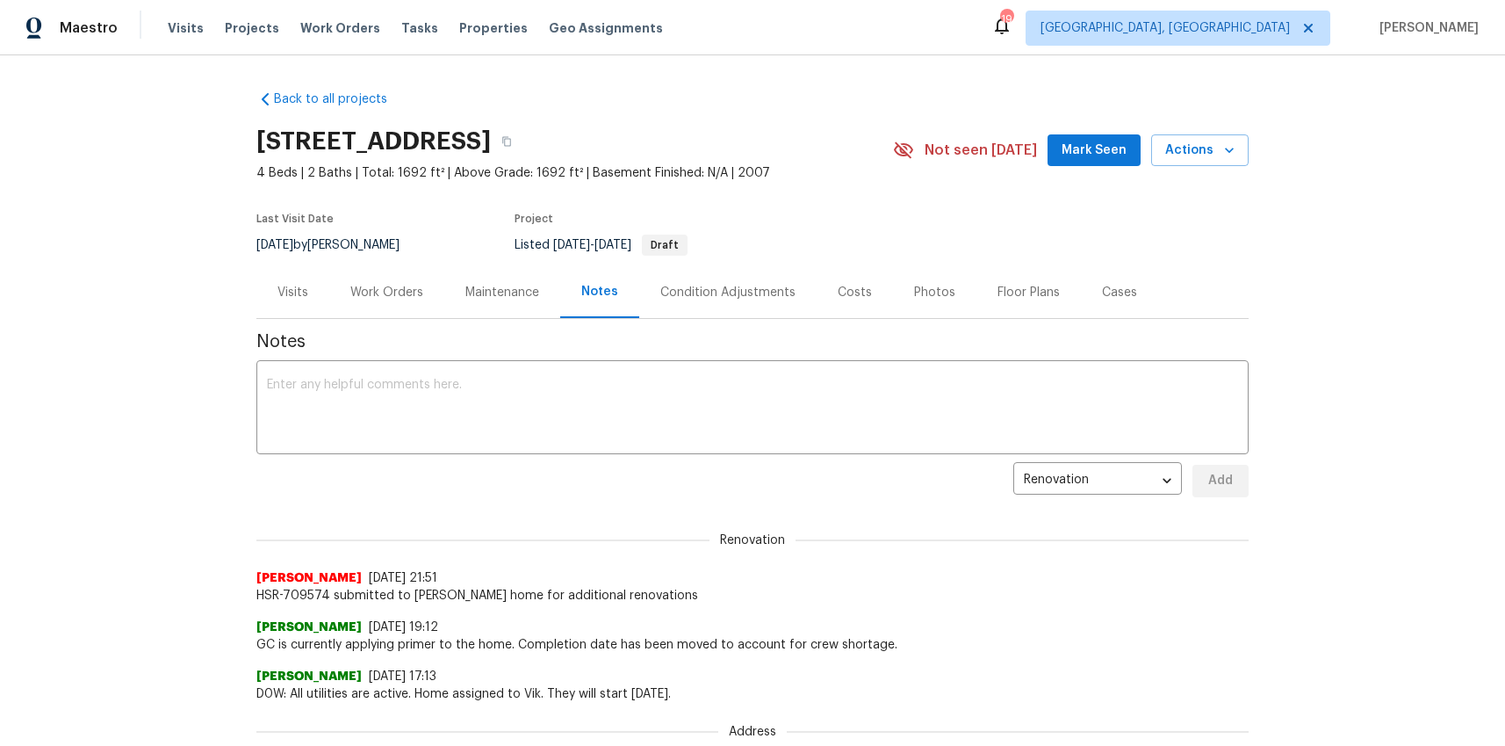
click at [397, 290] on div "Work Orders" at bounding box center [386, 293] width 73 height 18
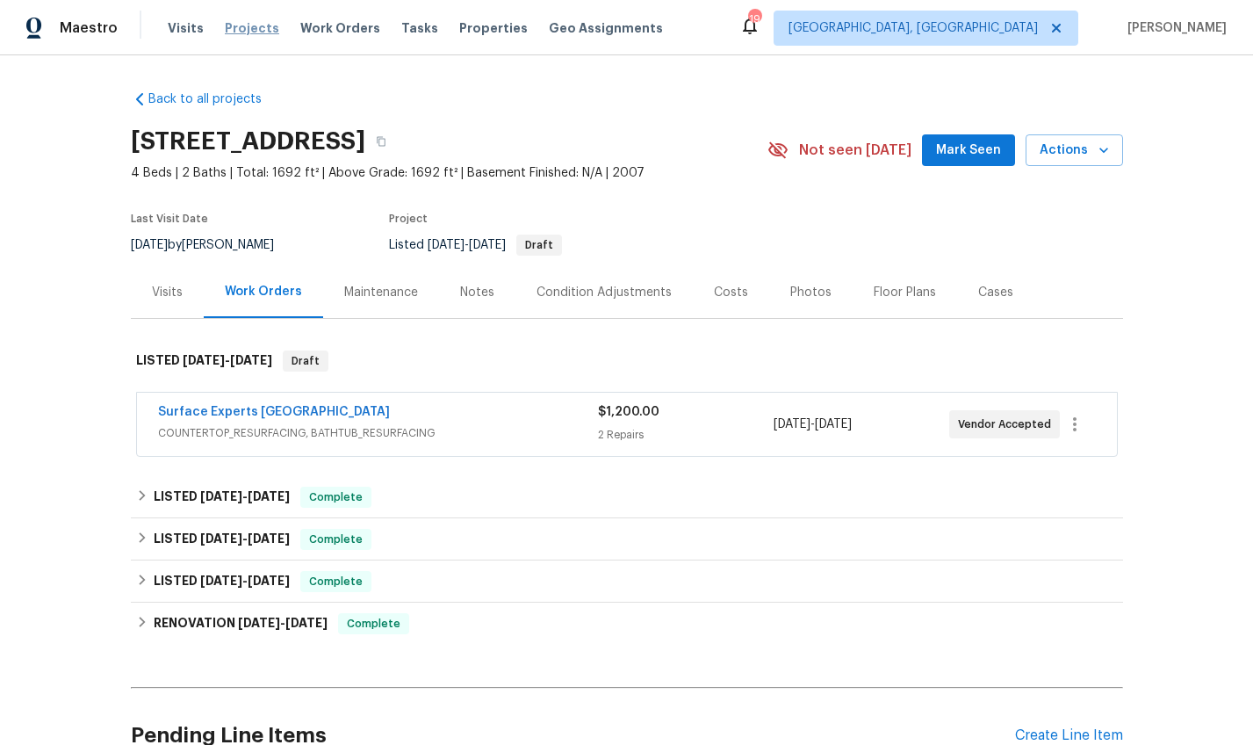
click at [238, 21] on span "Projects" at bounding box center [252, 28] width 54 height 18
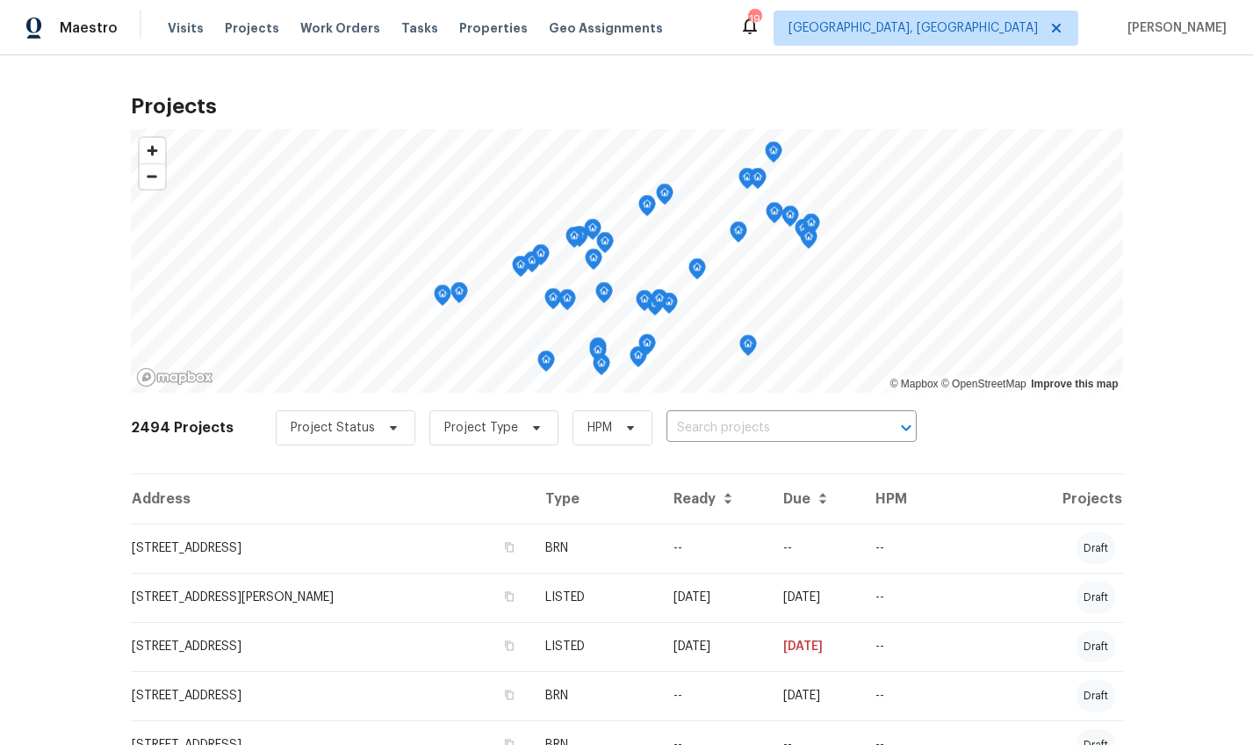
click at [716, 425] on input "text" at bounding box center [767, 428] width 201 height 27
type input "117 dark"
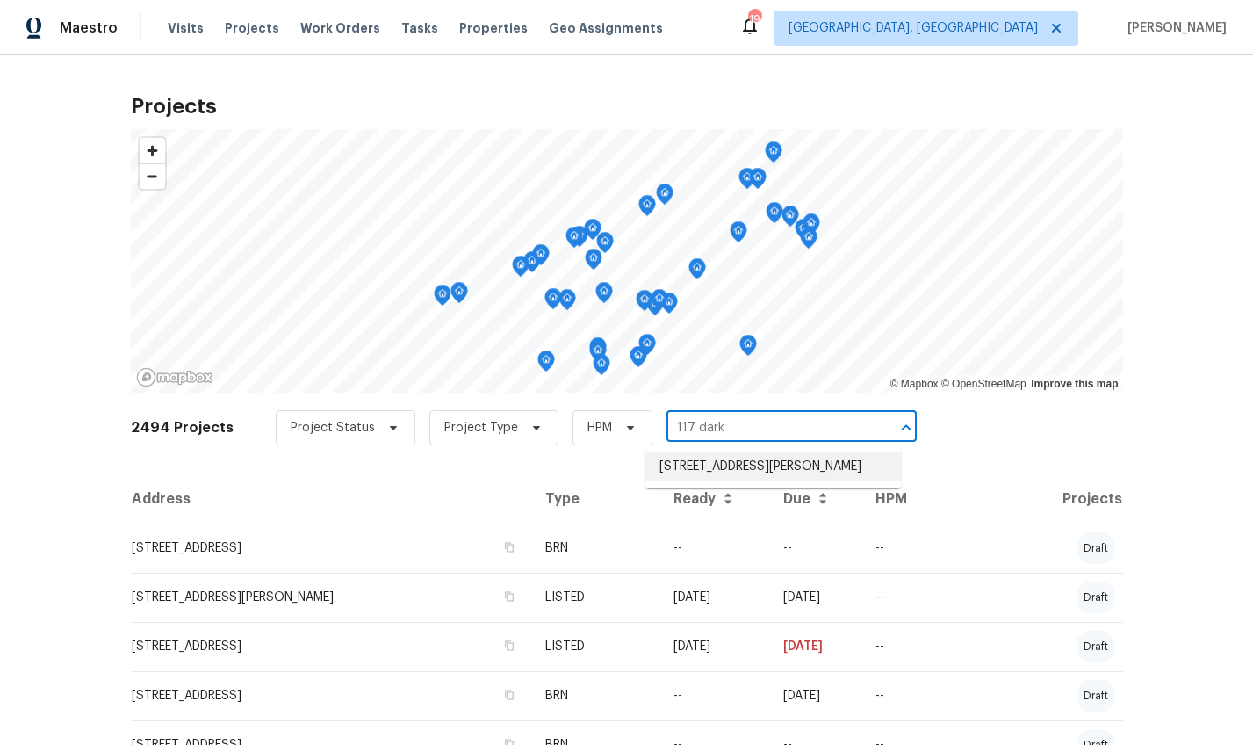
click at [754, 458] on li "117 Dark Wood Ct, Woodruff, SC 29388" at bounding box center [774, 466] width 256 height 29
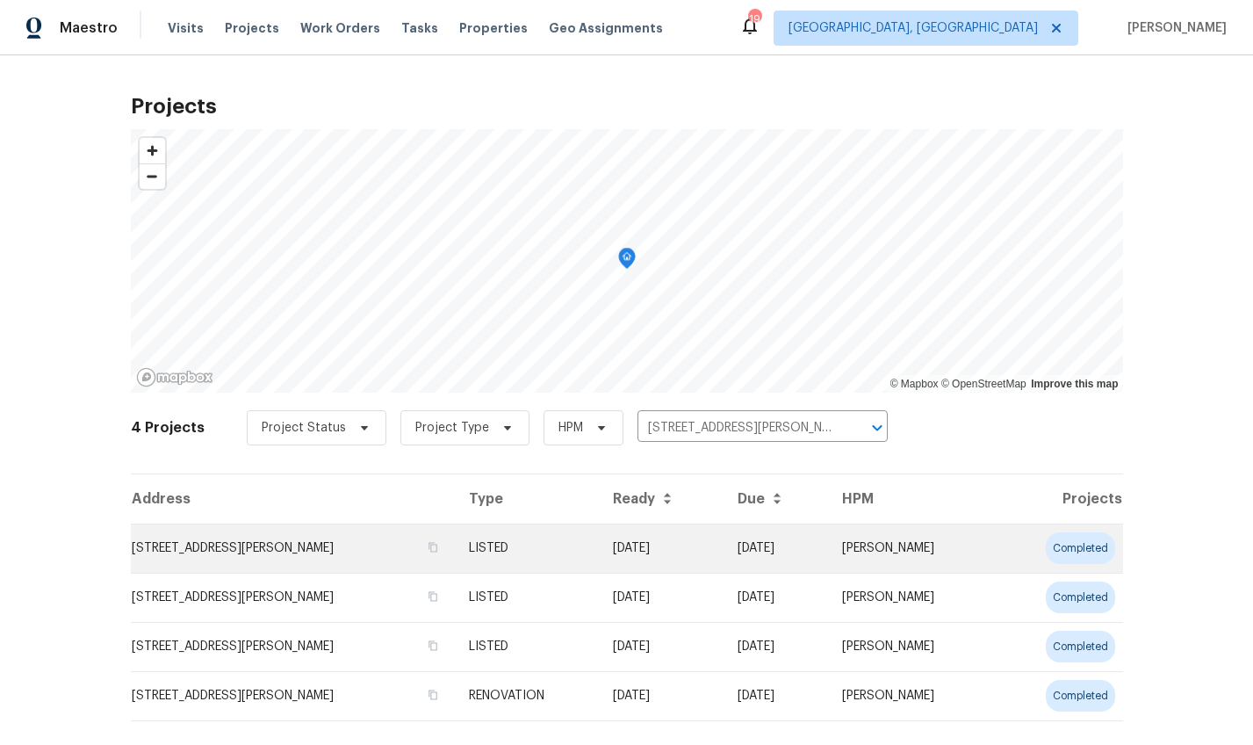
click at [280, 535] on td "117 Dark Wood Ct, Woodruff, SC 29388" at bounding box center [293, 547] width 324 height 49
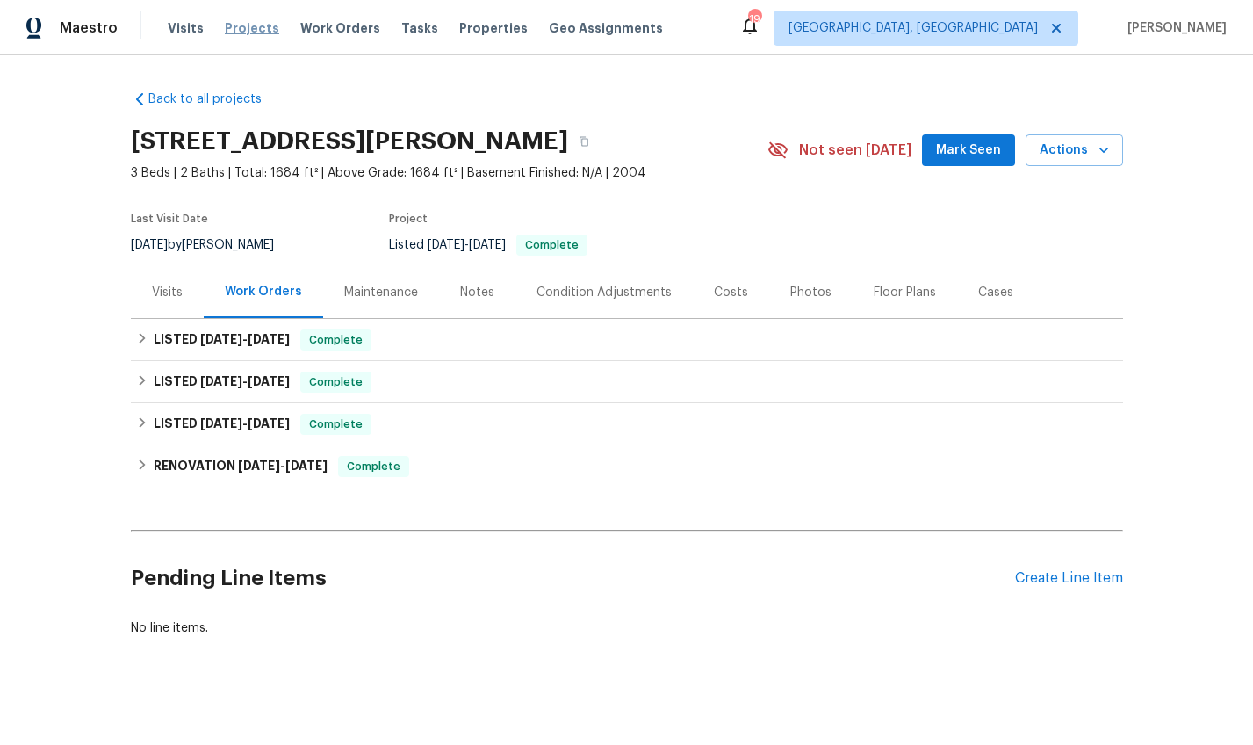
click at [251, 23] on span "Projects" at bounding box center [252, 28] width 54 height 18
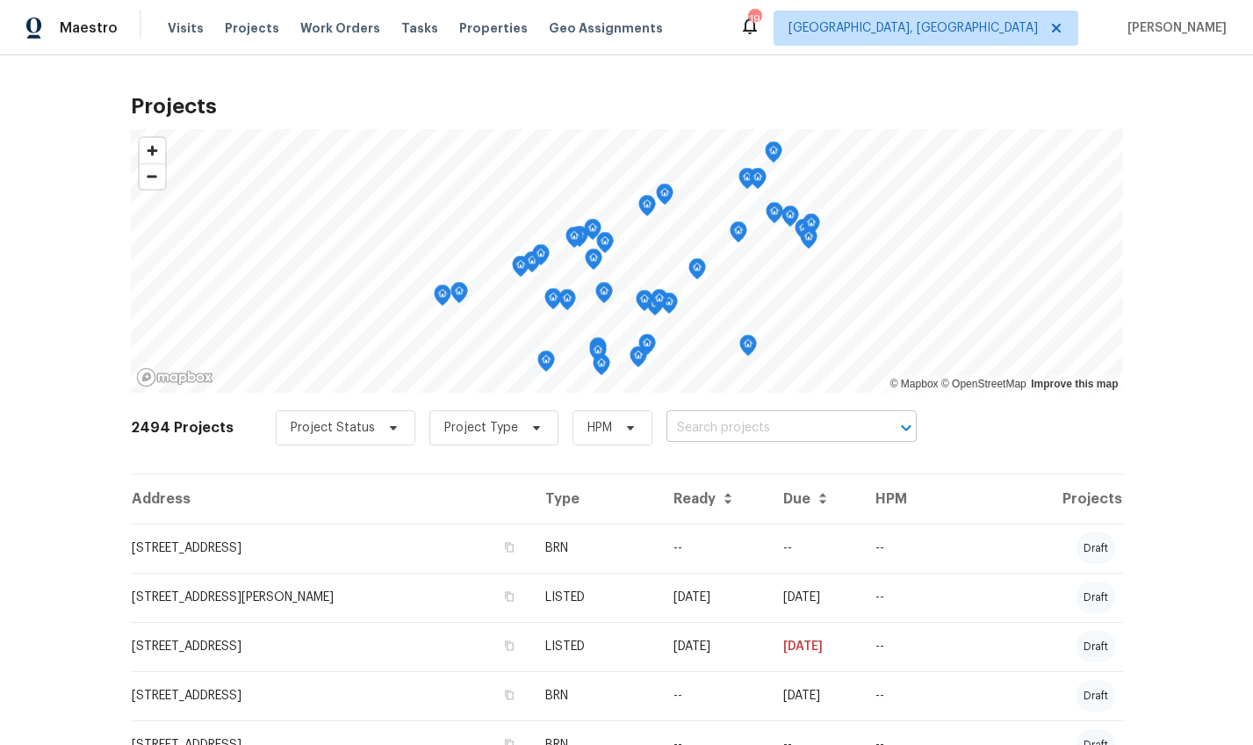
click at [694, 432] on input "text" at bounding box center [767, 428] width 201 height 27
type input "22 rust"
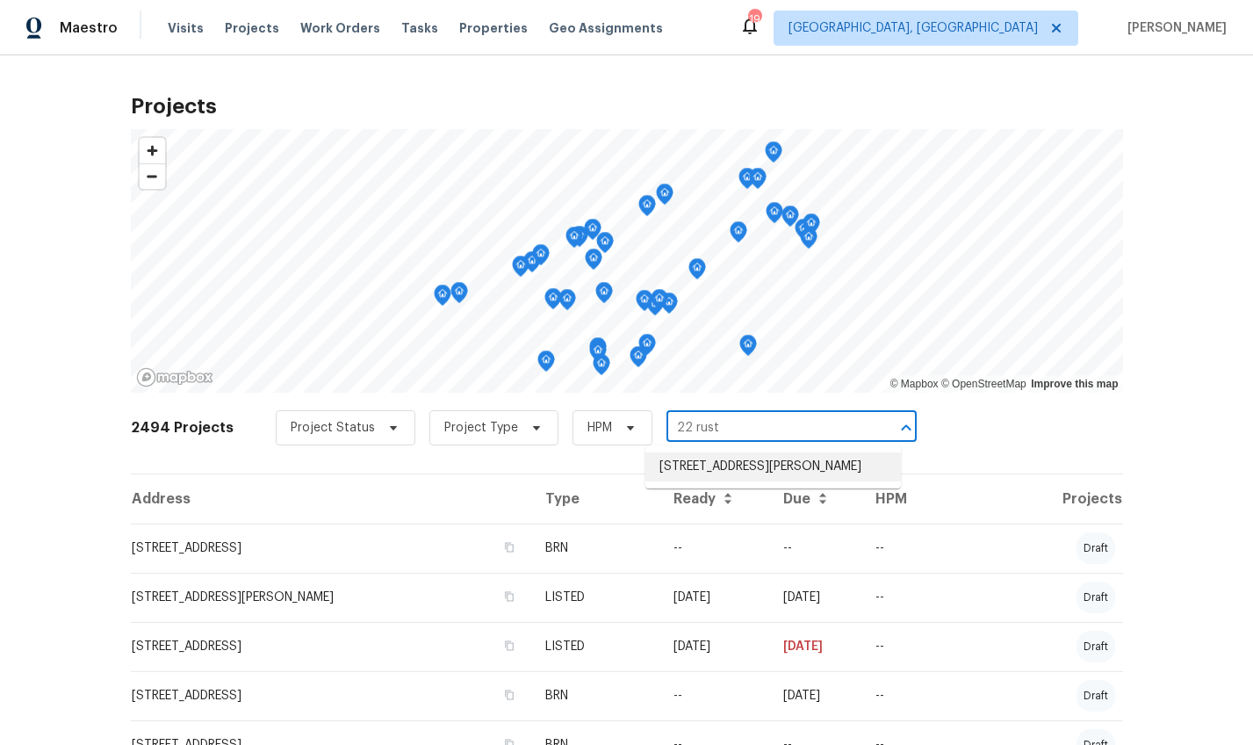
click at [689, 475] on li "22 Rustcraft Dr, Greer, SC 29651" at bounding box center [774, 466] width 256 height 29
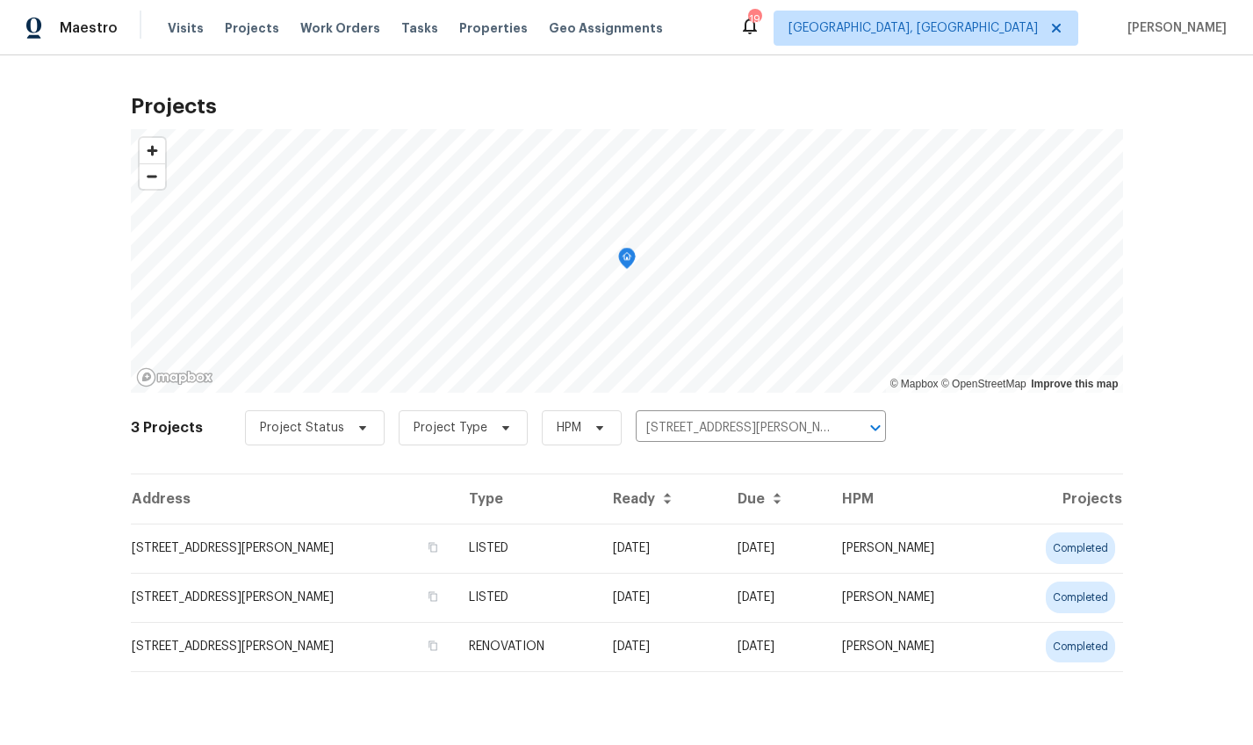
click at [208, 542] on td "22 Rustcraft Dr, Greer, SC 29651" at bounding box center [293, 547] width 324 height 49
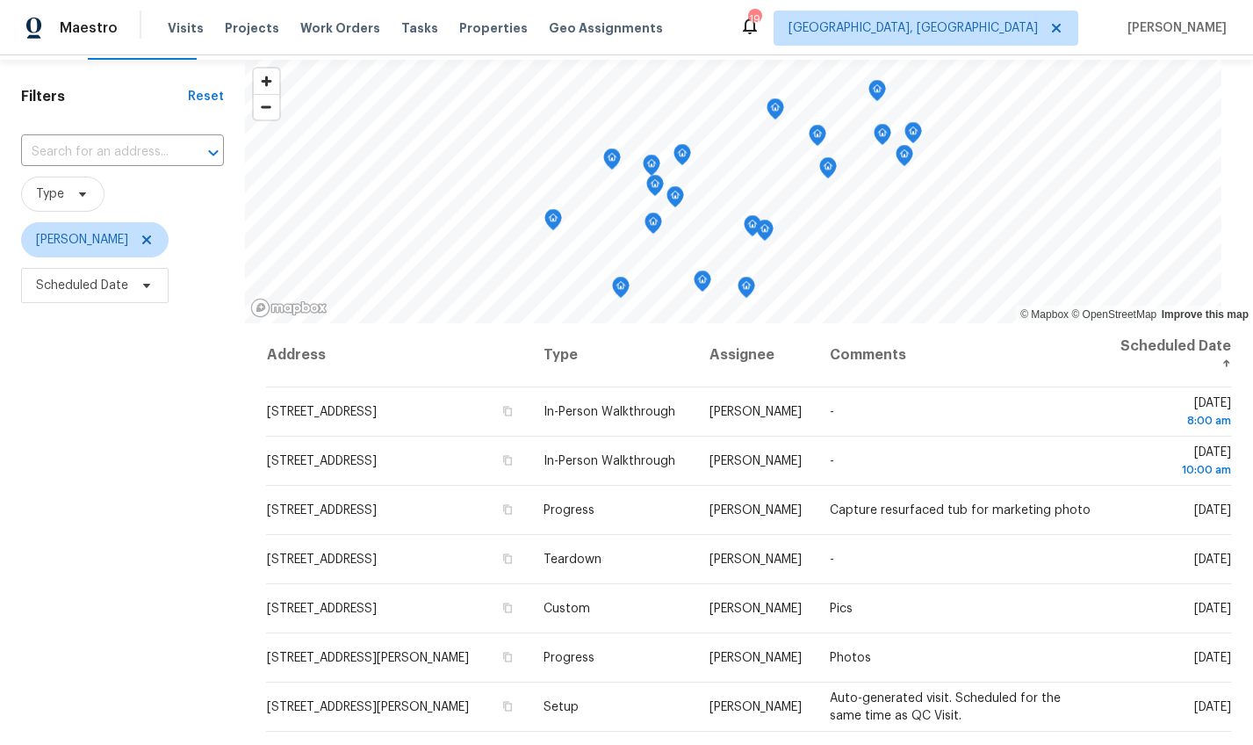
scroll to position [126, 0]
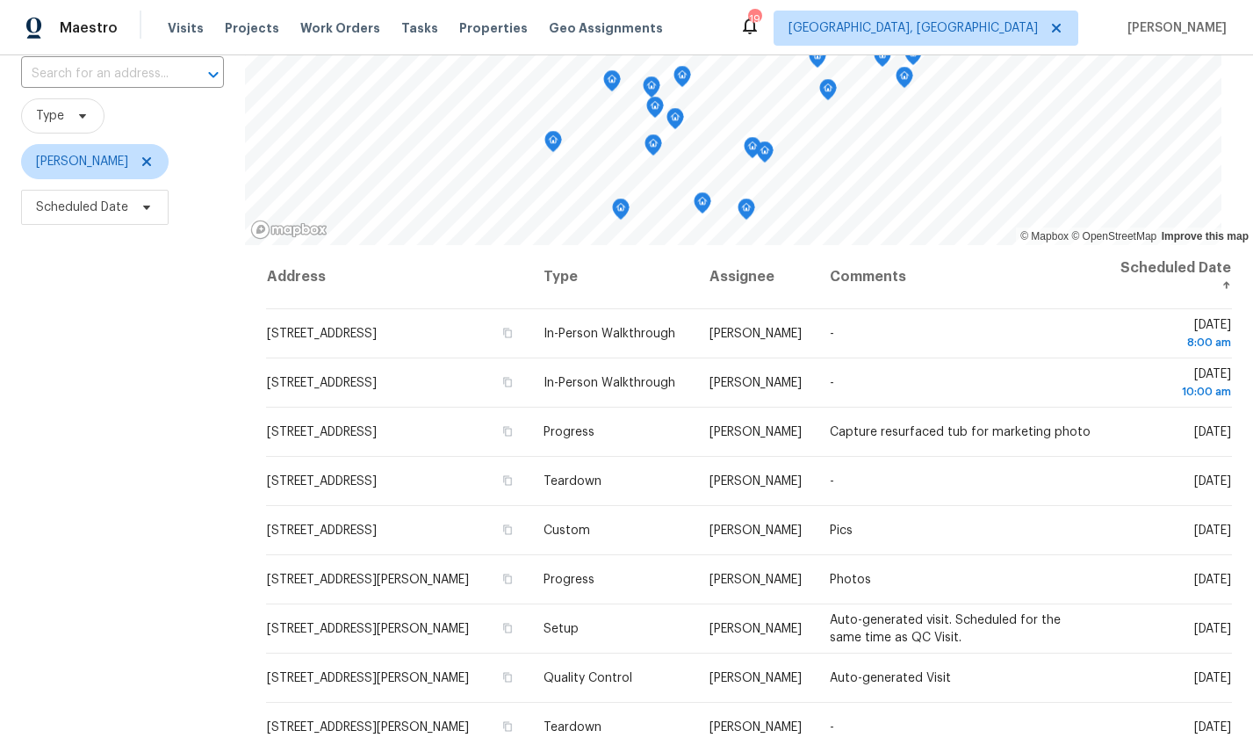
click at [172, 519] on div "Filters Reset ​ Type William Bynum Scheduled Date" at bounding box center [122, 411] width 245 height 859
click at [112, 219] on span "Scheduled Date" at bounding box center [95, 207] width 148 height 35
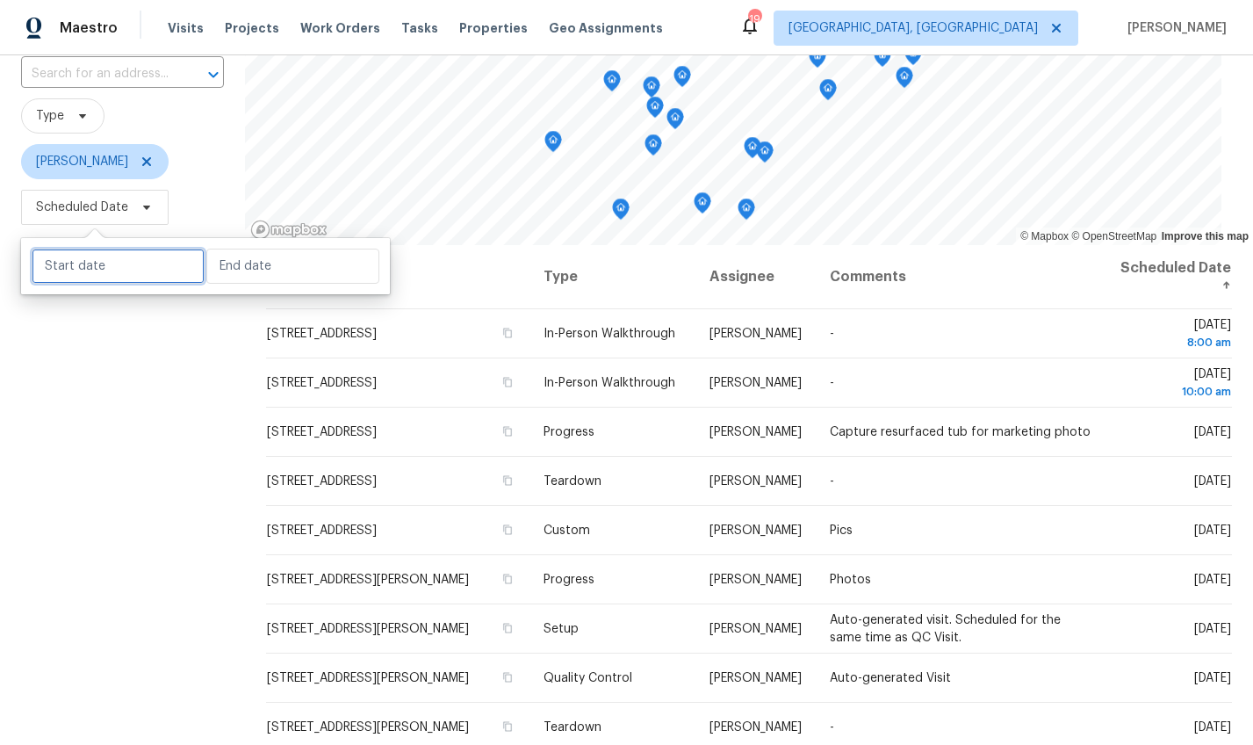
select select "8"
select select "2025"
select select "9"
select select "2025"
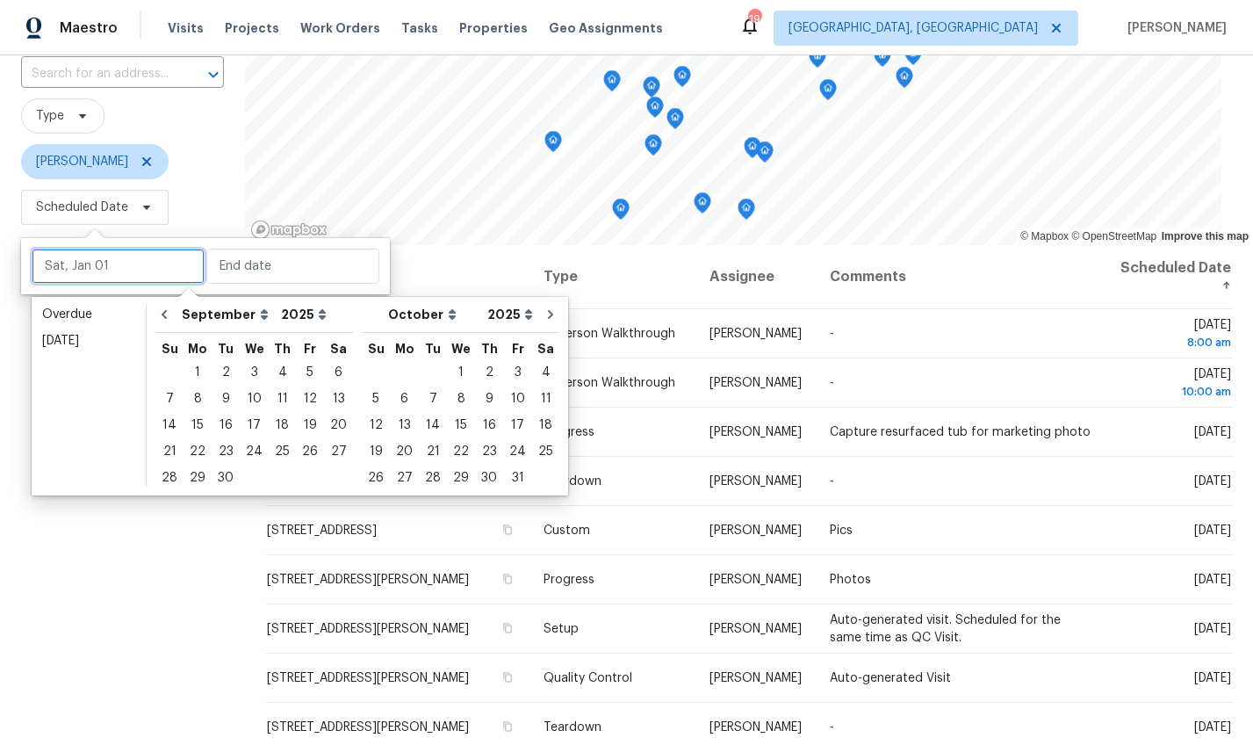
click at [123, 276] on input "text" at bounding box center [118, 266] width 173 height 35
click at [220, 428] on div "16" at bounding box center [226, 425] width 28 height 25
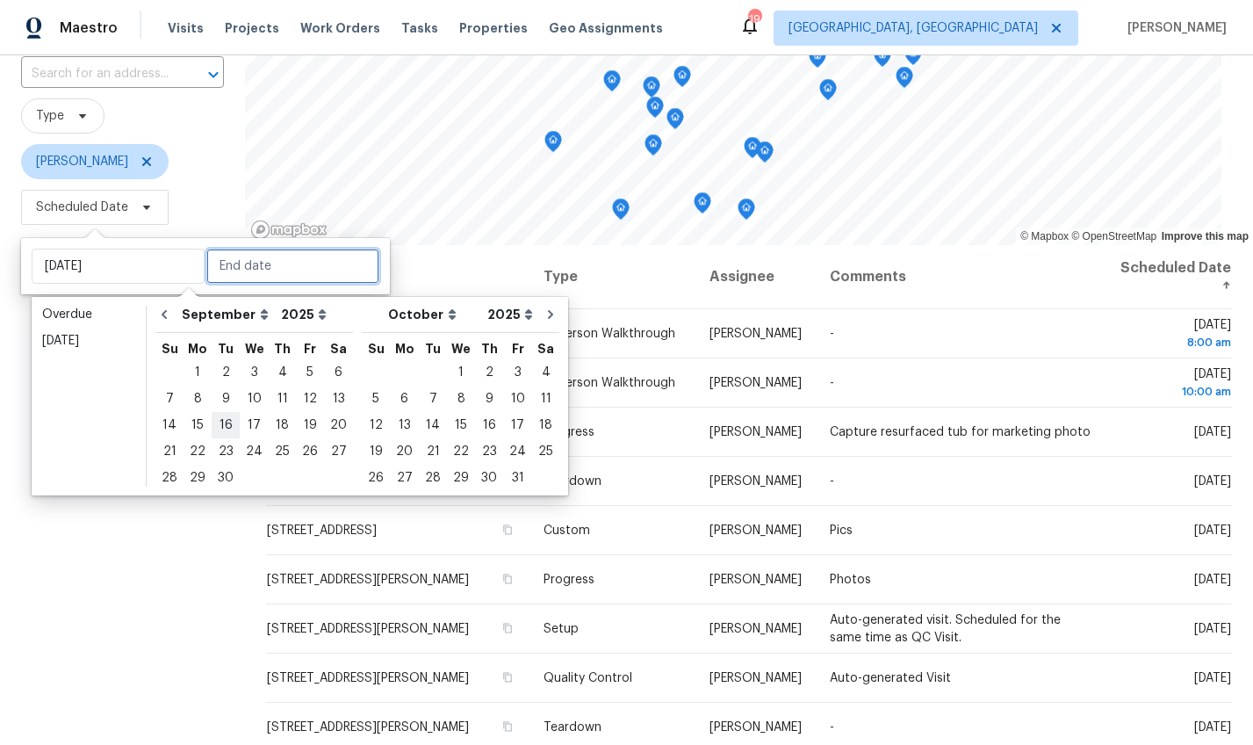
type input "[DATE]"
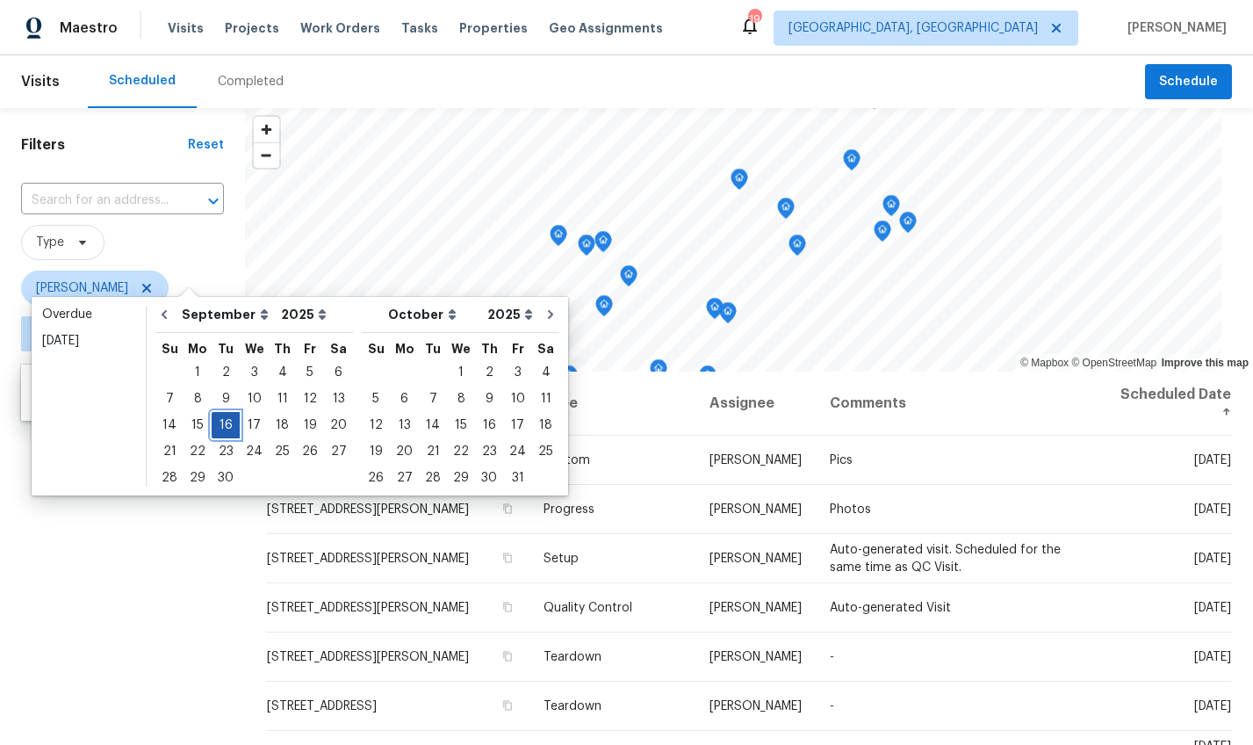
click at [220, 428] on div "16" at bounding box center [226, 425] width 28 height 25
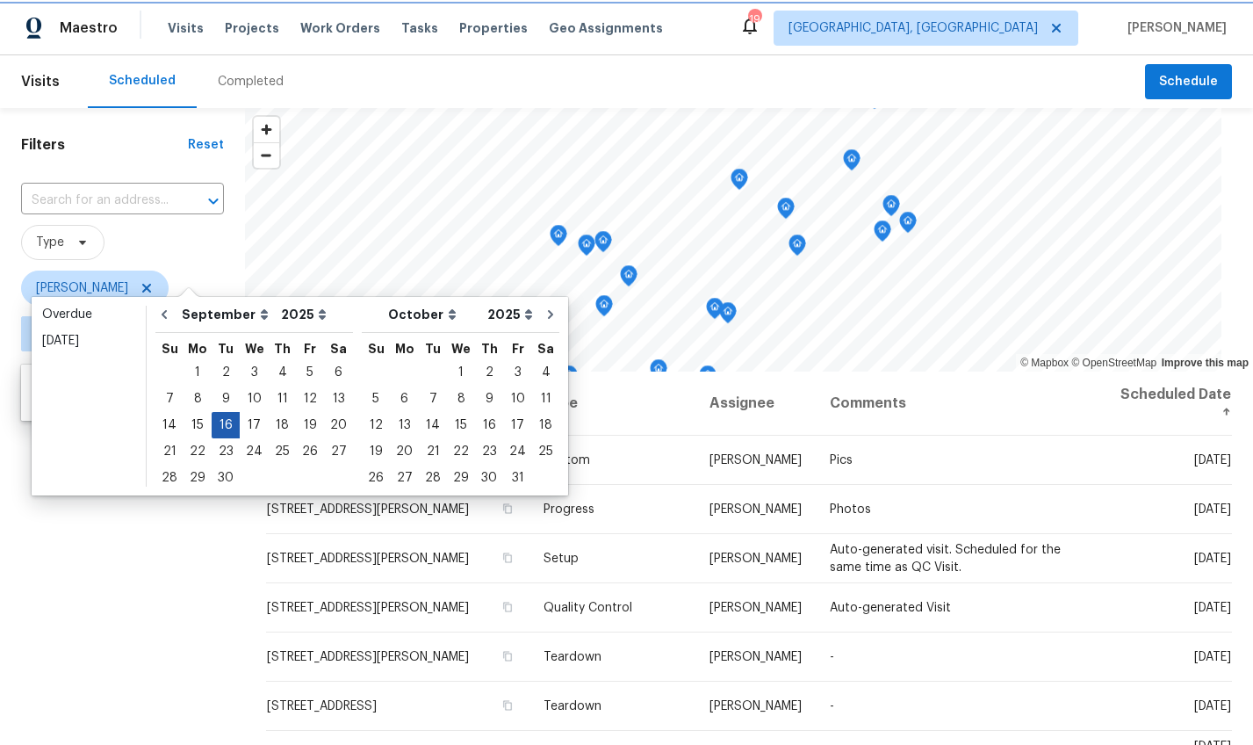
type input "[DATE]"
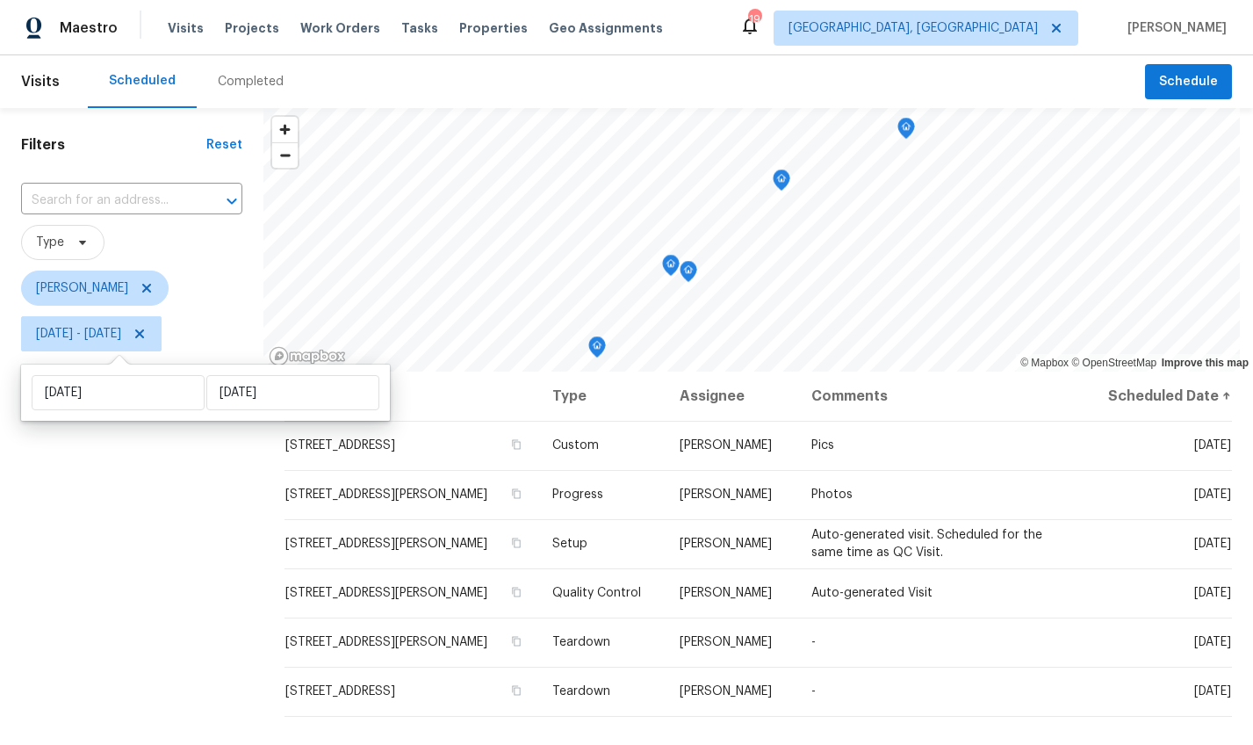
click at [170, 526] on div "Filters Reset ​ Type William Bynum Tue, Sep 16 - Tue, Sep 16" at bounding box center [131, 537] width 263 height 859
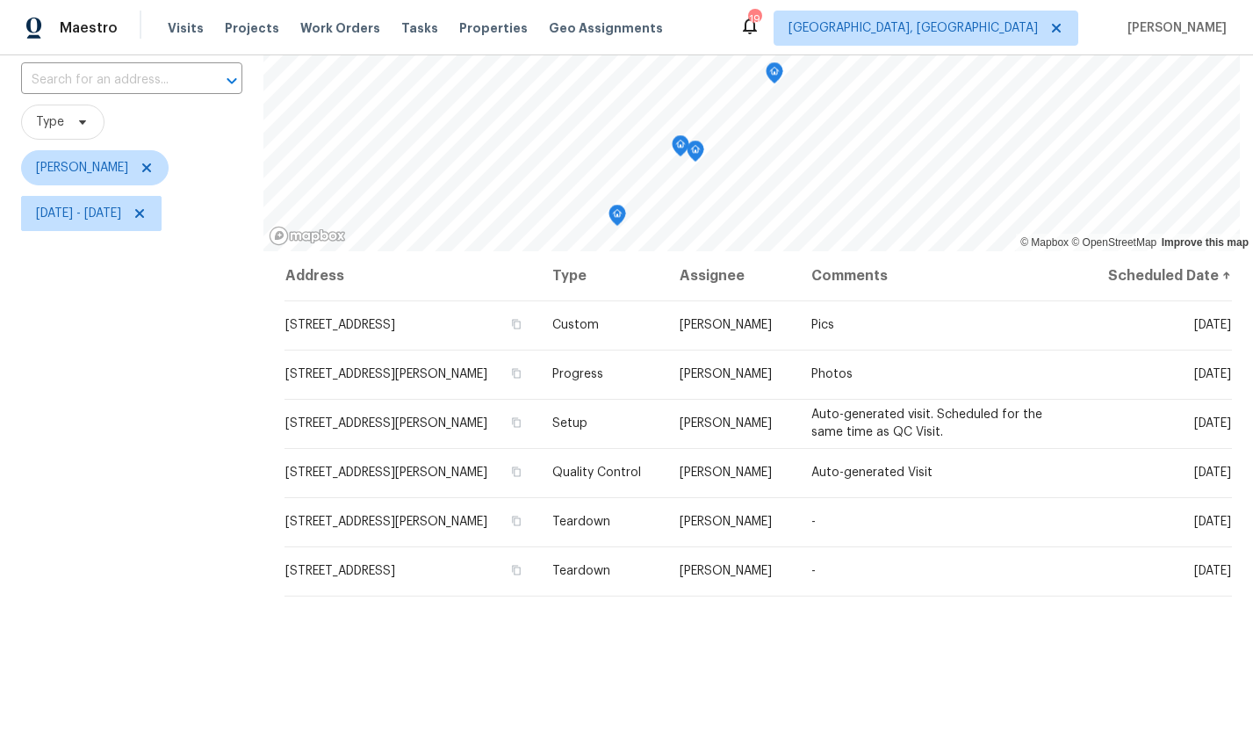
scroll to position [108, 0]
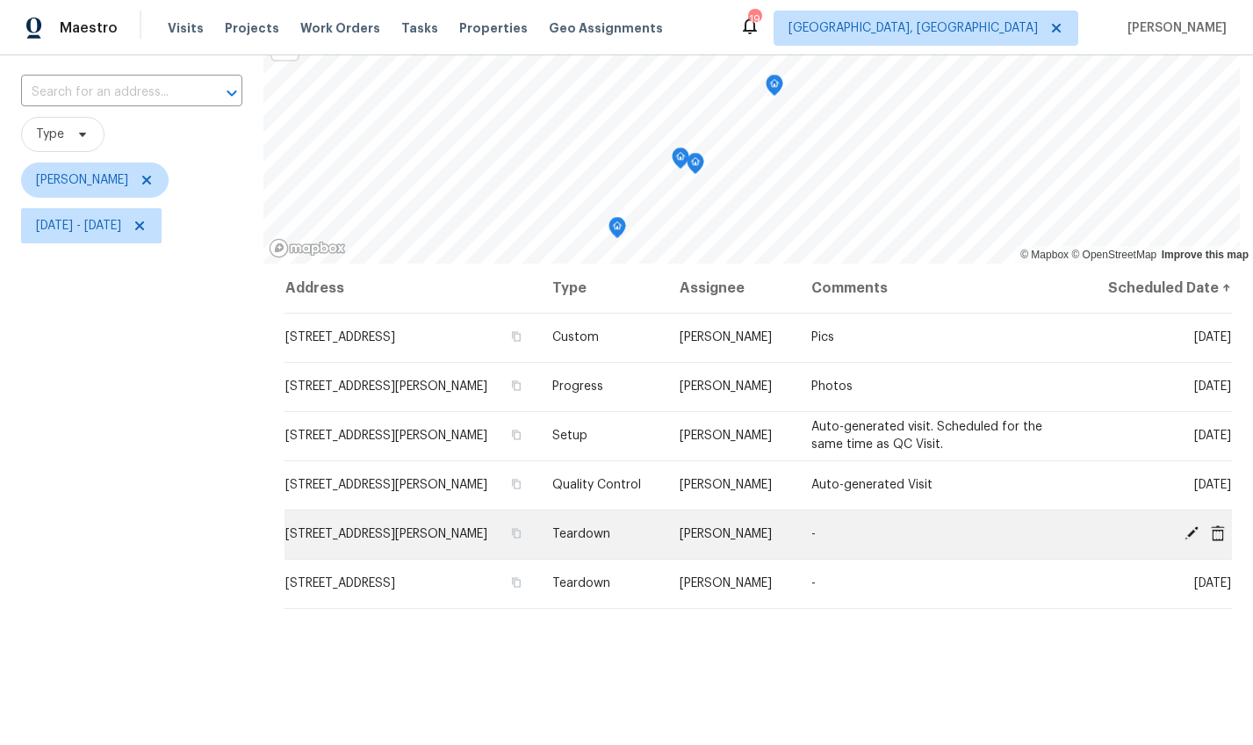
click at [1185, 534] on icon at bounding box center [1192, 533] width 14 height 14
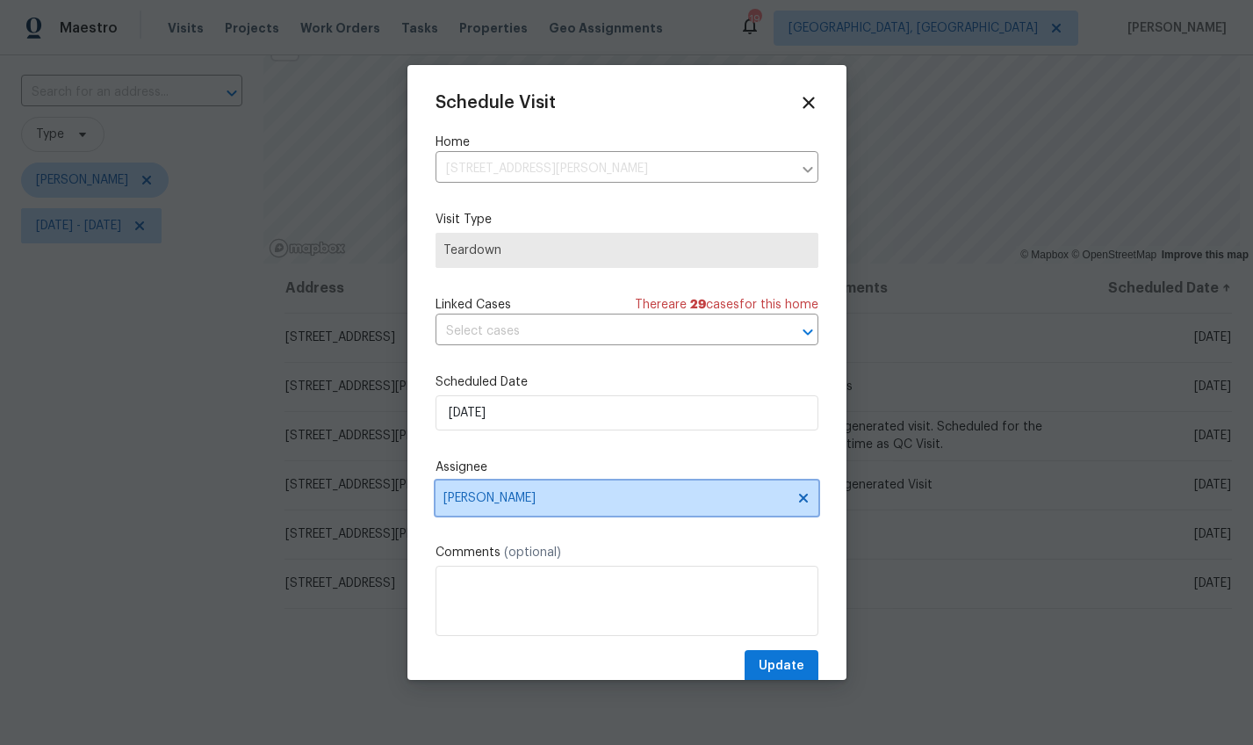
click at [493, 487] on span "[PERSON_NAME]" at bounding box center [627, 497] width 383 height 35
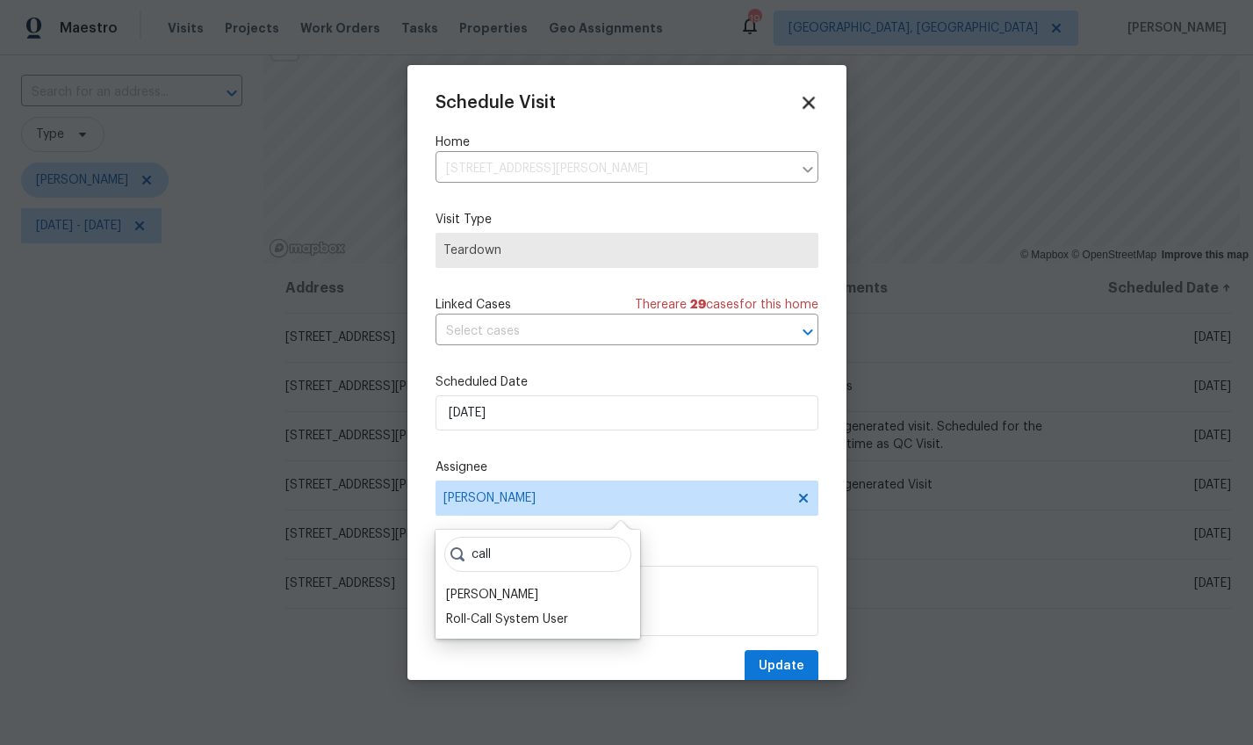
type input "call"
click at [798, 98] on icon at bounding box center [808, 102] width 20 height 20
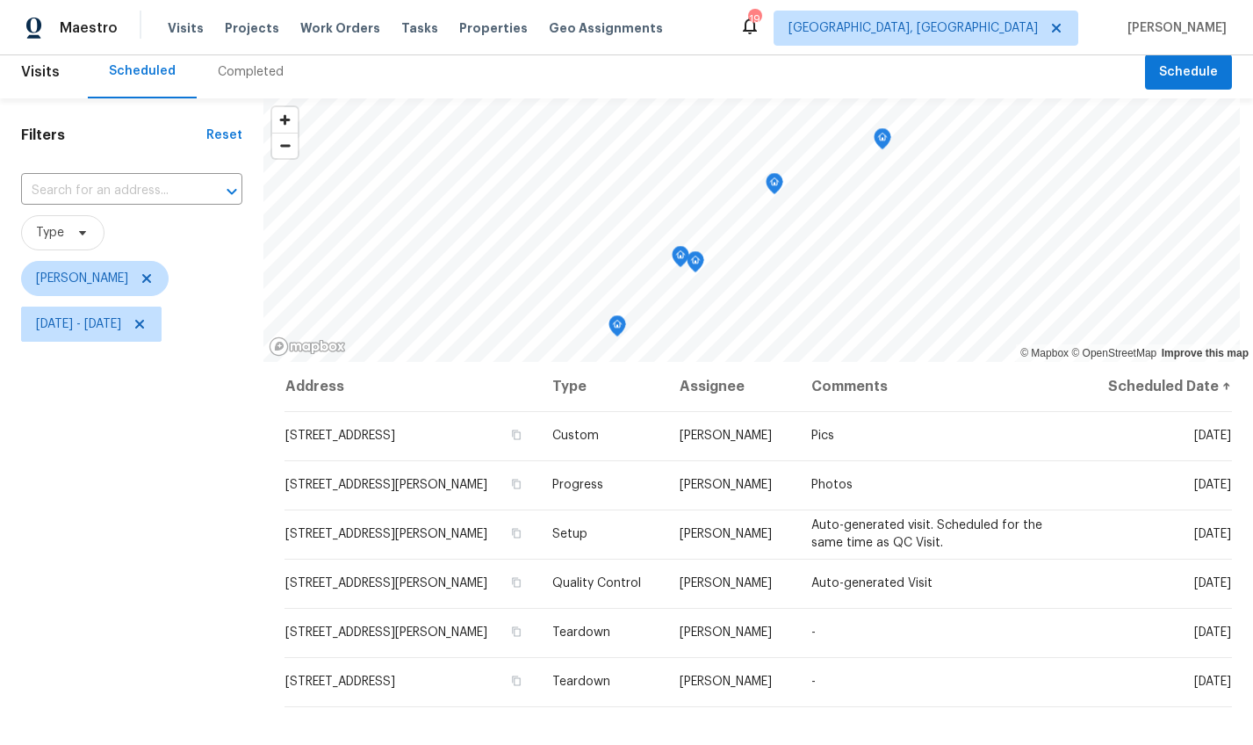
scroll to position [0, 0]
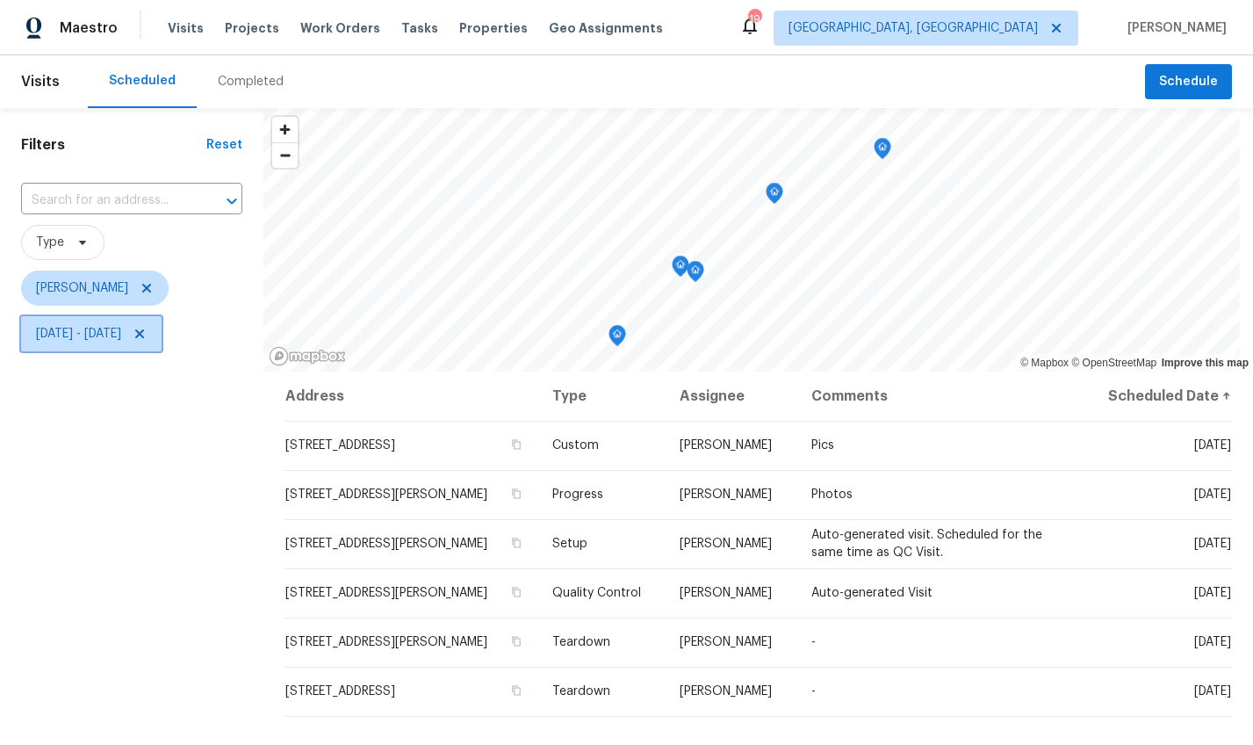
click at [147, 333] on icon at bounding box center [140, 334] width 14 height 14
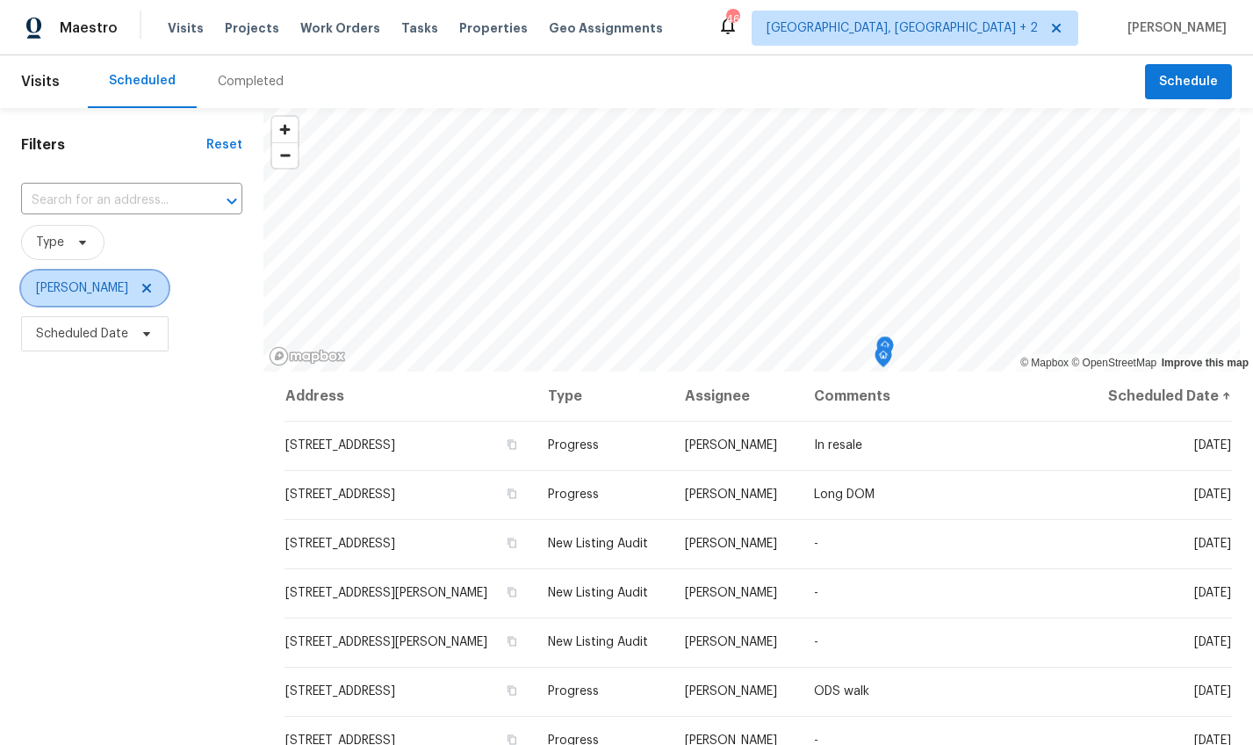
click at [140, 283] on icon at bounding box center [147, 288] width 14 height 14
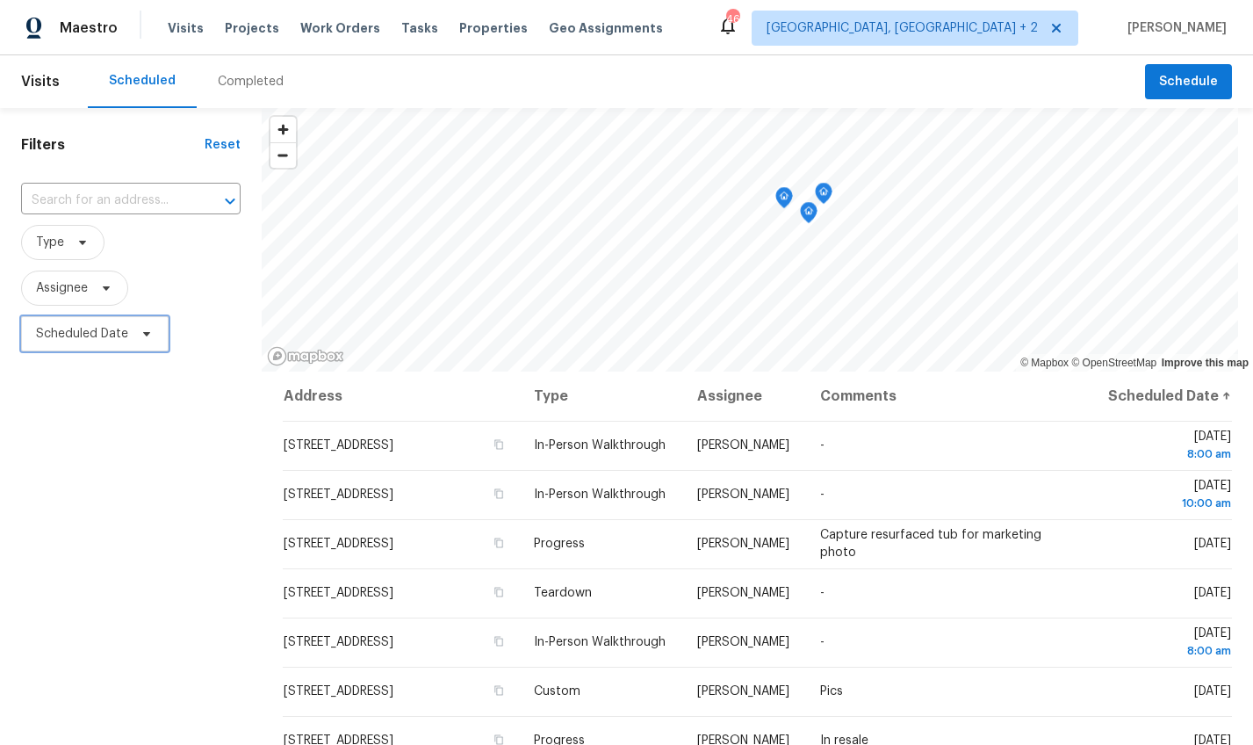
click at [87, 333] on span "Scheduled Date" at bounding box center [82, 334] width 92 height 18
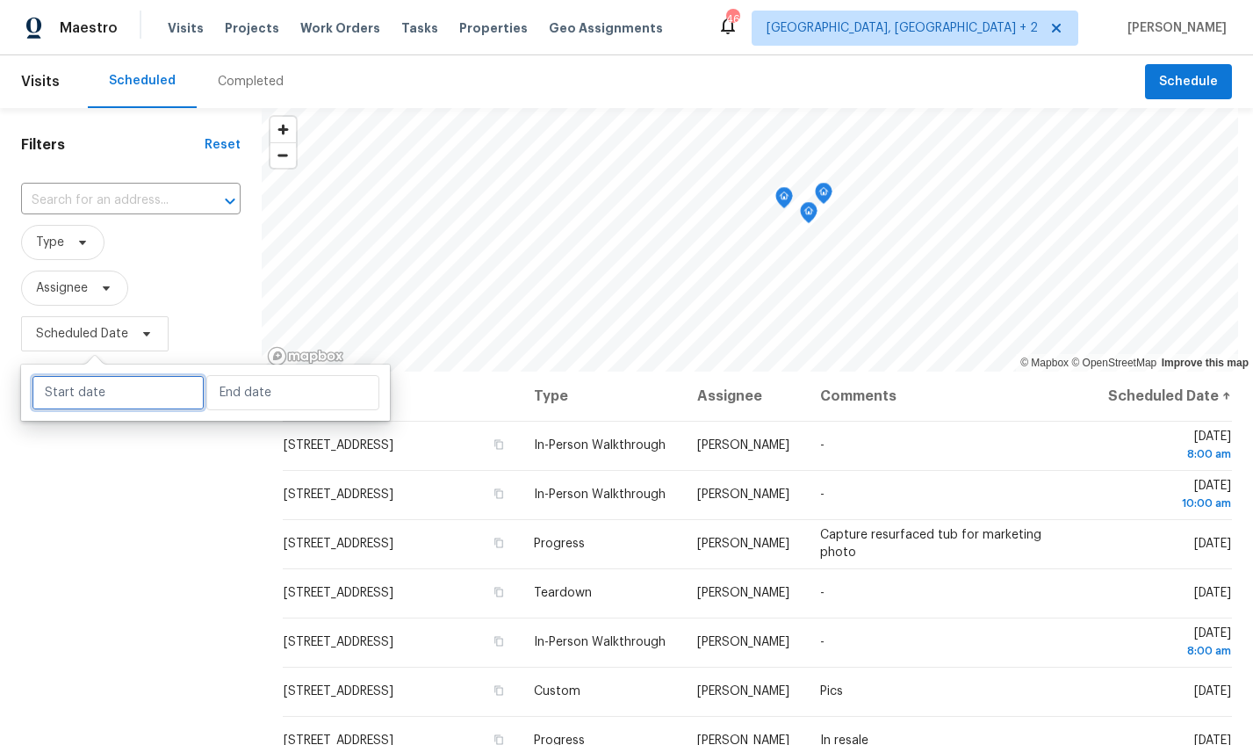
click at [90, 380] on input "text" at bounding box center [118, 392] width 173 height 35
select select "8"
select select "2025"
select select "9"
select select "2025"
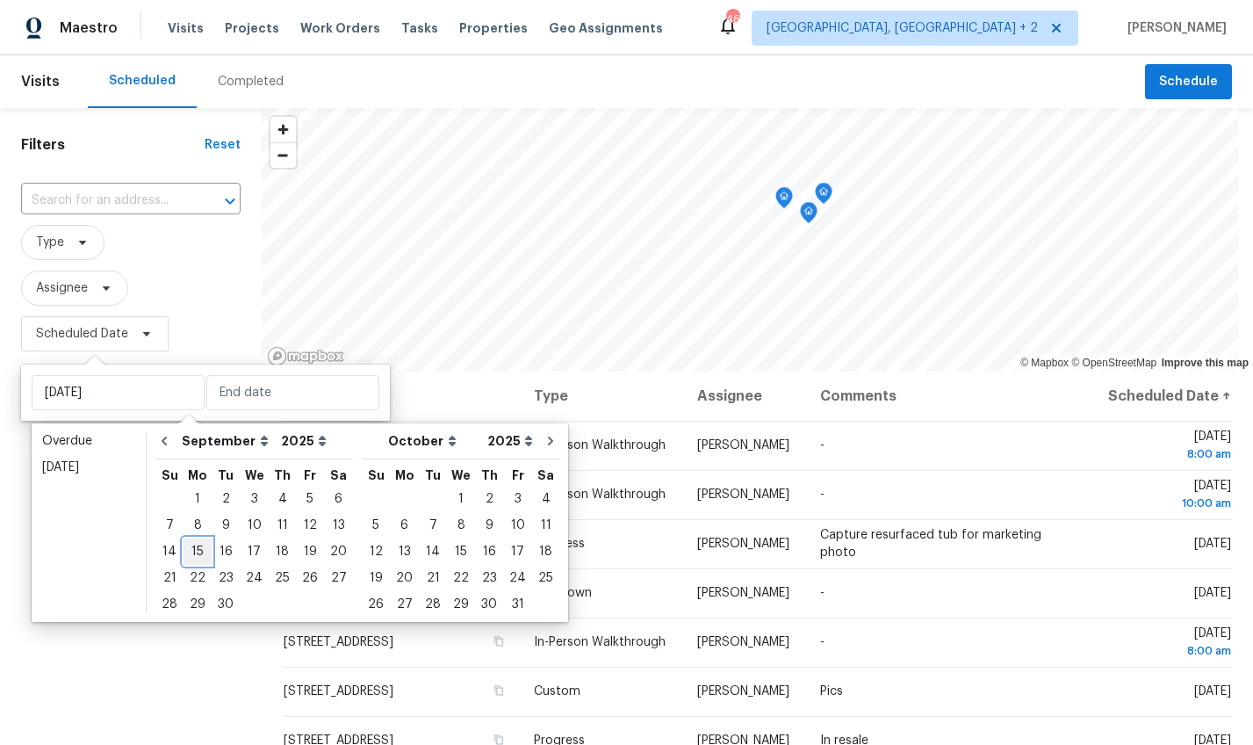
click at [203, 548] on div "15" at bounding box center [198, 551] width 28 height 25
type input "[DATE]"
click at [203, 548] on div "15" at bounding box center [198, 551] width 28 height 25
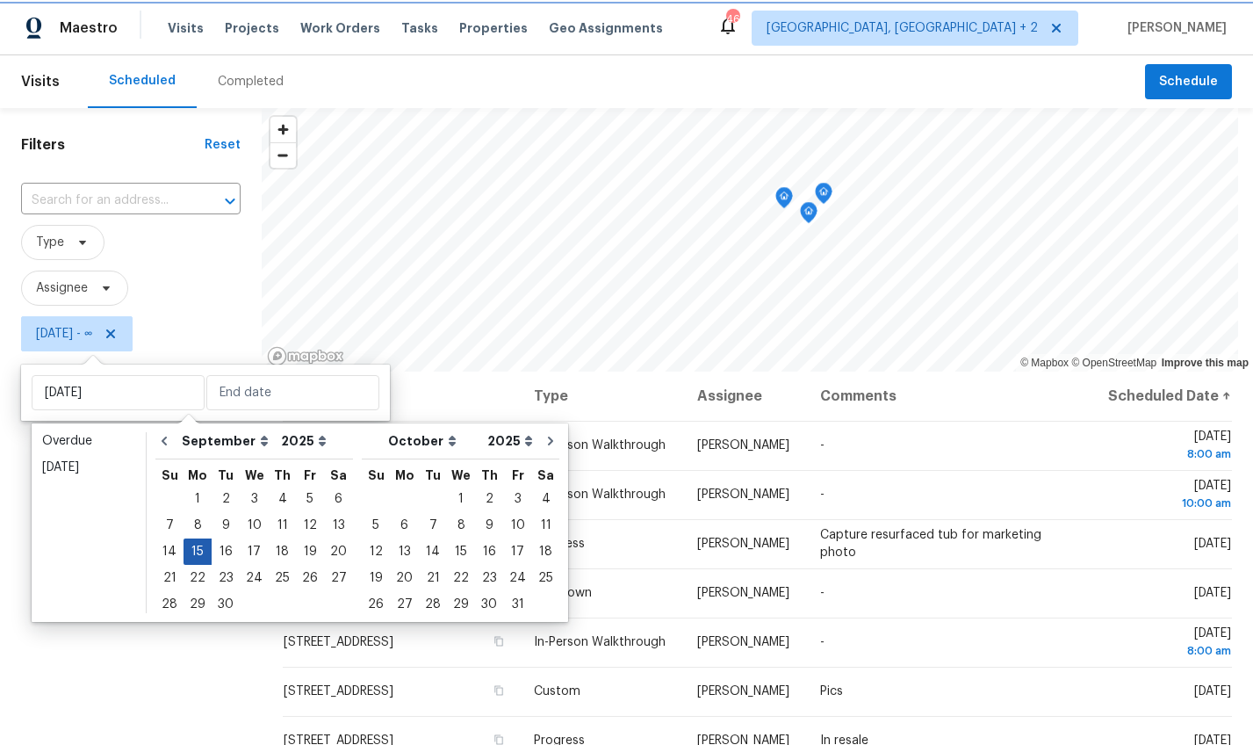
type input "[DATE]"
